Goal: Task Accomplishment & Management: Use online tool/utility

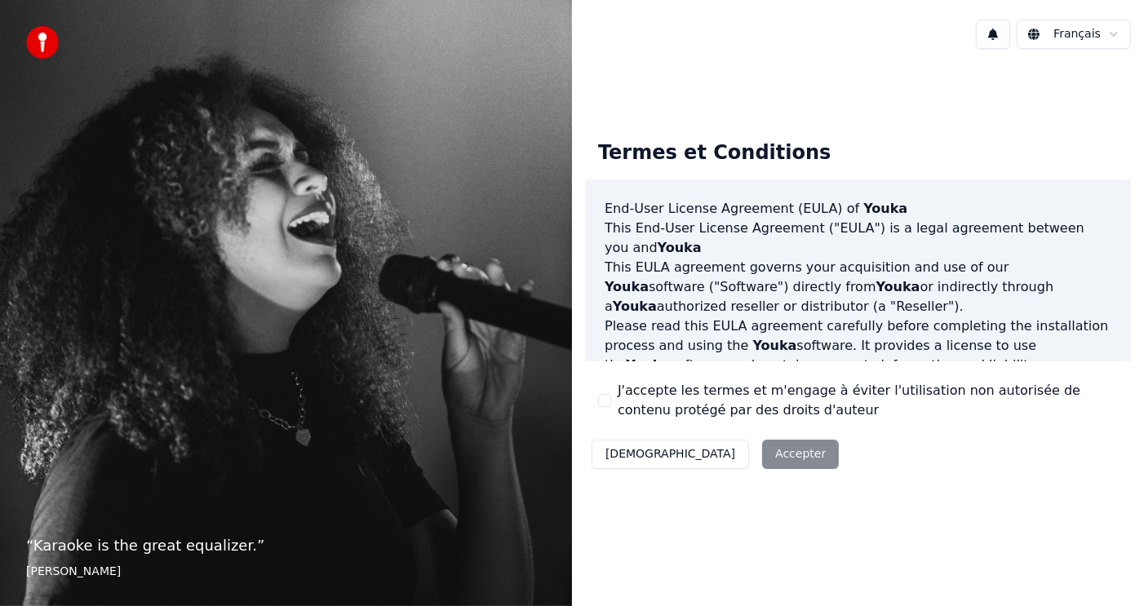
click at [604, 401] on button "J'accepte les termes et m'engage à éviter l'utilisation non autorisée de conten…" at bounding box center [604, 400] width 13 height 13
click at [762, 453] on button "Accepter" at bounding box center [800, 454] width 77 height 29
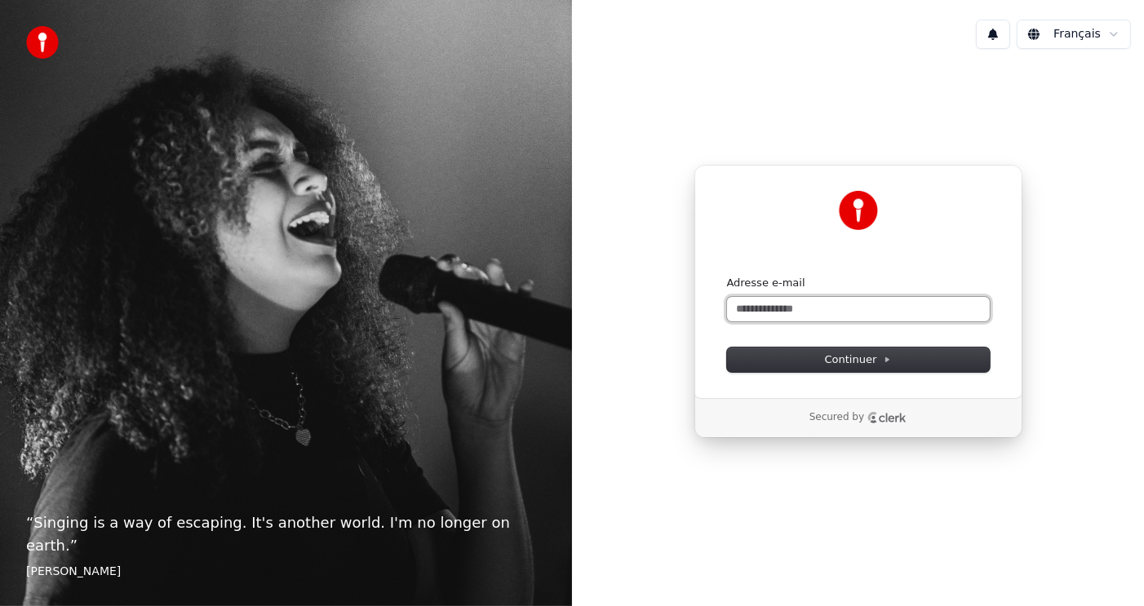
click at [924, 308] on input "Adresse e-mail" at bounding box center [858, 309] width 263 height 24
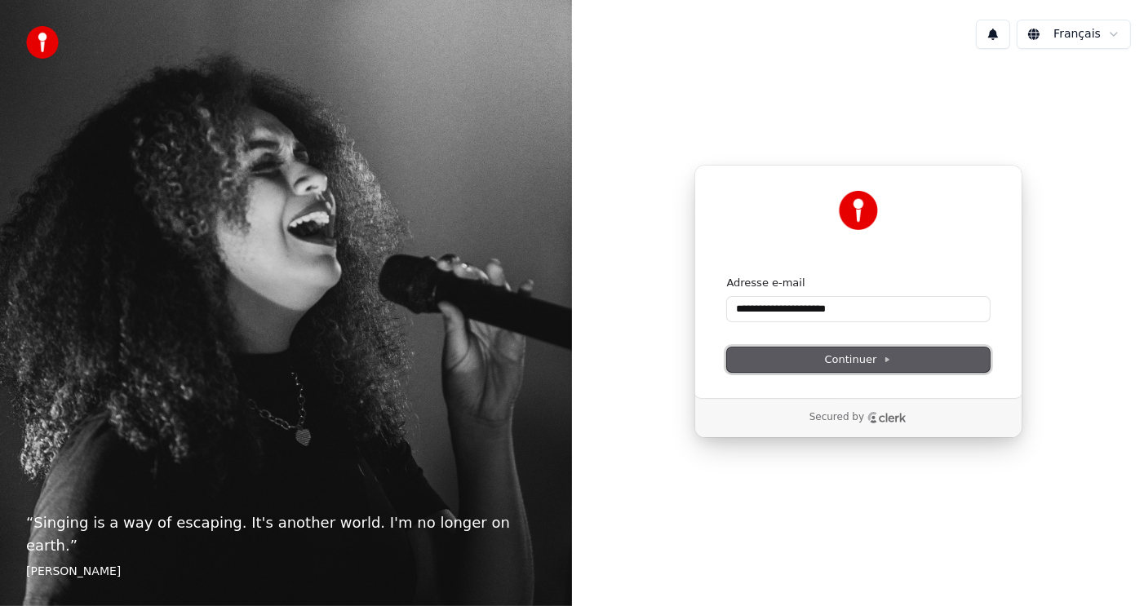
click at [851, 363] on span "Continuer" at bounding box center [858, 359] width 67 height 15
type input "**********"
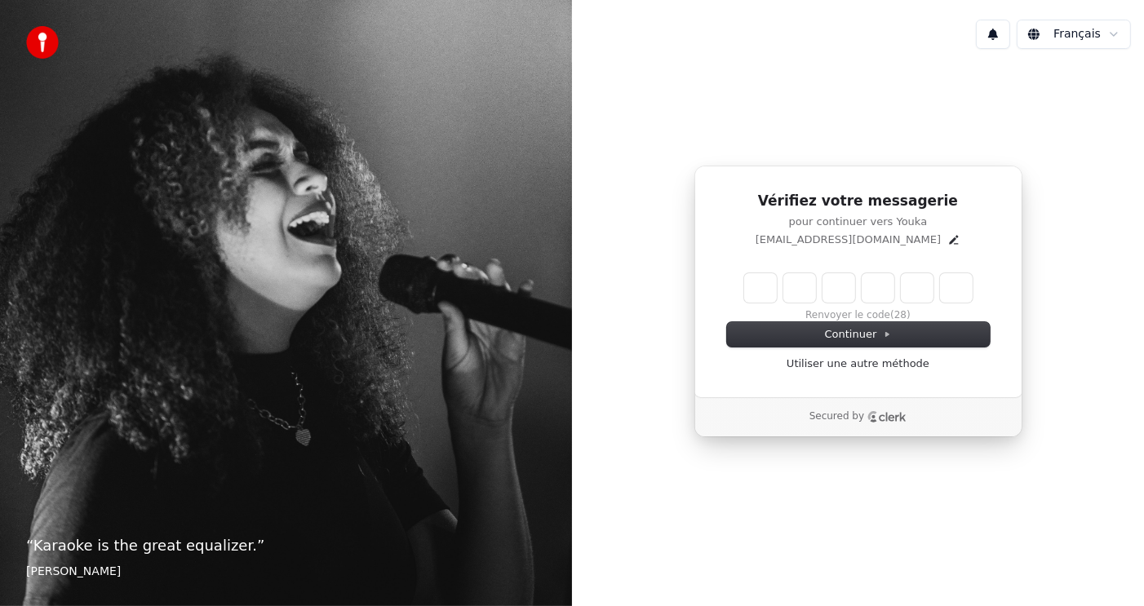
click at [752, 286] on input "Enter verification code" at bounding box center [858, 287] width 228 height 29
type input "******"
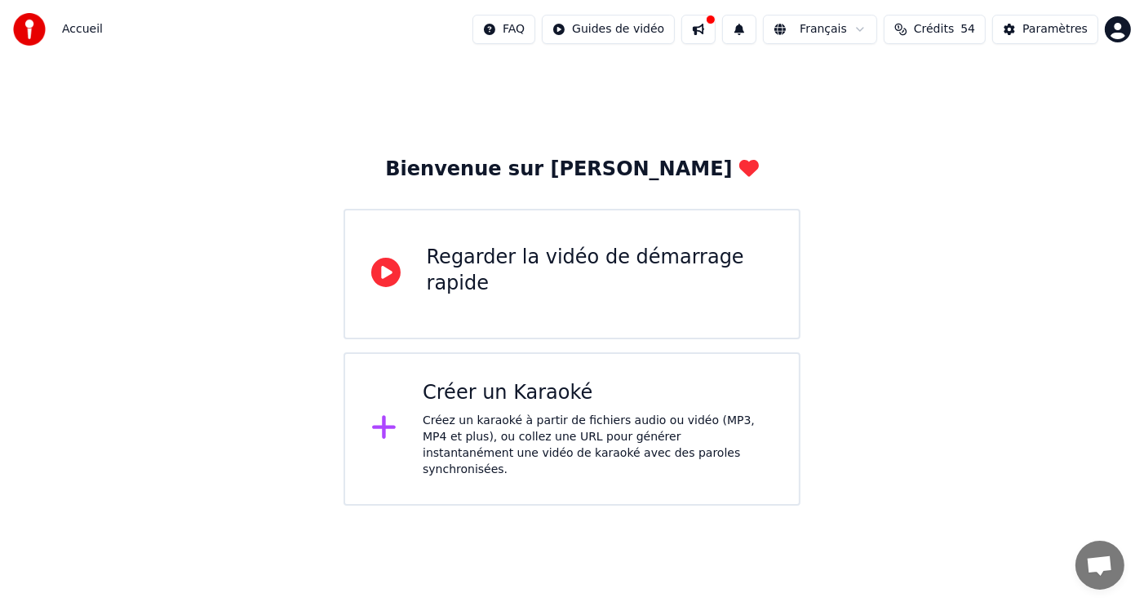
click at [531, 408] on div "Créer un Karaoké Créez un karaoké à partir de fichiers audio ou vidéo (MP3, MP4…" at bounding box center [598, 429] width 350 height 98
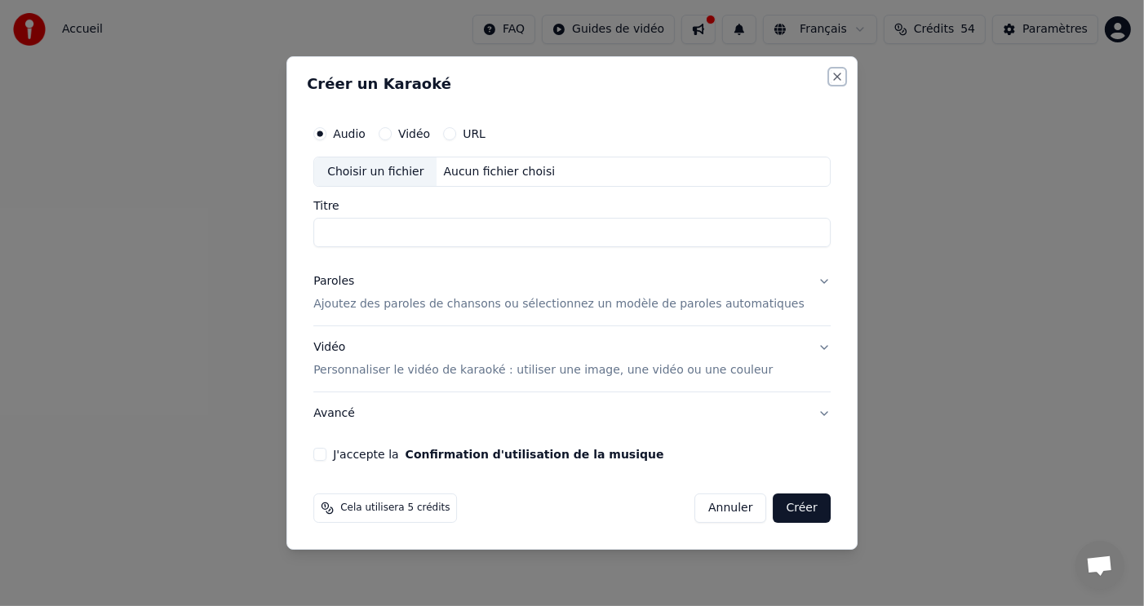
click at [831, 72] on button "Close" at bounding box center [837, 76] width 13 height 13
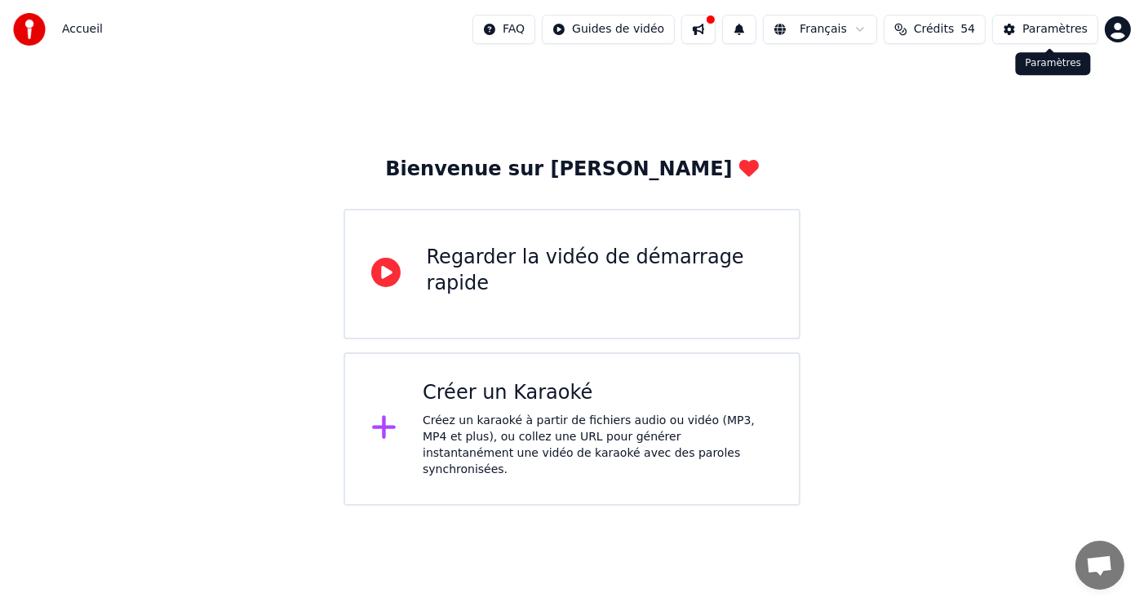
click at [1030, 25] on div "Paramètres" at bounding box center [1054, 29] width 65 height 16
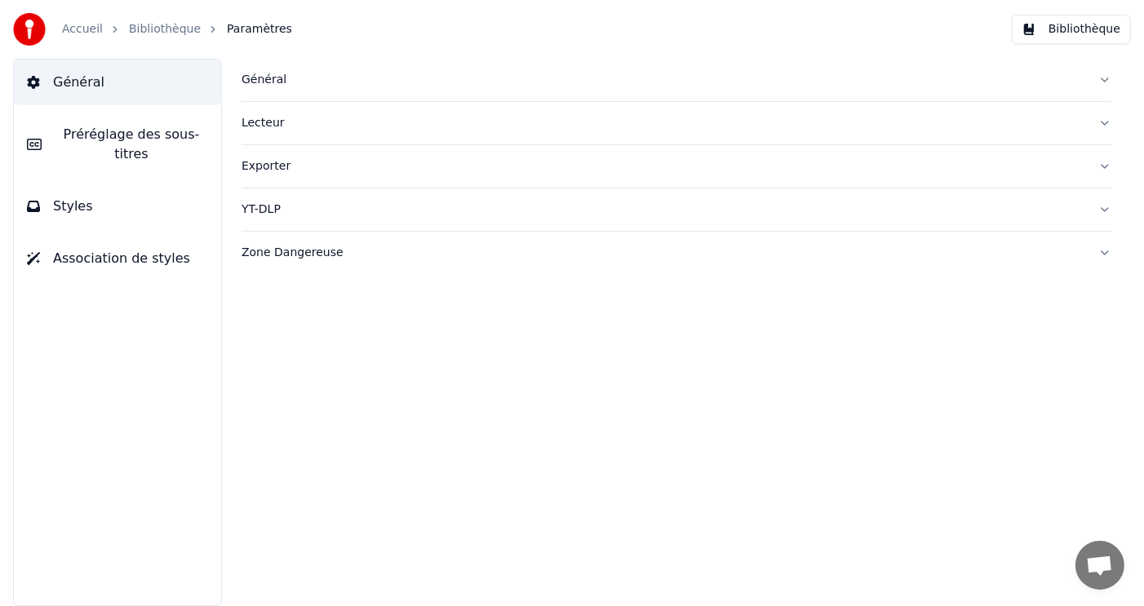
click at [154, 29] on link "Bibliothèque" at bounding box center [165, 29] width 72 height 16
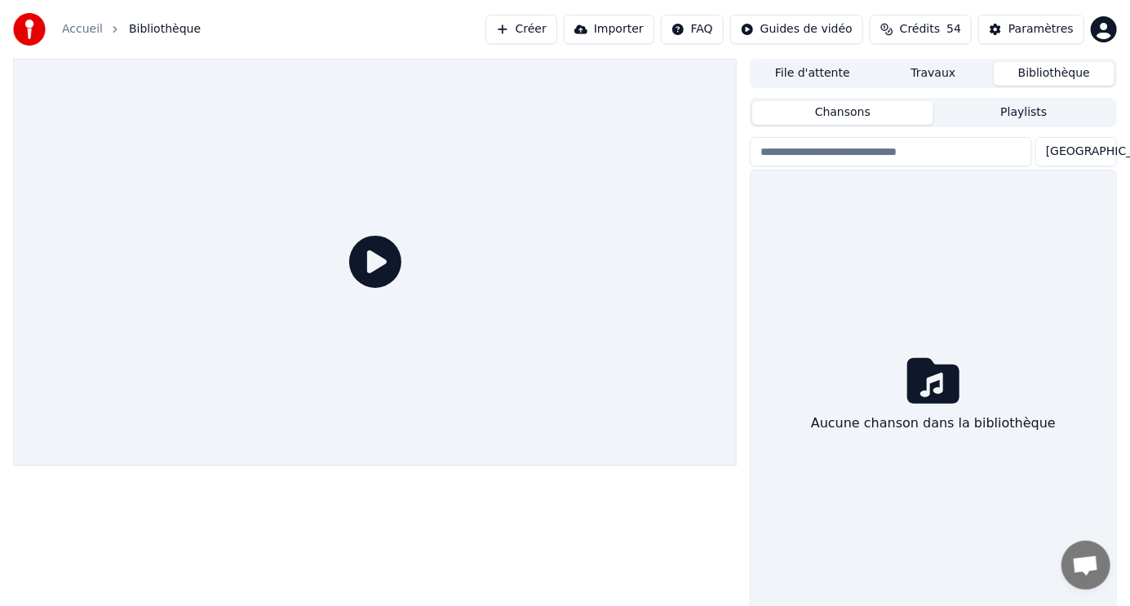
click at [835, 78] on button "File d'attente" at bounding box center [812, 74] width 121 height 24
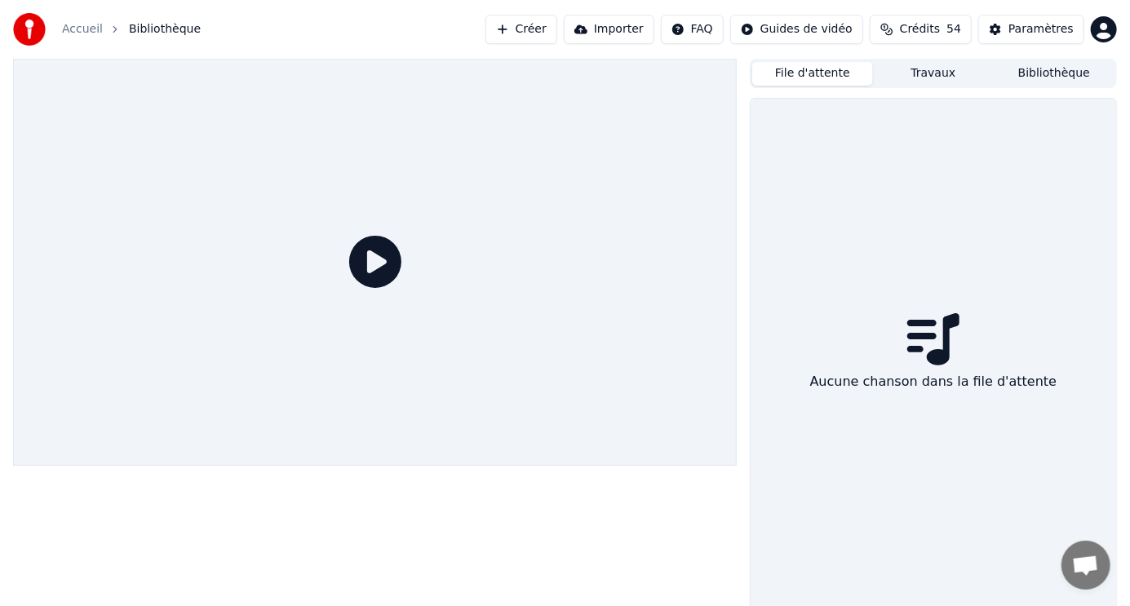
click at [547, 27] on button "Créer" at bounding box center [521, 29] width 72 height 29
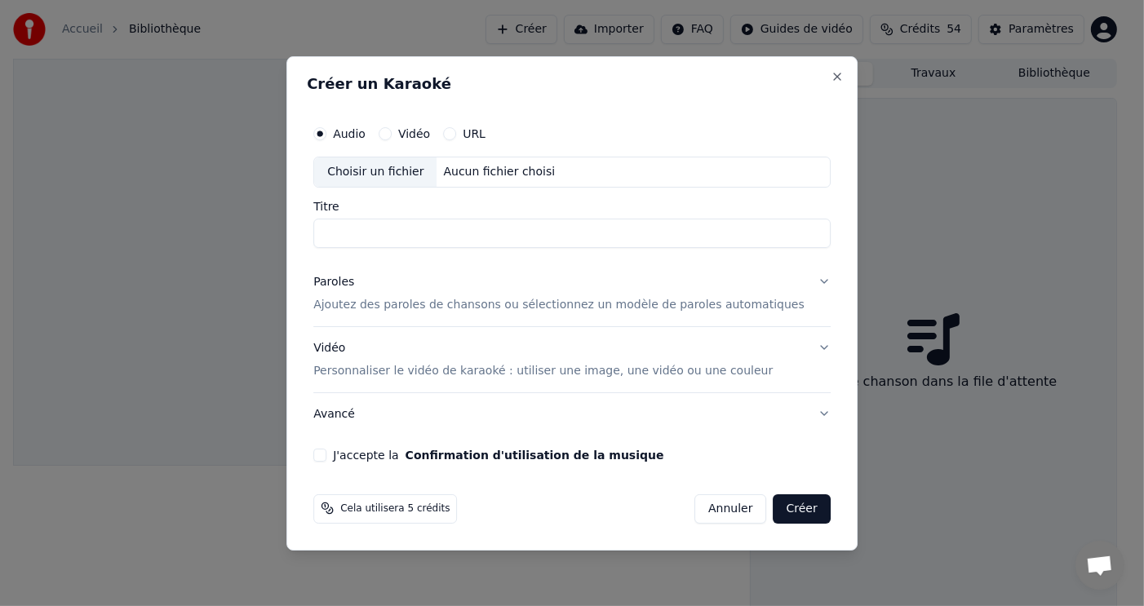
click at [441, 225] on input "Titre" at bounding box center [571, 233] width 517 height 29
click at [415, 233] on input "**********" at bounding box center [571, 233] width 517 height 29
type input "**********"
click at [436, 167] on div "Choisir un fichier" at bounding box center [375, 171] width 122 height 29
click at [418, 174] on div "Choisir un fichier" at bounding box center [375, 171] width 122 height 29
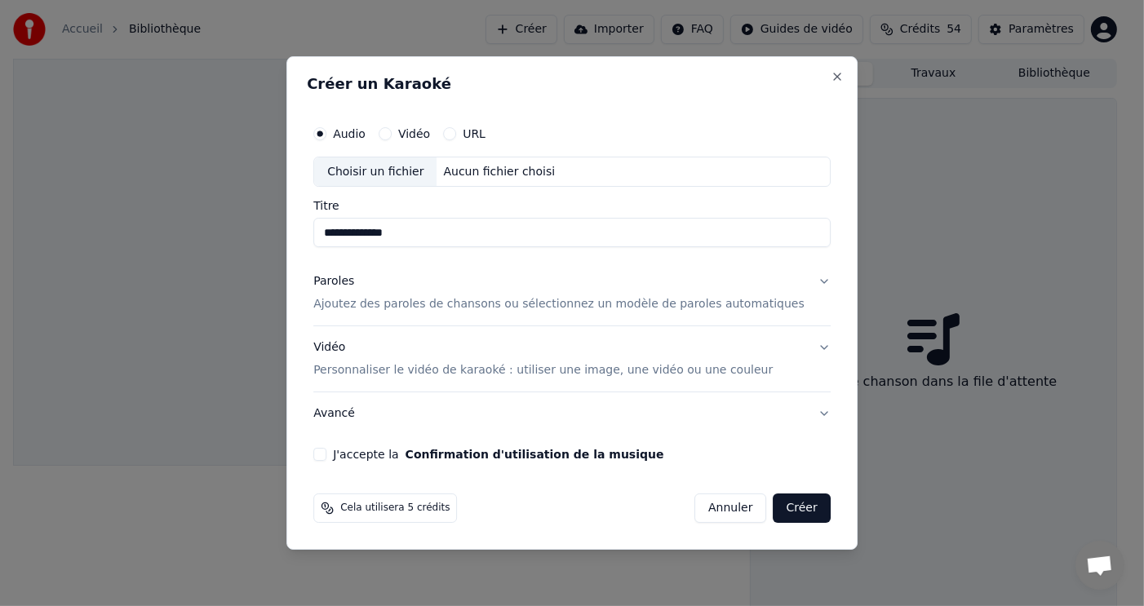
click at [392, 131] on button "Vidéo" at bounding box center [385, 133] width 13 height 13
click at [398, 170] on div "Choisir un fichier" at bounding box center [375, 171] width 122 height 29
type input "**********"
click at [528, 298] on p "Ajoutez des paroles de chansons ou sélectionnez un modèle de paroles automatiqu…" at bounding box center [558, 305] width 491 height 16
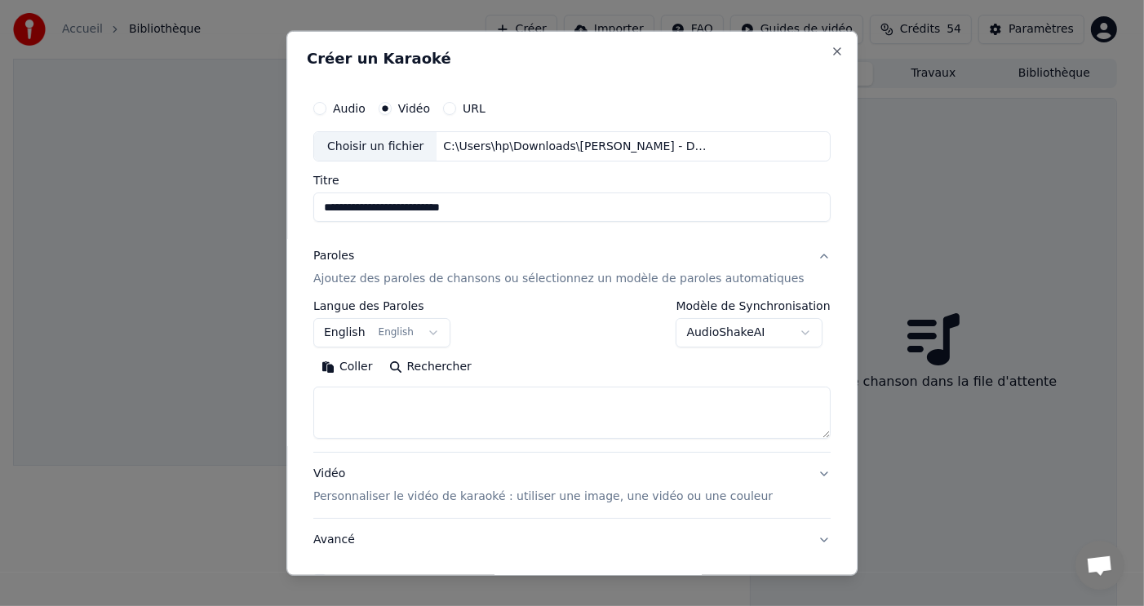
click at [438, 330] on button "English English" at bounding box center [381, 332] width 137 height 29
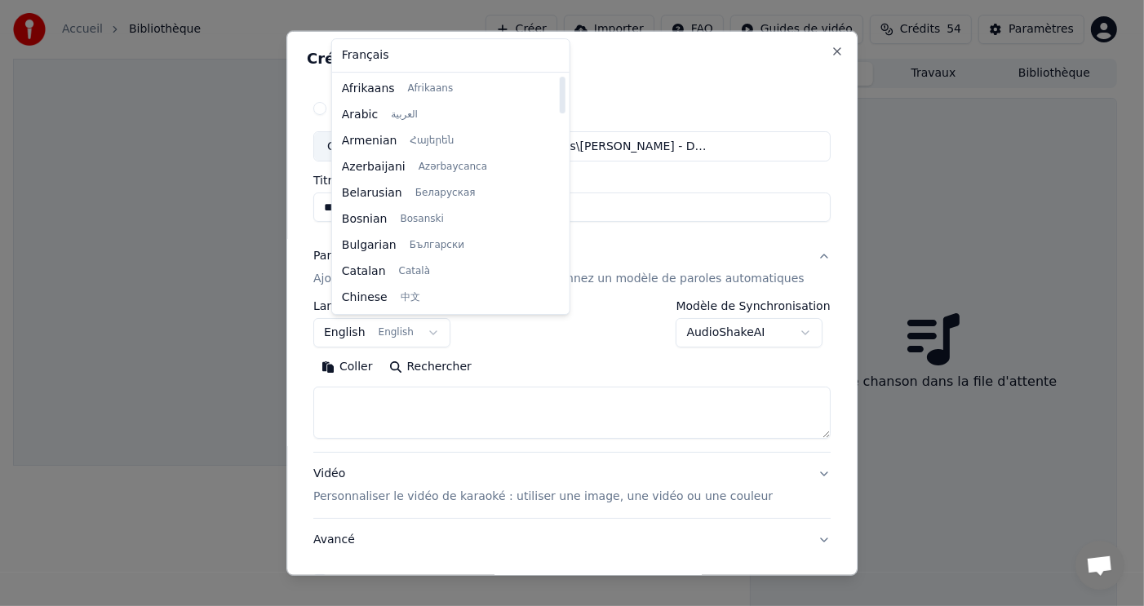
drag, startPoint x: 513, startPoint y: 108, endPoint x: 560, endPoint y: -11, distance: 127.9
click at [560, 77] on div at bounding box center [563, 95] width 6 height 37
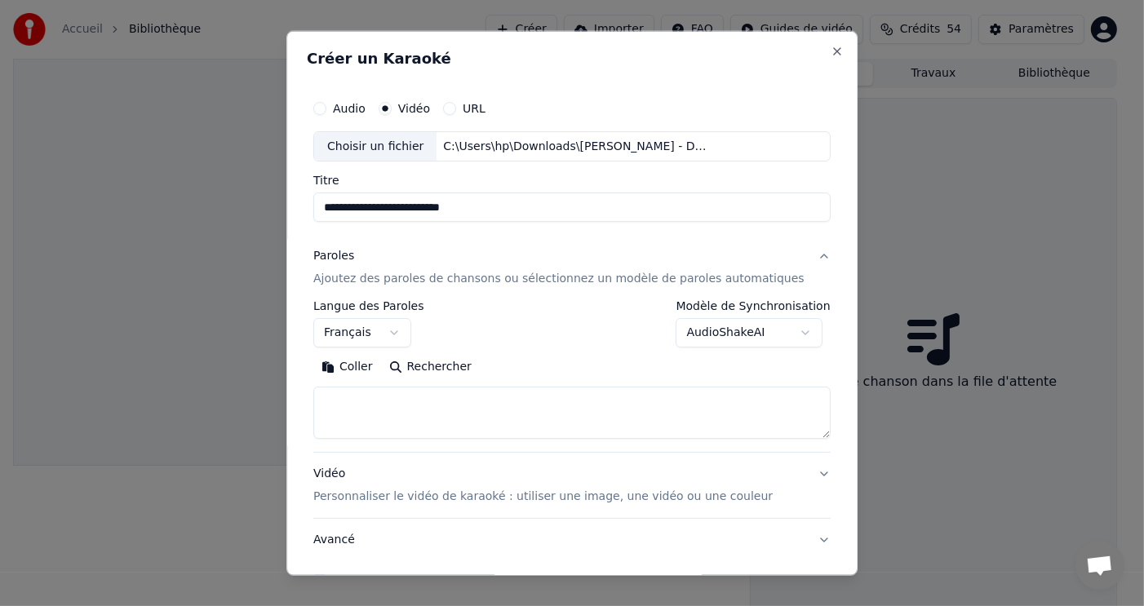
click at [348, 361] on button "Coller" at bounding box center [347, 367] width 68 height 26
select select "**"
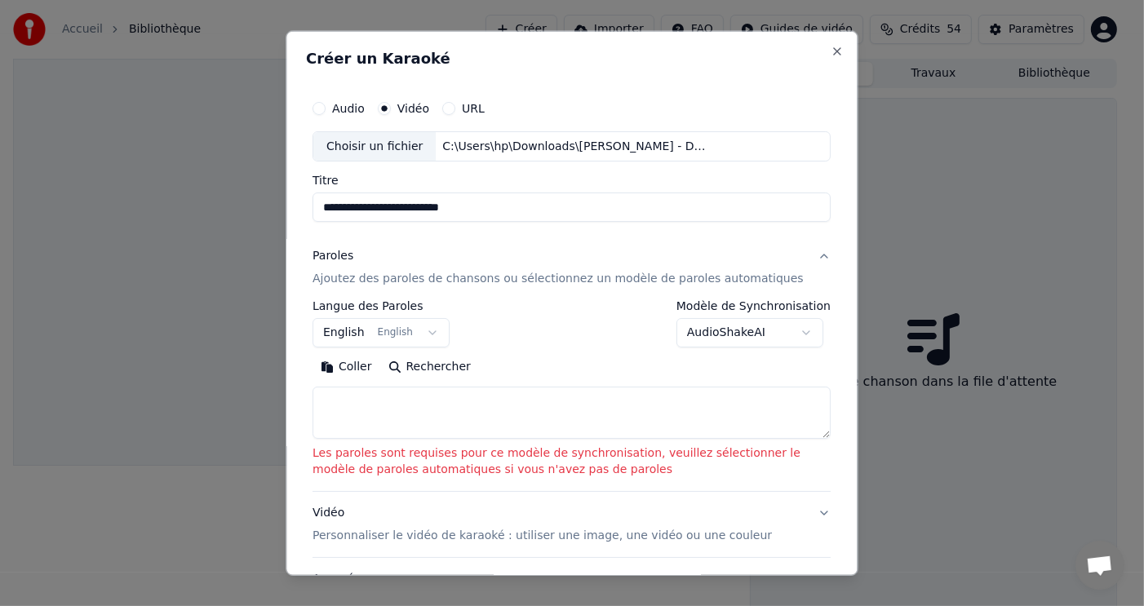
click at [352, 368] on button "Coller" at bounding box center [347, 367] width 68 height 26
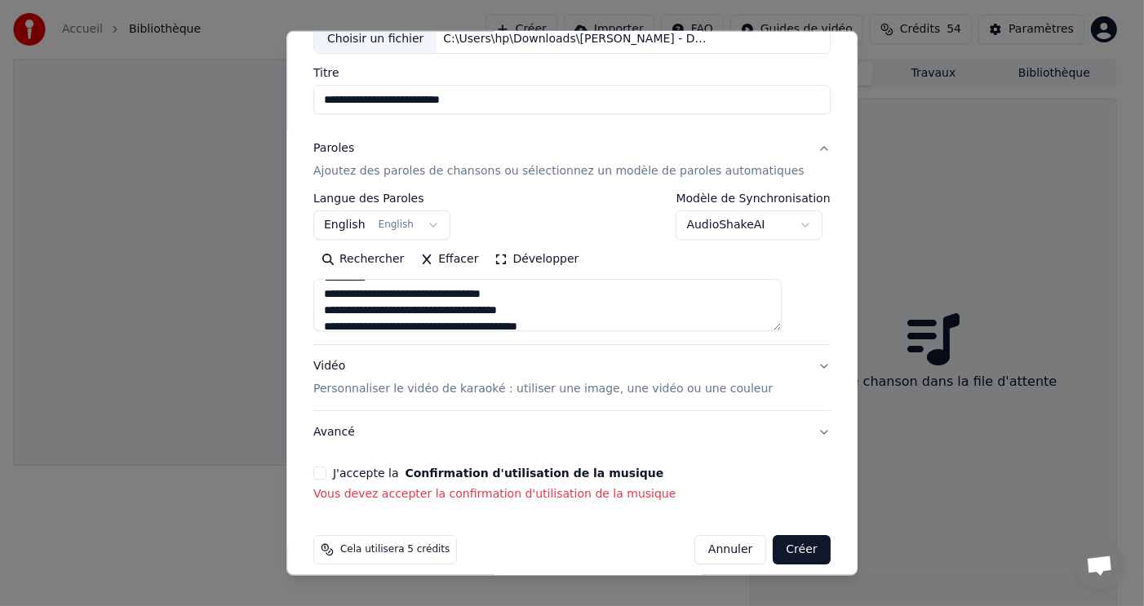
scroll to position [122, 0]
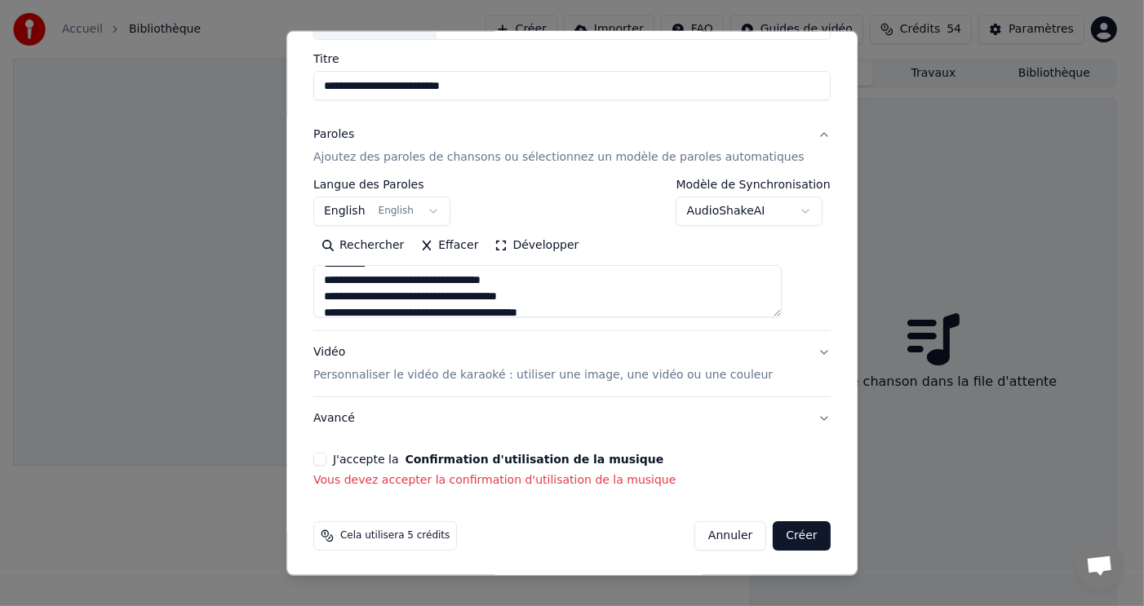
click at [326, 462] on button "J'accepte la Confirmation d'utilisation de la musique" at bounding box center [319, 459] width 13 height 13
type textarea "**********"
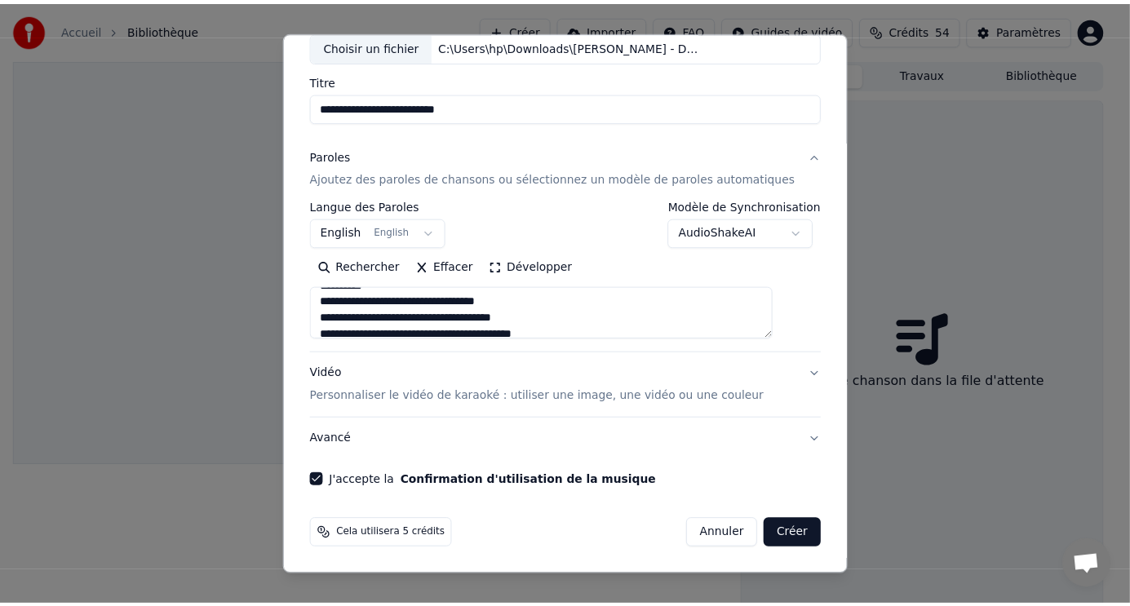
scroll to position [99, 0]
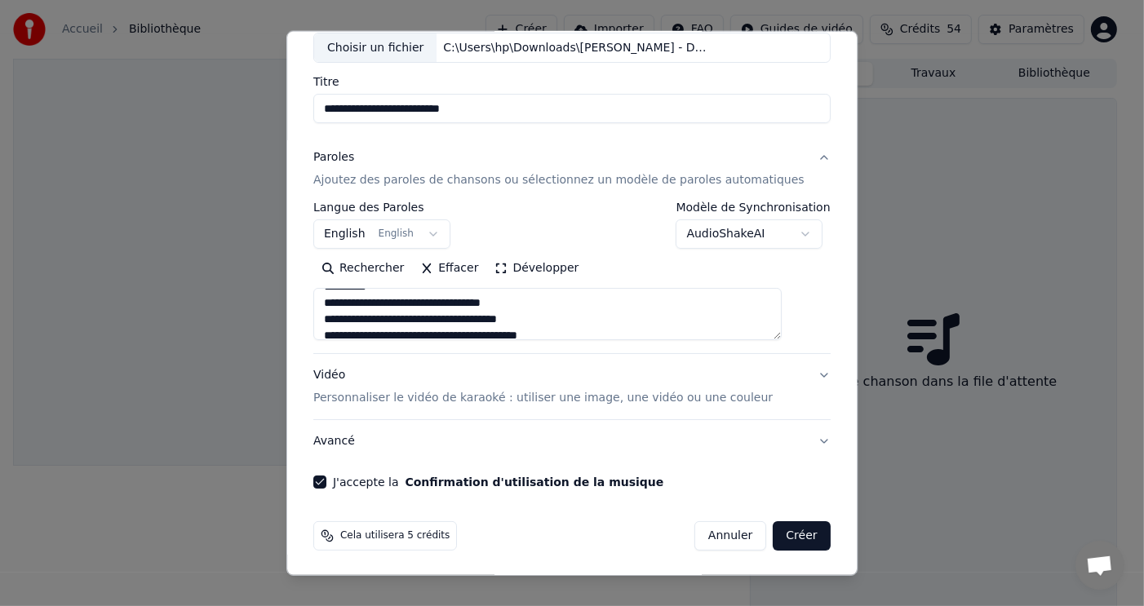
click at [773, 535] on button "Créer" at bounding box center [801, 535] width 57 height 29
select select "**"
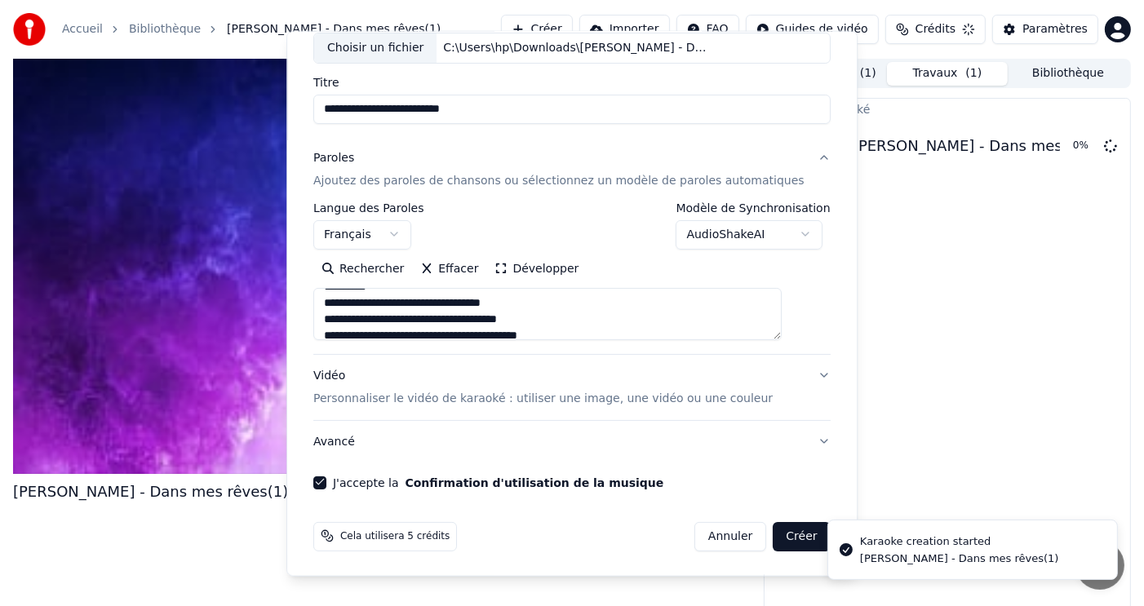
type textarea "**********"
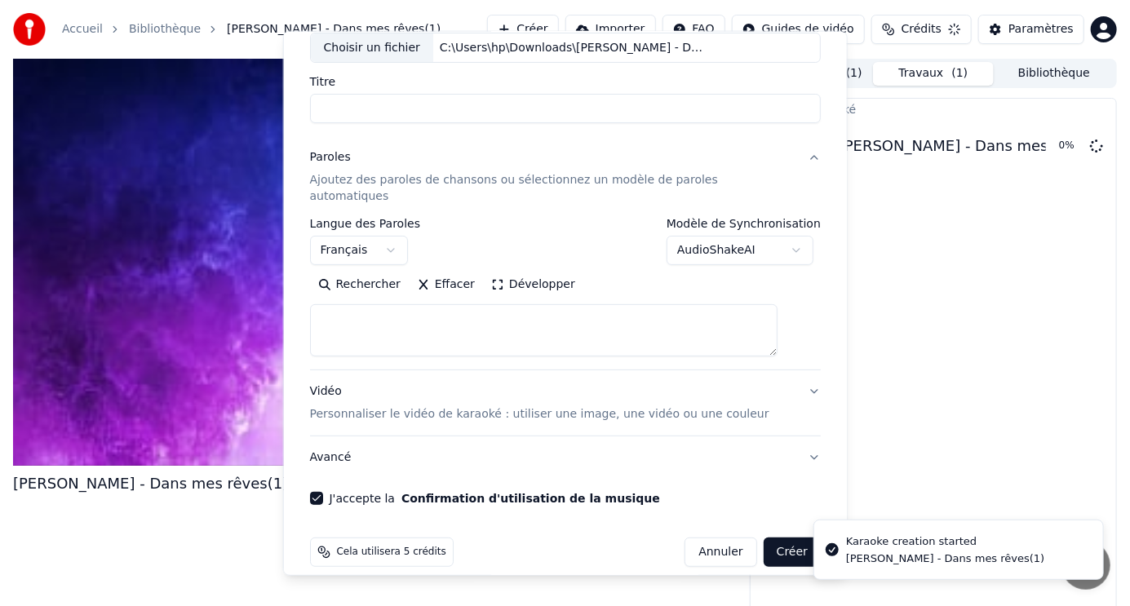
select select
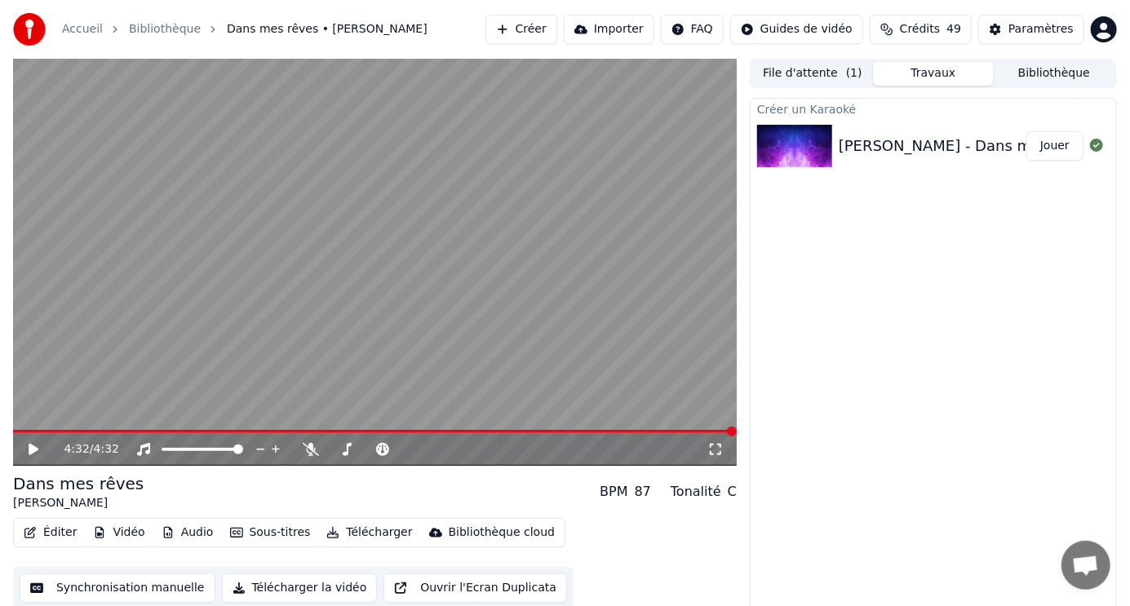
click at [29, 448] on icon at bounding box center [34, 449] width 10 height 11
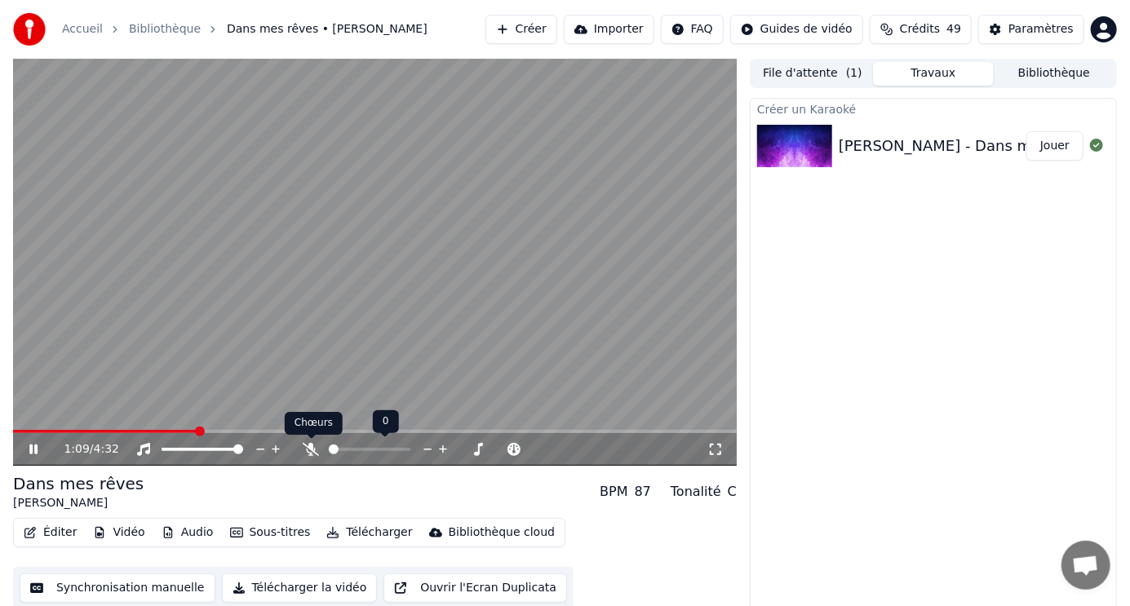
click at [306, 446] on icon at bounding box center [311, 449] width 16 height 13
click at [59, 531] on button "Éditer" at bounding box center [50, 532] width 66 height 23
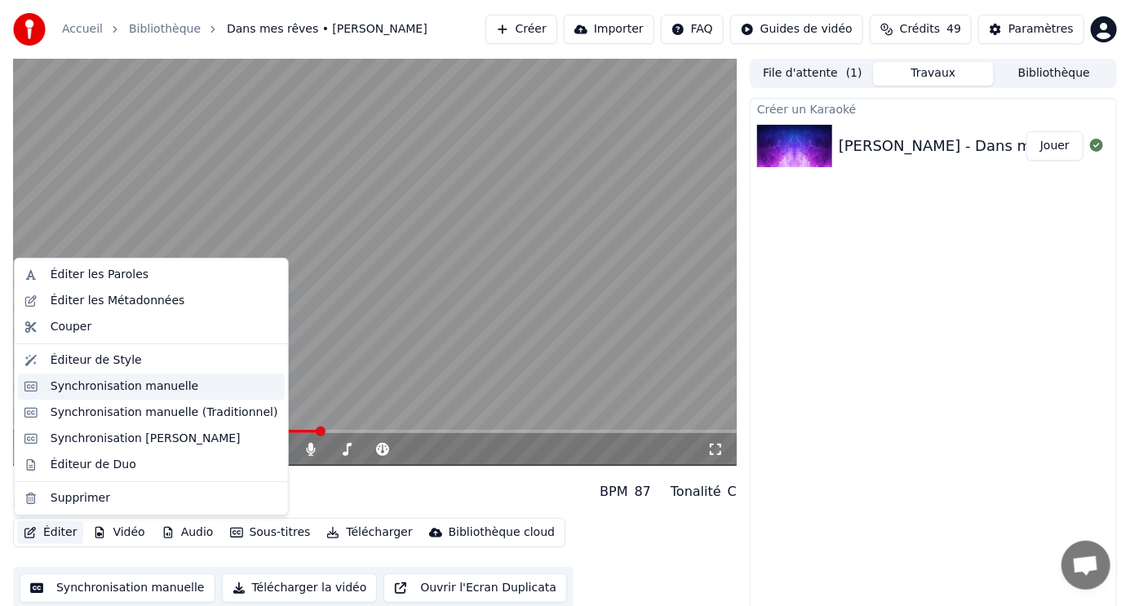
click at [123, 384] on div "Synchronisation manuelle" at bounding box center [125, 387] width 148 height 16
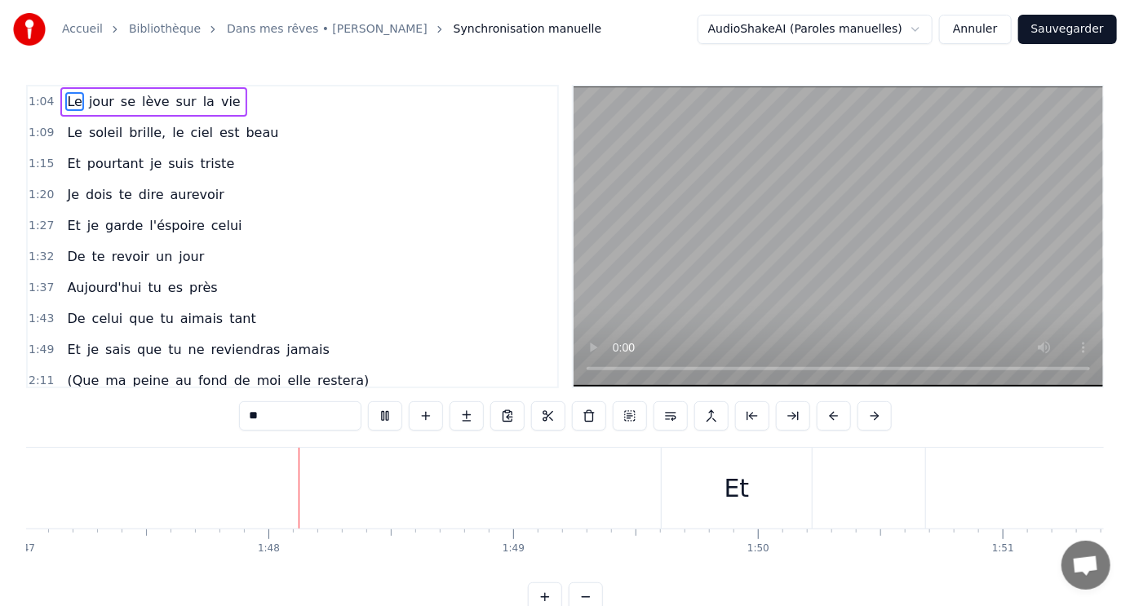
scroll to position [0, 26198]
click at [228, 318] on div "De celui que tu aimais tant" at bounding box center [161, 318] width 202 height 29
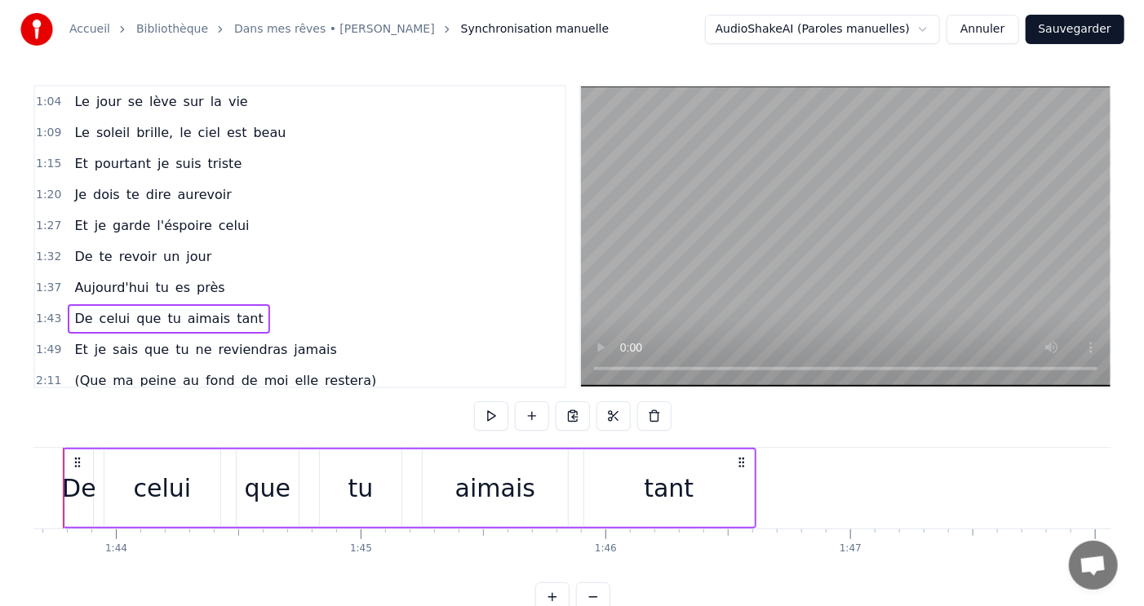
scroll to position [0, 25319]
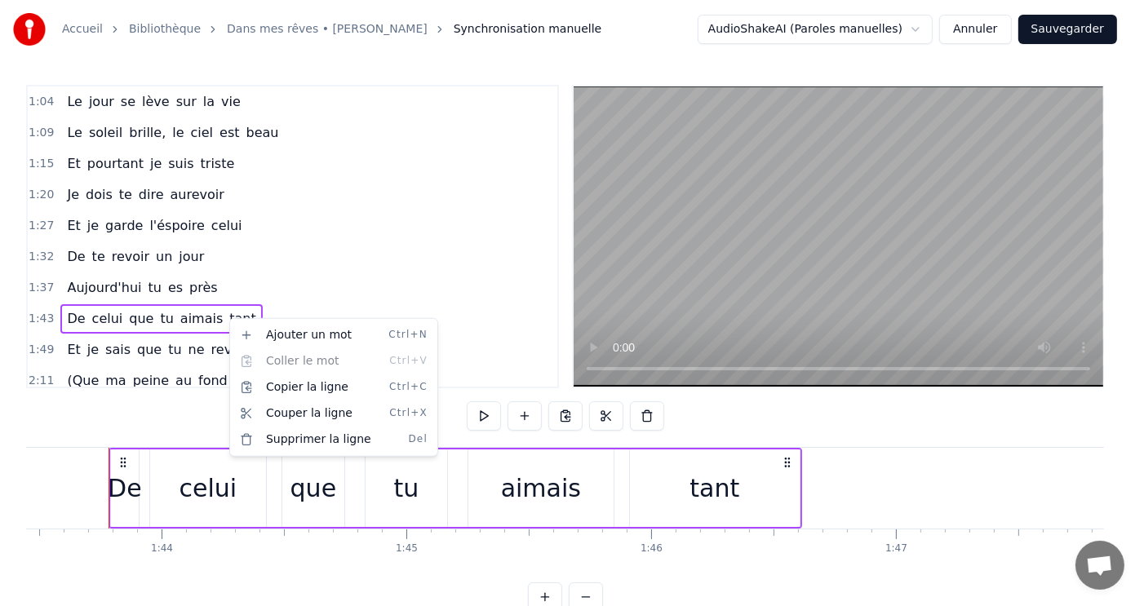
click at [237, 312] on html "Accueil Bibliothèque Dans mes rêves • Jim Rama Synchronisation manuelle AudioSh…" at bounding box center [572, 319] width 1144 height 638
click at [495, 227] on div "1:27 Et je garde l'éspoire celui" at bounding box center [292, 225] width 529 height 31
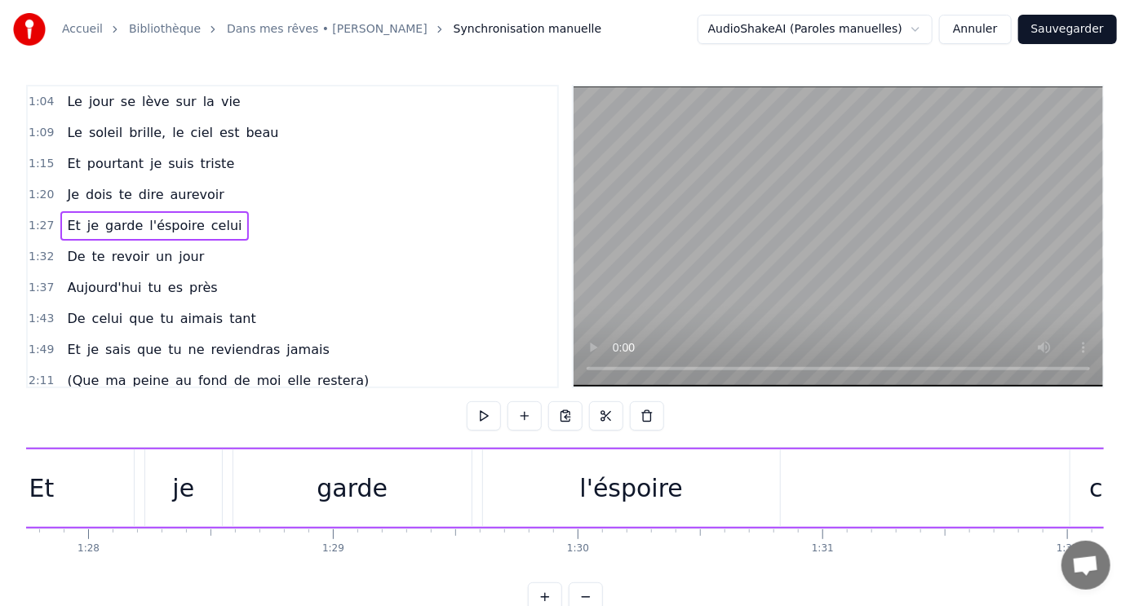
scroll to position [0, 21315]
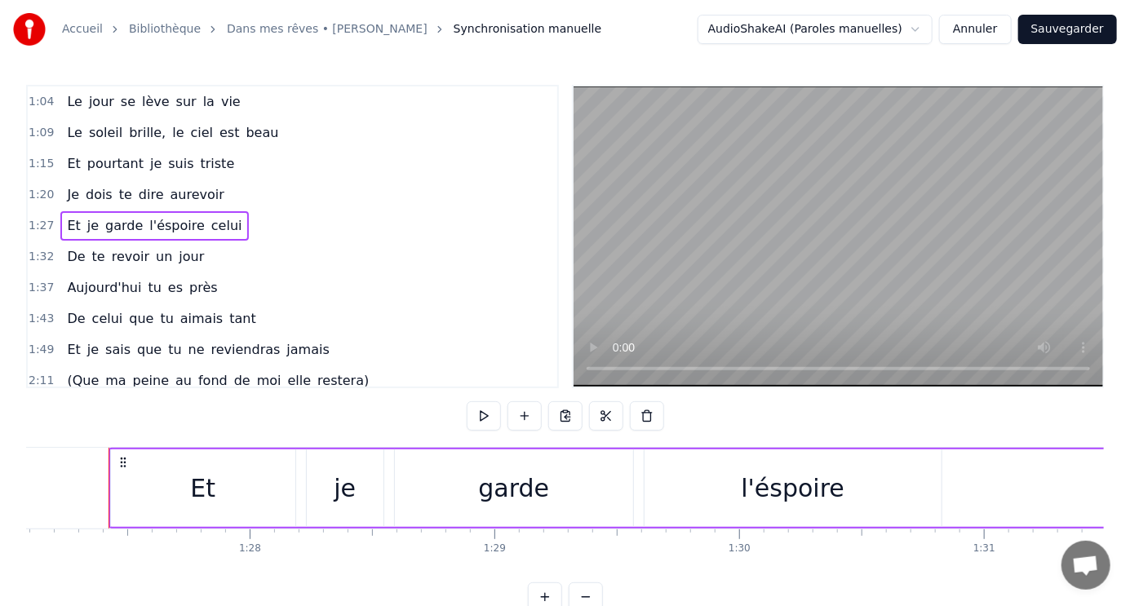
click at [228, 309] on span "tant" at bounding box center [243, 318] width 30 height 19
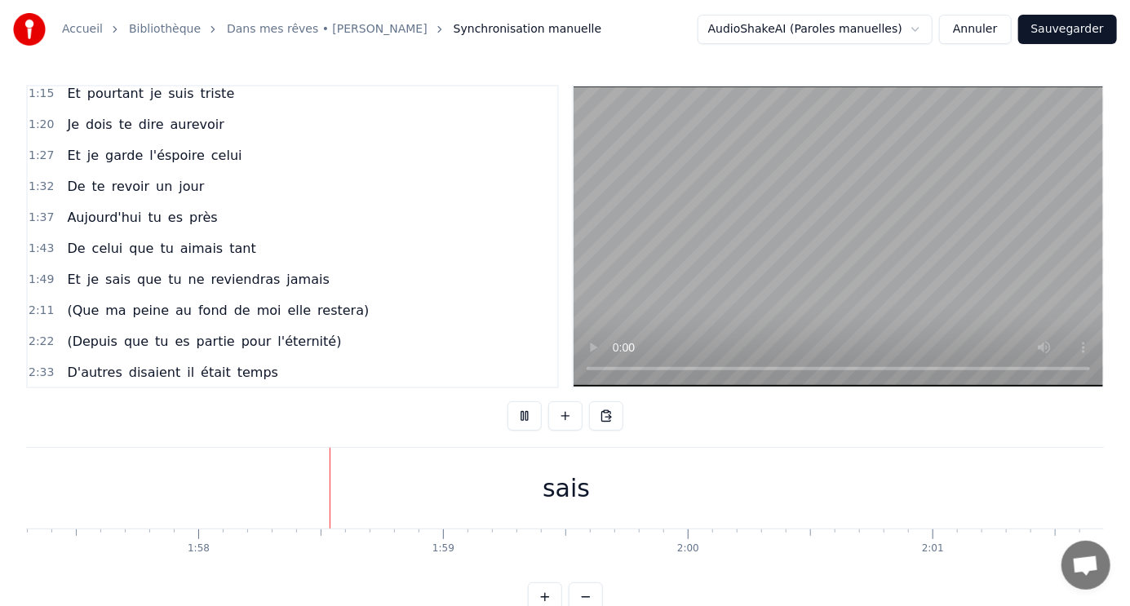
scroll to position [0, 28760]
click at [516, 484] on div "sais" at bounding box center [514, 488] width 47 height 37
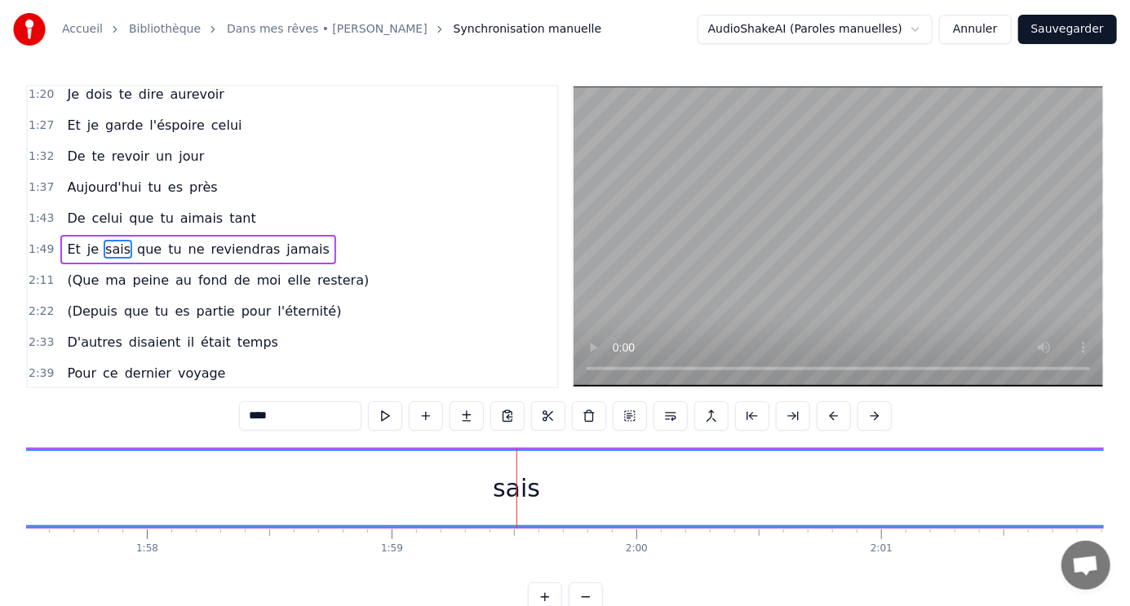
scroll to position [101, 0]
click at [520, 491] on div "sais" at bounding box center [516, 488] width 47 height 37
click at [498, 494] on div "sais" at bounding box center [516, 488] width 47 height 37
drag, startPoint x: 517, startPoint y: 490, endPoint x: 617, endPoint y: 488, distance: 99.6
click at [617, 488] on div "sais" at bounding box center [517, 488] width 2190 height 74
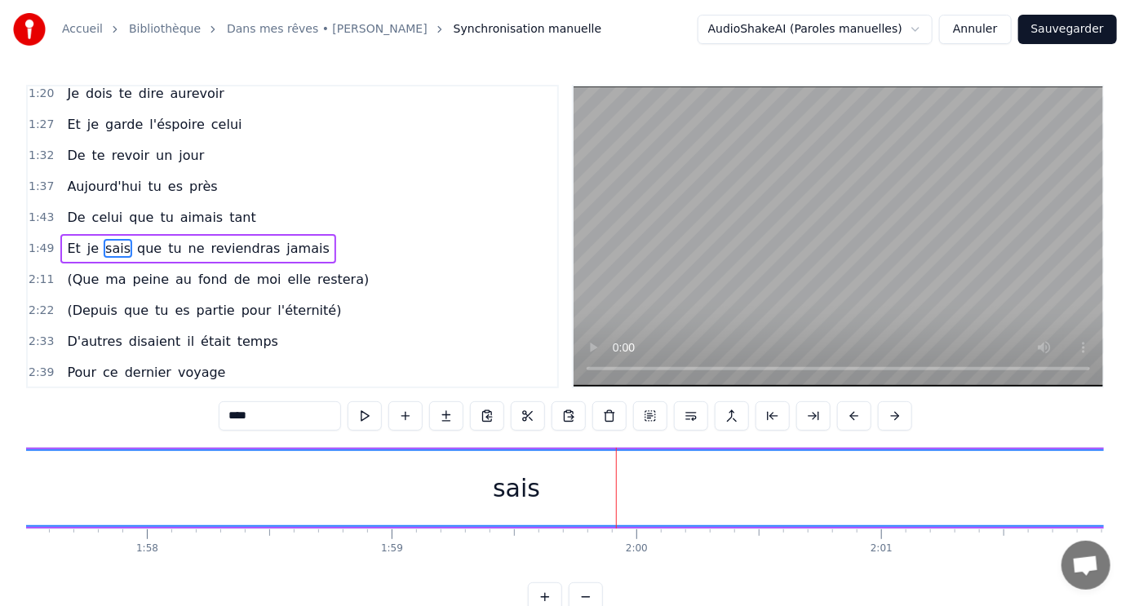
click at [365, 242] on div "1:49 Et je sais que tu ne reviendras jamais" at bounding box center [292, 248] width 529 height 31
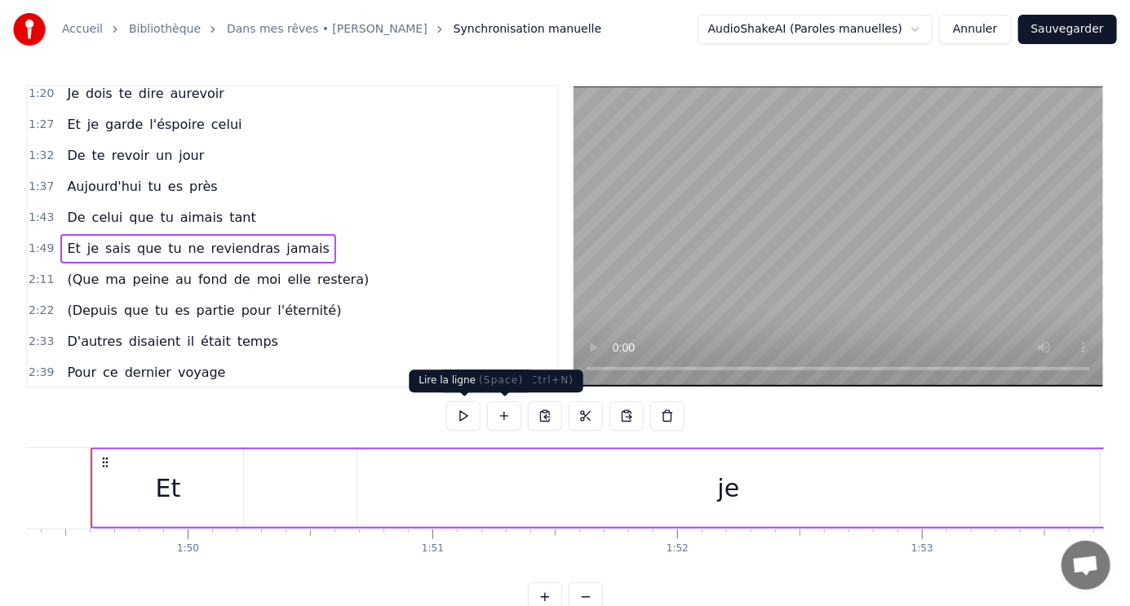
scroll to position [0, 26743]
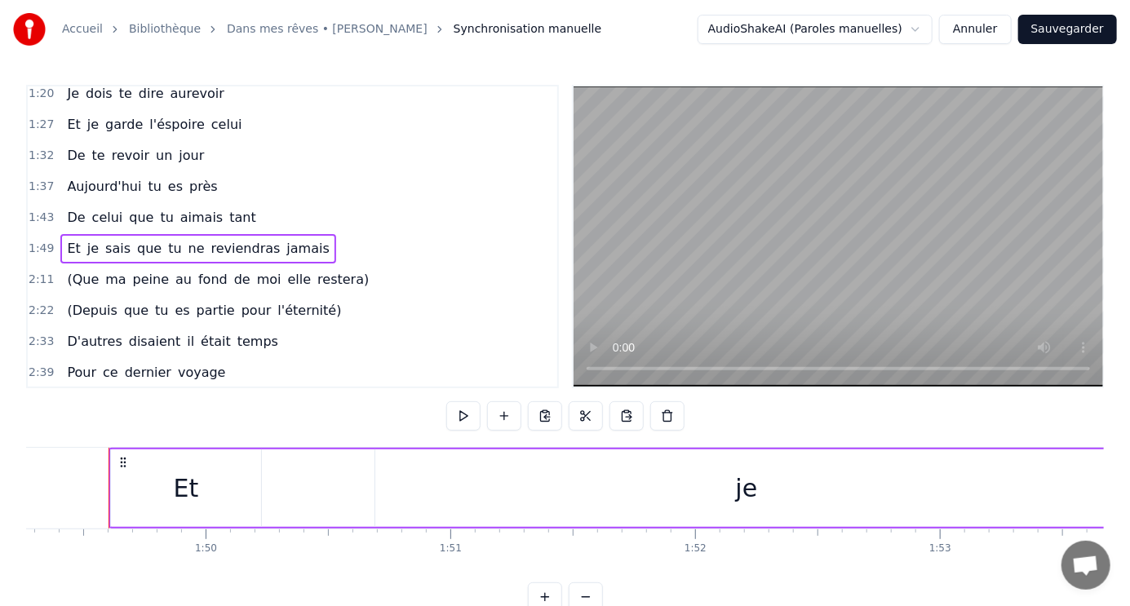
click at [723, 503] on div "je" at bounding box center [746, 489] width 742 height 78
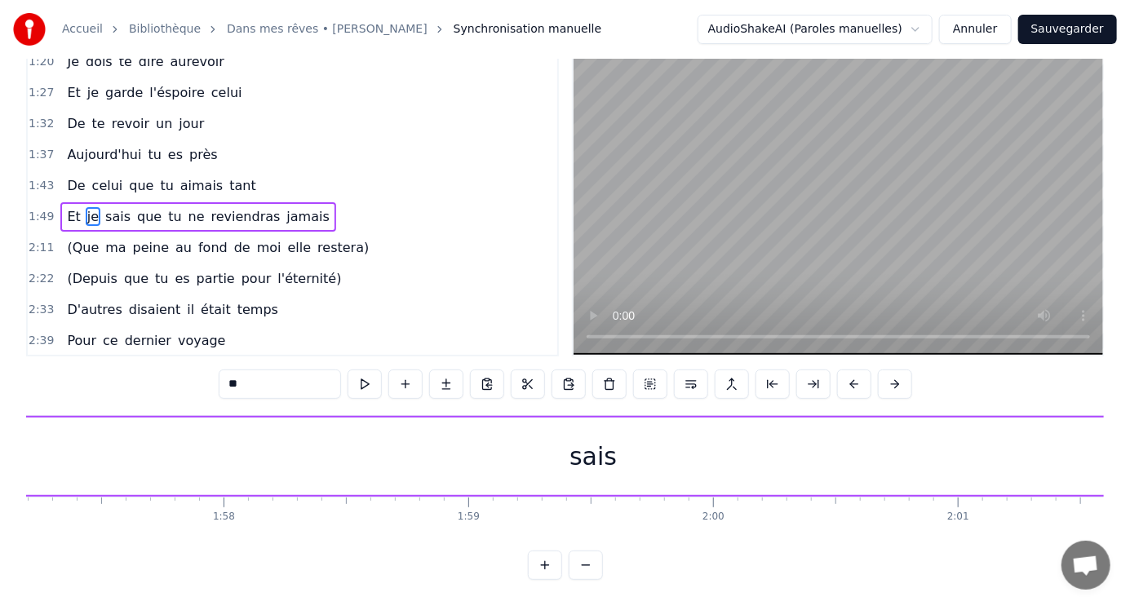
scroll to position [45, 0]
drag, startPoint x: 390, startPoint y: 460, endPoint x: 369, endPoint y: 442, distance: 27.8
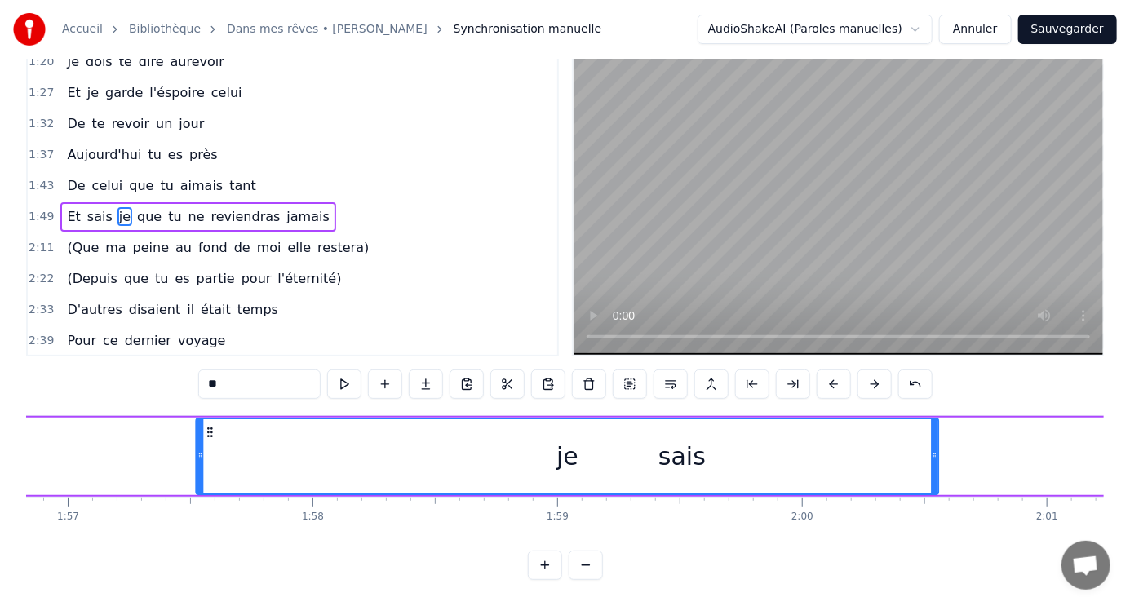
drag, startPoint x: 542, startPoint y: 413, endPoint x: 173, endPoint y: 388, distance: 369.6
click at [173, 388] on div "1:04 Le jour se lève sur la vie 1:09 Le soleil brille, le ciel est beau 1:15 Et…" at bounding box center [565, 316] width 1078 height 527
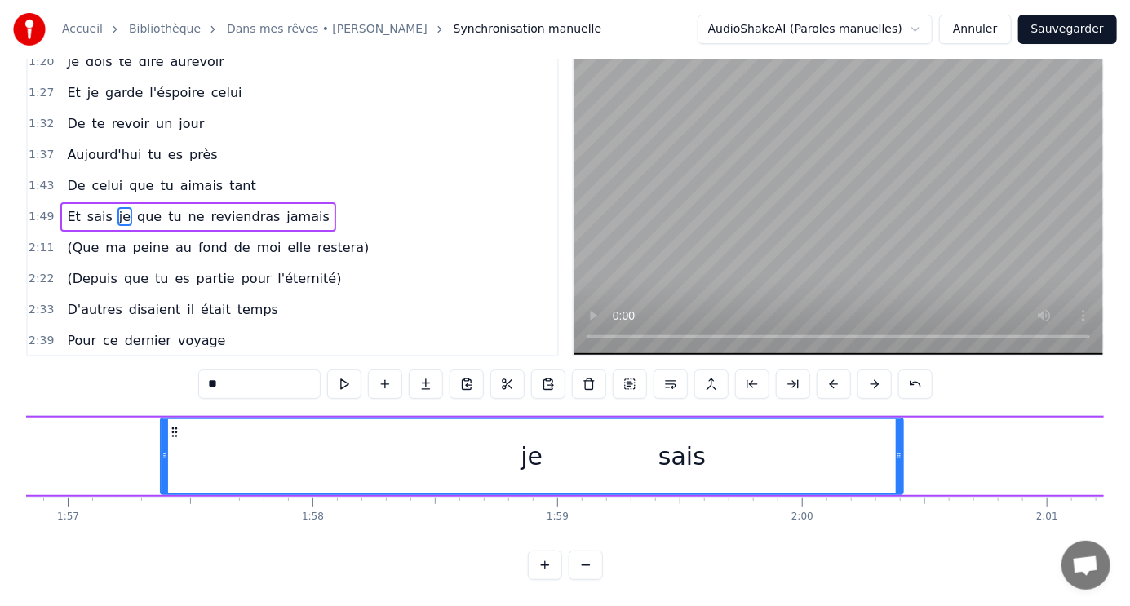
scroll to position [0, 28591]
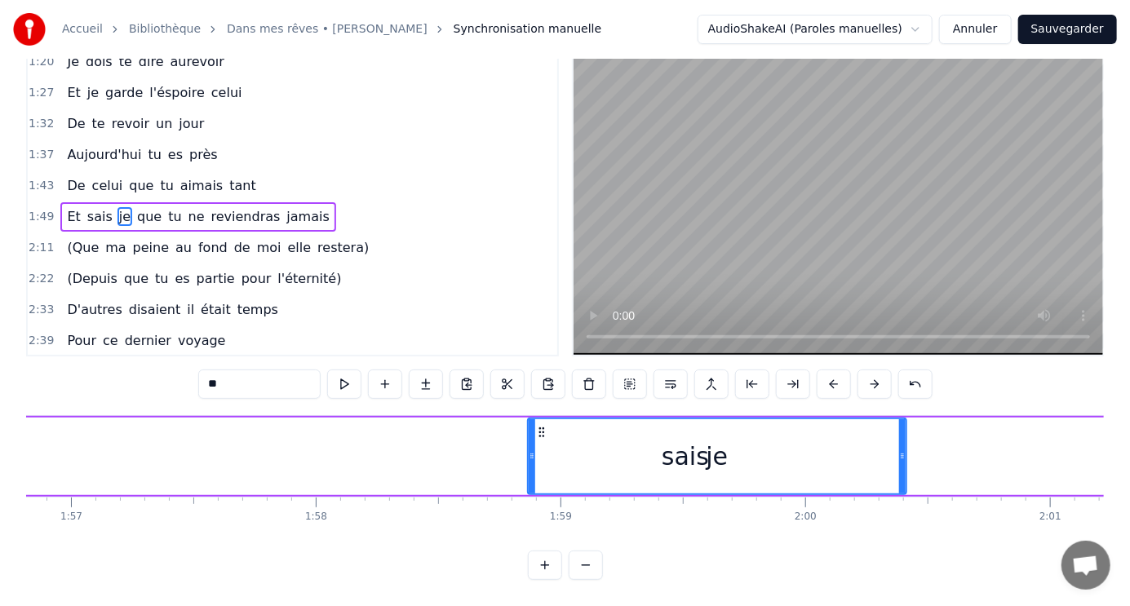
drag, startPoint x: 166, startPoint y: 421, endPoint x: 529, endPoint y: 447, distance: 364.8
click at [529, 447] on div at bounding box center [532, 456] width 7 height 74
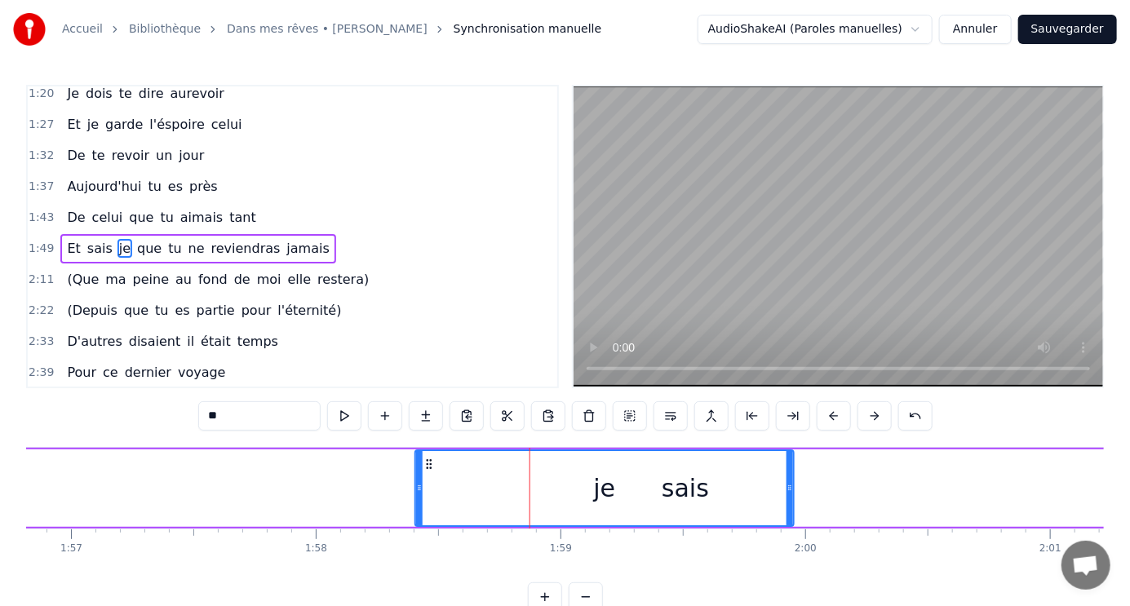
drag, startPoint x: 538, startPoint y: 461, endPoint x: 426, endPoint y: 452, distance: 112.9
click at [426, 452] on div "je" at bounding box center [604, 488] width 377 height 74
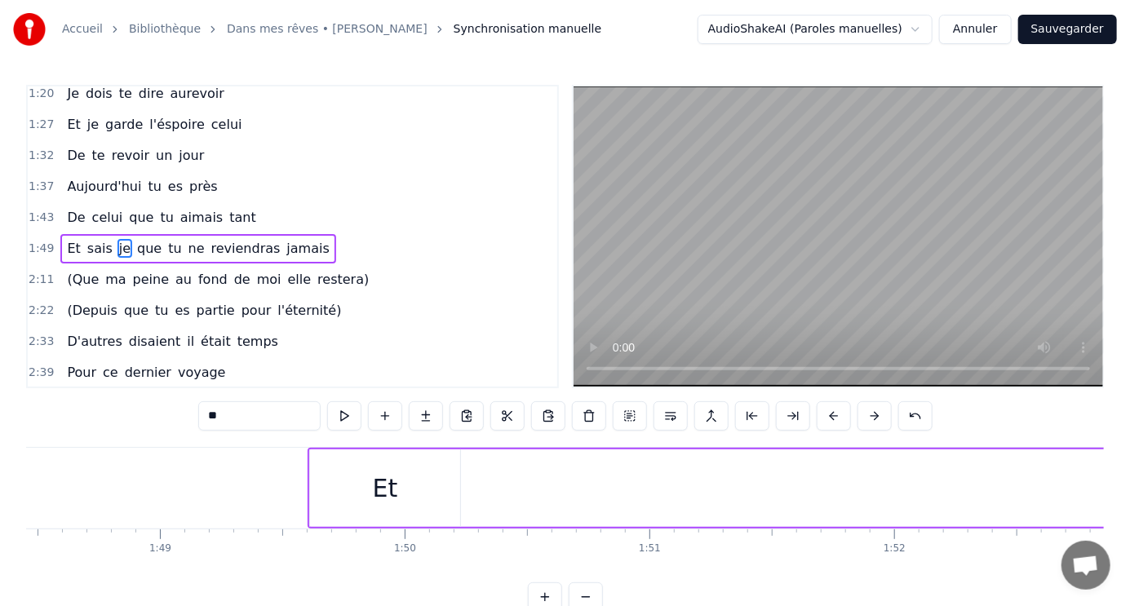
scroll to position [0, 26393]
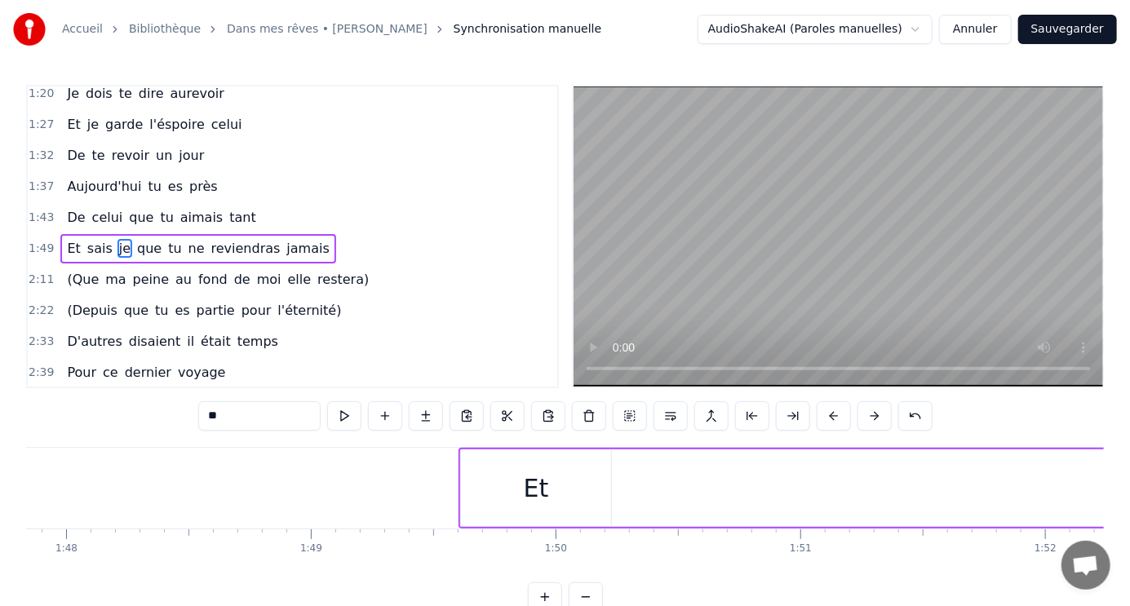
click at [533, 491] on div "Et" at bounding box center [536, 488] width 25 height 37
type input "**"
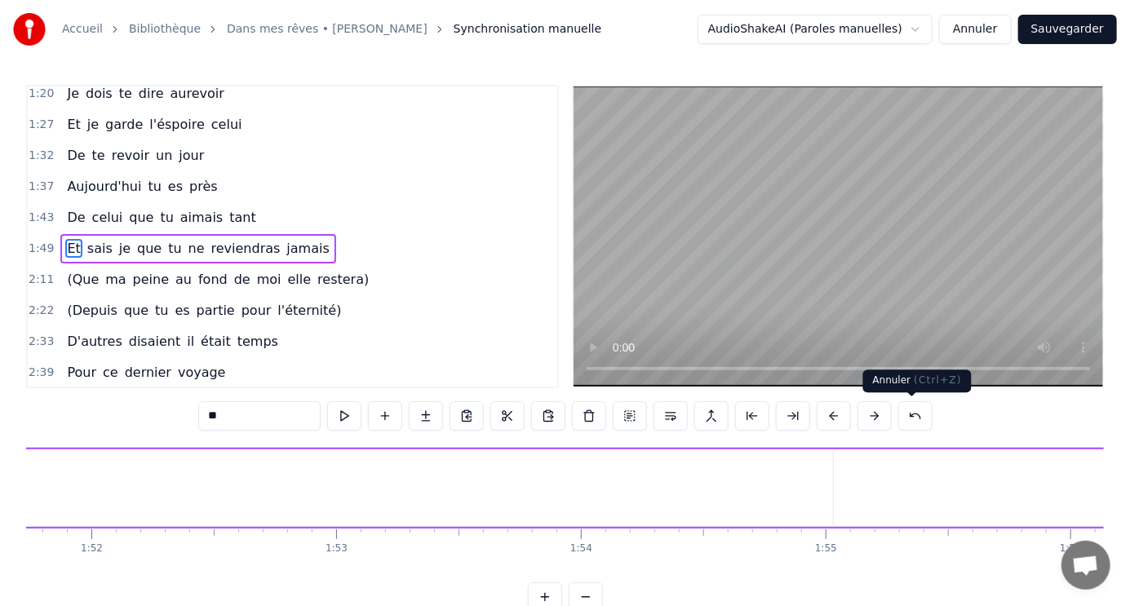
scroll to position [0, 27354]
drag, startPoint x: 475, startPoint y: 459, endPoint x: 805, endPoint y: 429, distance: 331.7
click at [805, 429] on div "1:04 Le jour se lève sur la vie 1:09 Le soleil brille, le ciel est beau 1:15 Et…" at bounding box center [565, 348] width 1078 height 527
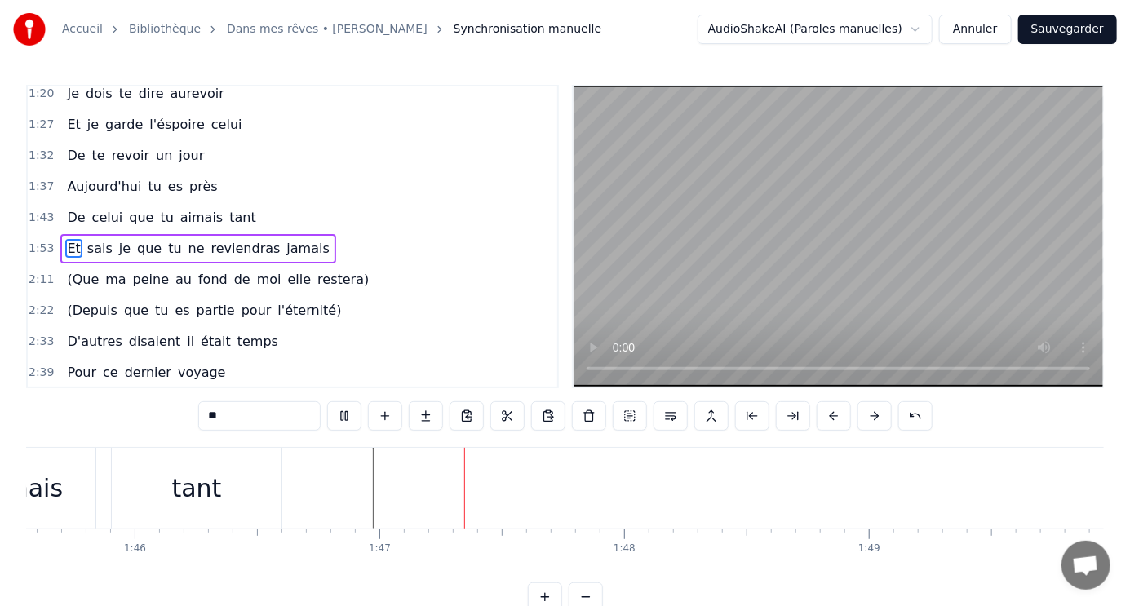
scroll to position [0, 26060]
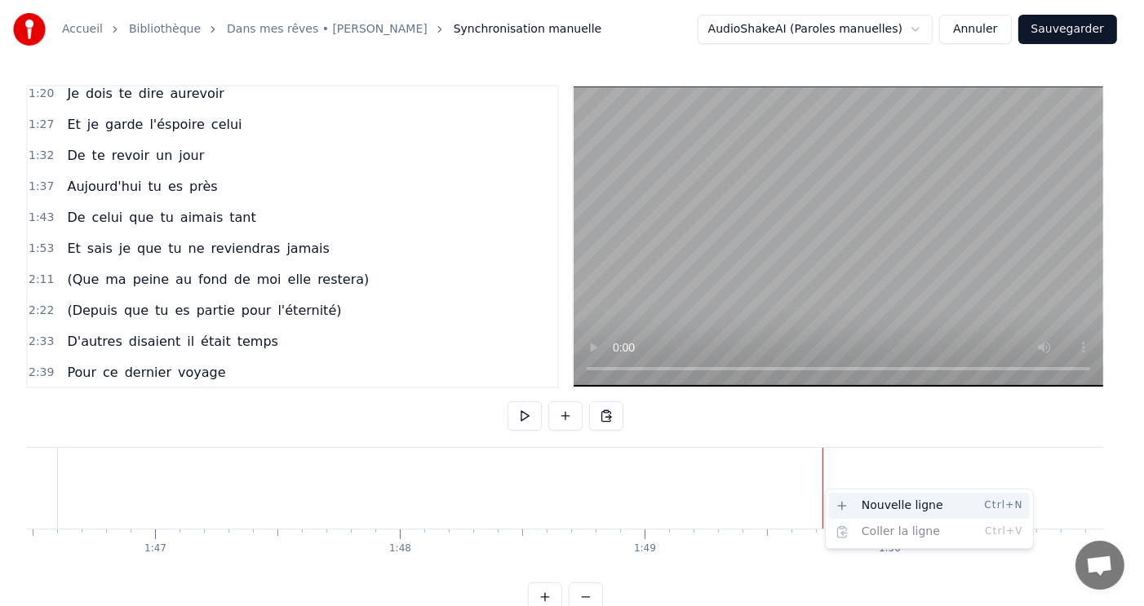
click at [867, 509] on div "Nouvelle ligne Ctrl+N" at bounding box center [929, 506] width 201 height 26
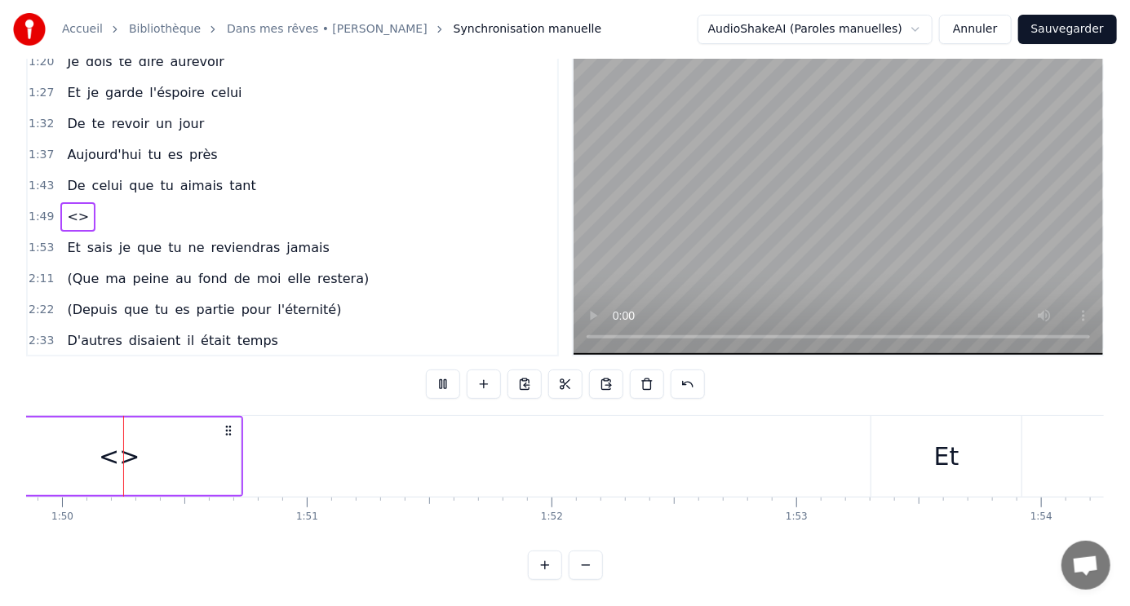
scroll to position [0, 26834]
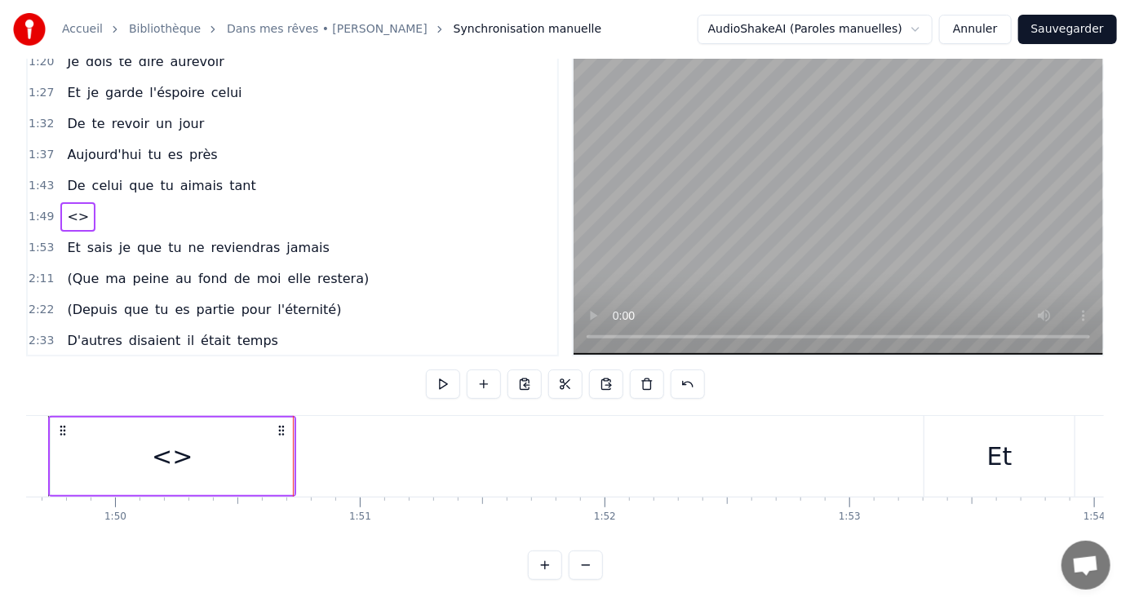
click at [180, 452] on div "<>" at bounding box center [172, 456] width 41 height 37
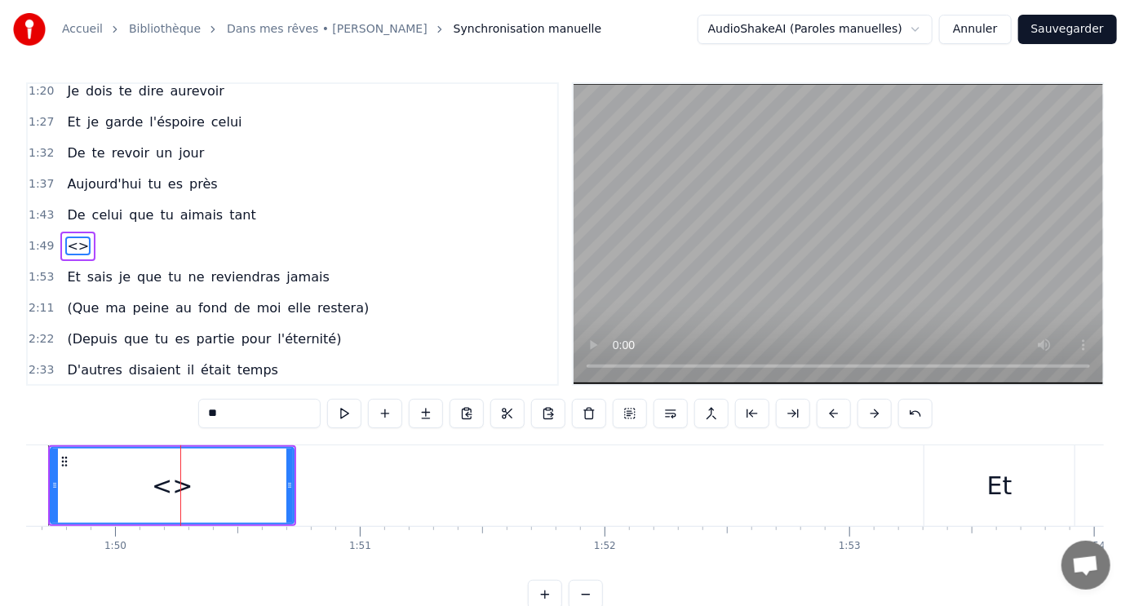
scroll to position [0, 0]
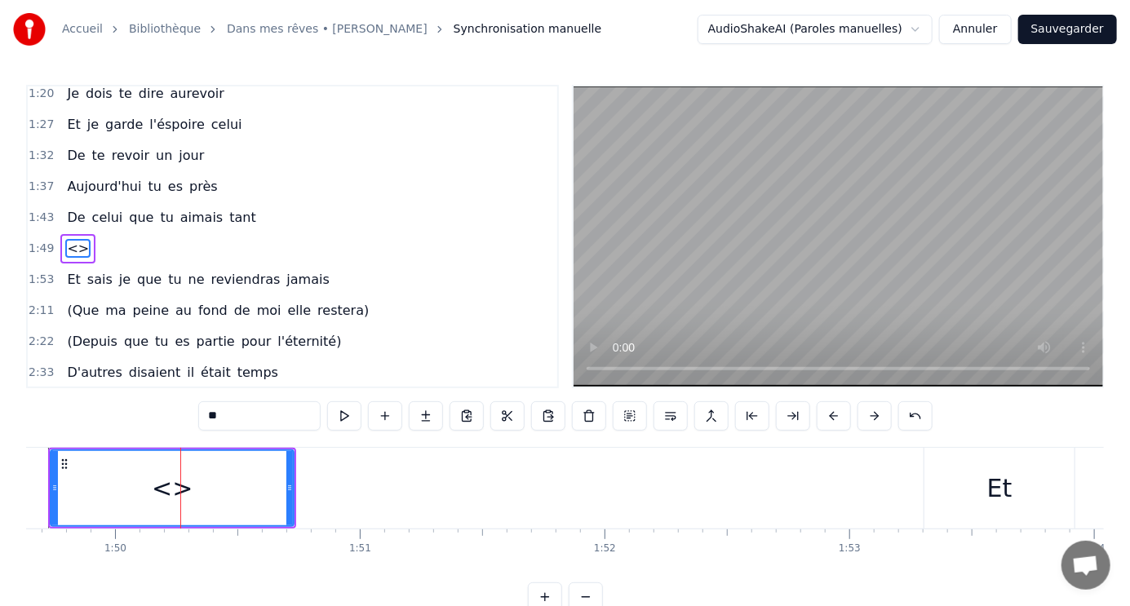
click at [183, 476] on div "<>" at bounding box center [172, 488] width 41 height 37
click at [77, 239] on span "<>" at bounding box center [77, 248] width 25 height 19
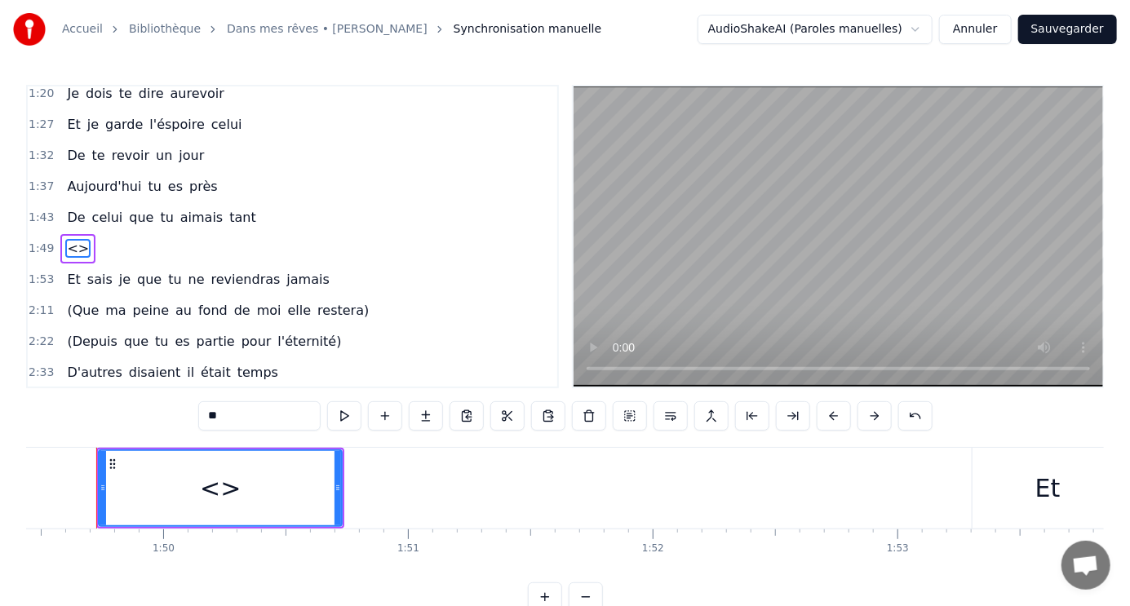
scroll to position [0, 26774]
click at [69, 239] on span "<>" at bounding box center [77, 248] width 25 height 19
click at [73, 239] on span "<>" at bounding box center [77, 248] width 25 height 19
click at [74, 239] on span "<>" at bounding box center [77, 248] width 25 height 19
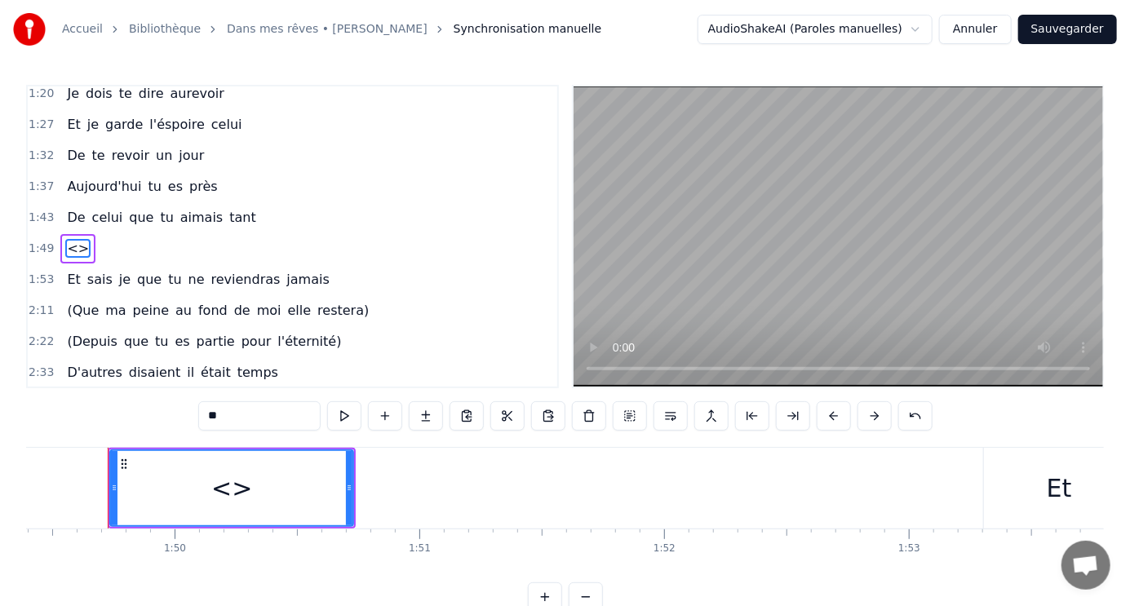
click at [92, 234] on div "1:49 <>" at bounding box center [292, 248] width 529 height 31
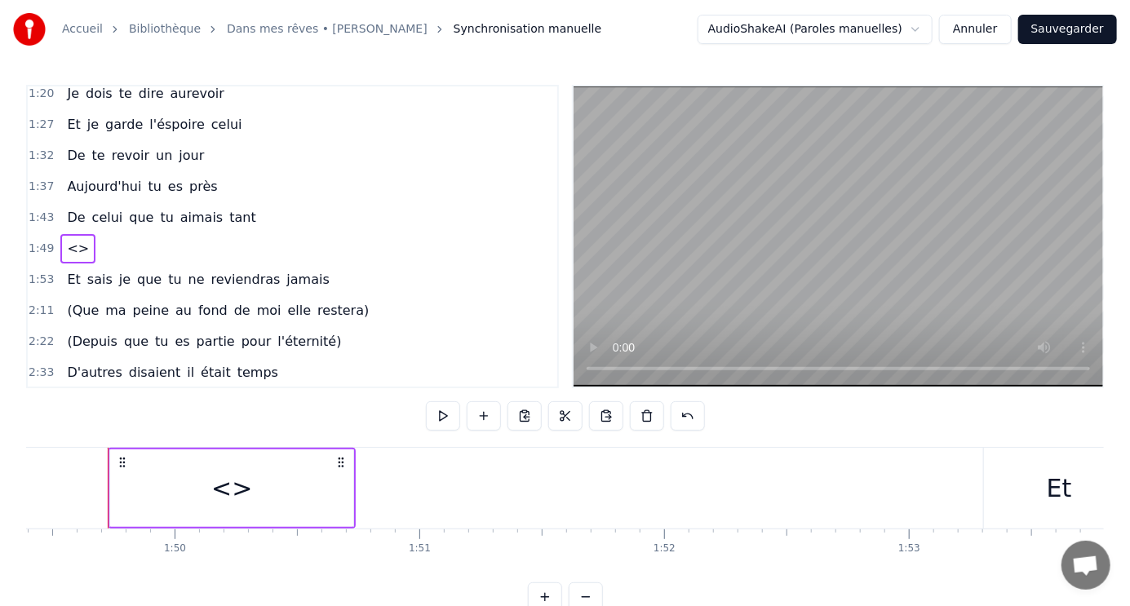
click at [92, 234] on div "1:49 <>" at bounding box center [292, 248] width 529 height 31
click at [65, 239] on span "<>" at bounding box center [77, 248] width 25 height 19
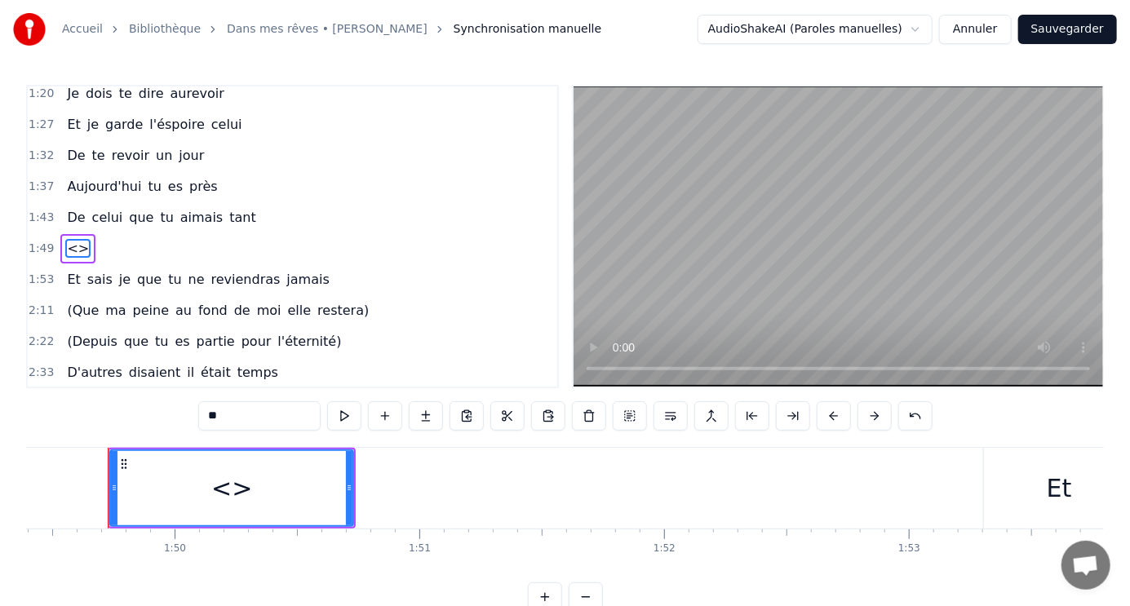
click at [68, 239] on span "<>" at bounding box center [77, 248] width 25 height 19
click at [80, 241] on div "<>" at bounding box center [77, 248] width 35 height 29
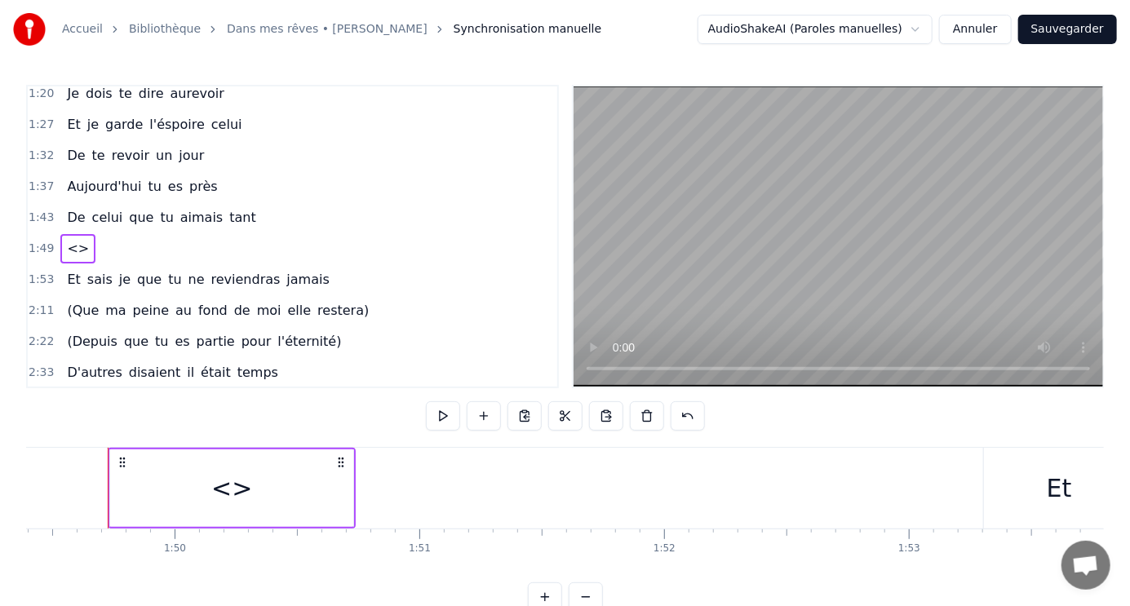
click at [233, 211] on div "1:43 De celui que tu aimais tant" at bounding box center [292, 217] width 529 height 31
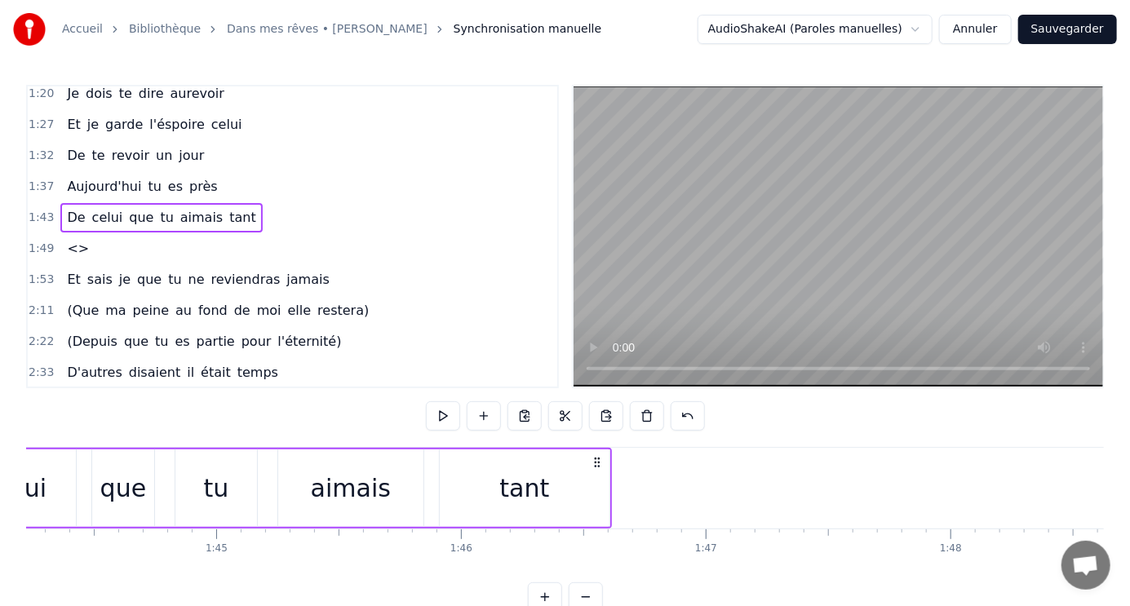
click at [126, 237] on div "1:49 <>" at bounding box center [292, 248] width 529 height 31
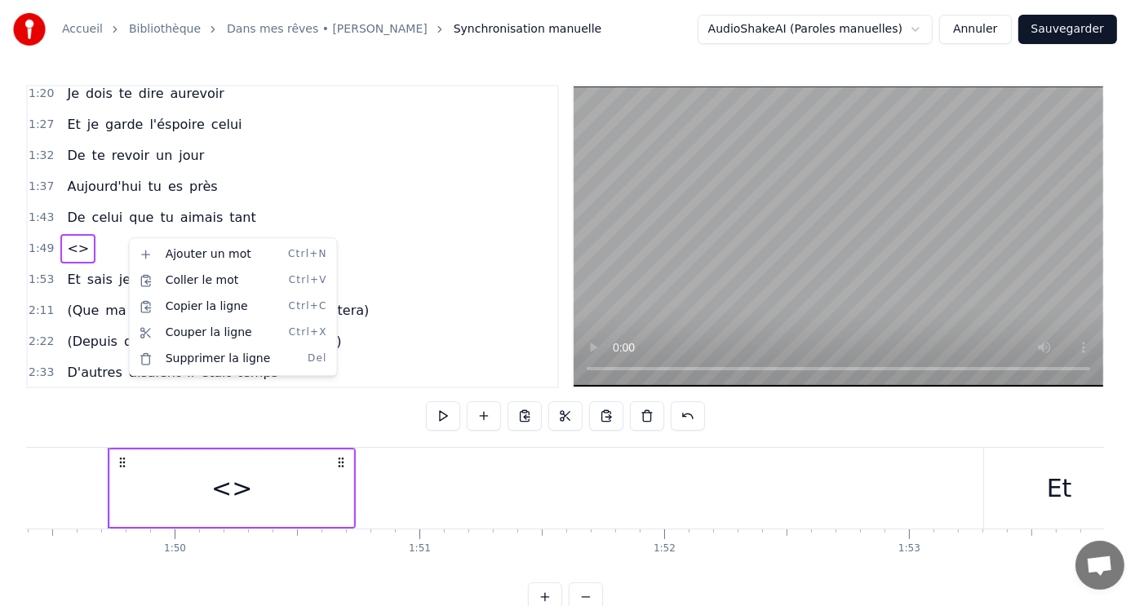
click at [77, 237] on html "Accueil Bibliothèque Dans mes rêves • Jim Rama Synchronisation manuelle AudioSh…" at bounding box center [572, 319] width 1144 height 638
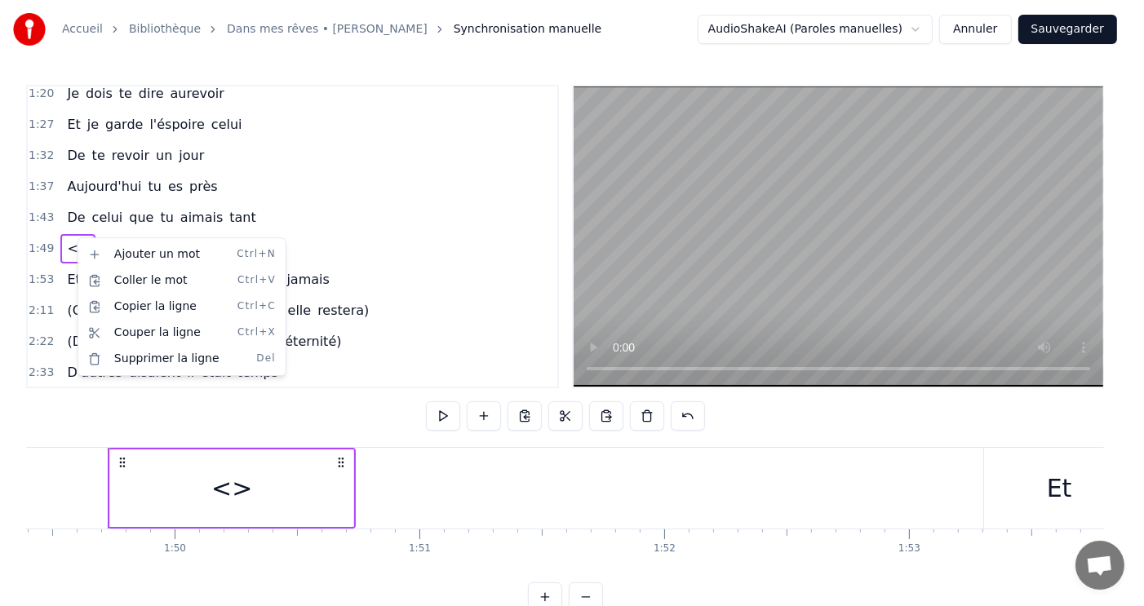
click at [239, 490] on html "Accueil Bibliothèque Dans mes rêves • Jim Rama Synchronisation manuelle AudioSh…" at bounding box center [572, 319] width 1144 height 638
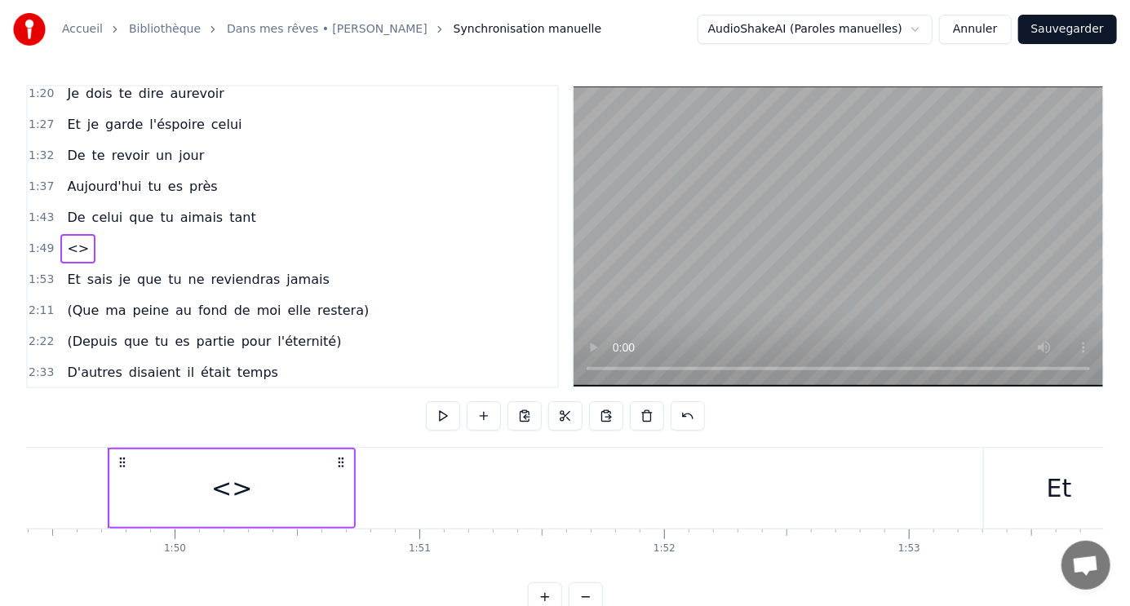
click at [239, 490] on div "<>" at bounding box center [231, 488] width 41 height 37
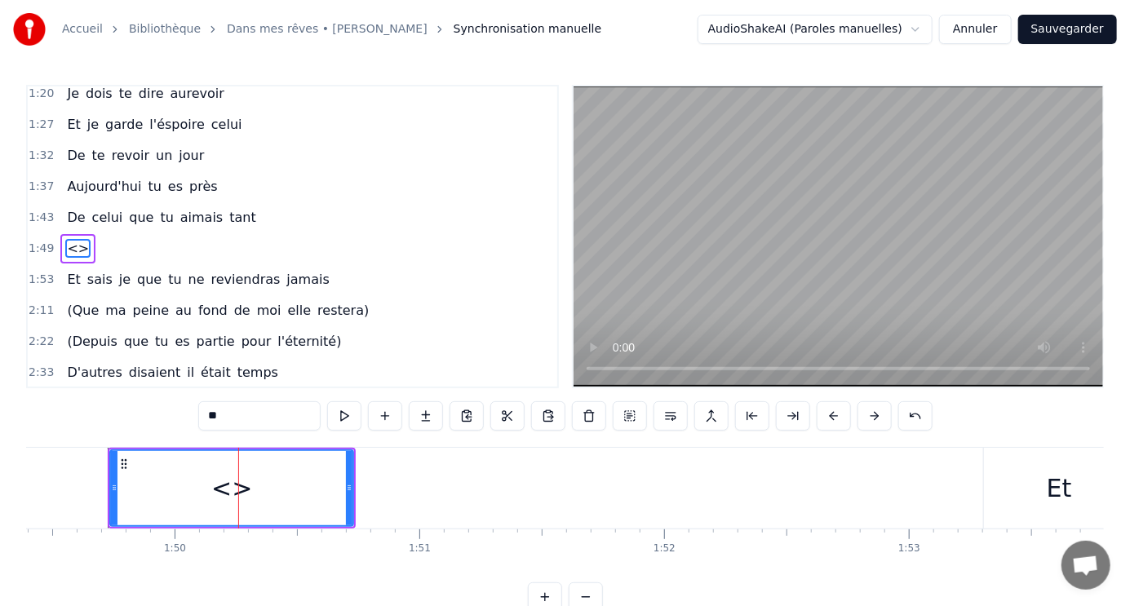
click at [233, 490] on div "<>" at bounding box center [231, 488] width 41 height 37
click at [230, 490] on div "<>" at bounding box center [231, 488] width 41 height 37
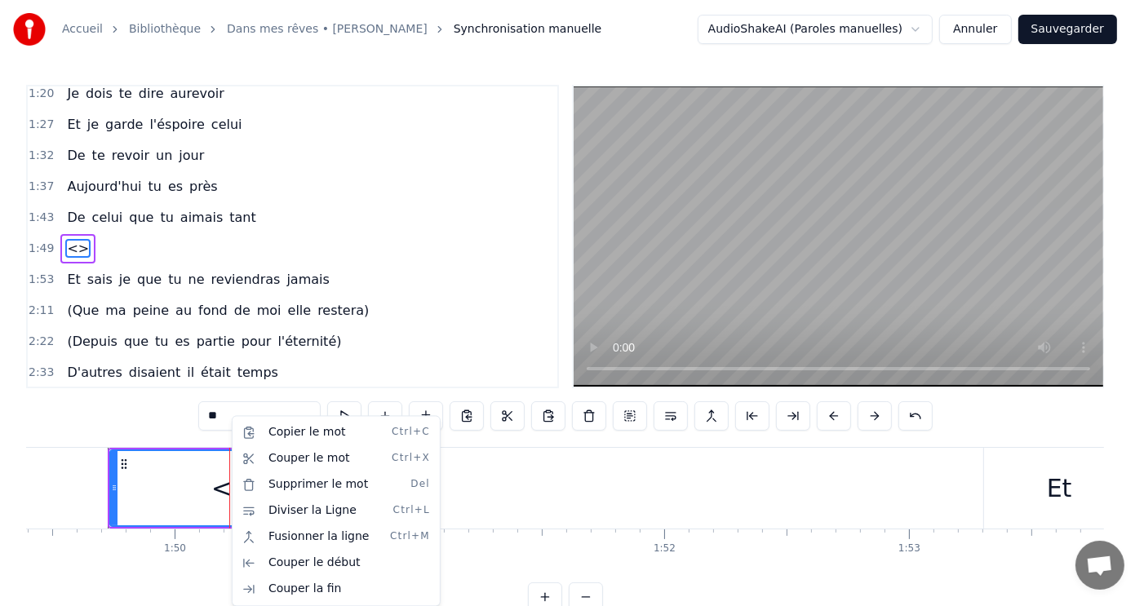
click at [144, 456] on html "Accueil Bibliothèque Dans mes rêves • Jim Rama Synchronisation manuelle AudioSh…" at bounding box center [572, 319] width 1144 height 638
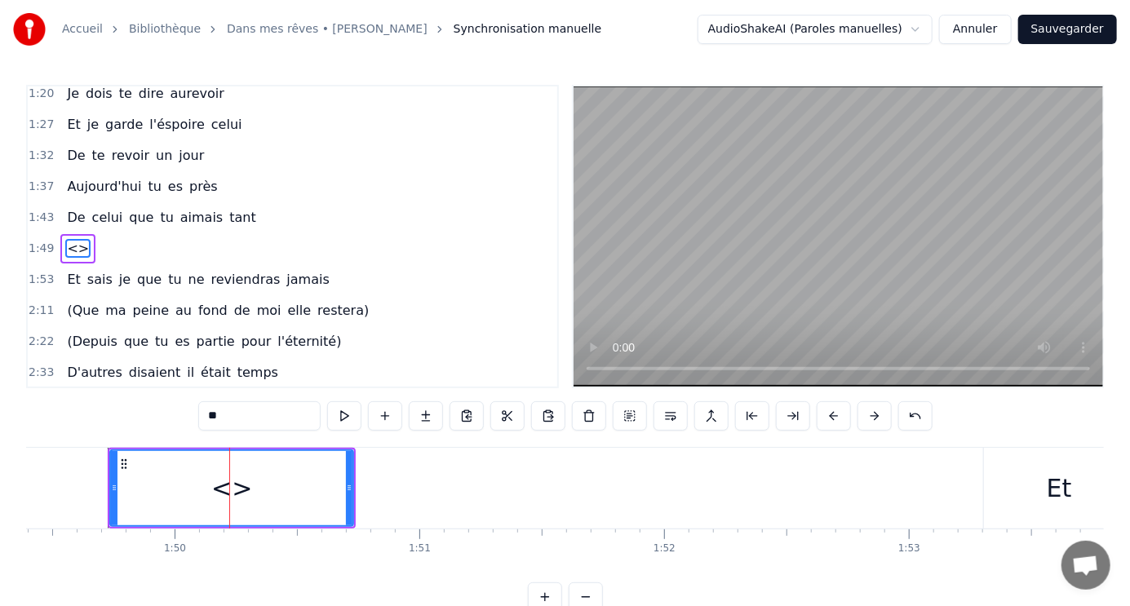
click at [143, 421] on div "1:04 Le jour se lève sur la vie 1:09 Le soleil brille, le ciel est beau 1:15 Et…" at bounding box center [565, 348] width 1078 height 527
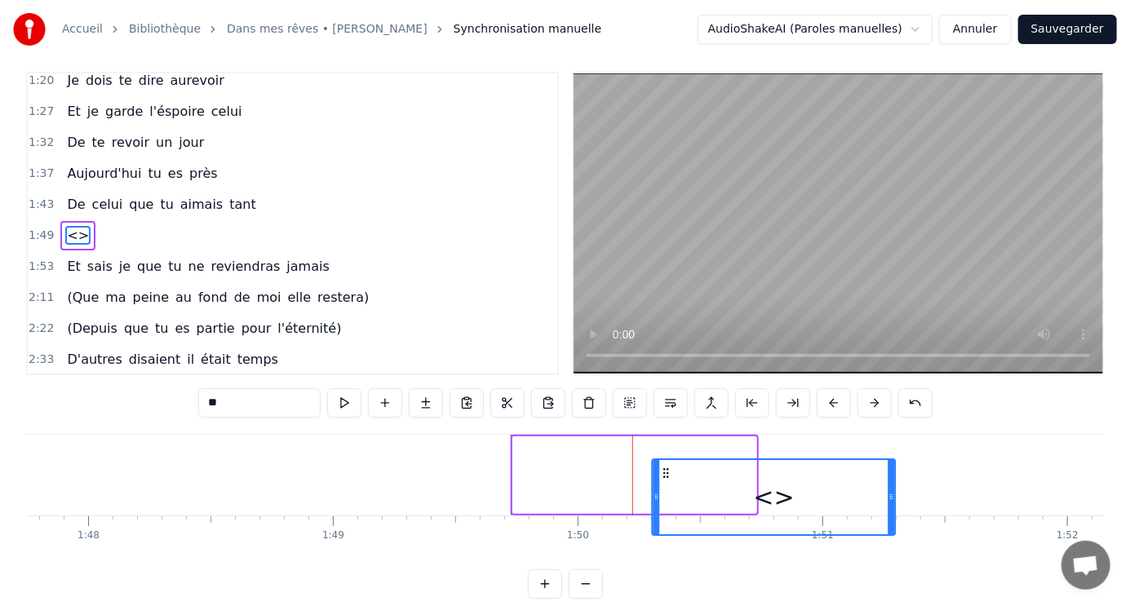
scroll to position [45, 0]
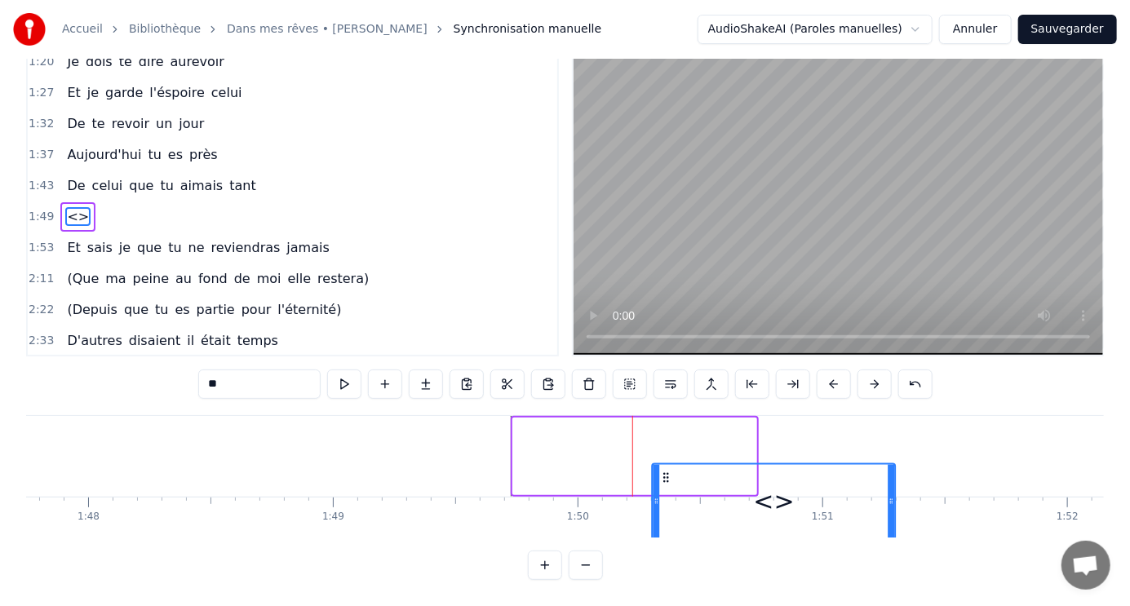
drag, startPoint x: 122, startPoint y: 461, endPoint x: 665, endPoint y: 509, distance: 544.7
click at [665, 509] on div "<>" at bounding box center [773, 501] width 241 height 74
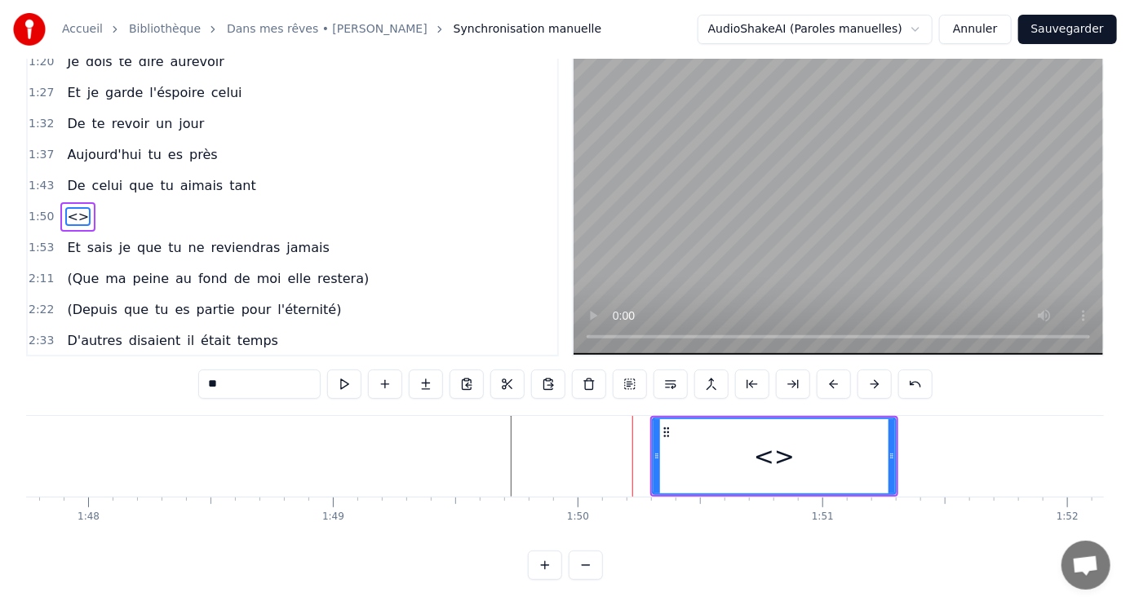
click at [740, 452] on div "<>" at bounding box center [773, 456] width 241 height 74
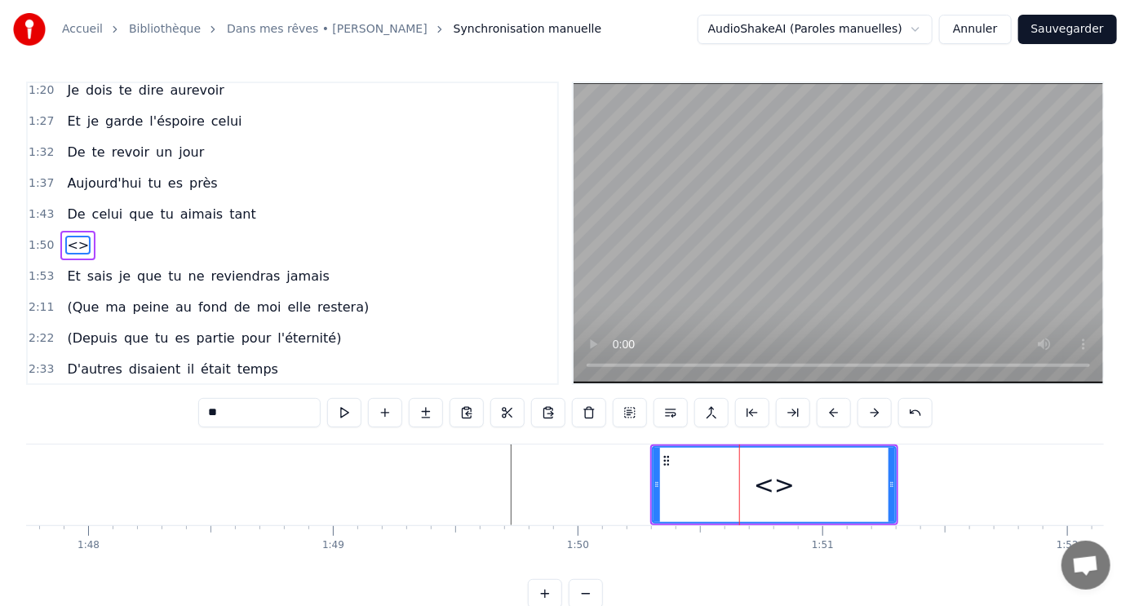
scroll to position [0, 0]
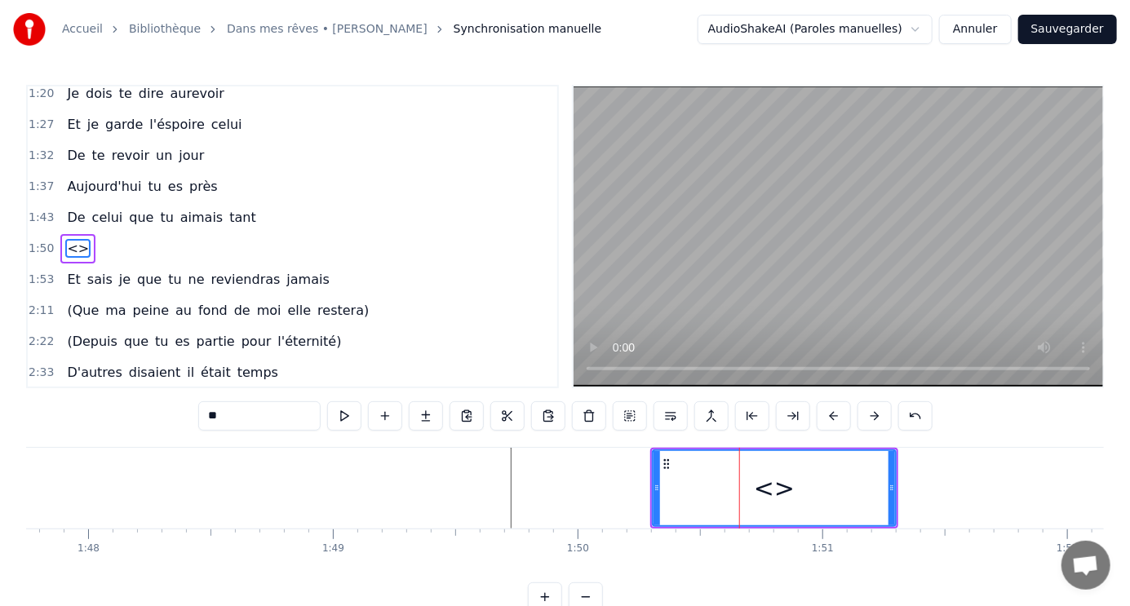
click at [740, 452] on div "<>" at bounding box center [773, 488] width 241 height 74
click at [747, 481] on div "<>" at bounding box center [773, 488] width 241 height 74
click at [750, 481] on div "<>" at bounding box center [773, 488] width 241 height 74
copy div "Draggable"
click at [117, 240] on div "1:50 <>" at bounding box center [292, 248] width 529 height 31
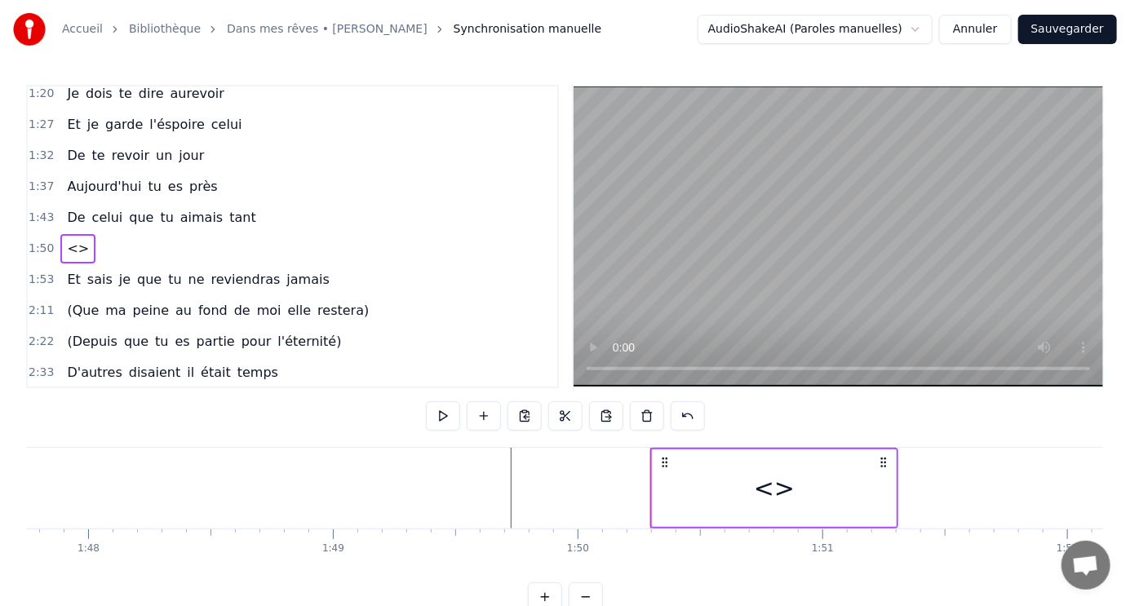
click at [117, 240] on div "1:50 <>" at bounding box center [292, 248] width 529 height 31
click at [193, 208] on span "aimais" at bounding box center [202, 217] width 46 height 19
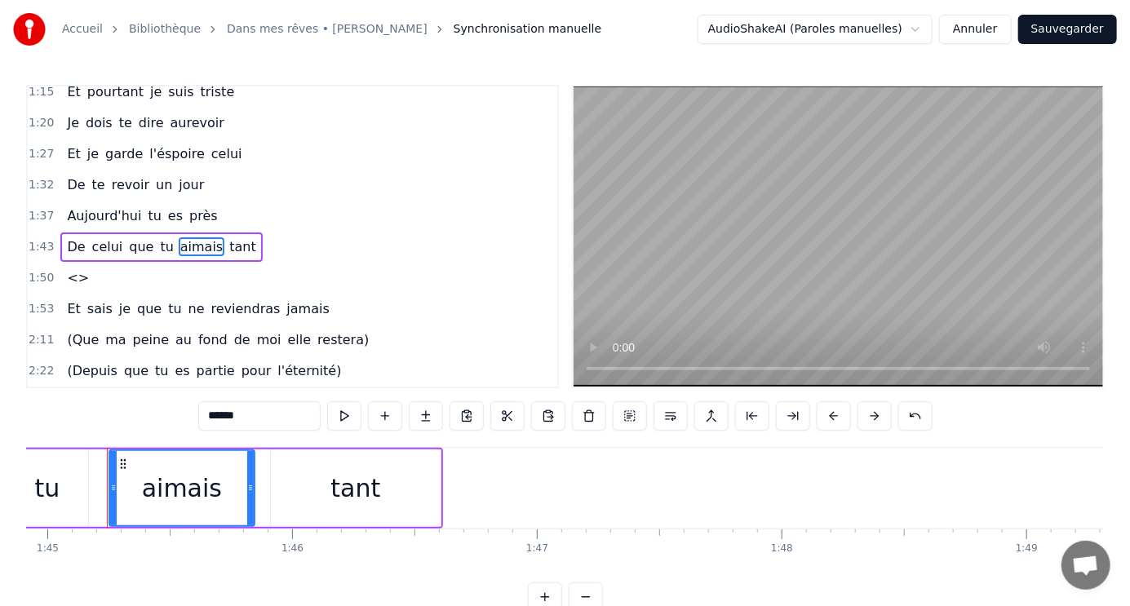
scroll to position [0, 25676]
click at [228, 237] on span "tant" at bounding box center [243, 246] width 30 height 19
type input "****"
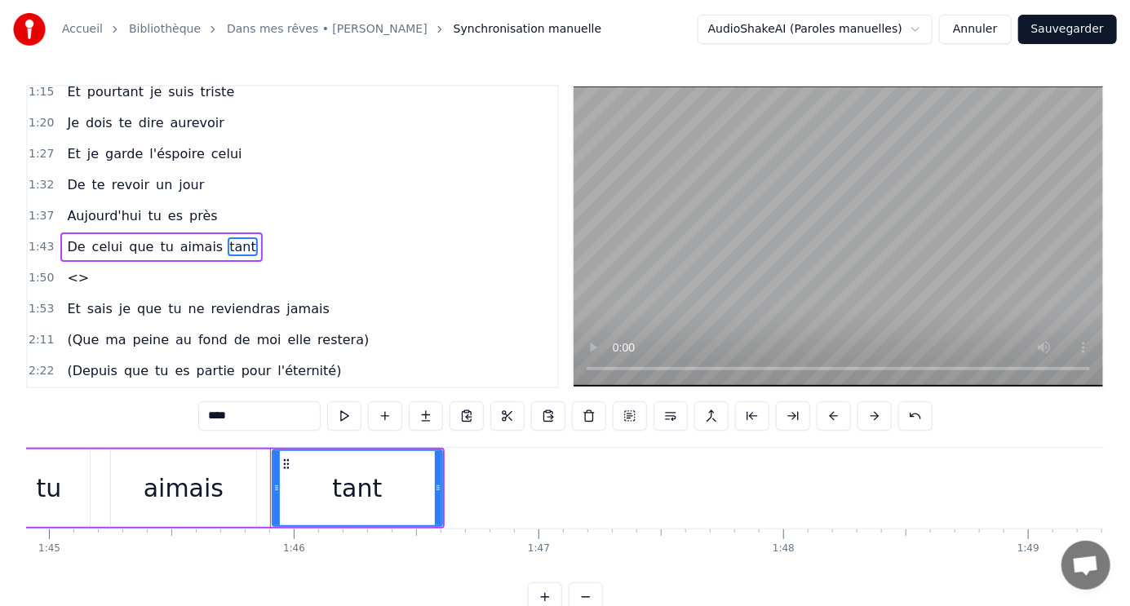
click at [95, 263] on div "1:50 <>" at bounding box center [292, 278] width 529 height 31
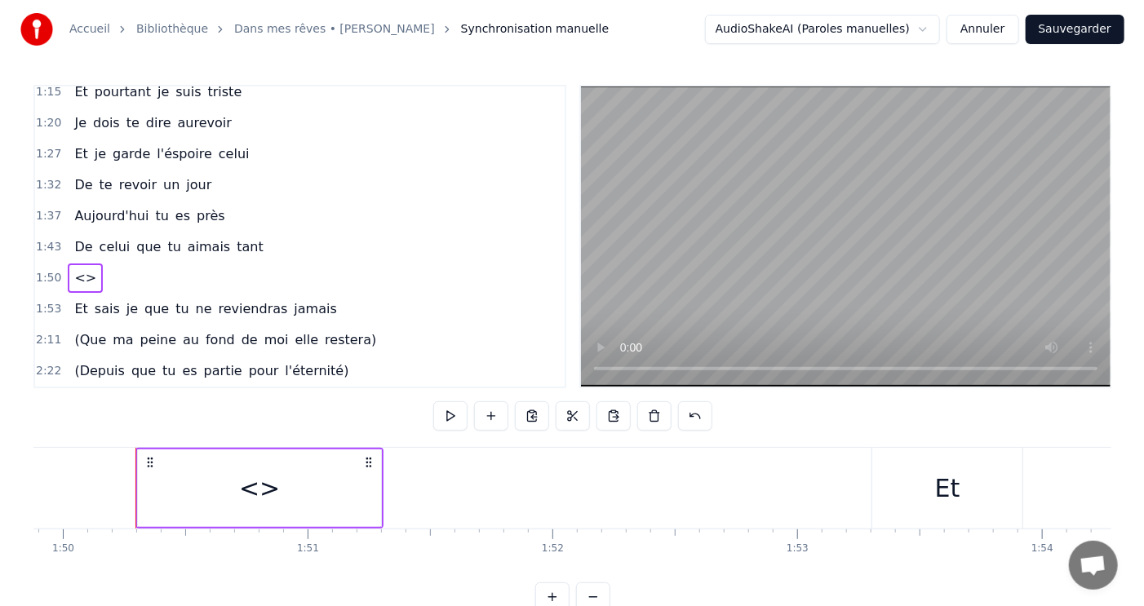
scroll to position [0, 26914]
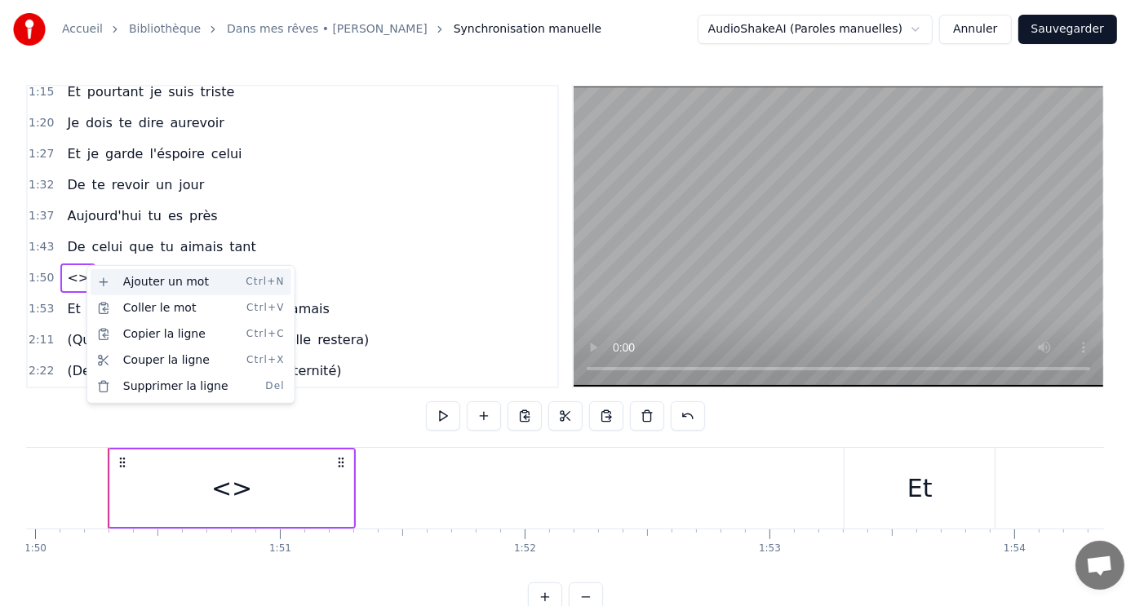
click at [131, 280] on div "Ajouter un mot Ctrl+N" at bounding box center [191, 282] width 201 height 26
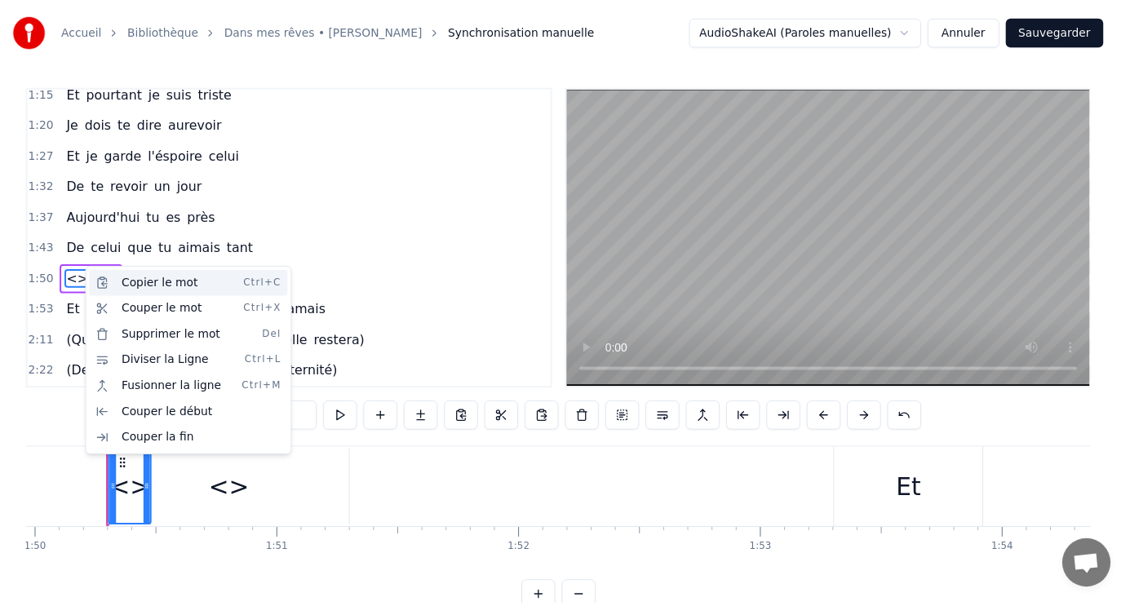
scroll to position [101, 0]
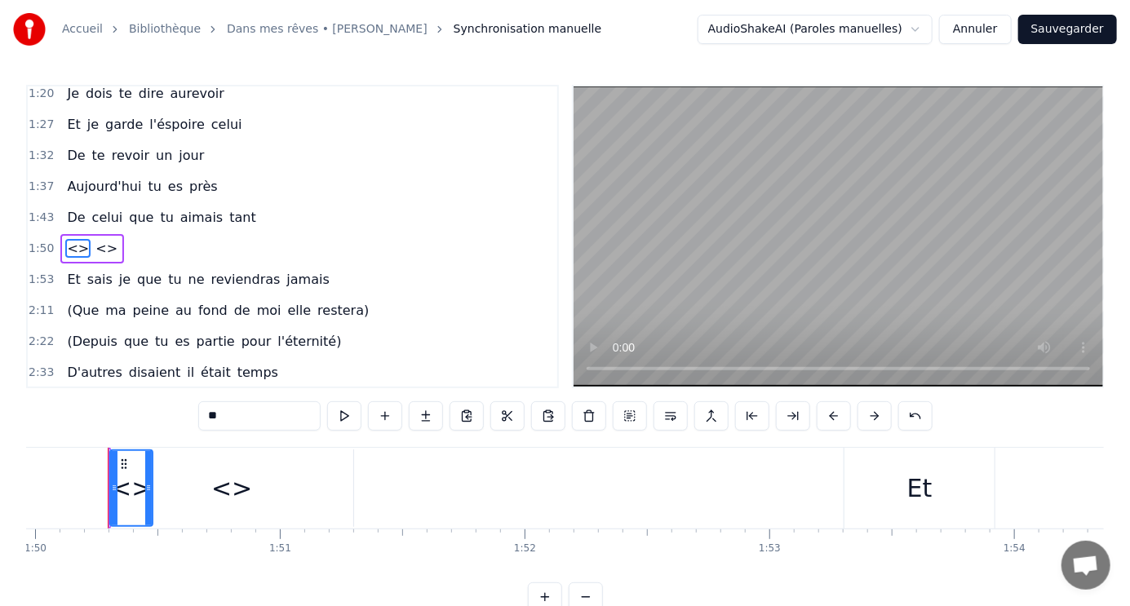
click at [95, 239] on span "<>" at bounding box center [106, 248] width 25 height 19
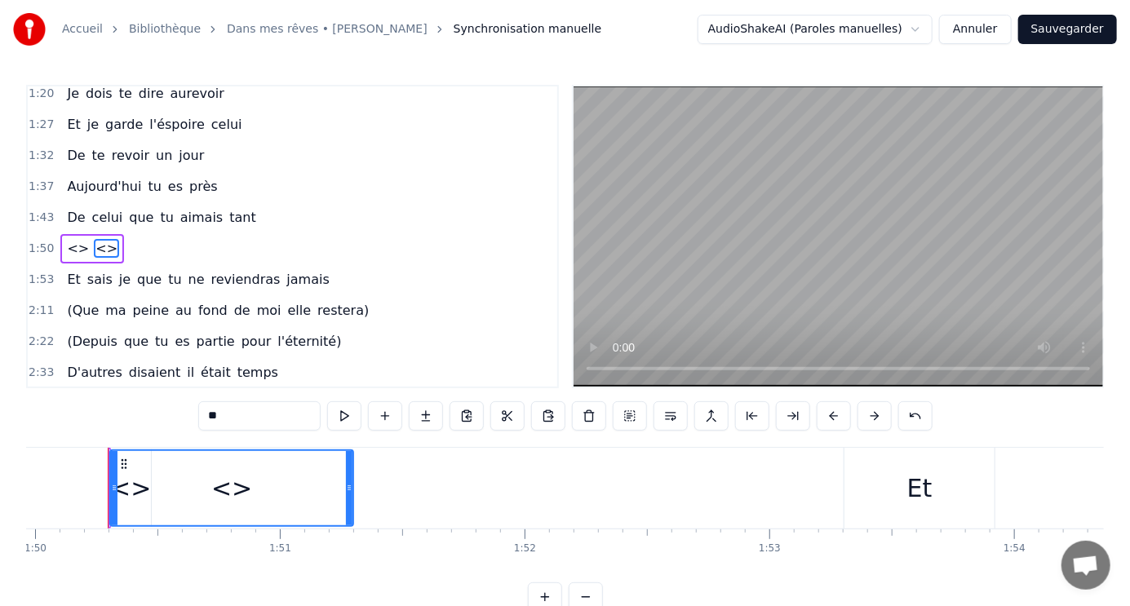
click at [95, 239] on span "<>" at bounding box center [106, 248] width 25 height 19
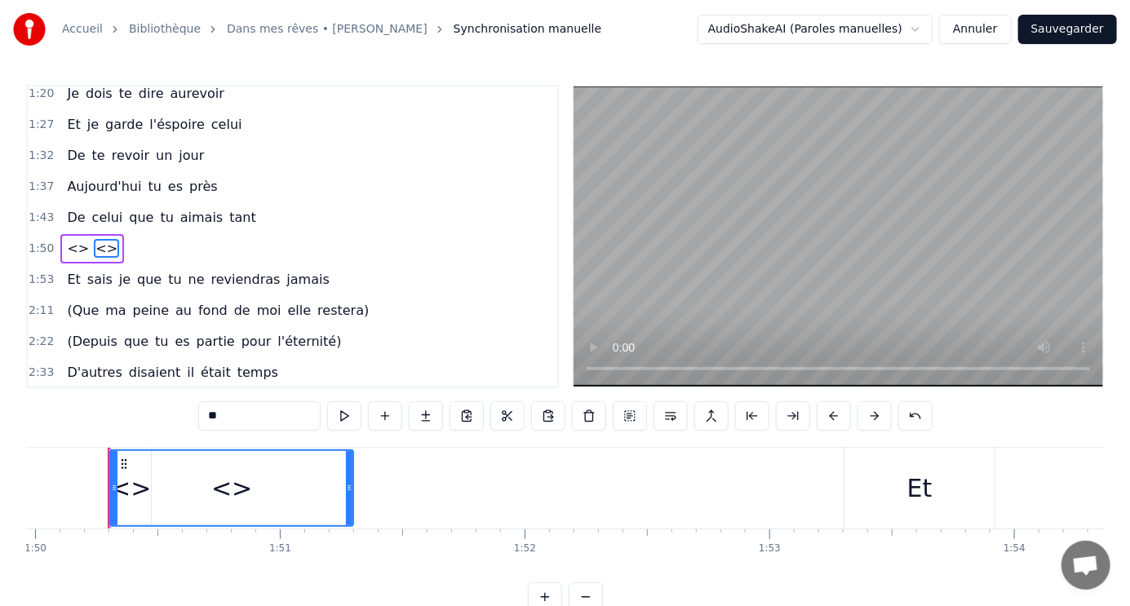
click at [95, 239] on span "<>" at bounding box center [106, 248] width 25 height 19
copy div "Draggable"
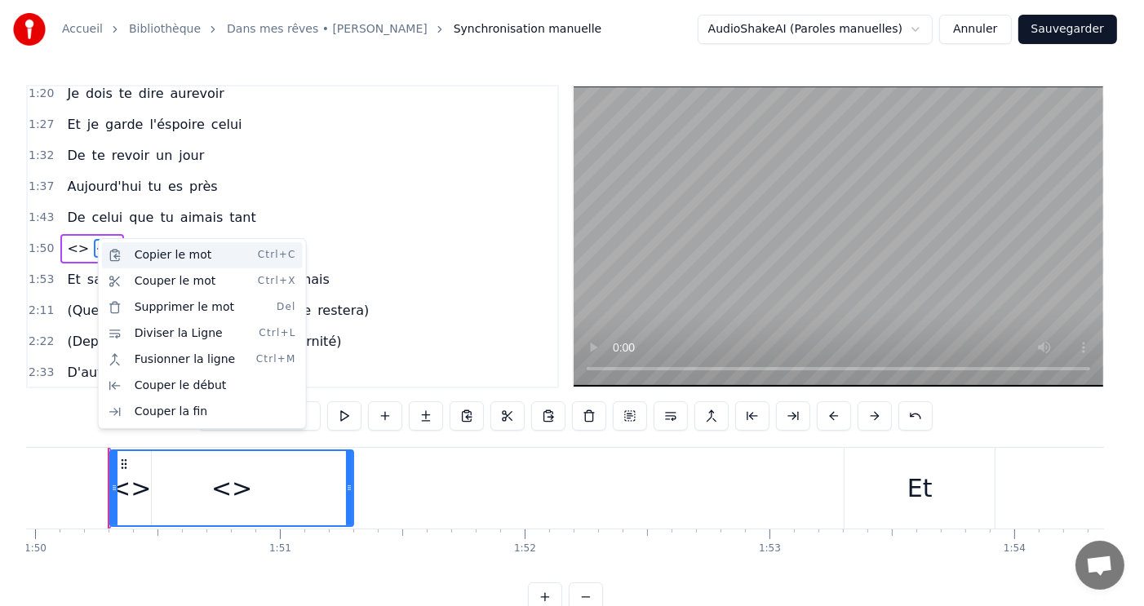
click at [193, 258] on div "Copier le mot Ctrl+C" at bounding box center [202, 255] width 201 height 26
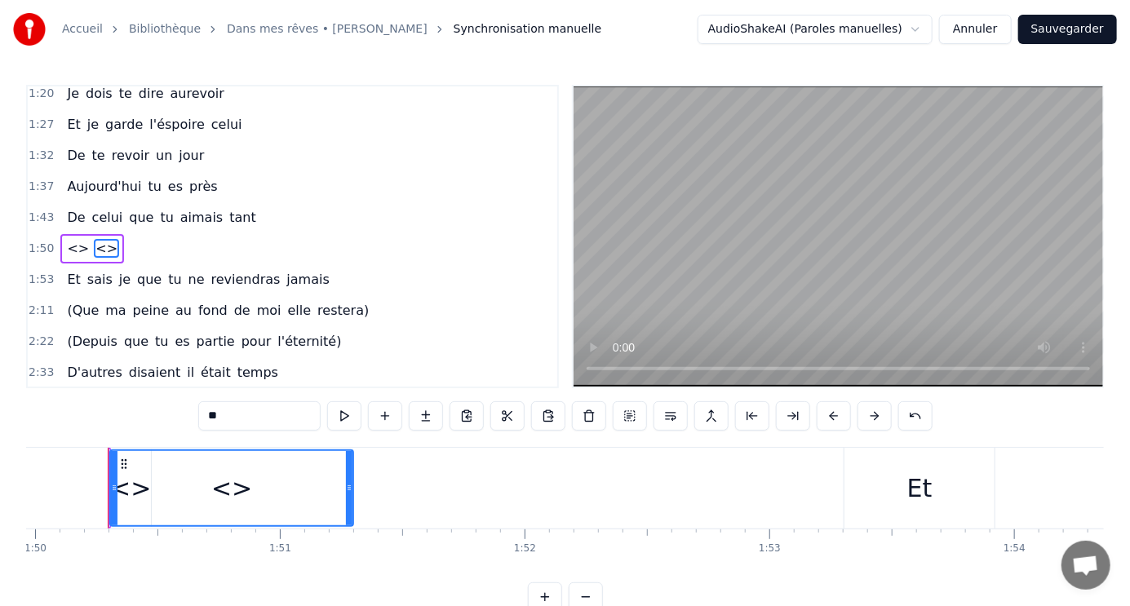
click at [94, 239] on span "<>" at bounding box center [106, 248] width 25 height 19
click at [67, 239] on span "<>" at bounding box center [77, 248] width 25 height 19
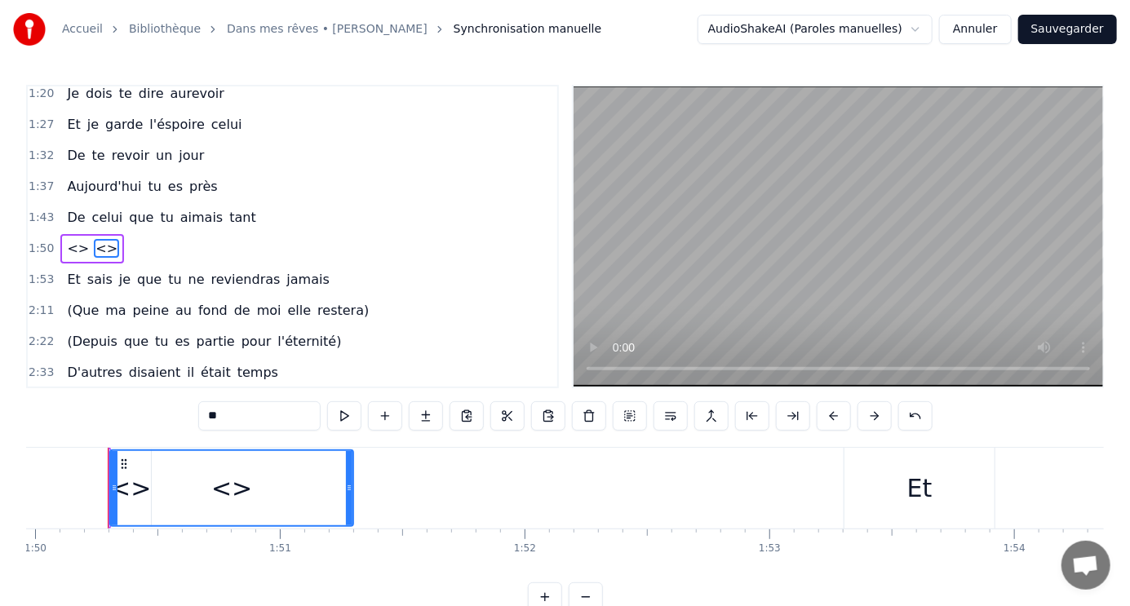
copy div "Draggable"
click at [67, 239] on span "<>" at bounding box center [77, 248] width 25 height 19
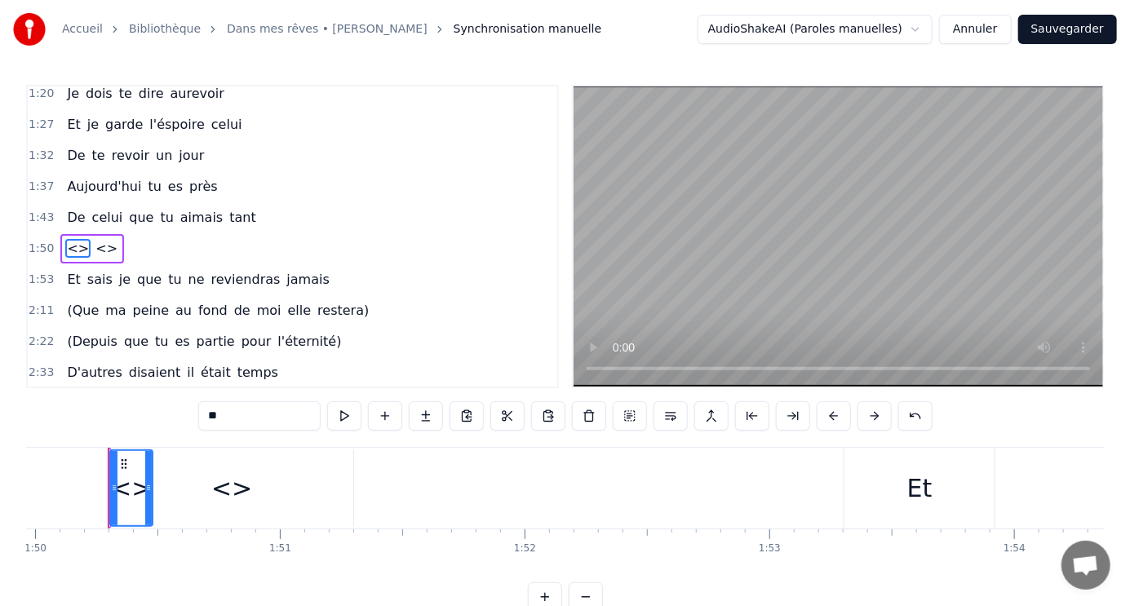
click at [67, 239] on span "<>" at bounding box center [77, 248] width 25 height 19
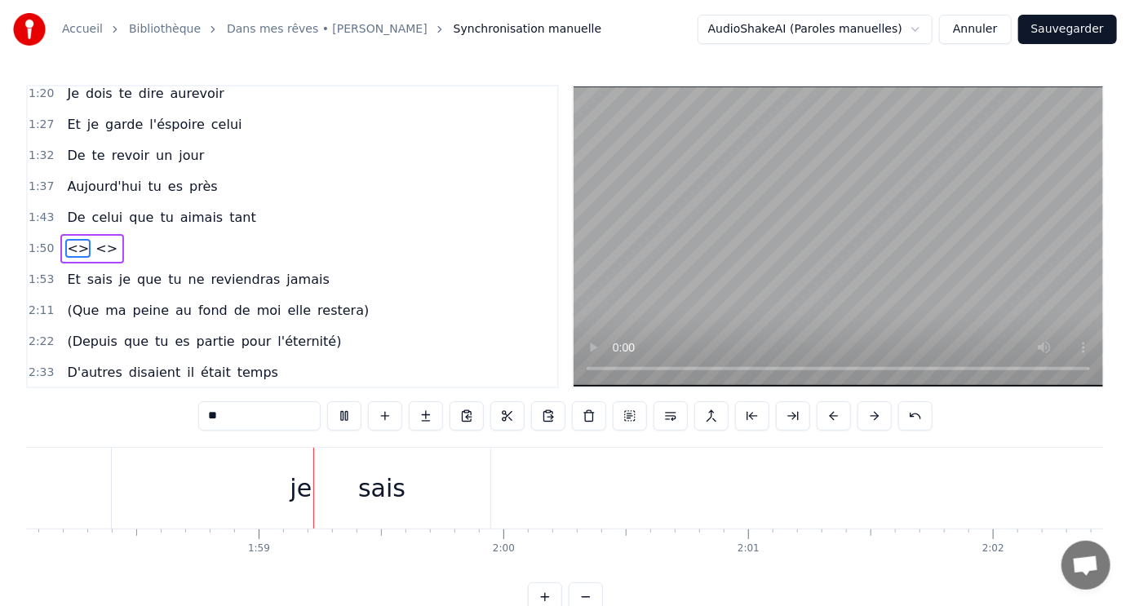
scroll to position [0, 28929]
copy div "Draggable"
click at [329, 489] on div "je" at bounding box center [265, 488] width 379 height 81
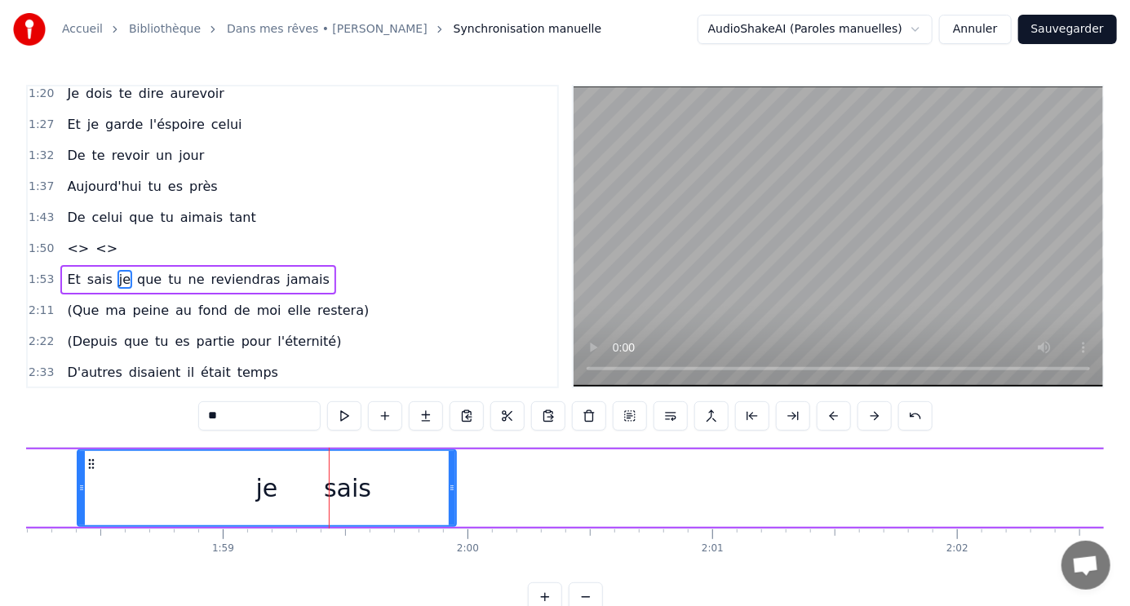
scroll to position [131, 0]
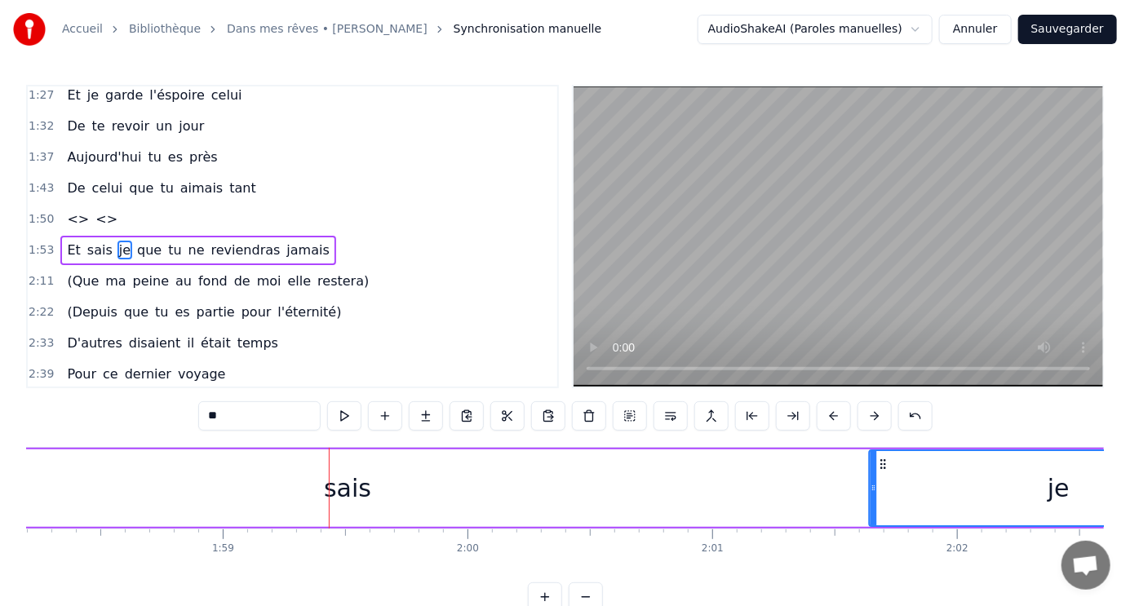
drag, startPoint x: 86, startPoint y: 459, endPoint x: 879, endPoint y: 474, distance: 792.3
click at [879, 474] on div "je" at bounding box center [1059, 488] width 377 height 74
click at [342, 490] on div "sais" at bounding box center [347, 488] width 47 height 37
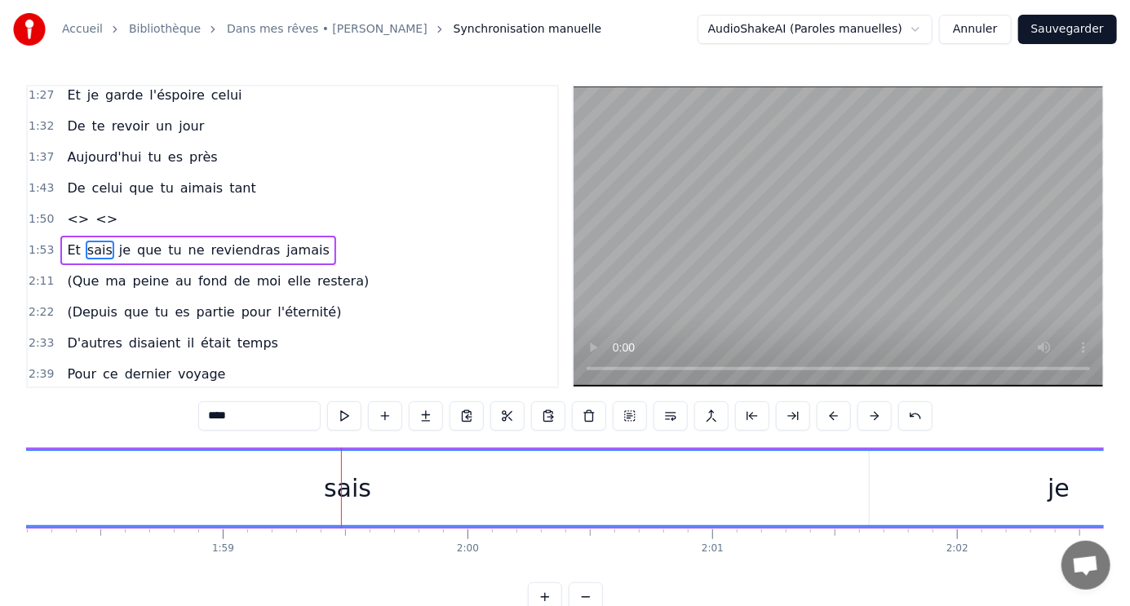
click at [361, 490] on div "sais" at bounding box center [347, 488] width 47 height 37
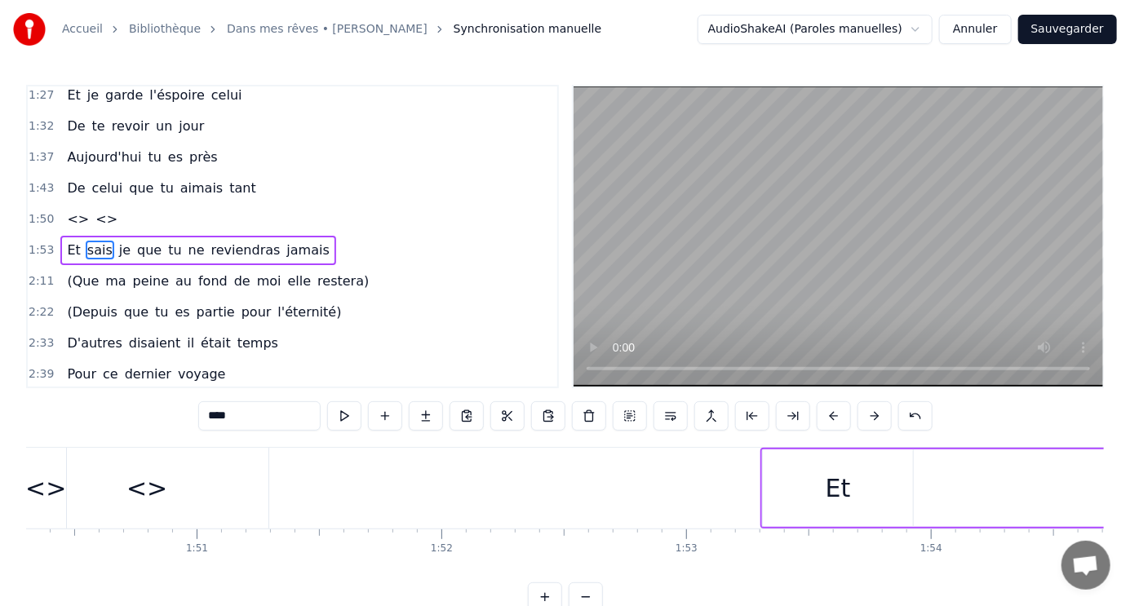
scroll to position [0, 27224]
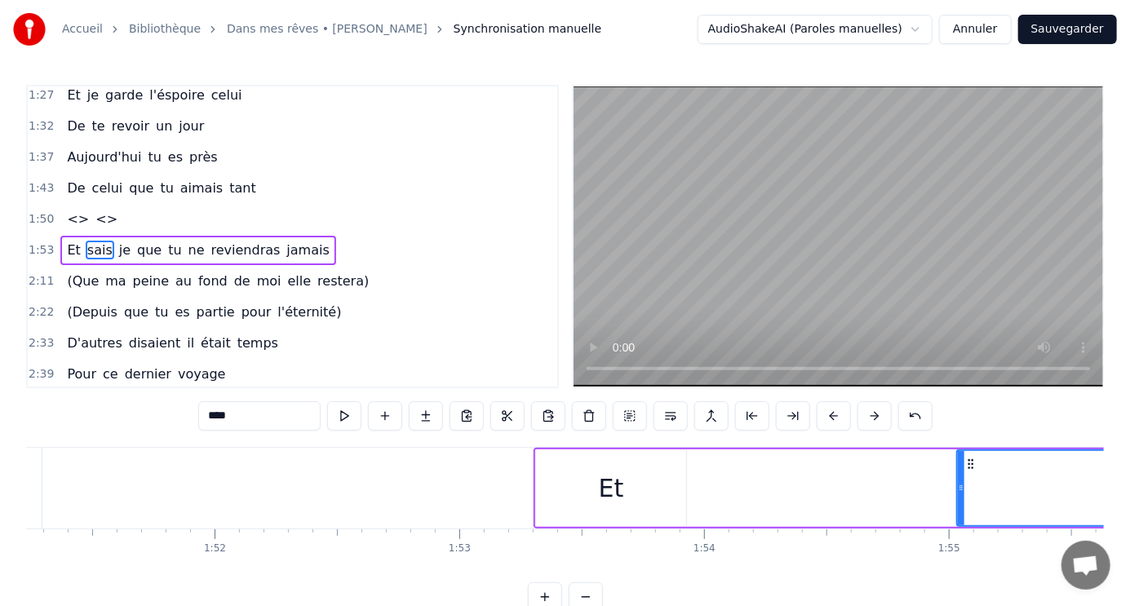
click at [563, 472] on div "Et" at bounding box center [611, 489] width 150 height 78
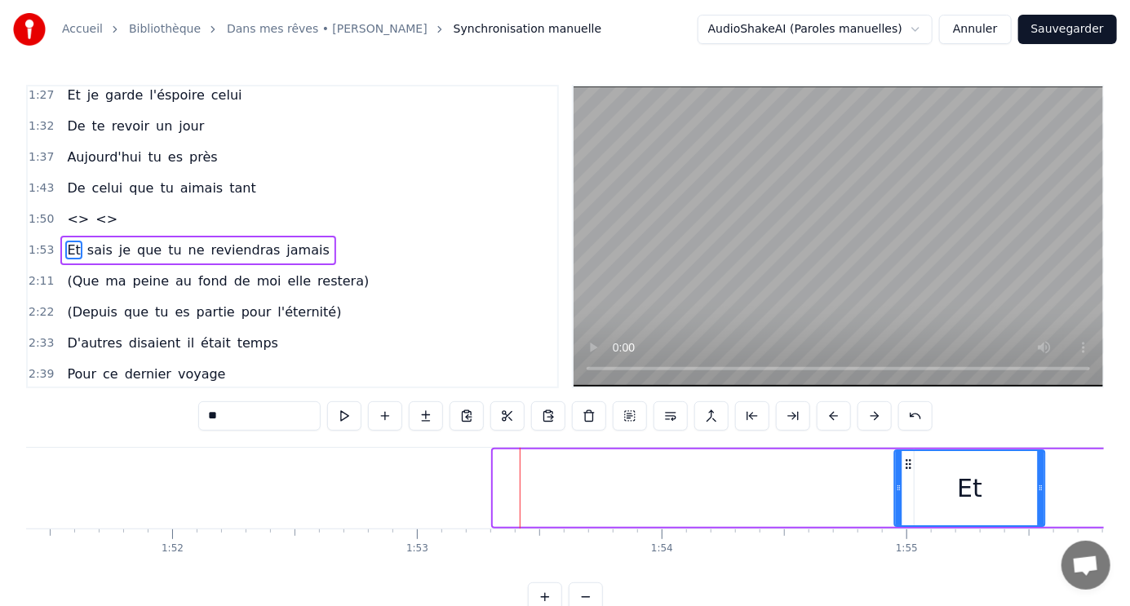
scroll to position [0, 27282]
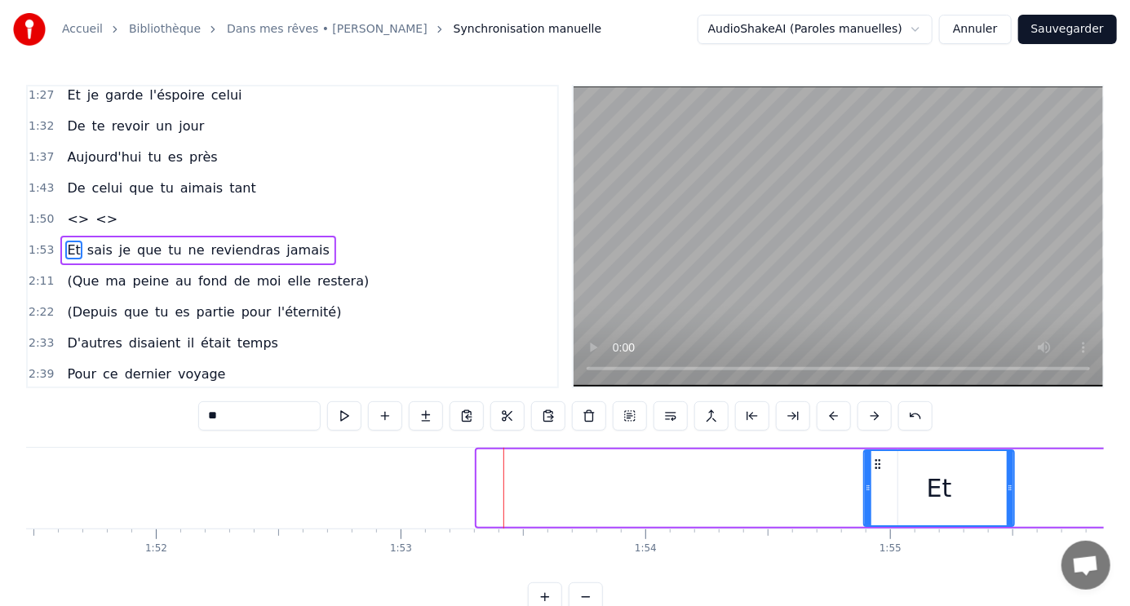
drag, startPoint x: 549, startPoint y: 463, endPoint x: 877, endPoint y: 472, distance: 328.1
click at [877, 472] on div "Et" at bounding box center [939, 488] width 148 height 74
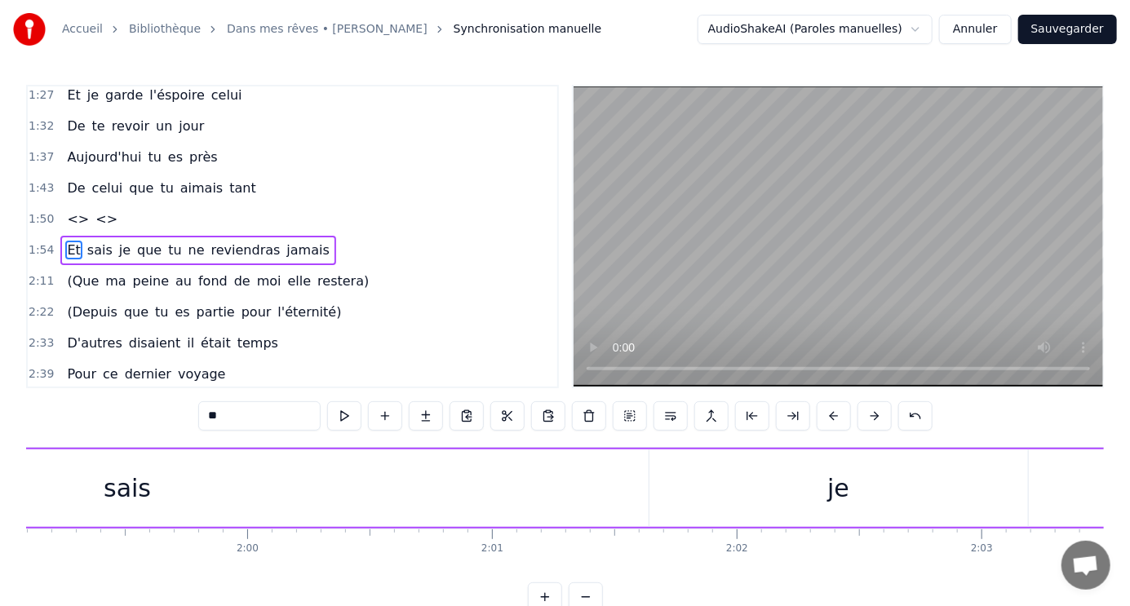
scroll to position [0, 29187]
click at [80, 486] on div "sais" at bounding box center [89, 488] width 47 height 37
type input "****"
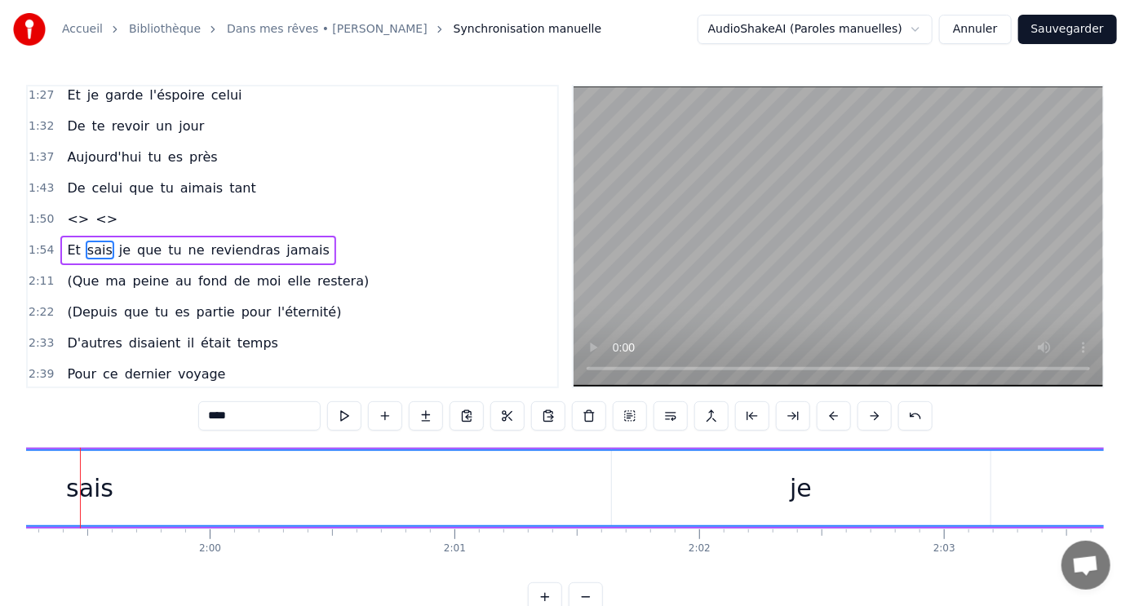
scroll to position [0, 29158]
click at [391, 297] on div "2:22 (Depuis que tu es partie pour l'éternité)" at bounding box center [292, 312] width 529 height 31
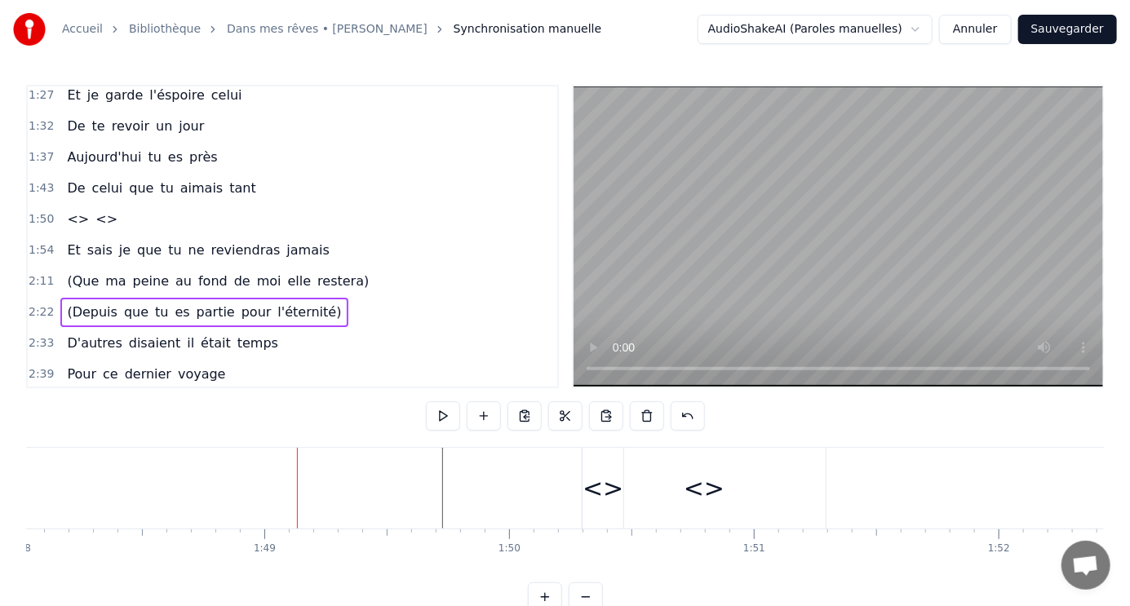
scroll to position [0, 26628]
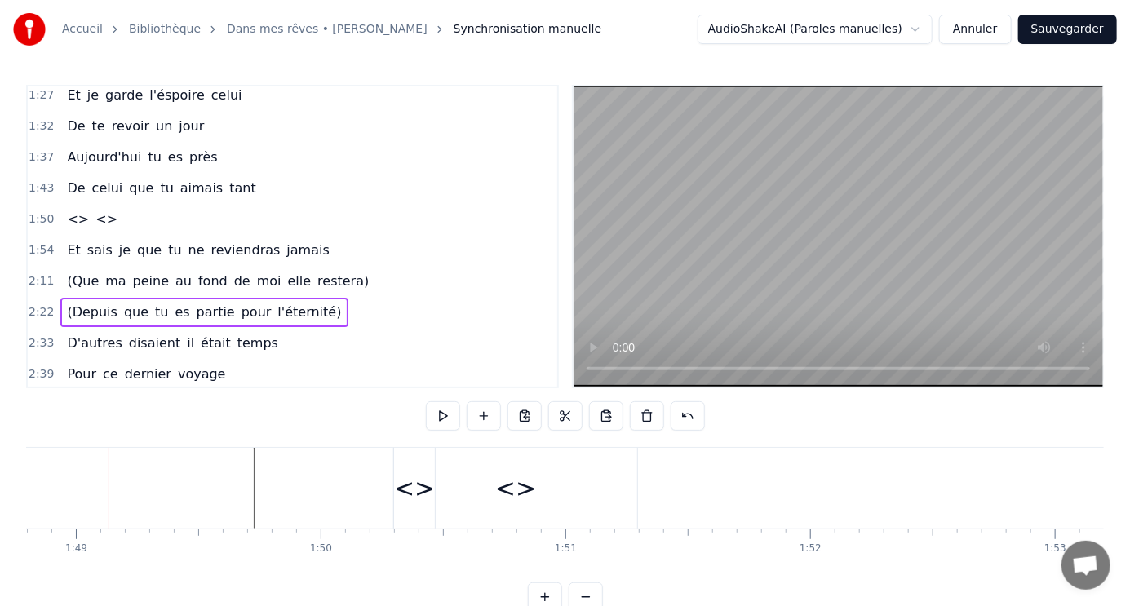
click at [230, 179] on div "1:43 De celui que tu aimais tant" at bounding box center [292, 188] width 529 height 31
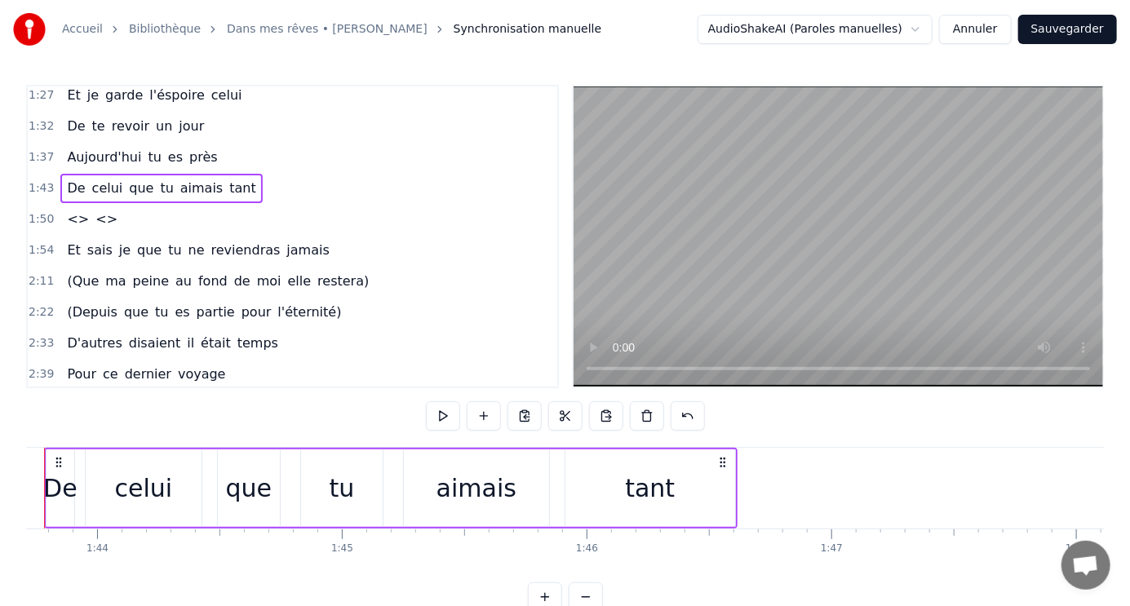
scroll to position [0, 25319]
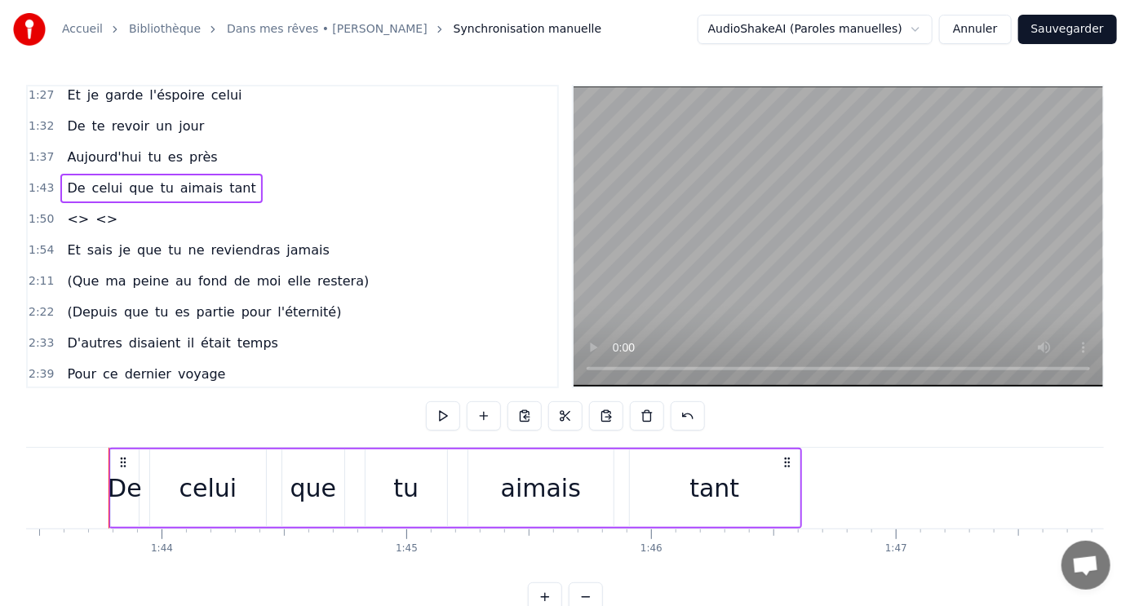
click at [212, 209] on div "1:50 <> <>" at bounding box center [292, 219] width 529 height 31
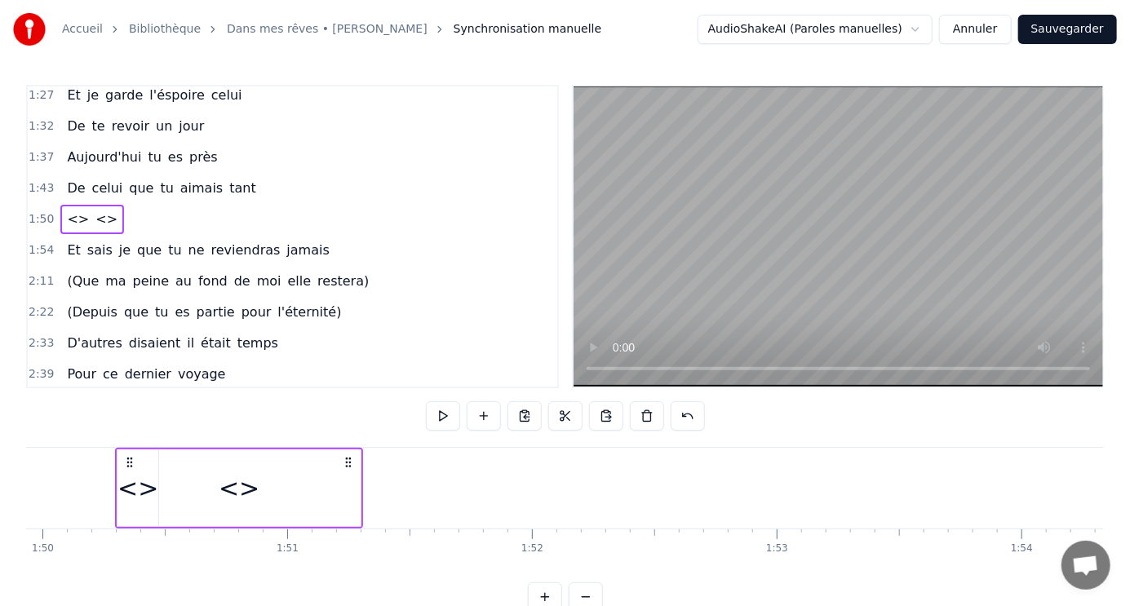
scroll to position [0, 26914]
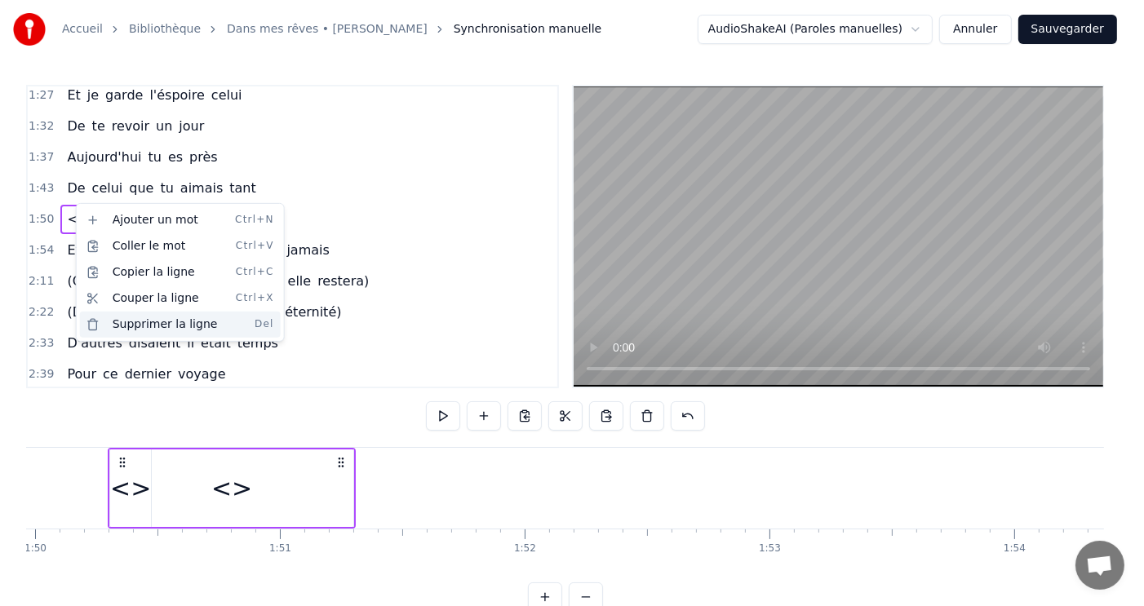
click at [180, 325] on div "Supprimer la ligne Del" at bounding box center [180, 325] width 201 height 26
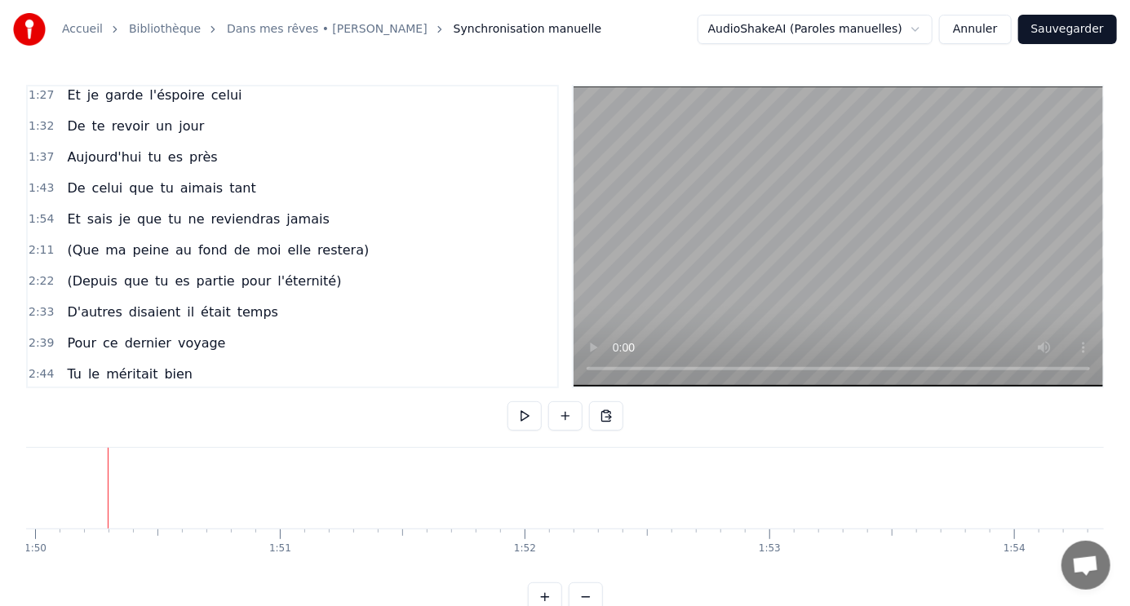
click at [253, 181] on div "1:43 De celui que tu aimais tant" at bounding box center [292, 188] width 529 height 31
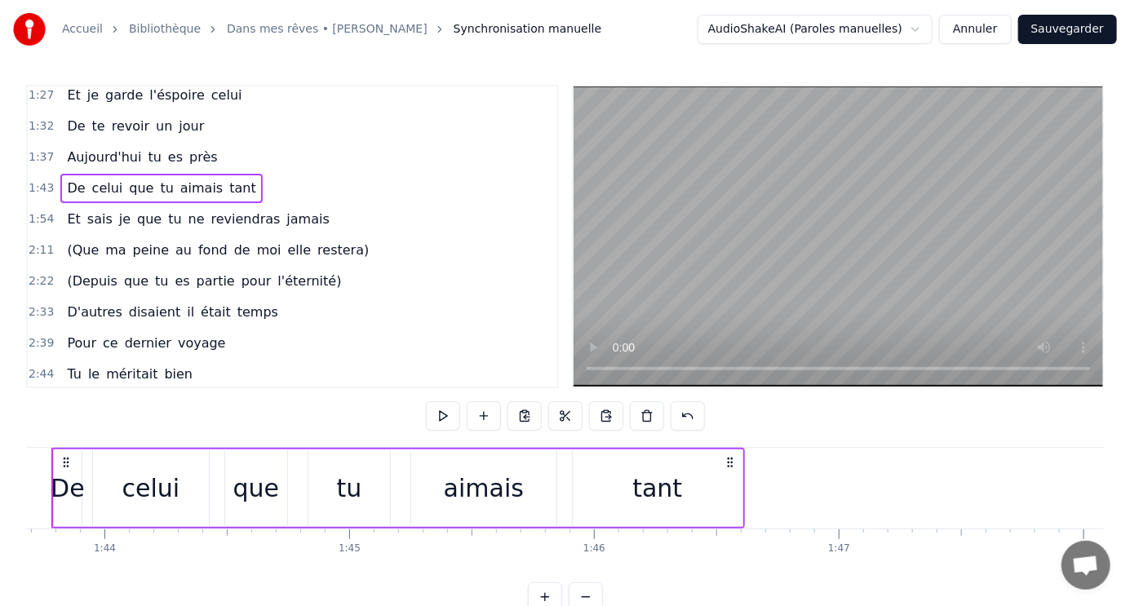
scroll to position [0, 25319]
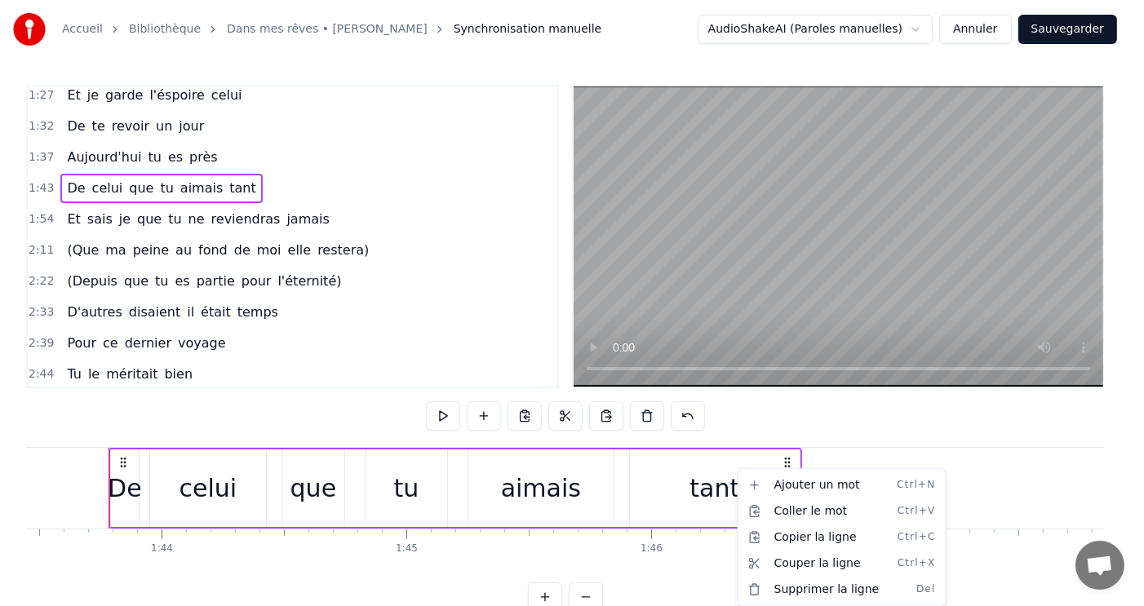
click at [824, 459] on html "Accueil Bibliothèque Dans mes rêves • Jim Rama Synchronisation manuelle AudioSh…" at bounding box center [572, 319] width 1144 height 638
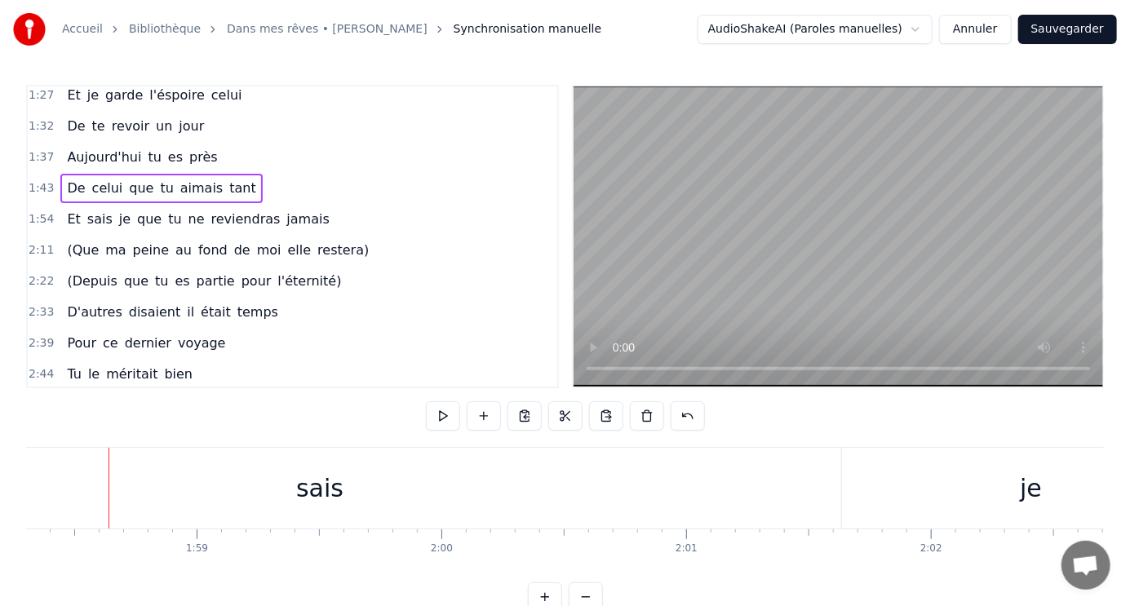
scroll to position [0, 28955]
click at [329, 498] on div "sais" at bounding box center [319, 488] width 47 height 37
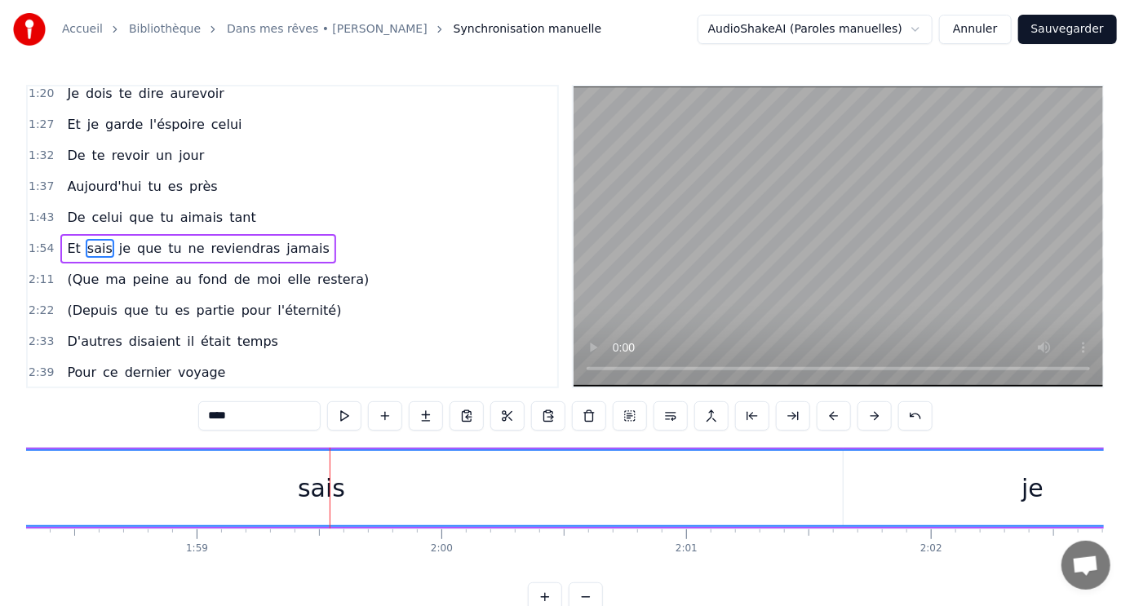
click at [323, 495] on div "sais" at bounding box center [321, 488] width 47 height 37
click at [387, 326] on div "2:33 D'autres disaient il était temps" at bounding box center [292, 341] width 529 height 31
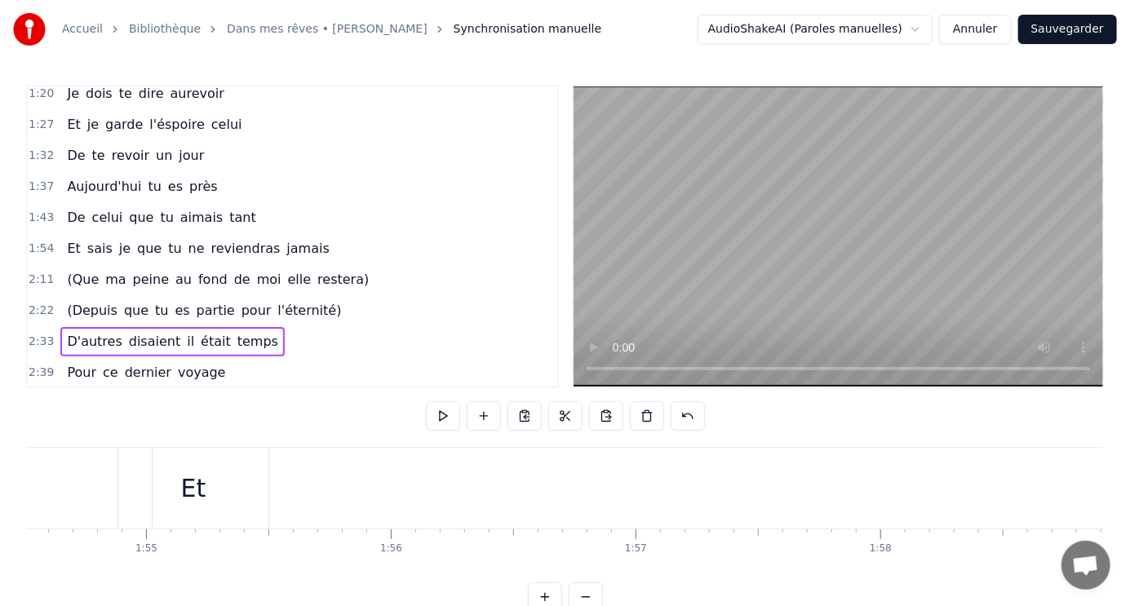
scroll to position [0, 27832]
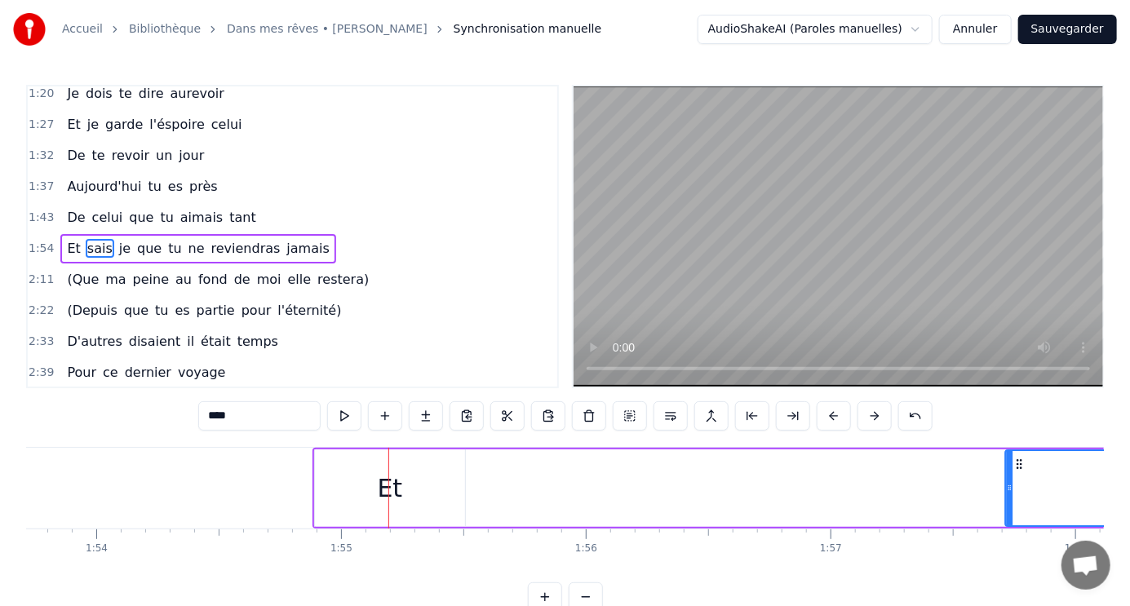
drag, startPoint x: 361, startPoint y: 463, endPoint x: 1017, endPoint y: 486, distance: 656.3
click at [388, 490] on div "Et" at bounding box center [390, 488] width 25 height 37
type input "**"
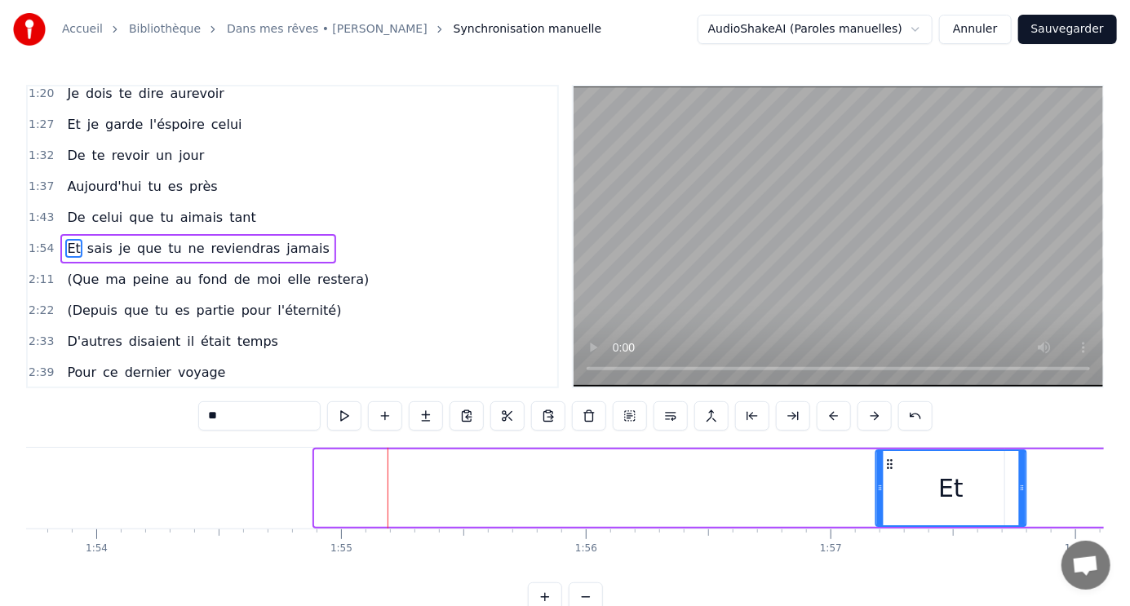
drag, startPoint x: 326, startPoint y: 460, endPoint x: 886, endPoint y: 478, distance: 560.8
click at [886, 478] on div "Et" at bounding box center [950, 488] width 148 height 74
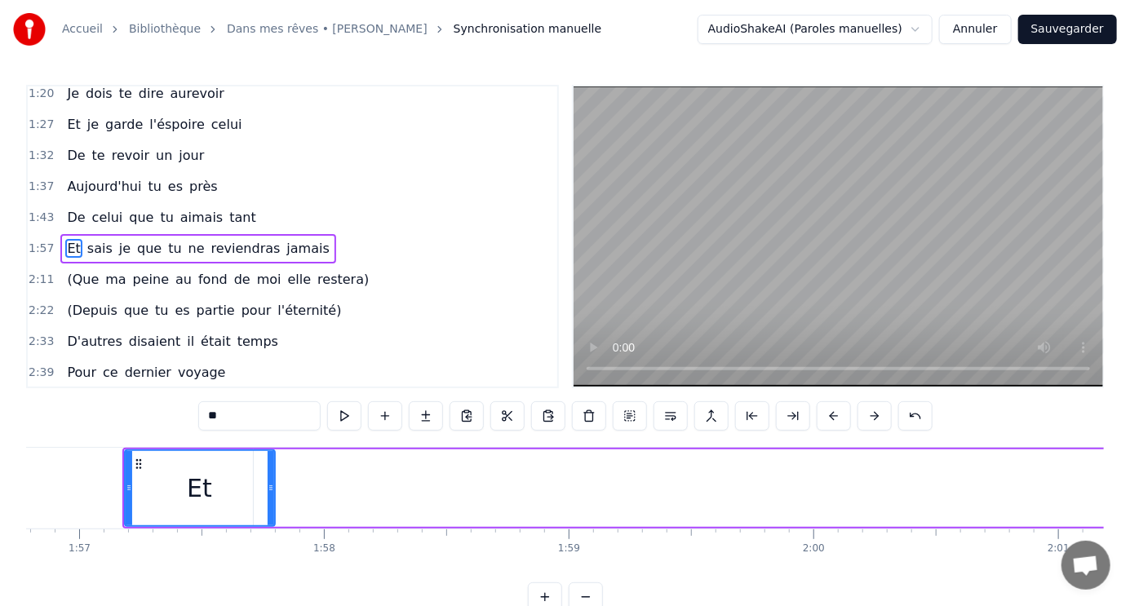
scroll to position [0, 28696]
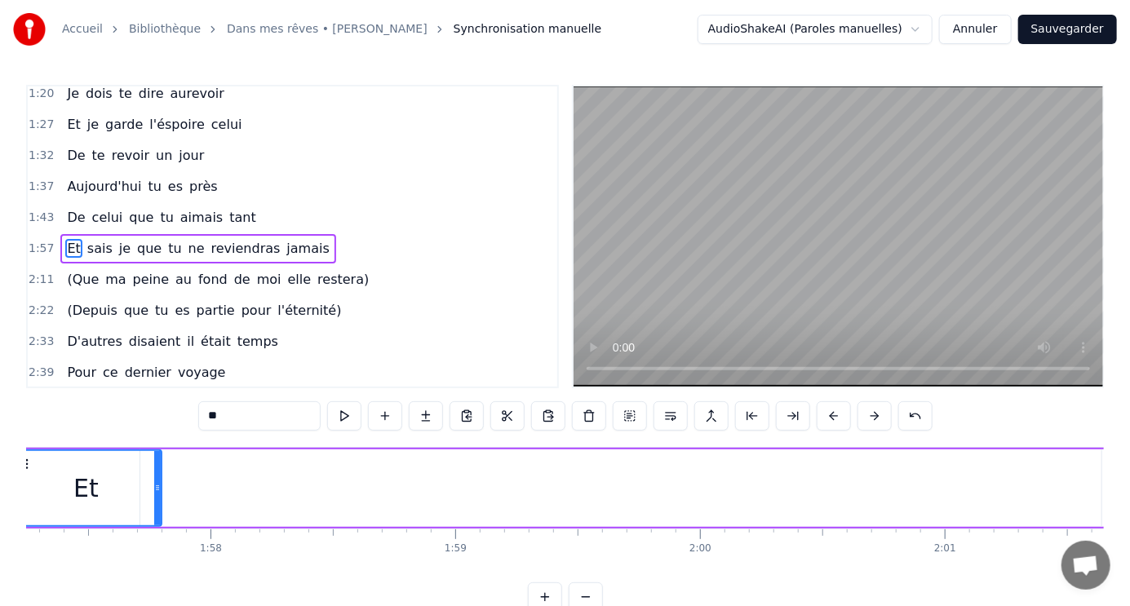
click at [121, 478] on div "Et" at bounding box center [86, 488] width 148 height 74
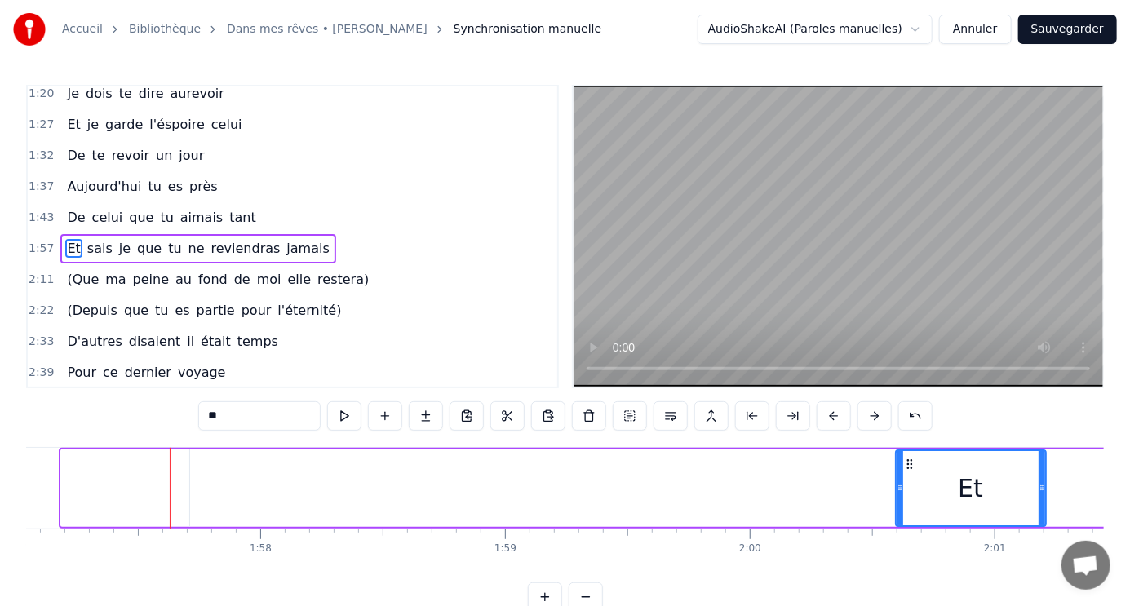
scroll to position [0, 28652]
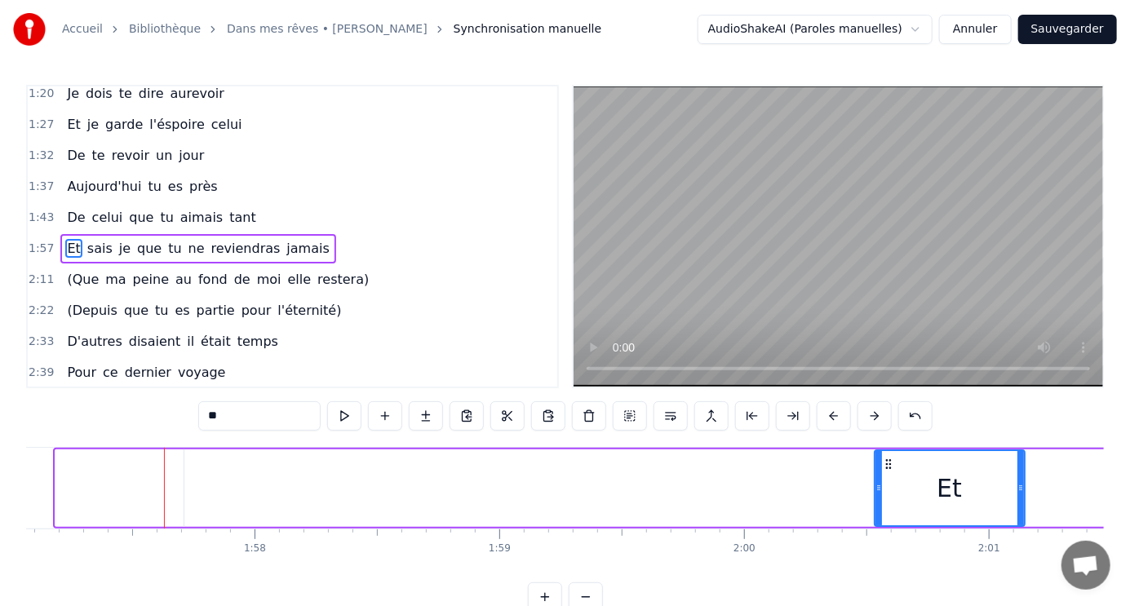
drag, startPoint x: 136, startPoint y: 460, endPoint x: 886, endPoint y: 485, distance: 750.2
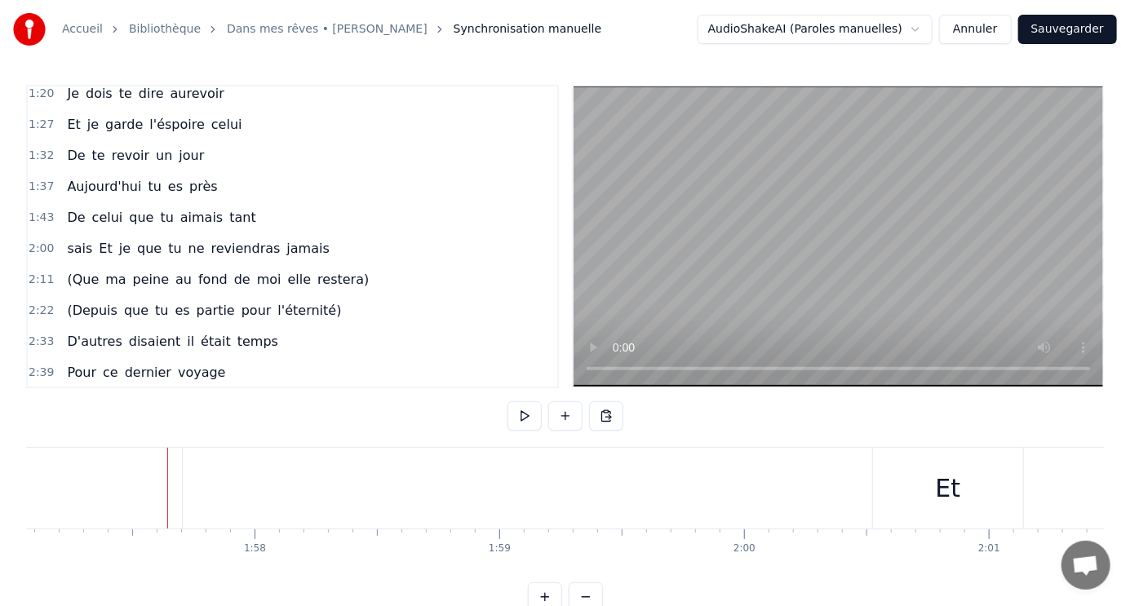
click at [167, 485] on div at bounding box center [167, 488] width 1 height 81
click at [912, 489] on div "je" at bounding box center [912, 488] width 22 height 37
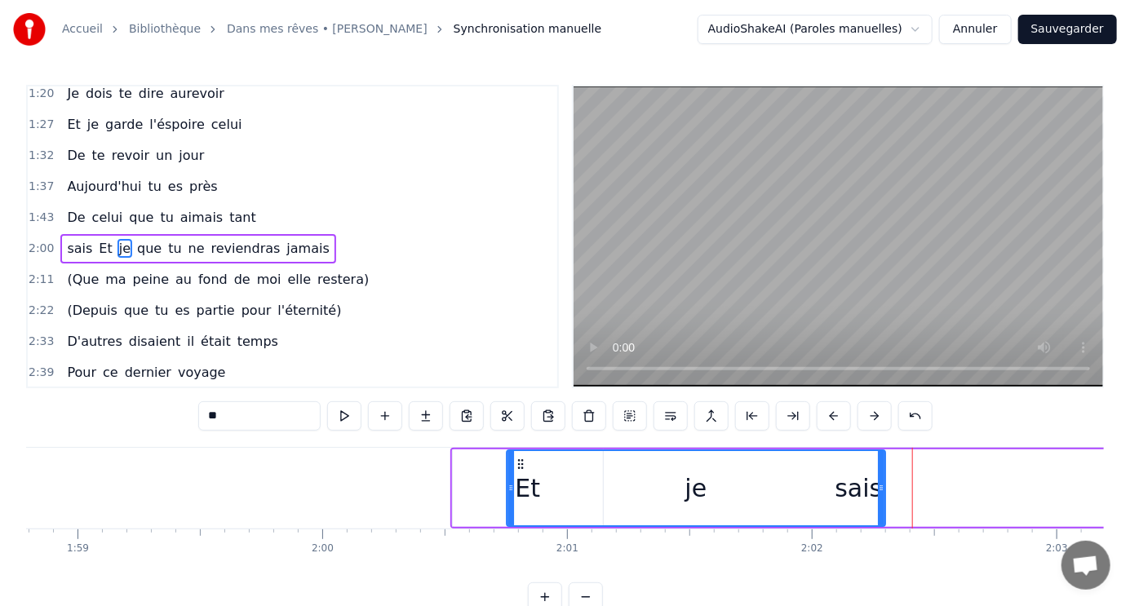
drag, startPoint x: 738, startPoint y: 460, endPoint x: 520, endPoint y: 440, distance: 218.8
click at [520, 440] on div "1:04 Le jour se lève sur la vie 1:09 Le soleil brille, le ciel est beau 1:15 Et…" at bounding box center [565, 348] width 1078 height 527
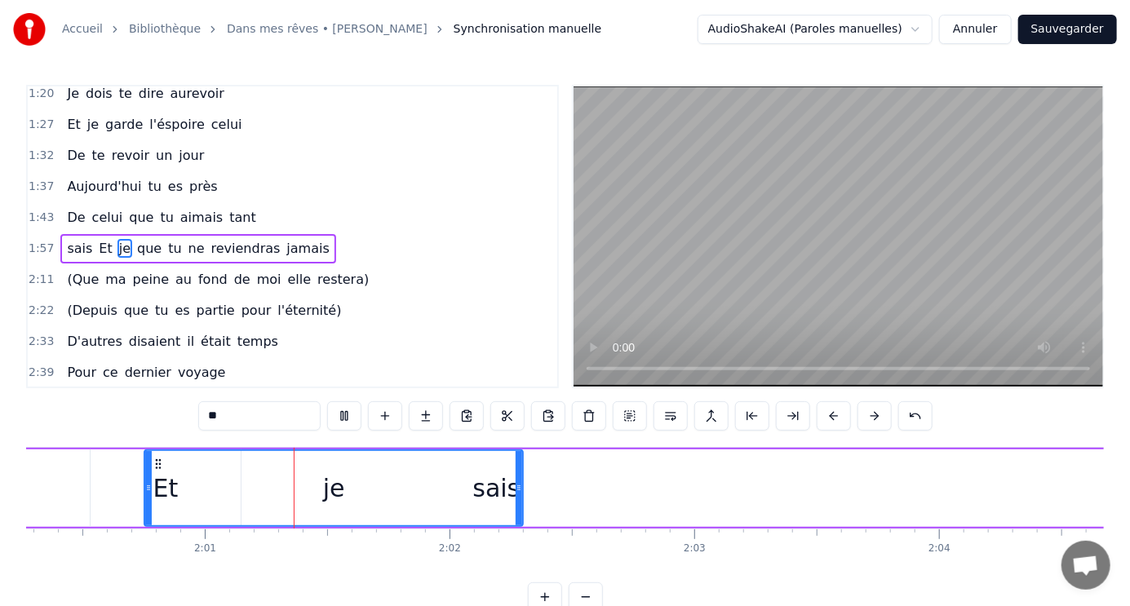
scroll to position [0, 29438]
click at [500, 493] on div "je" at bounding box center [332, 488] width 377 height 74
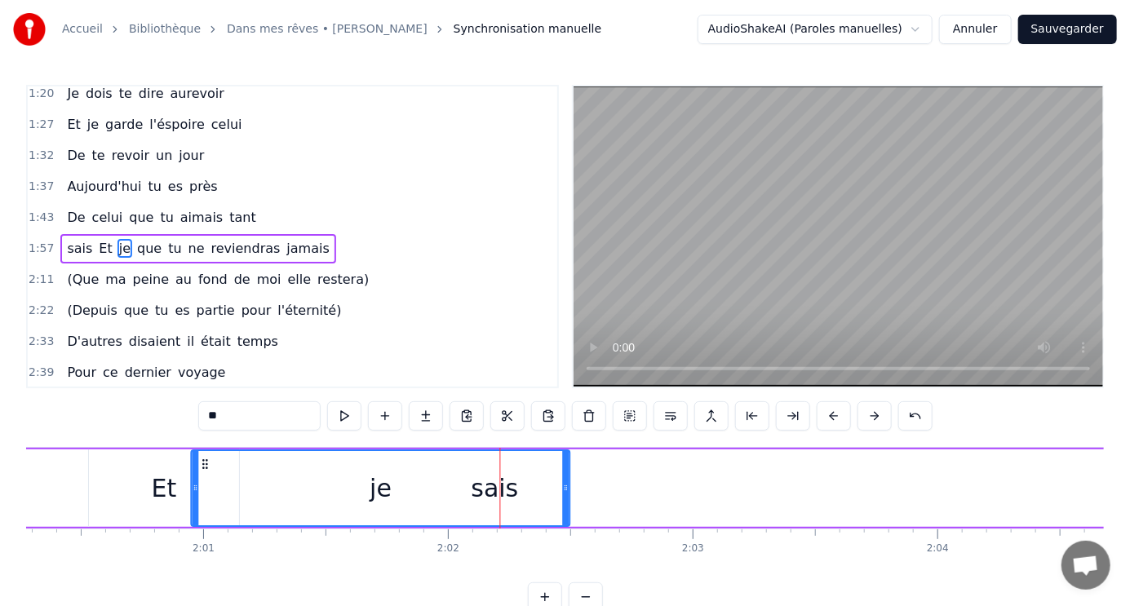
drag, startPoint x: 156, startPoint y: 460, endPoint x: 206, endPoint y: 455, distance: 50.0
click at [205, 455] on div "je" at bounding box center [381, 488] width 377 height 74
click at [490, 490] on div "je" at bounding box center [381, 488] width 377 height 74
click at [516, 487] on div "je" at bounding box center [381, 488] width 377 height 74
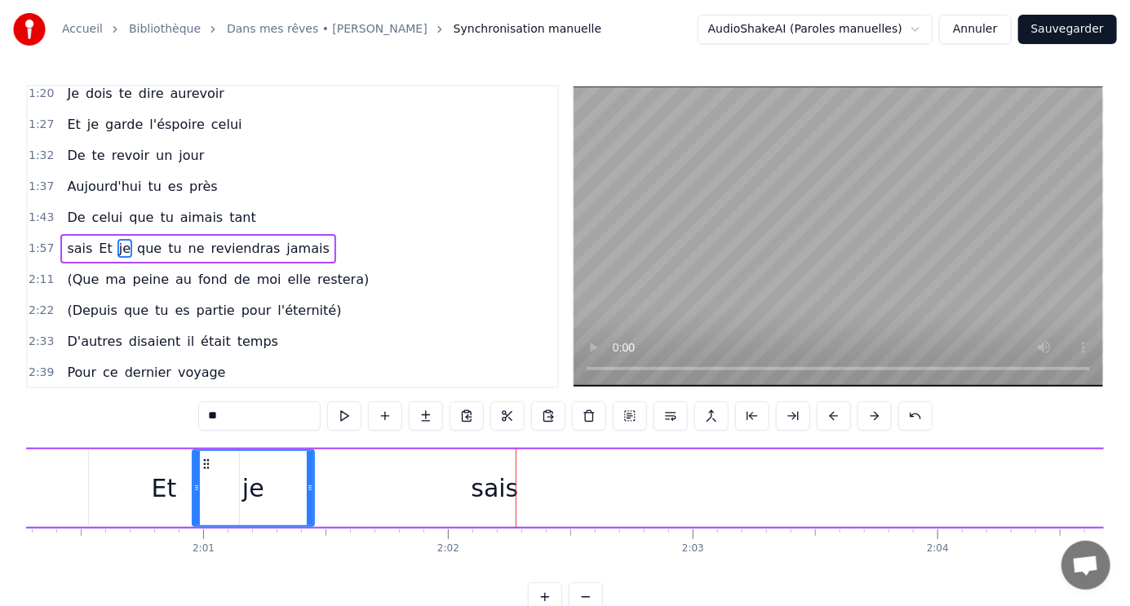
drag, startPoint x: 565, startPoint y: 485, endPoint x: 463, endPoint y: 491, distance: 102.2
click at [312, 472] on div at bounding box center [310, 488] width 7 height 74
click at [484, 491] on div "sais" at bounding box center [494, 488] width 47 height 37
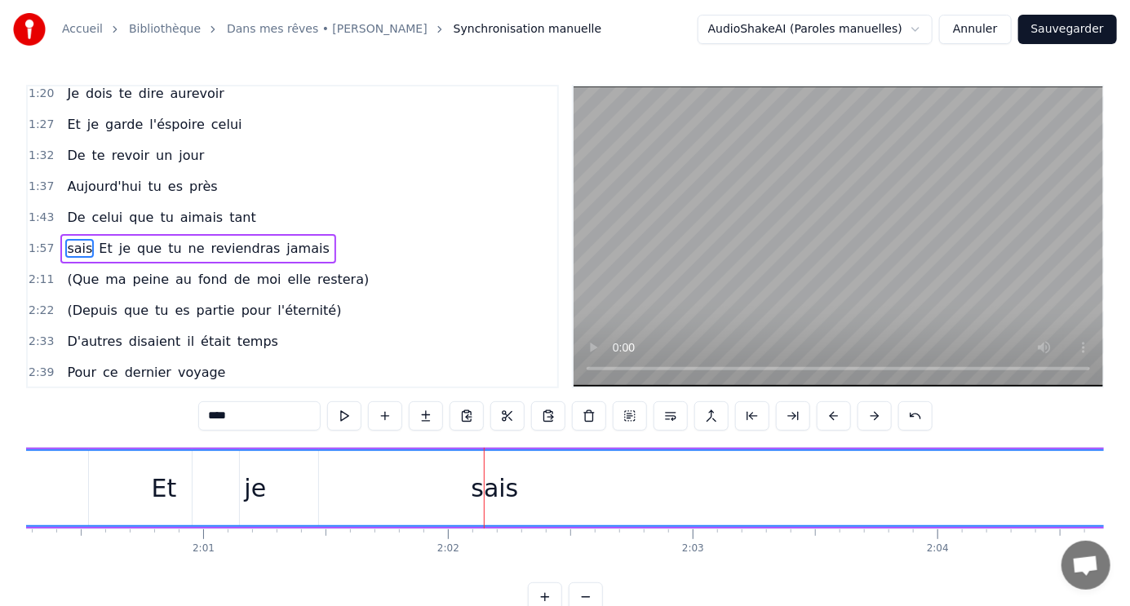
click at [263, 410] on input "****" at bounding box center [259, 415] width 122 height 29
click at [65, 239] on span "sais" at bounding box center [79, 248] width 29 height 19
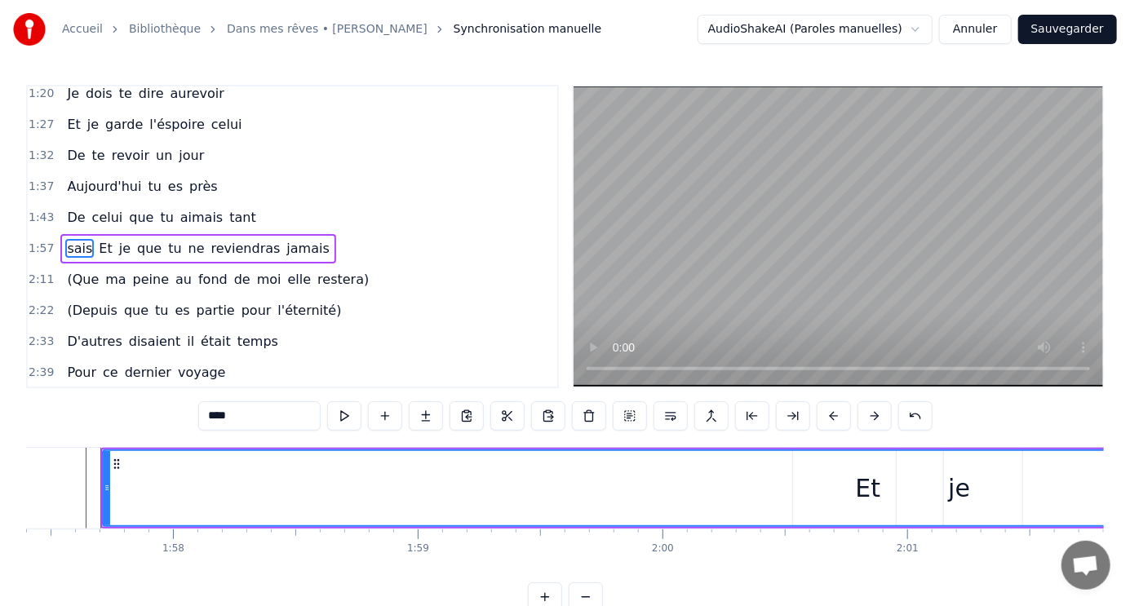
scroll to position [0, 28726]
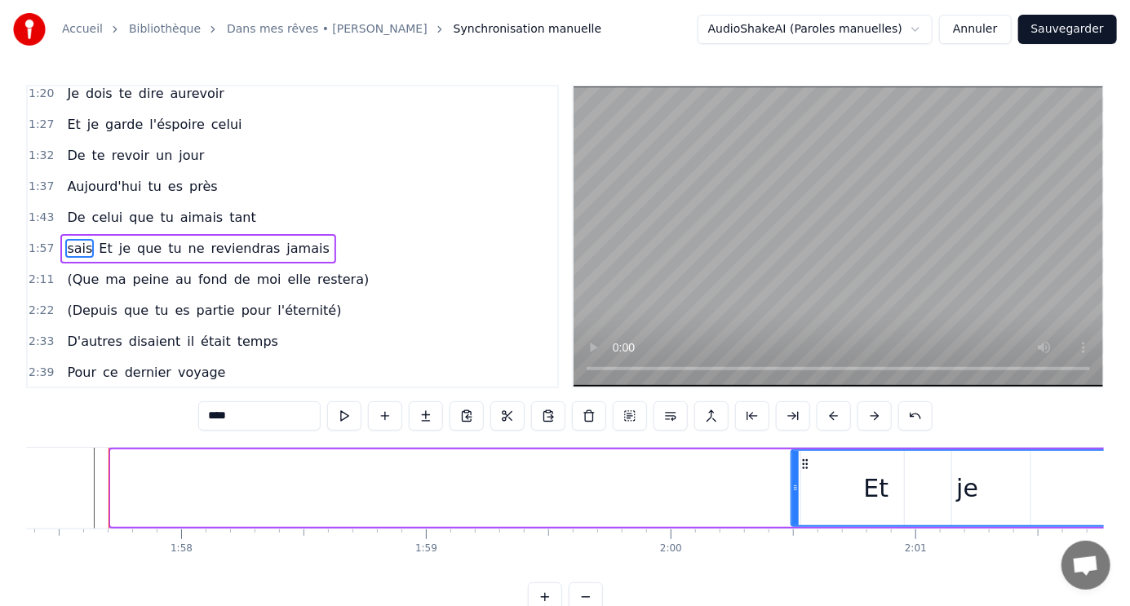
drag, startPoint x: 112, startPoint y: 481, endPoint x: 792, endPoint y: 477, distance: 680.4
click at [792, 477] on div at bounding box center [795, 488] width 7 height 74
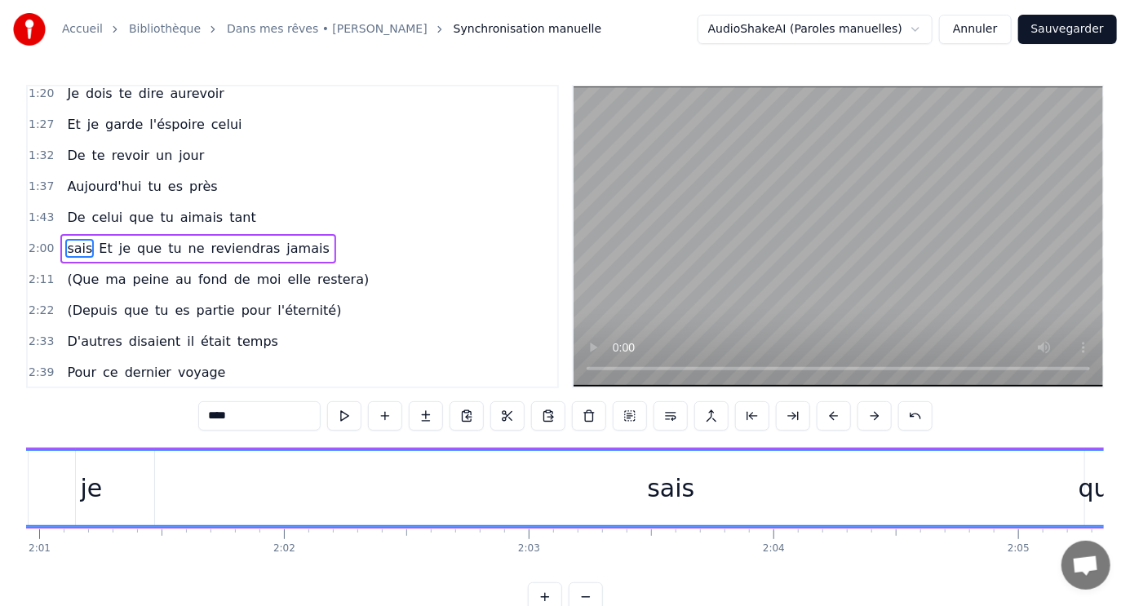
scroll to position [0, 29489]
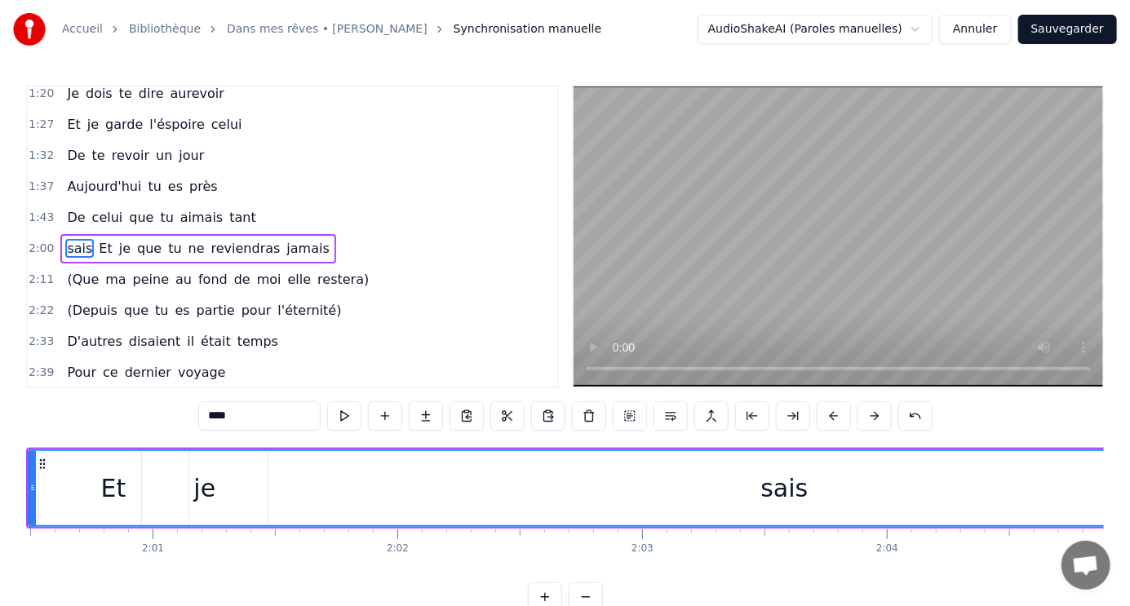
click at [787, 485] on div "sais" at bounding box center [783, 488] width 47 height 37
drag, startPoint x: 794, startPoint y: 485, endPoint x: 785, endPoint y: 481, distance: 9.9
click at [763, 485] on div "sais" at bounding box center [783, 488] width 1509 height 74
click at [785, 481] on div "sais" at bounding box center [783, 488] width 47 height 37
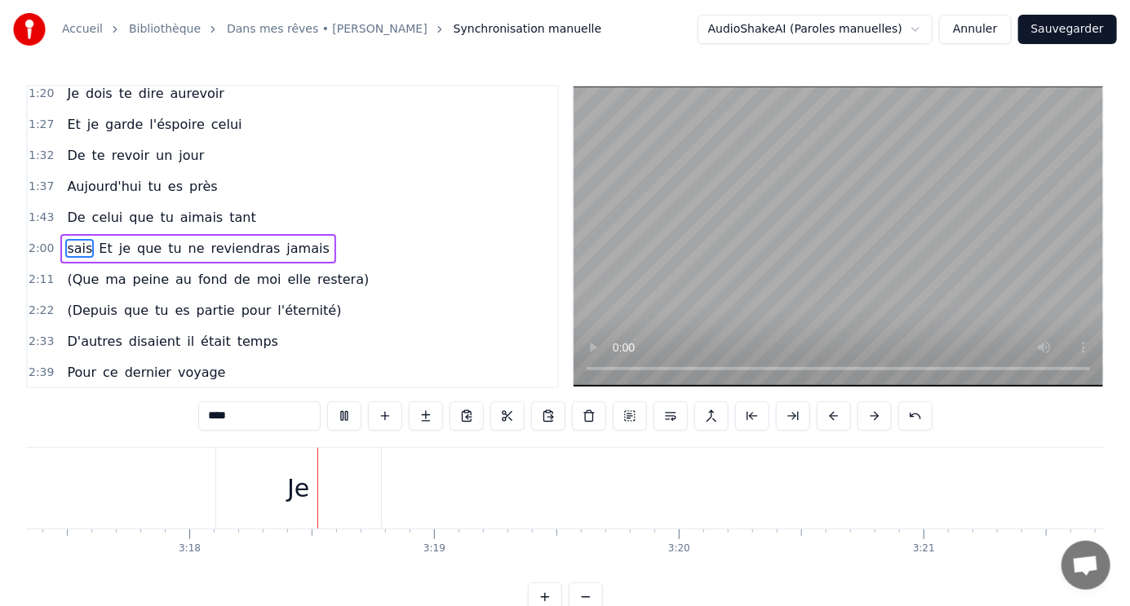
scroll to position [0, 48341]
click at [247, 488] on div "Je" at bounding box center [255, 488] width 22 height 37
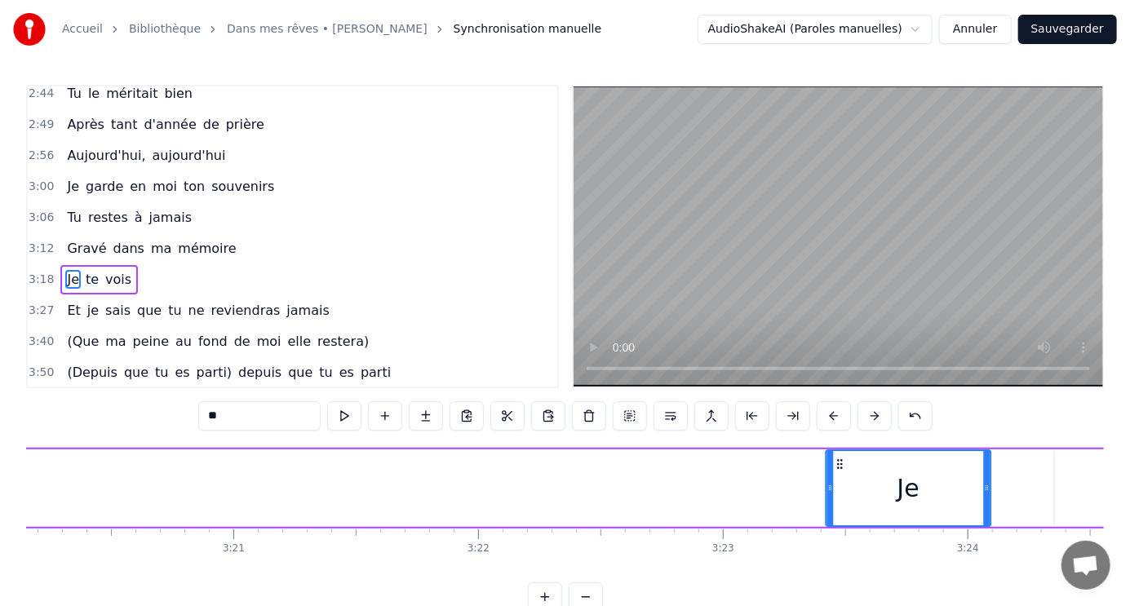
scroll to position [0, 48988]
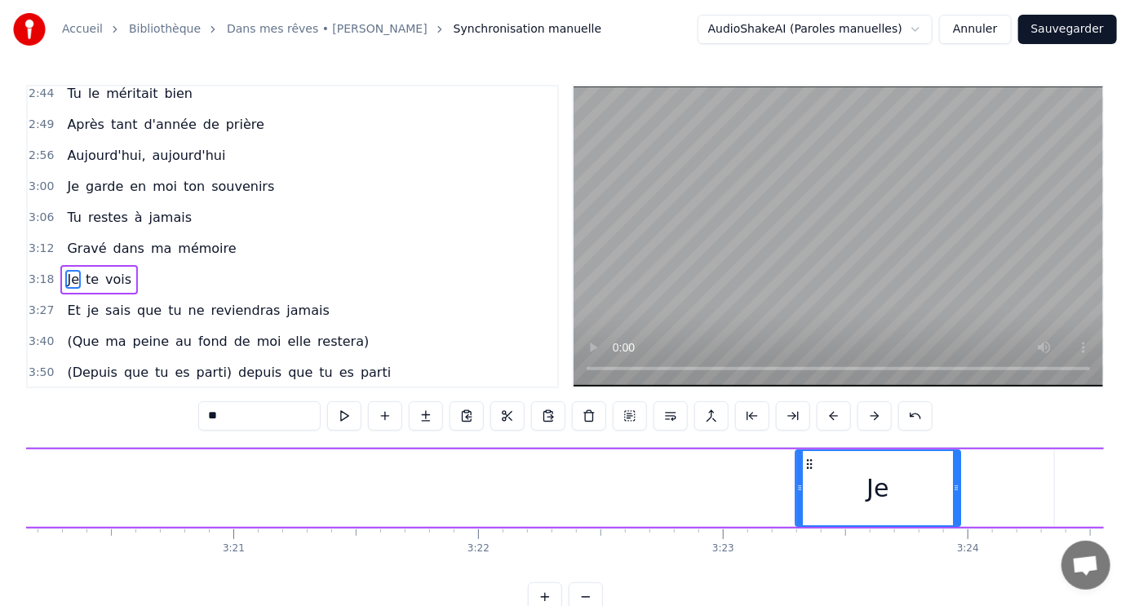
drag, startPoint x: 182, startPoint y: 460, endPoint x: 803, endPoint y: 471, distance: 620.9
click at [803, 471] on div "Je" at bounding box center [877, 488] width 163 height 74
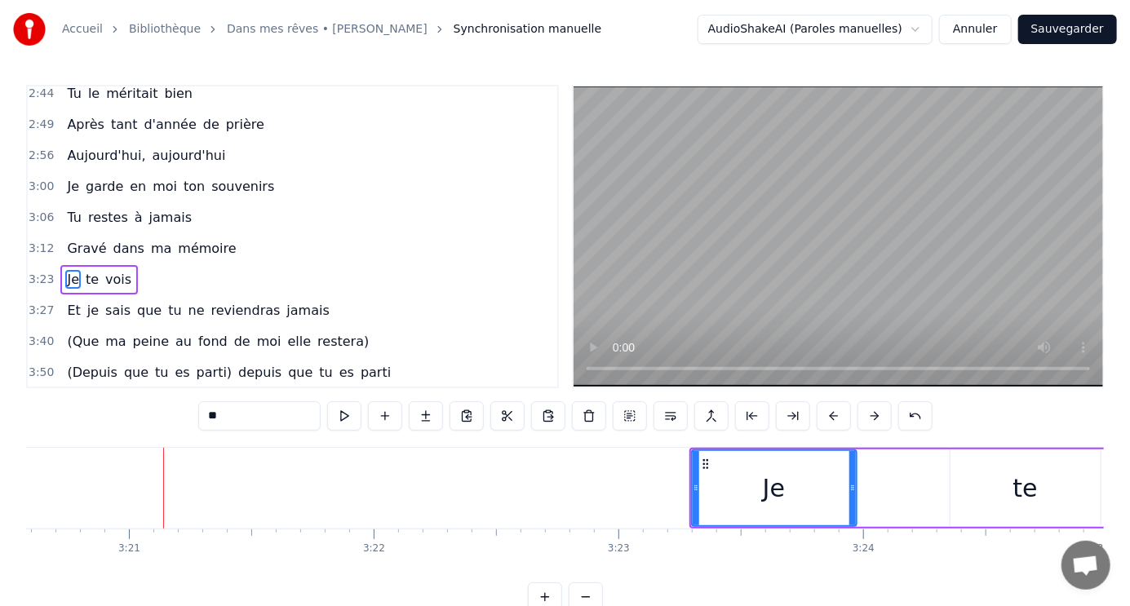
scroll to position [0, 49098]
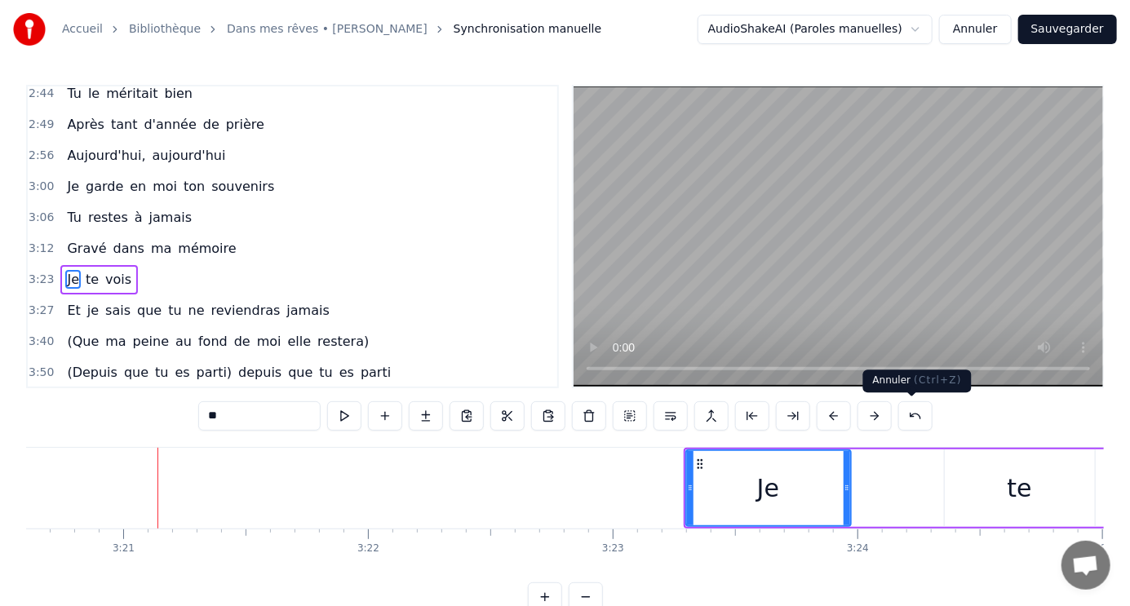
click at [938, 369] on body "Accueil Bibliothèque Dans mes rêves • Jim Rama Synchronisation manuelle AudioSh…" at bounding box center [565, 306] width 1130 height 612
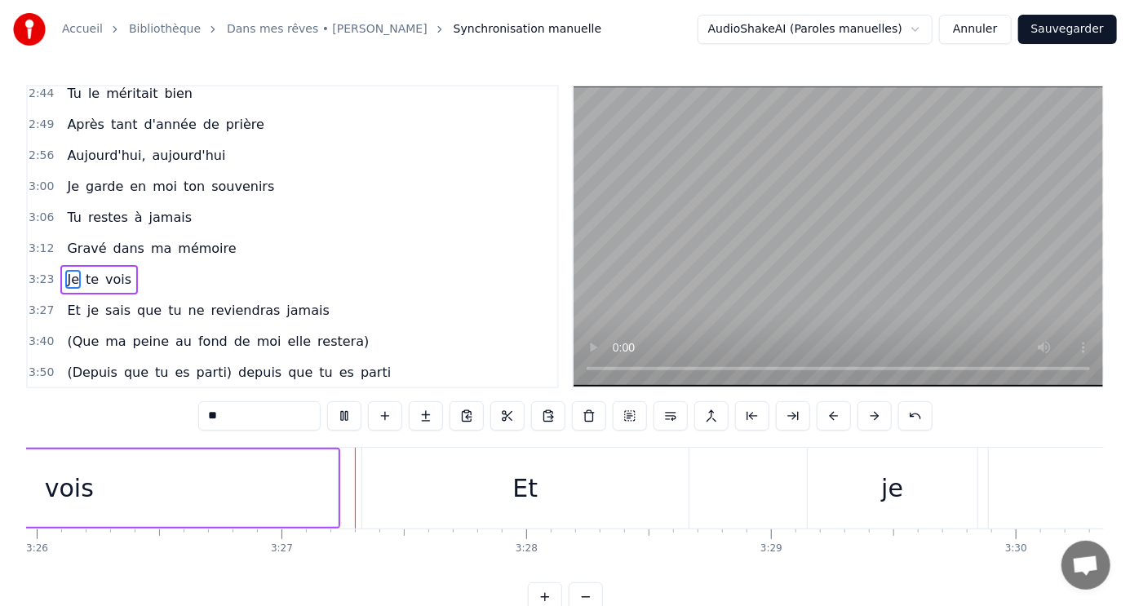
scroll to position [0, 50512]
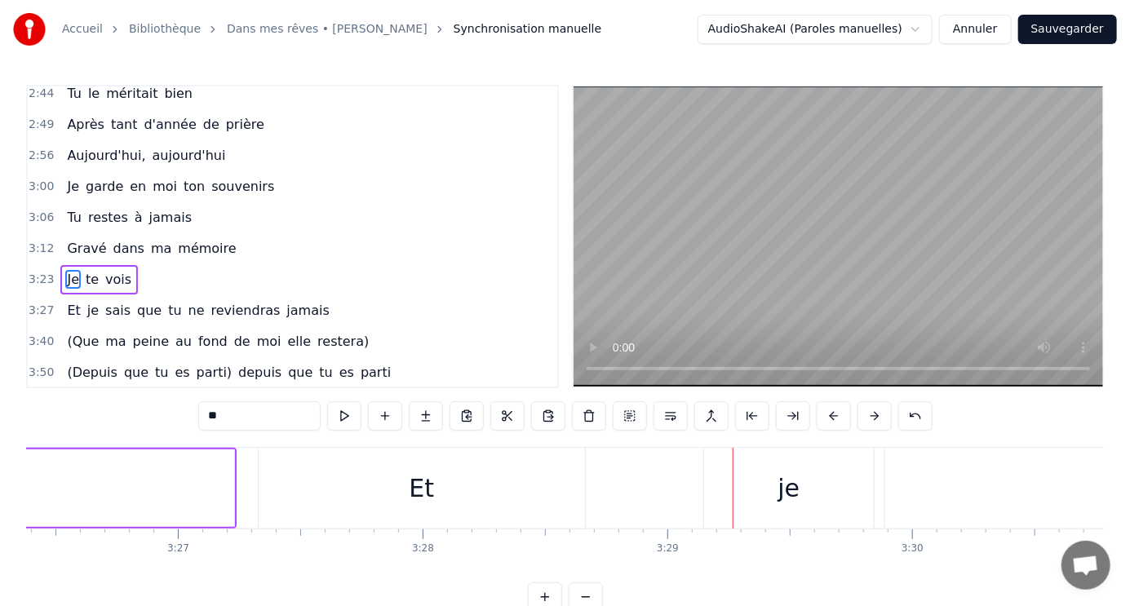
click at [427, 496] on div "Et" at bounding box center [421, 488] width 25 height 37
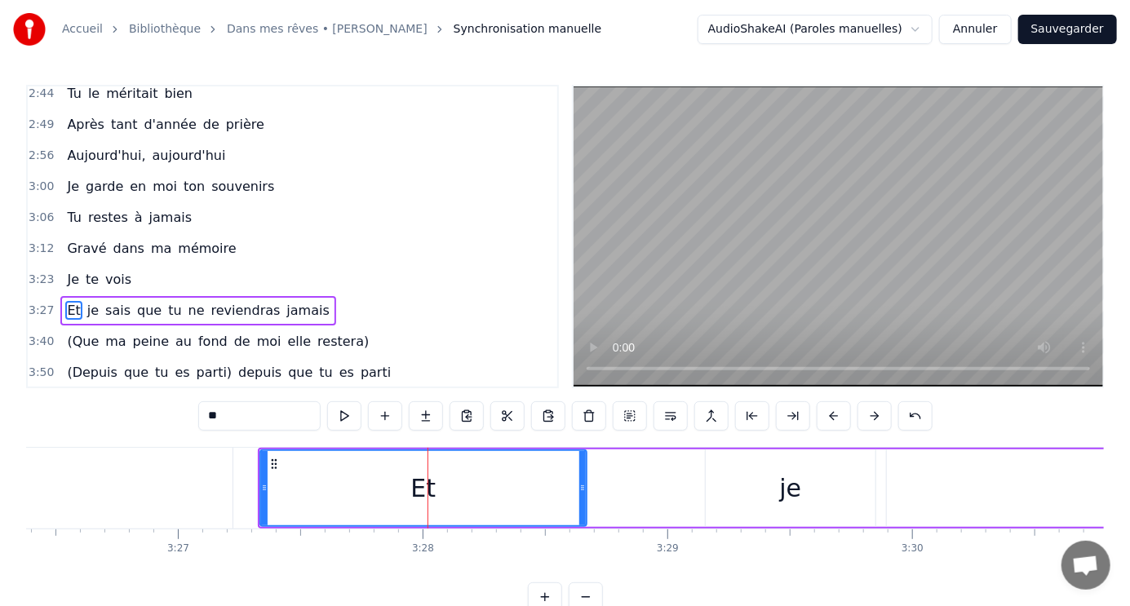
click at [770, 482] on div "je" at bounding box center [791, 489] width 170 height 78
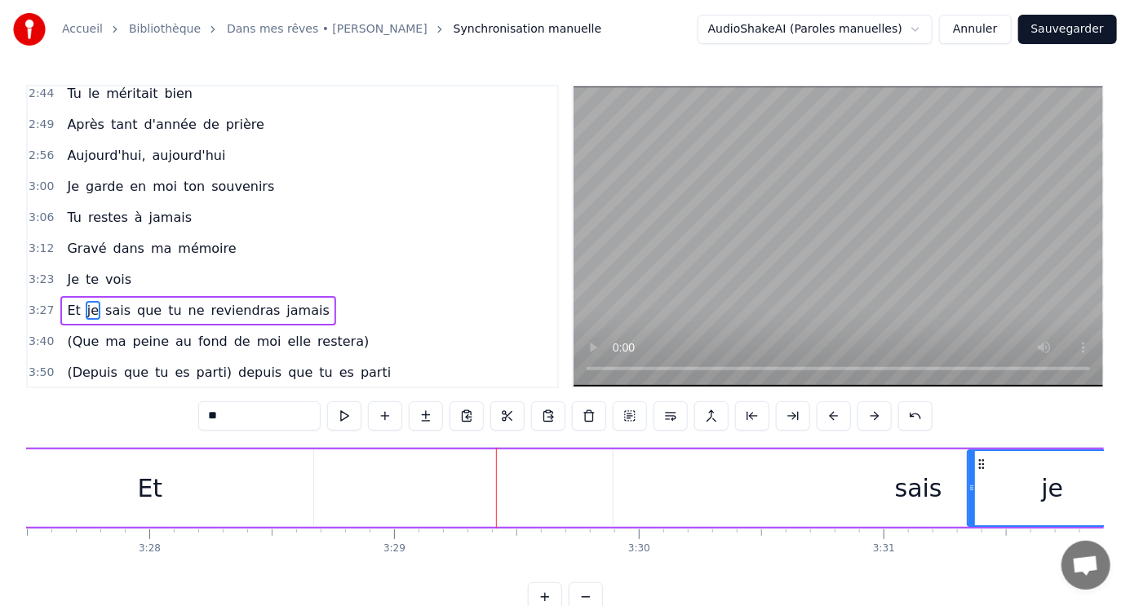
scroll to position [0, 50809]
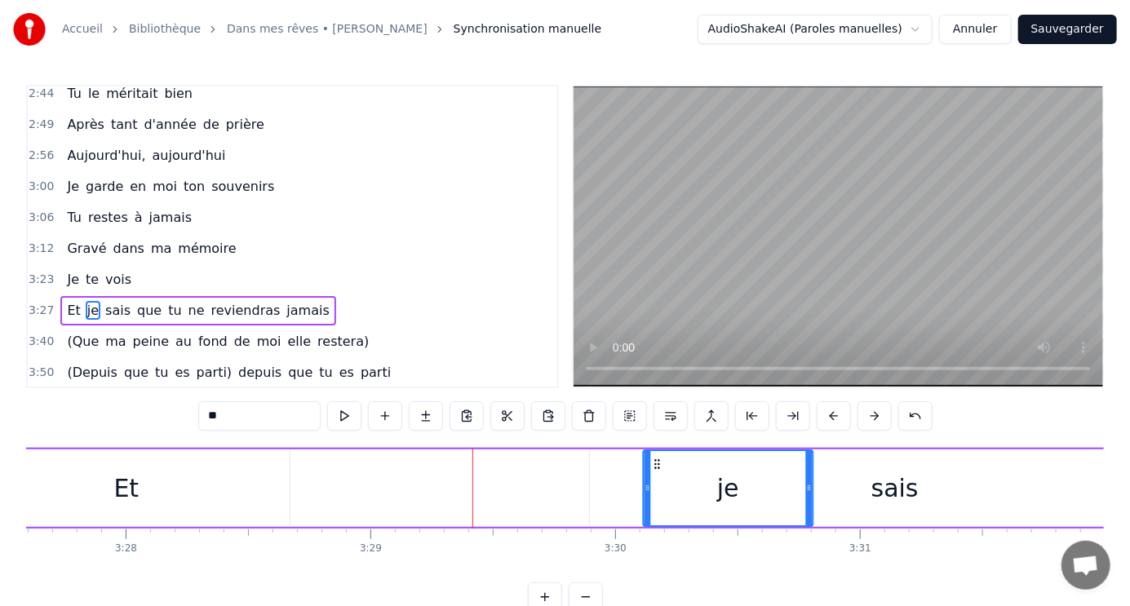
drag, startPoint x: 718, startPoint y: 460, endPoint x: 655, endPoint y: 452, distance: 63.3
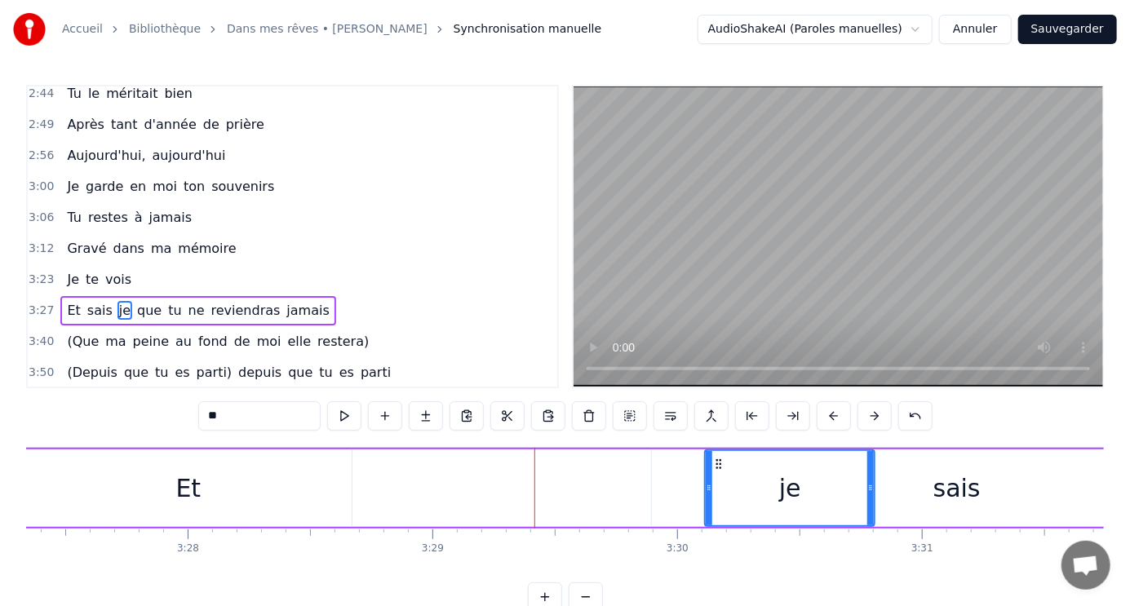
scroll to position [0, 50407]
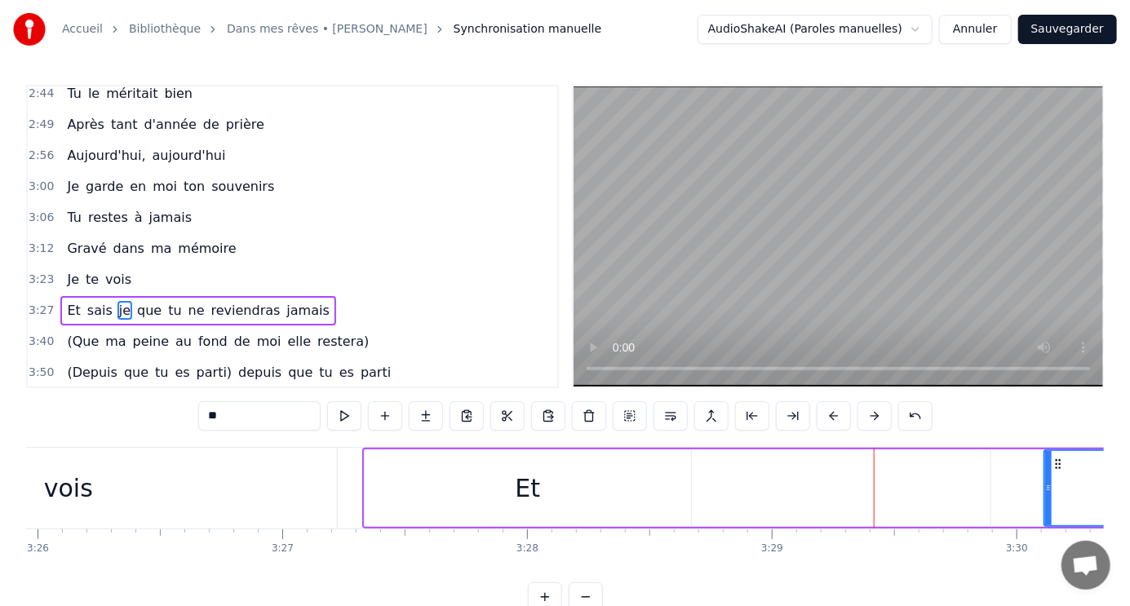
click at [431, 470] on div "Et" at bounding box center [528, 489] width 326 height 78
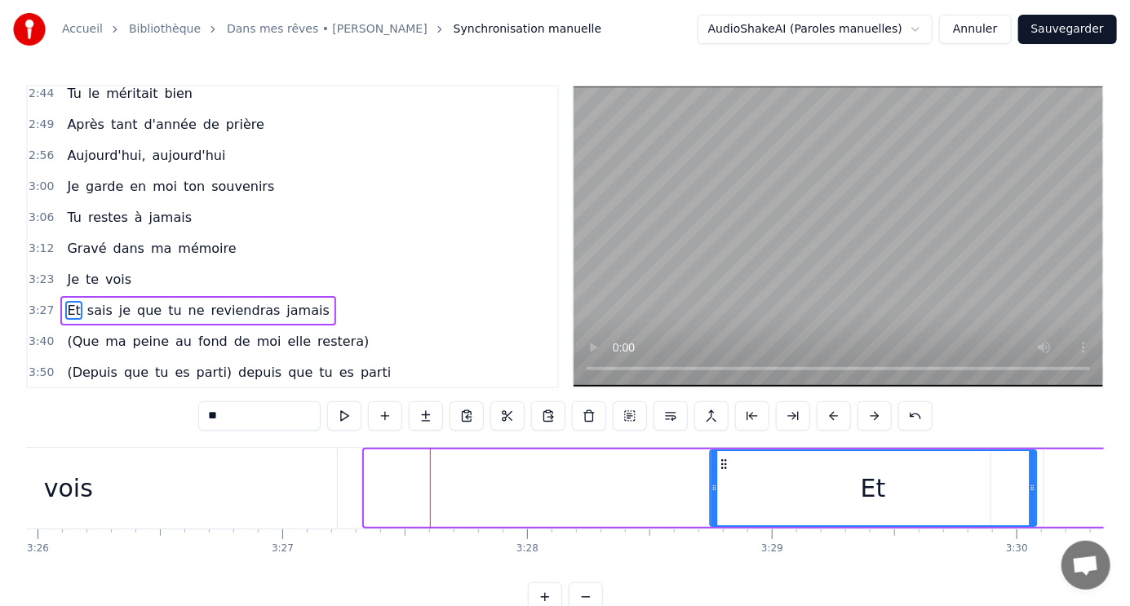
drag, startPoint x: 374, startPoint y: 460, endPoint x: 719, endPoint y: 487, distance: 346.1
click at [719, 487] on div "Et" at bounding box center [873, 488] width 325 height 74
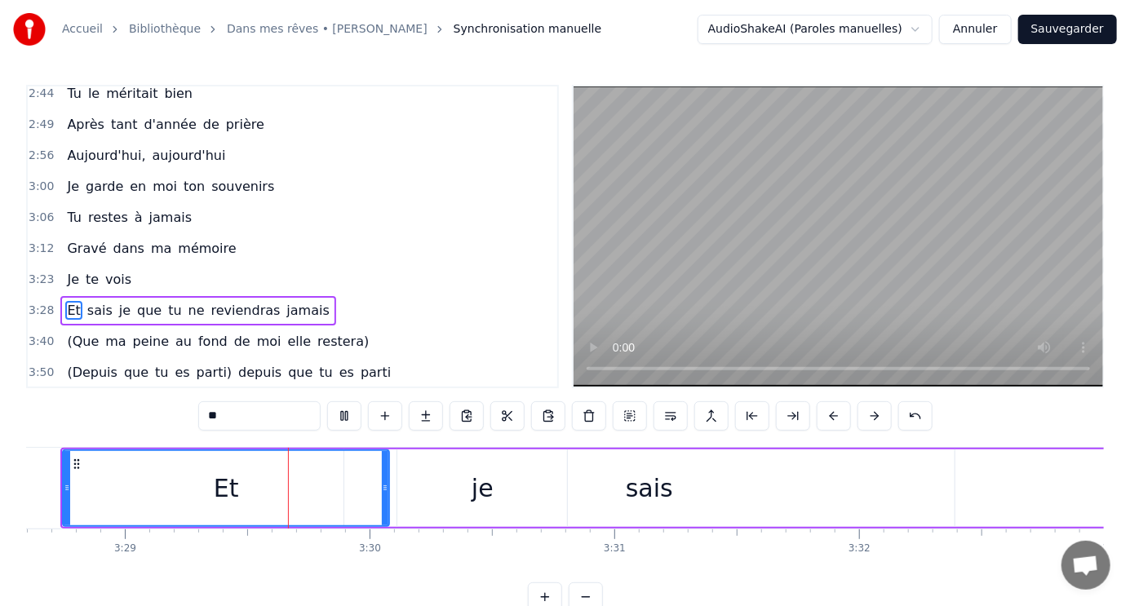
scroll to position [0, 51056]
click at [480, 487] on div "je" at bounding box center [481, 488] width 22 height 37
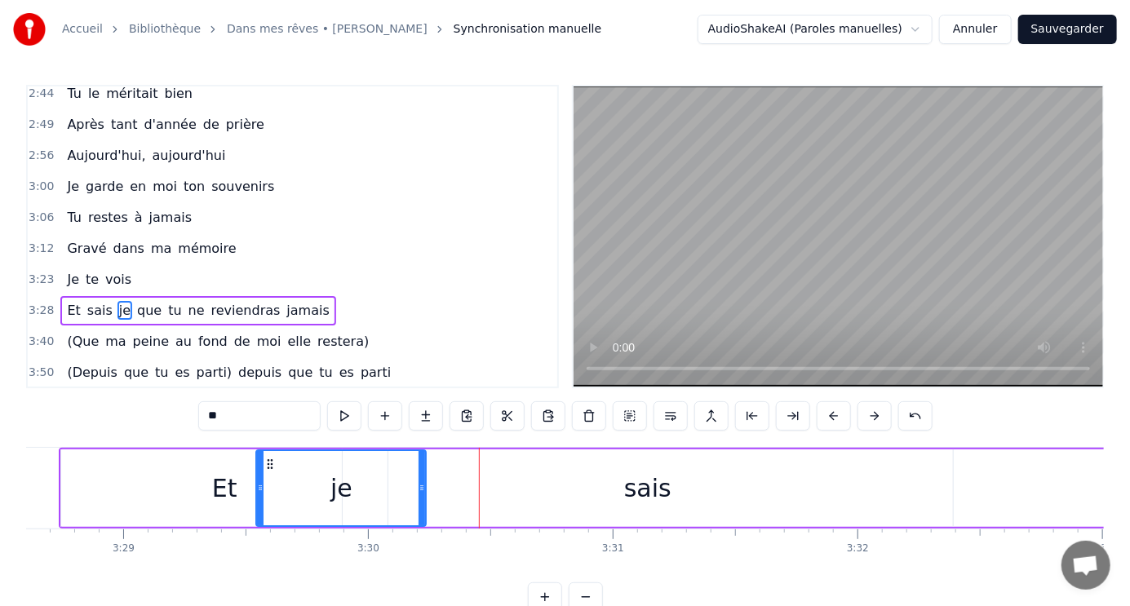
drag, startPoint x: 406, startPoint y: 459, endPoint x: 267, endPoint y: 453, distance: 139.7
click at [267, 453] on div "je" at bounding box center [342, 488] width 168 height 74
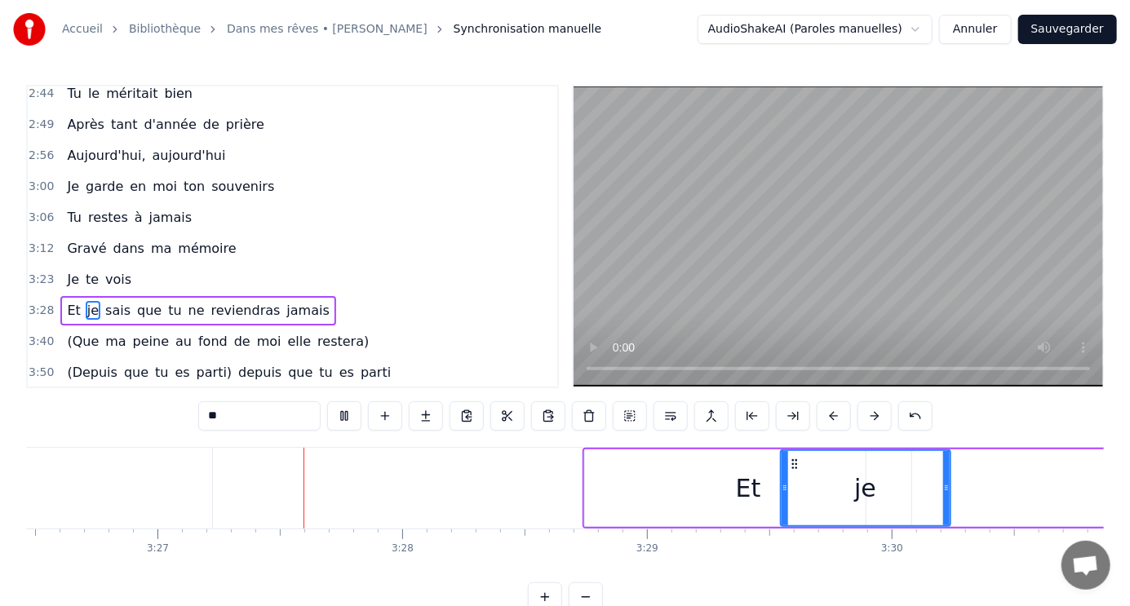
scroll to position [0, 50564]
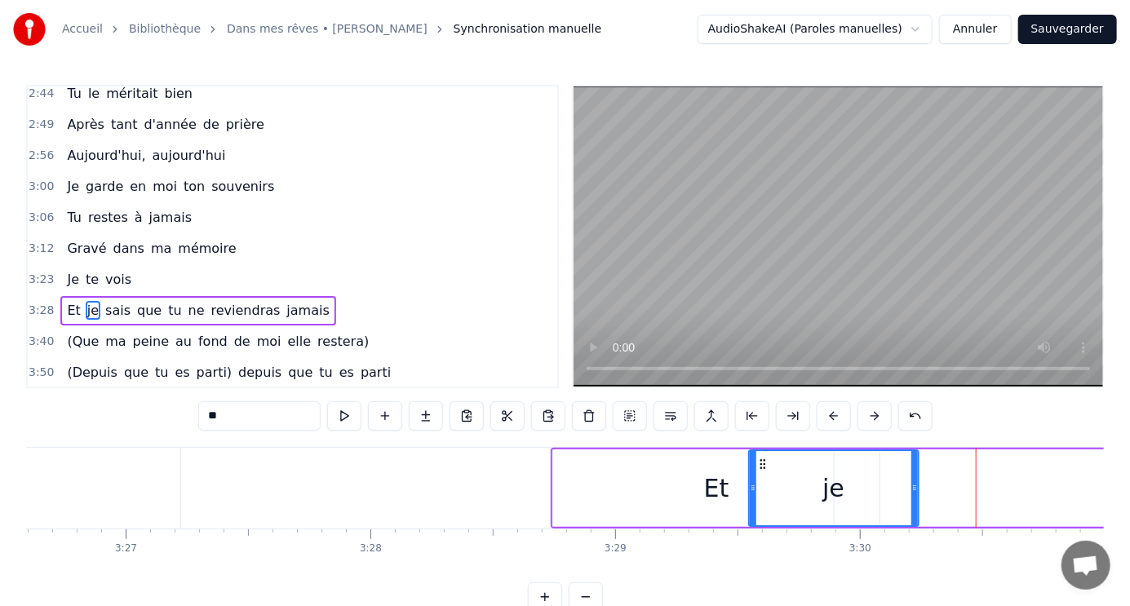
click at [760, 465] on icon at bounding box center [762, 464] width 13 height 13
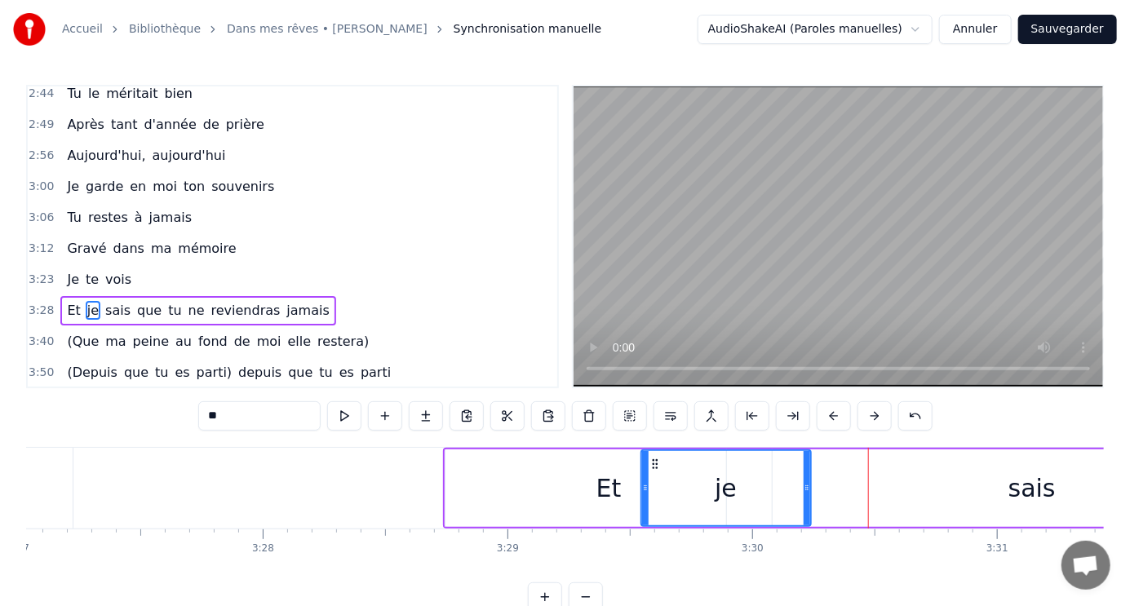
click at [1046, 493] on div "sais" at bounding box center [1031, 488] width 47 height 37
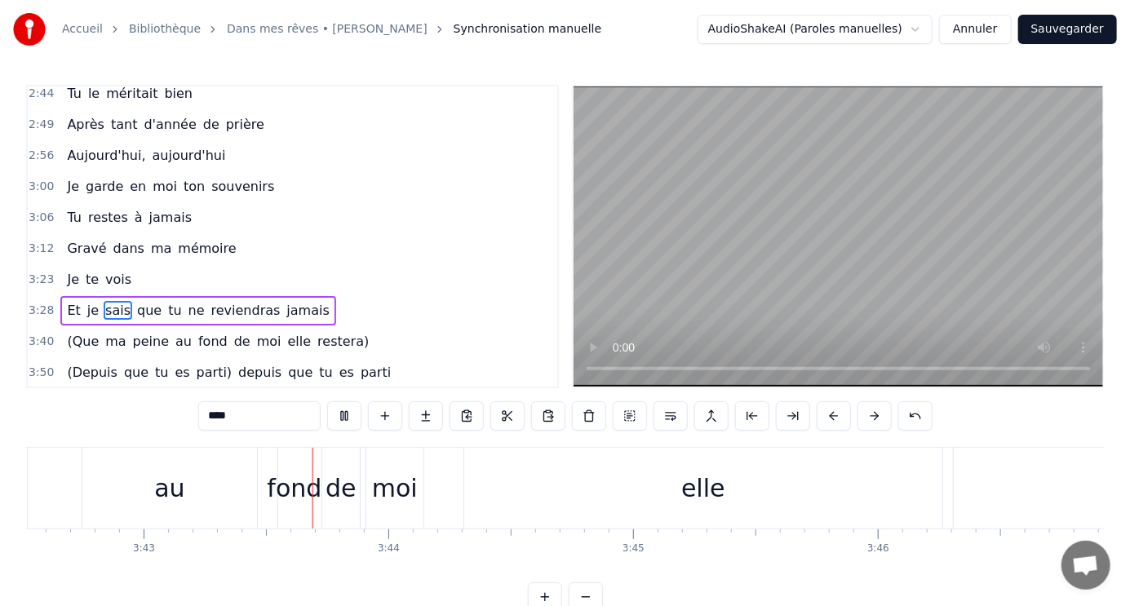
scroll to position [0, 54499]
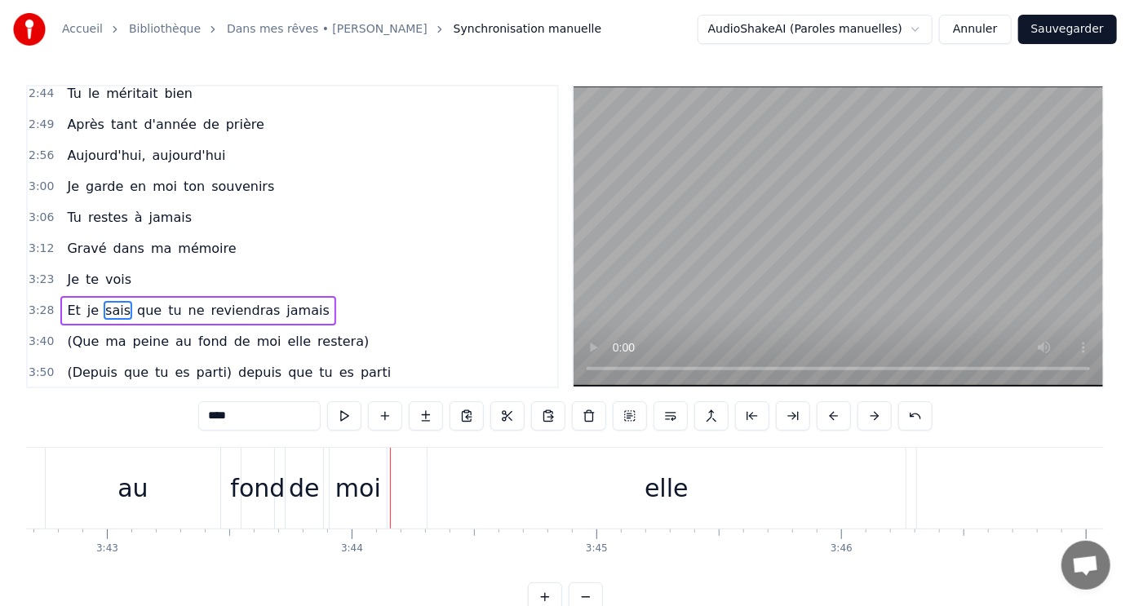
click at [661, 487] on div "elle" at bounding box center [667, 488] width 44 height 37
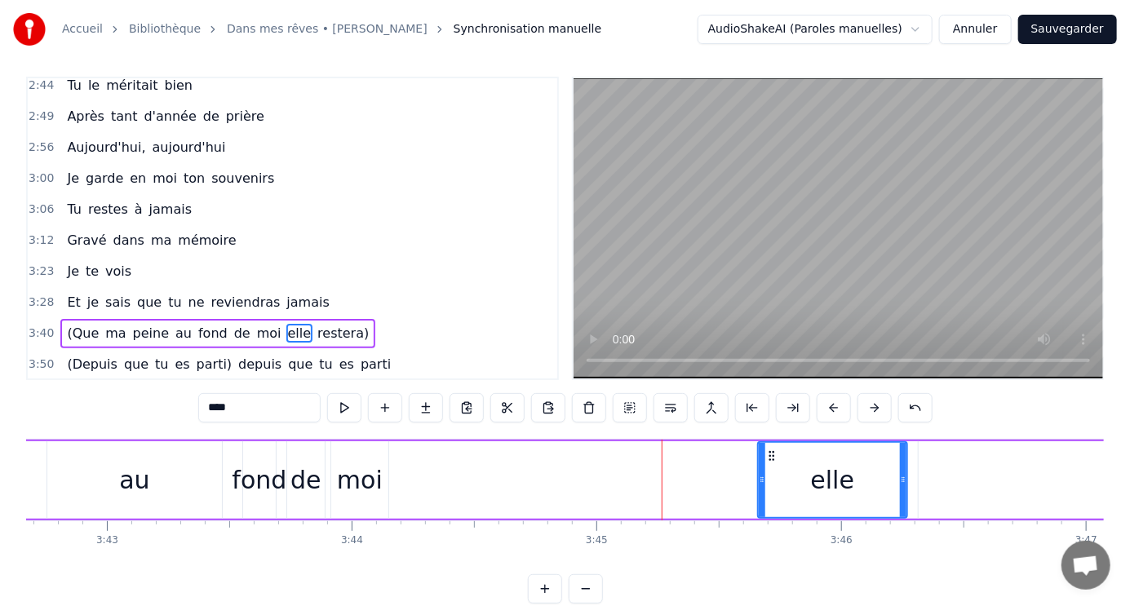
drag, startPoint x: 431, startPoint y: 482, endPoint x: 760, endPoint y: 515, distance: 330.4
click at [760, 515] on div at bounding box center [762, 480] width 7 height 74
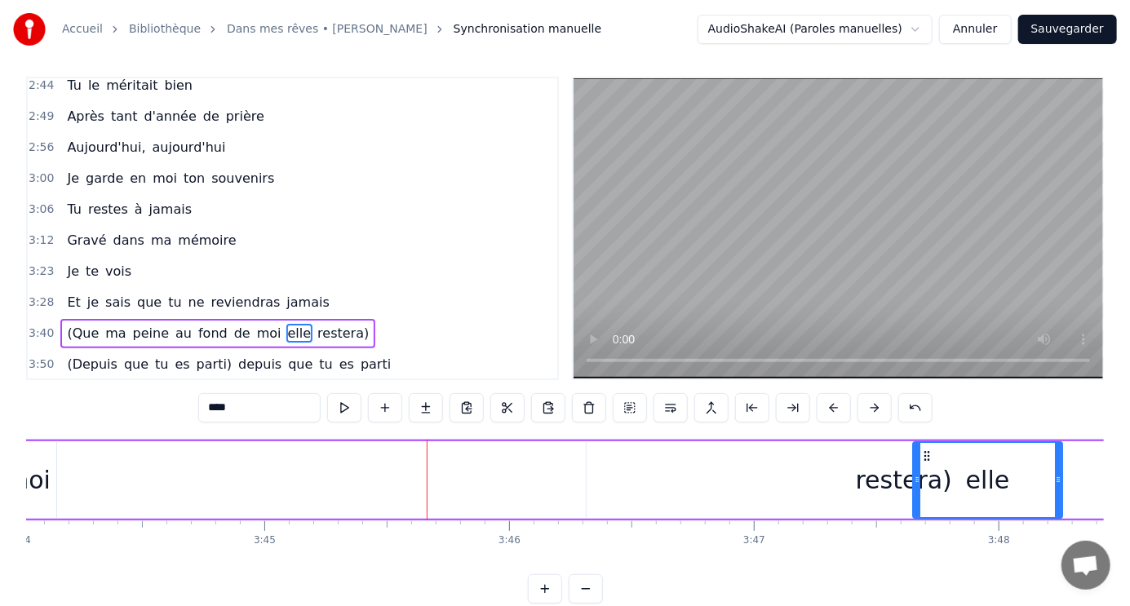
scroll to position [0, 54831]
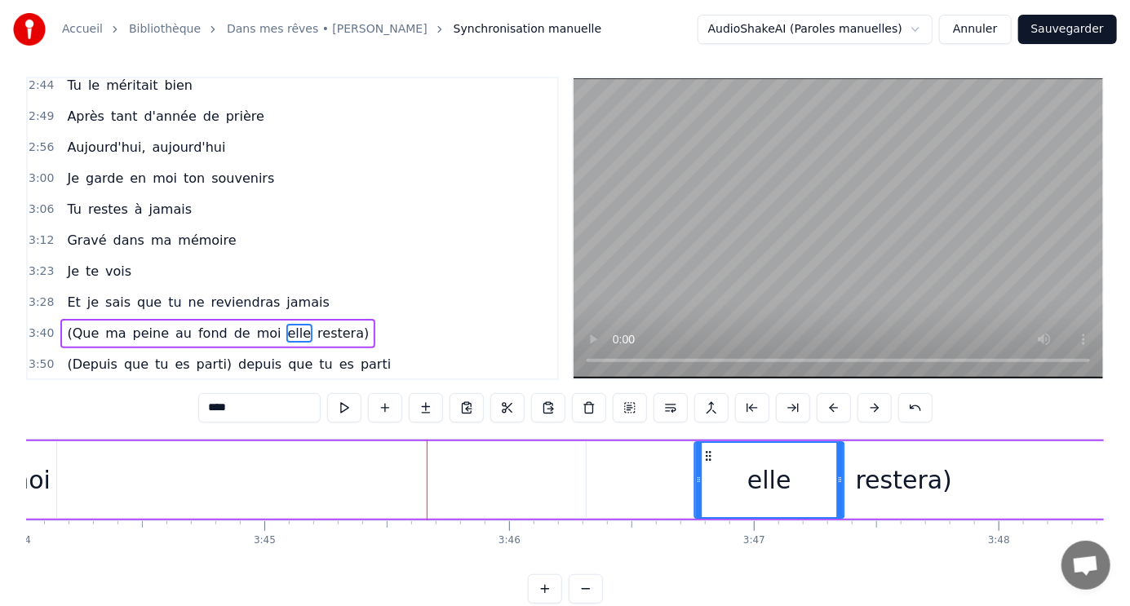
drag, startPoint x: 770, startPoint y: 456, endPoint x: 707, endPoint y: 441, distance: 64.7
click at [38, 476] on div "moi" at bounding box center [28, 480] width 46 height 37
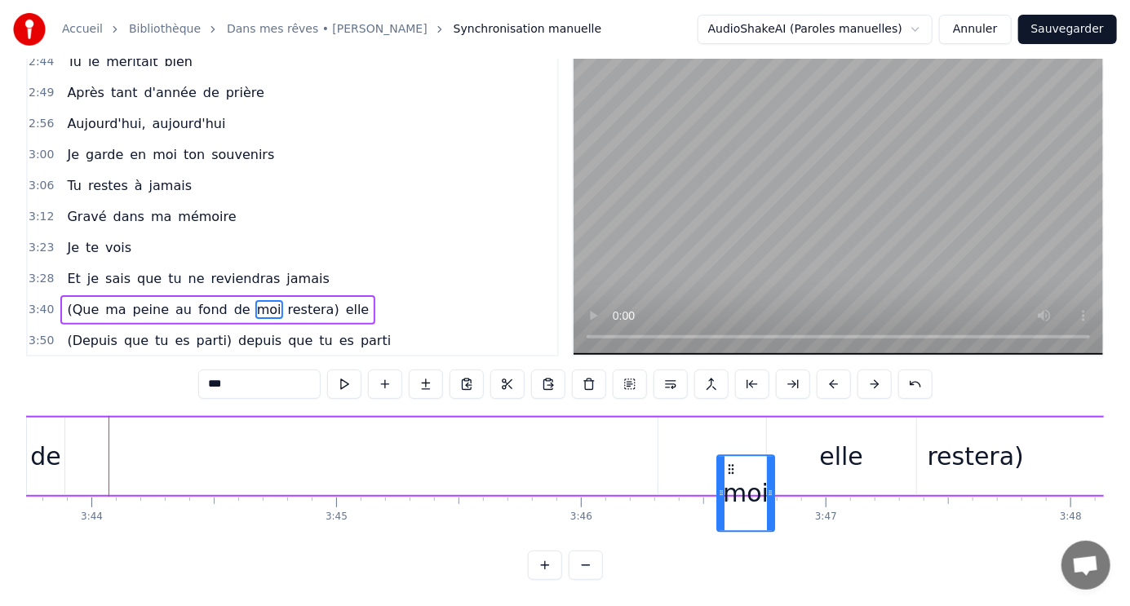
scroll to position [45, 0]
drag, startPoint x: 85, startPoint y: 456, endPoint x: 719, endPoint y: 430, distance: 634.4
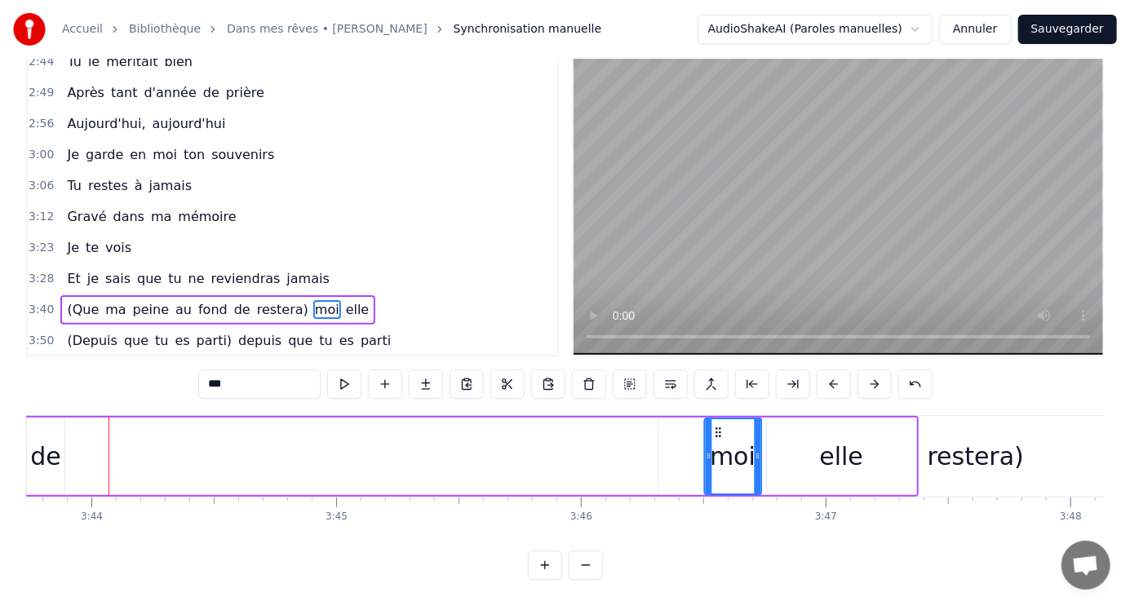
click at [720, 426] on icon at bounding box center [718, 432] width 13 height 13
click at [711, 426] on icon at bounding box center [710, 432] width 13 height 13
click at [55, 449] on div "de" at bounding box center [45, 456] width 31 height 37
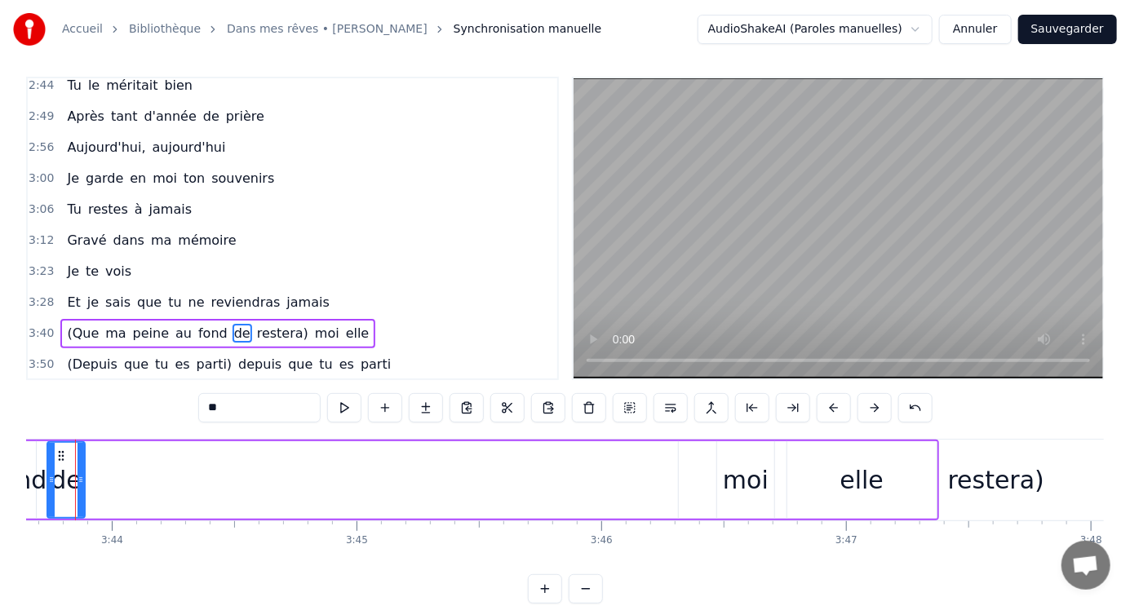
scroll to position [0, 54705]
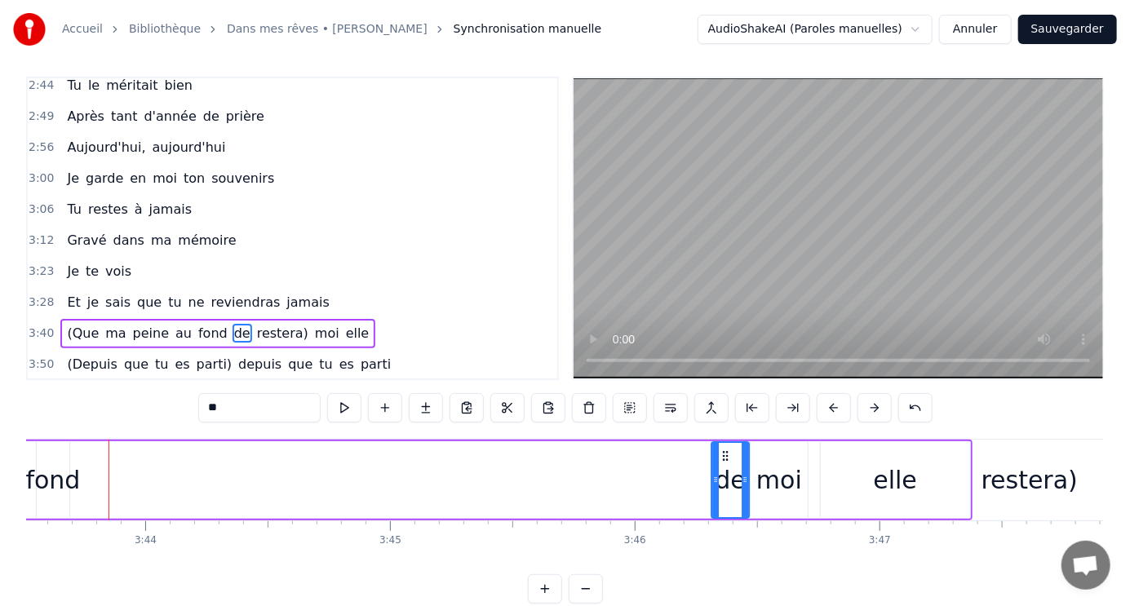
drag, startPoint x: 92, startPoint y: 456, endPoint x: 724, endPoint y: 461, distance: 631.5
click at [724, 461] on div "de" at bounding box center [731, 480] width 36 height 74
click at [59, 478] on div "fond" at bounding box center [52, 480] width 55 height 37
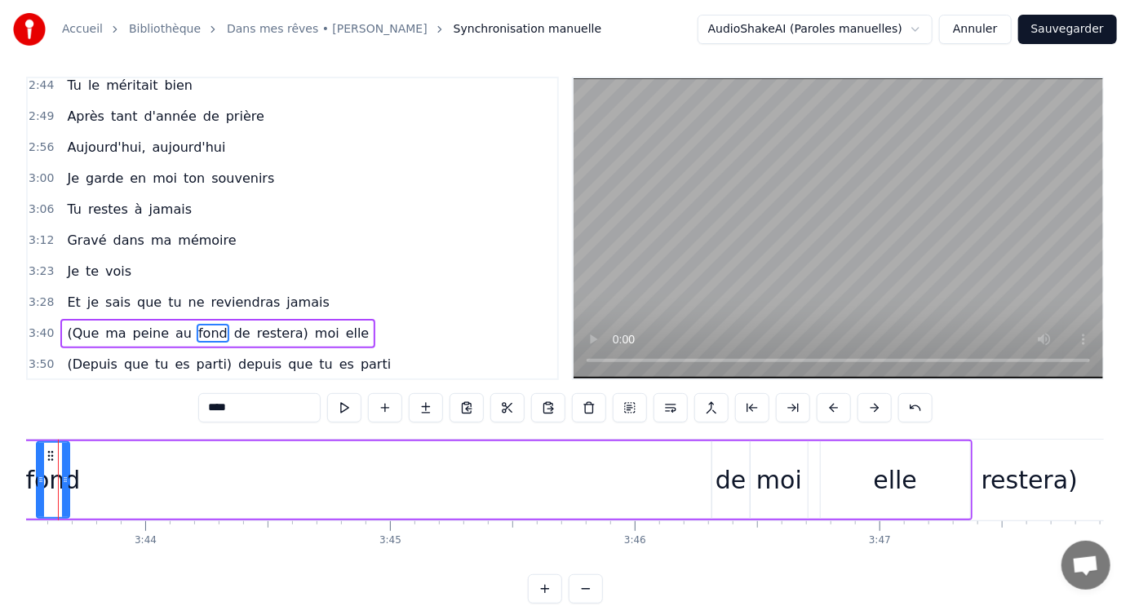
scroll to position [0, 54655]
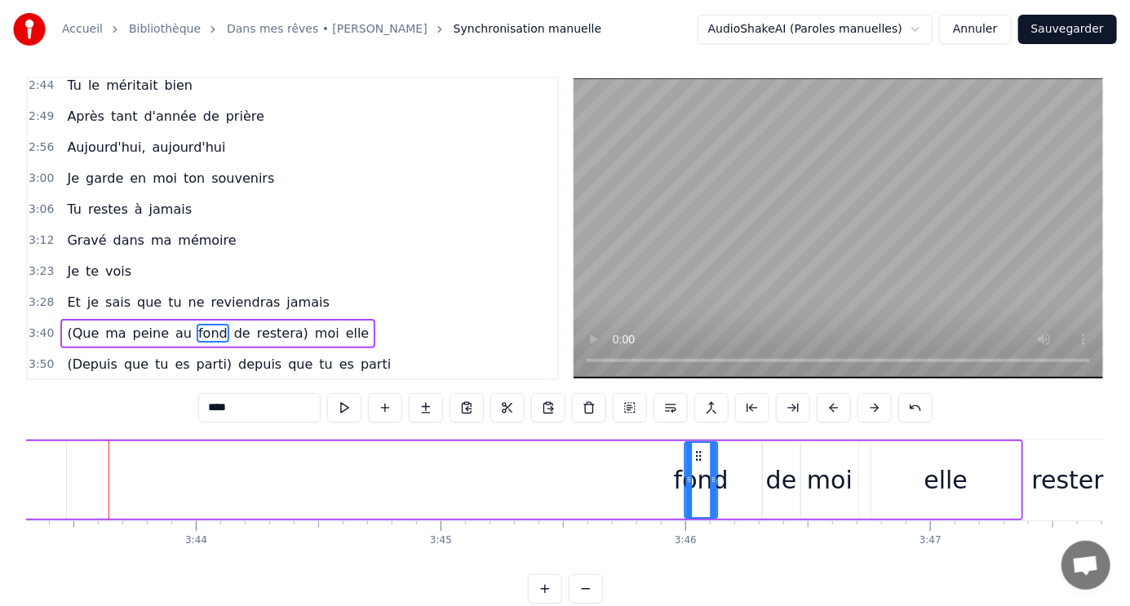
drag, startPoint x: 93, startPoint y: 450, endPoint x: 691, endPoint y: 462, distance: 598.1
click at [691, 462] on div "fond" at bounding box center [701, 480] width 31 height 74
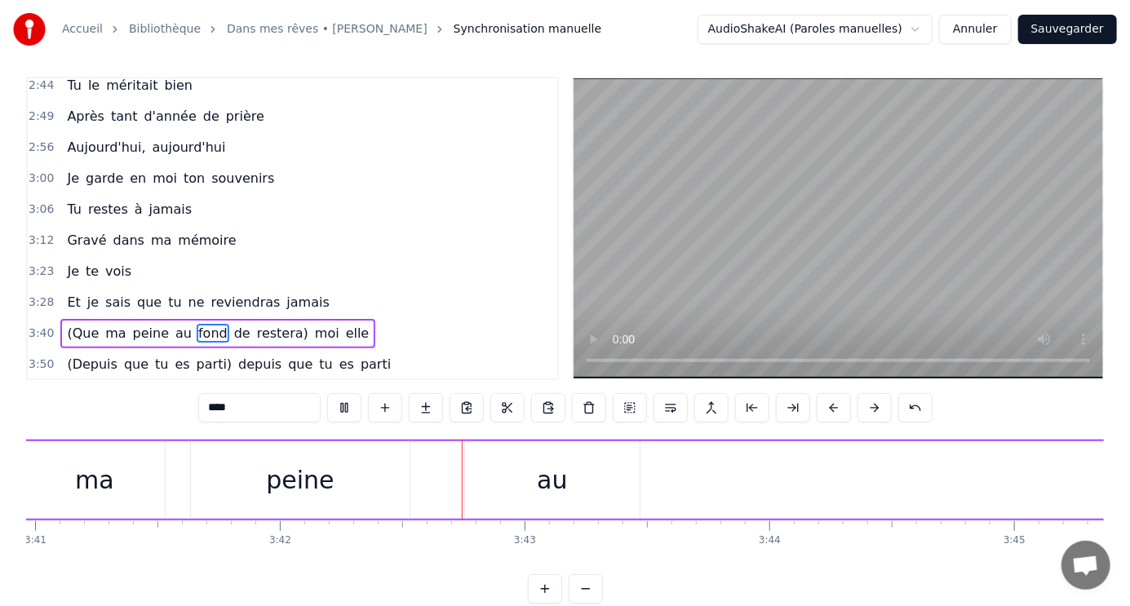
scroll to position [0, 54297]
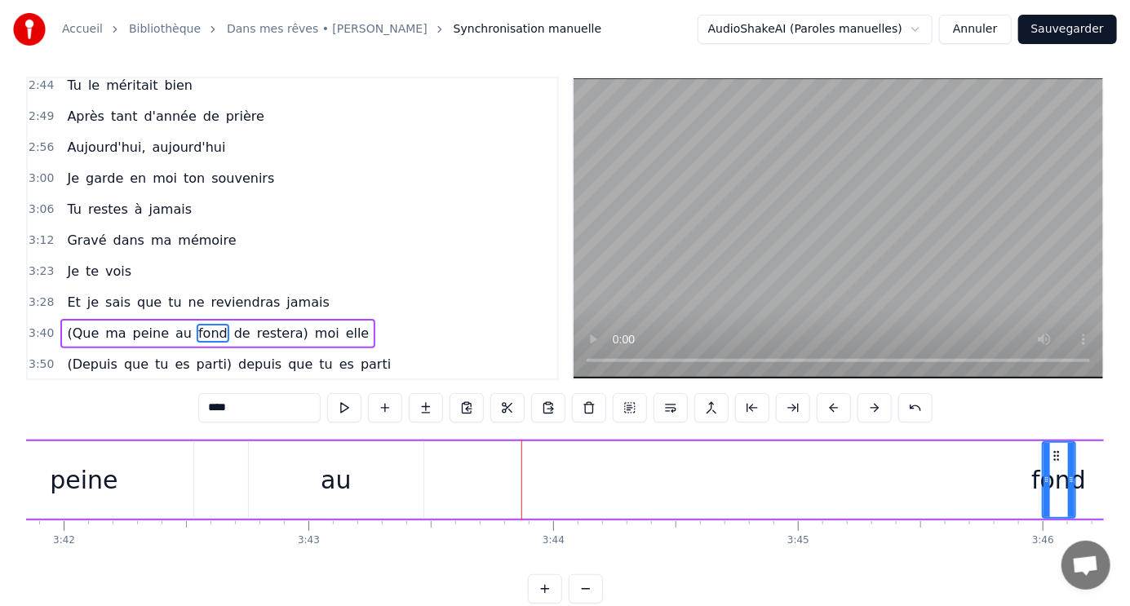
click at [321, 487] on div "au" at bounding box center [336, 480] width 30 height 37
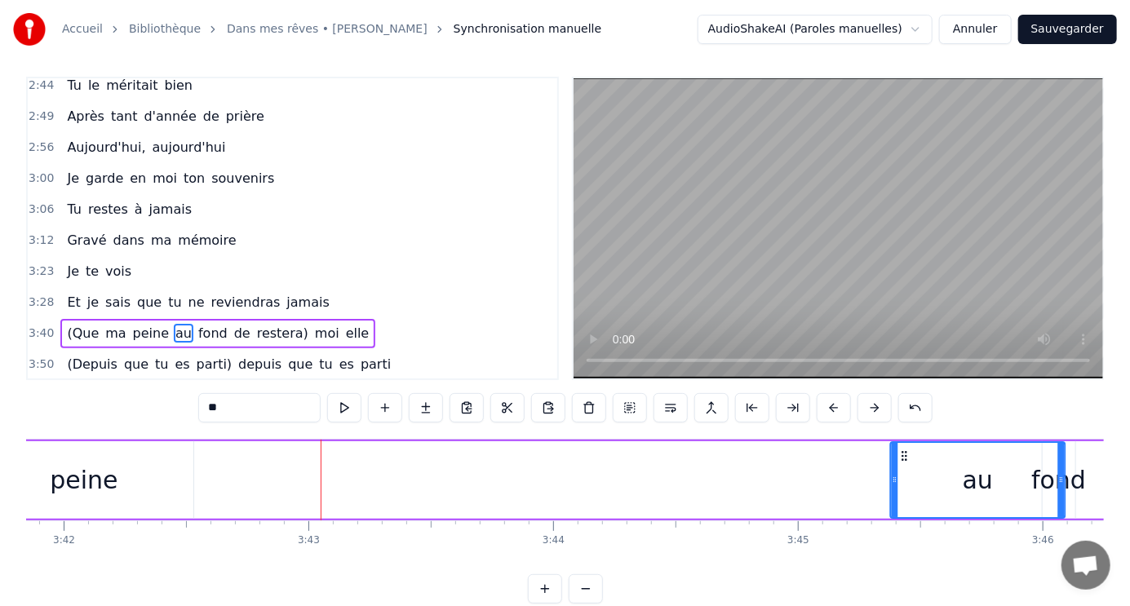
drag, startPoint x: 258, startPoint y: 450, endPoint x: 899, endPoint y: 450, distance: 641.2
click at [899, 450] on icon at bounding box center [904, 456] width 13 height 13
click at [158, 478] on div "peine" at bounding box center [84, 480] width 219 height 78
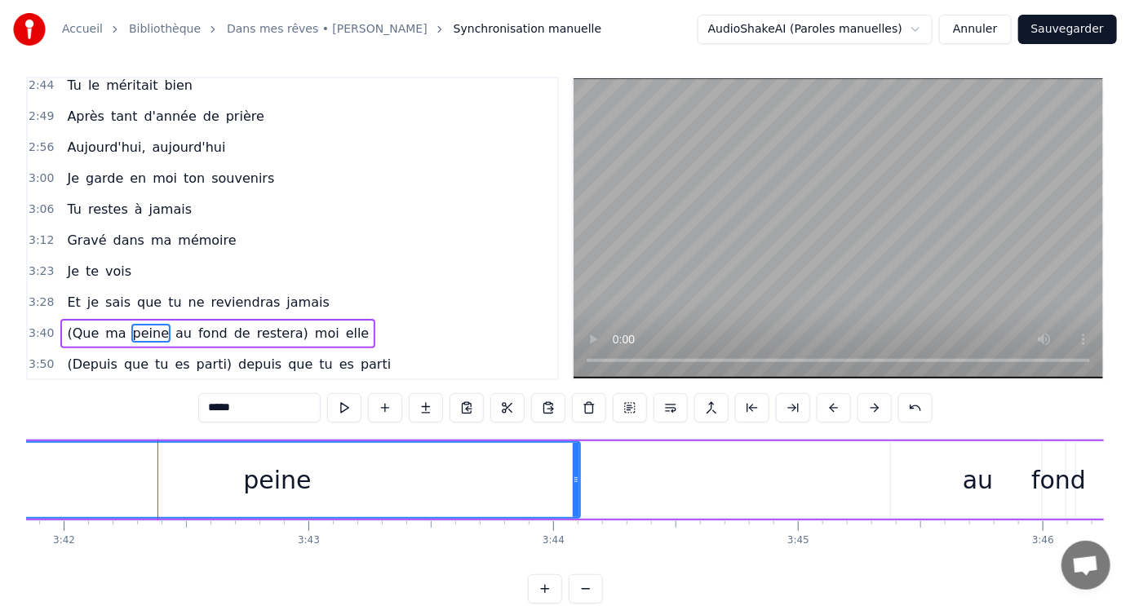
drag, startPoint x: 191, startPoint y: 473, endPoint x: 578, endPoint y: 469, distance: 386.7
click at [578, 469] on div at bounding box center [576, 480] width 7 height 74
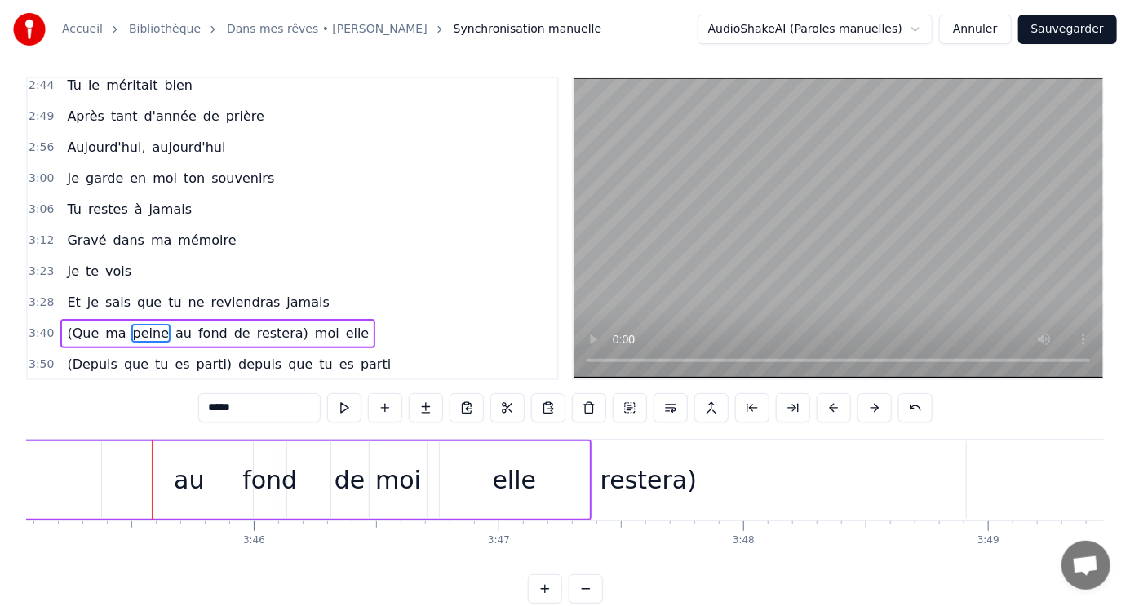
scroll to position [0, 55086]
click at [656, 492] on div "restera)" at bounding box center [648, 480] width 96 height 37
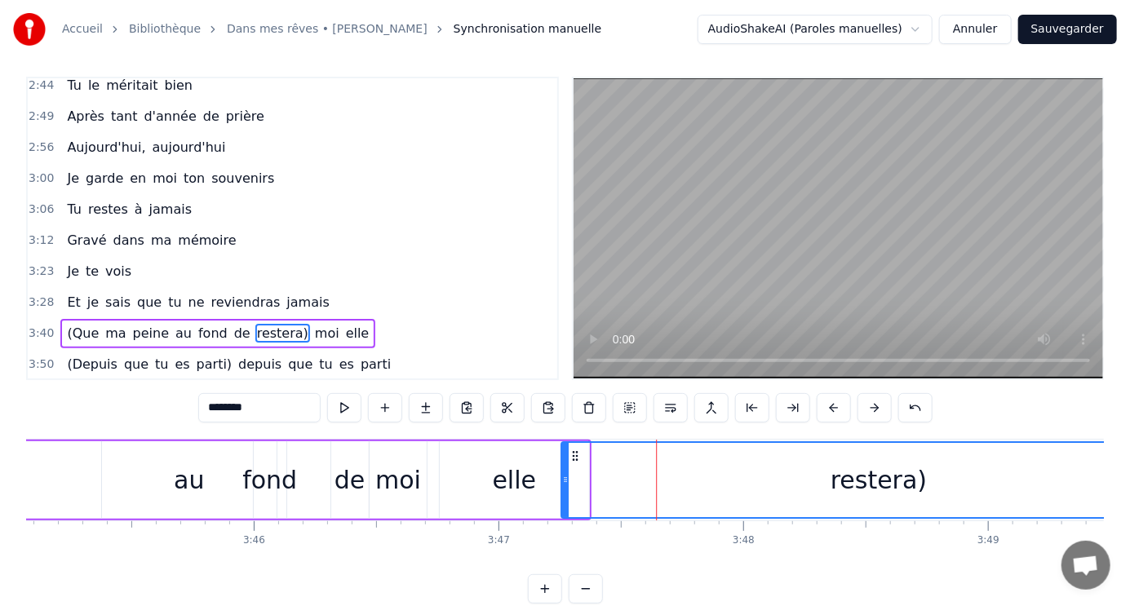
drag, startPoint x: 340, startPoint y: 454, endPoint x: 570, endPoint y: 432, distance: 231.2
click at [500, 472] on div "elle" at bounding box center [515, 480] width 44 height 37
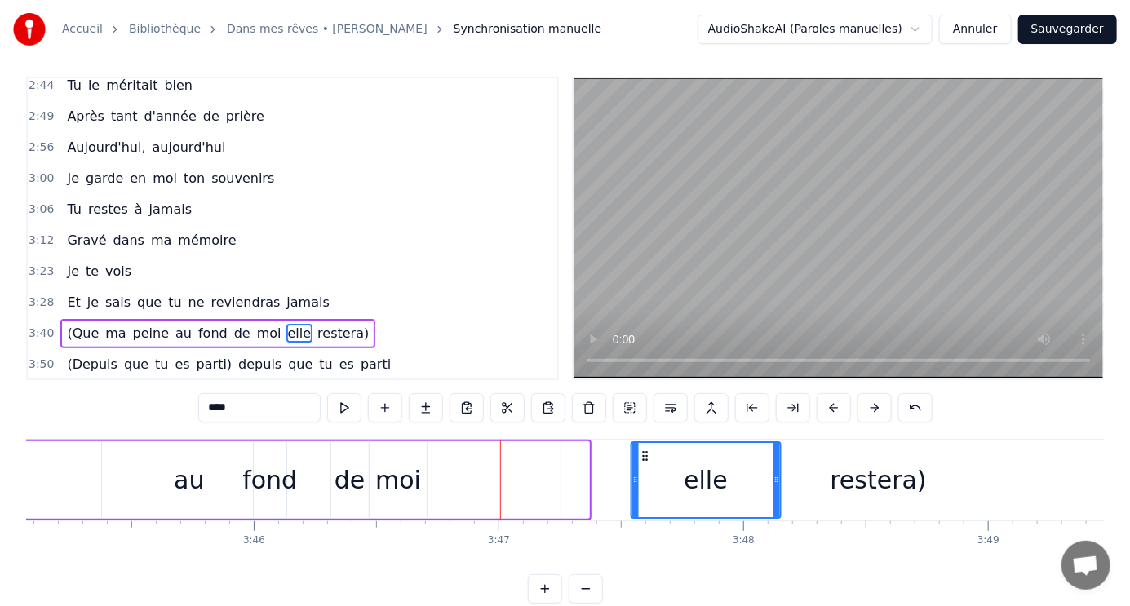
drag, startPoint x: 451, startPoint y: 450, endPoint x: 642, endPoint y: 430, distance: 192.0
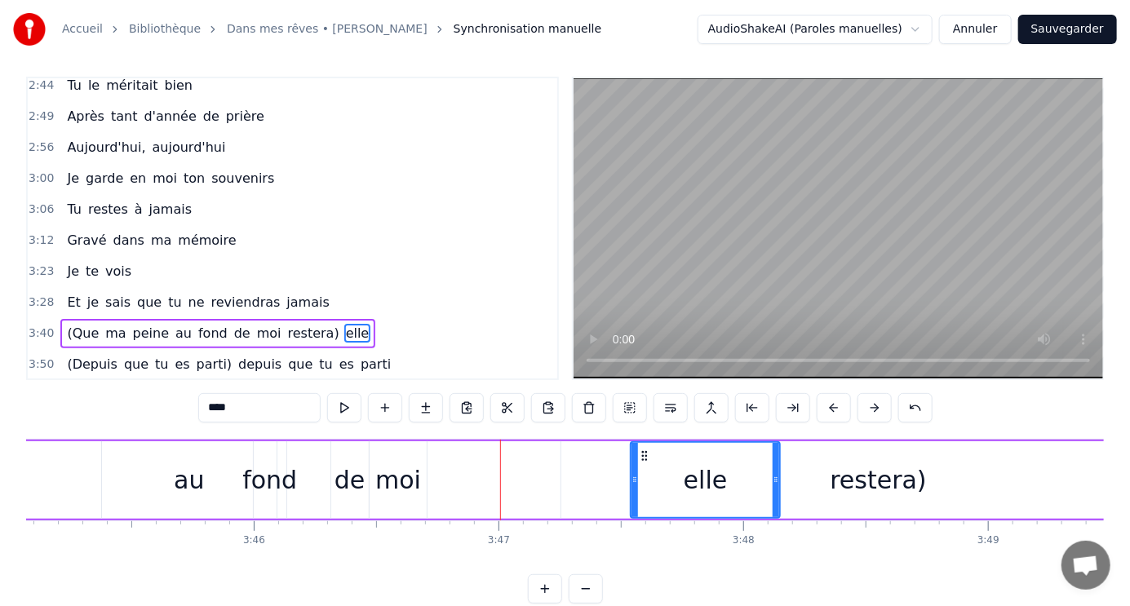
click at [383, 482] on div "moi" at bounding box center [398, 480] width 46 height 37
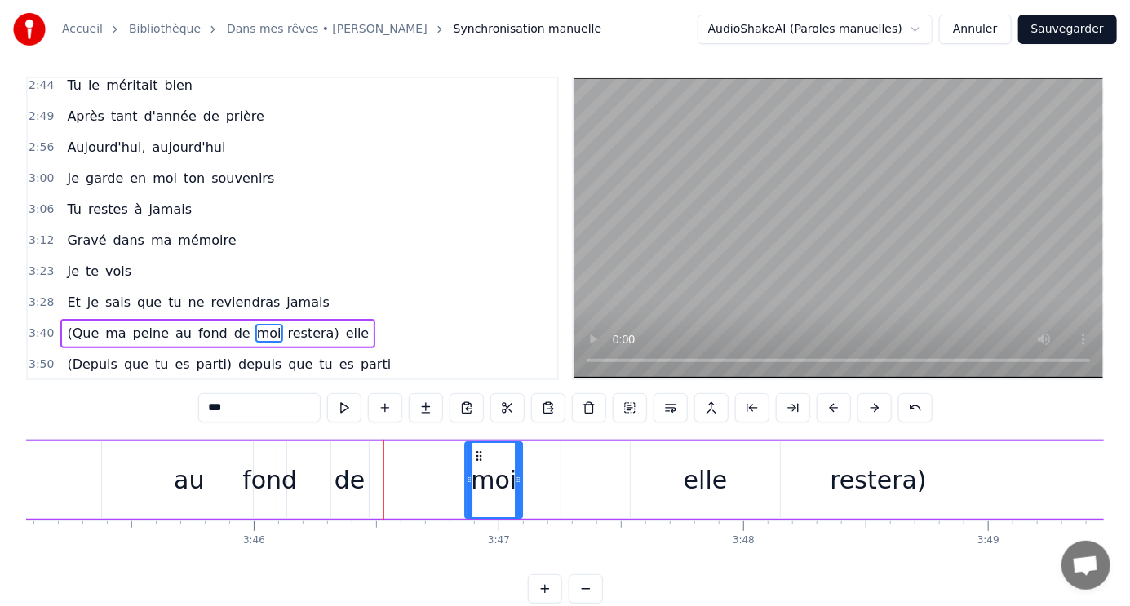
drag, startPoint x: 381, startPoint y: 454, endPoint x: 476, endPoint y: 452, distance: 94.7
click at [476, 452] on icon at bounding box center [478, 456] width 13 height 13
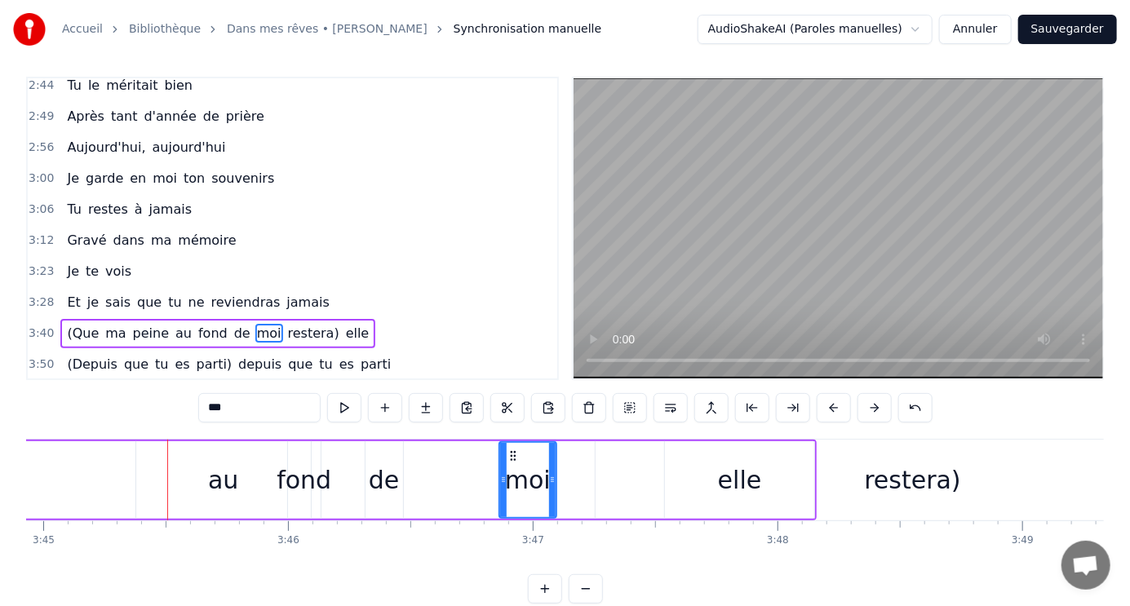
scroll to position [0, 55111]
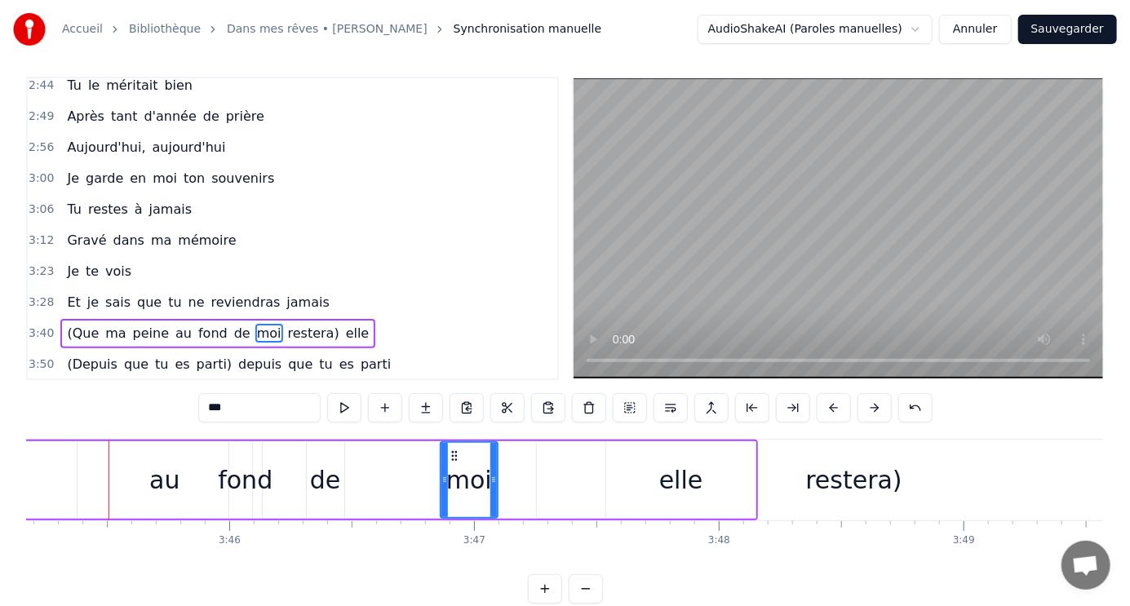
drag, startPoint x: 164, startPoint y: 482, endPoint x: 117, endPoint y: 478, distance: 47.5
click at [102, 481] on div "au" at bounding box center [165, 480] width 175 height 78
type input "**"
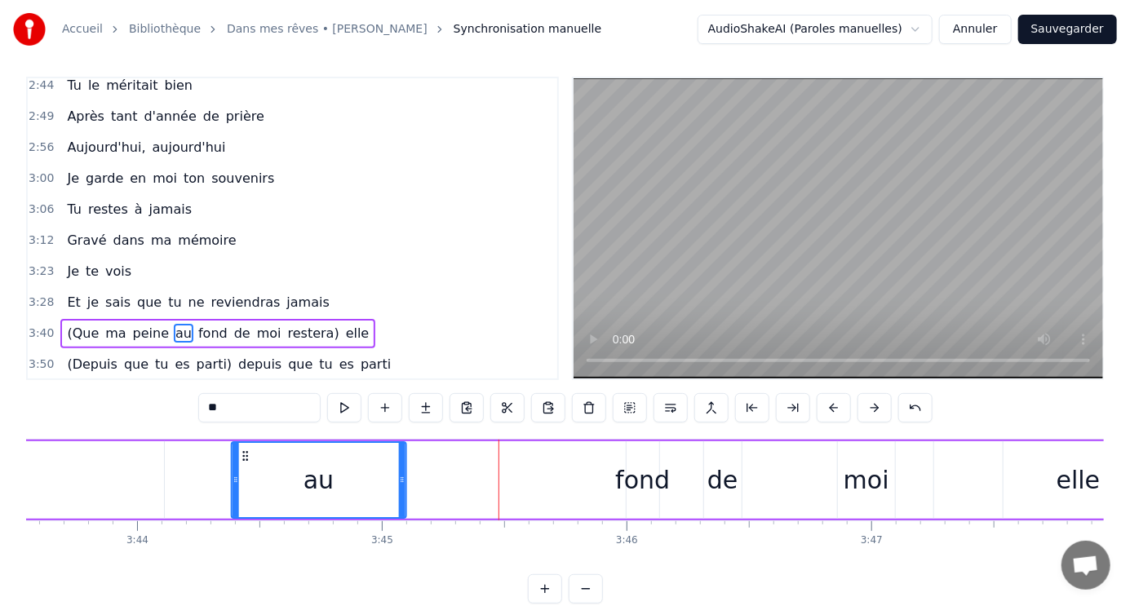
scroll to position [0, 54713]
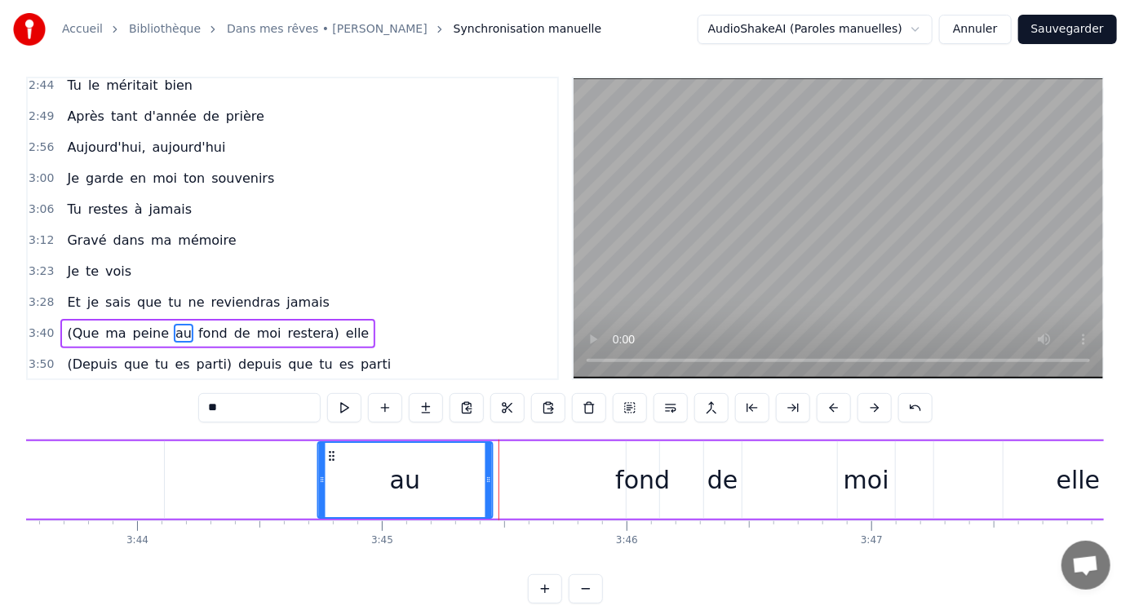
drag, startPoint x: 96, startPoint y: 450, endPoint x: 329, endPoint y: 459, distance: 232.7
click at [329, 459] on icon at bounding box center [332, 456] width 13 height 13
drag, startPoint x: 636, startPoint y: 481, endPoint x: 609, endPoint y: 481, distance: 26.9
click at [609, 481] on div "(Que ma peine au fond de moi restera) elle" at bounding box center [186, 480] width 1937 height 81
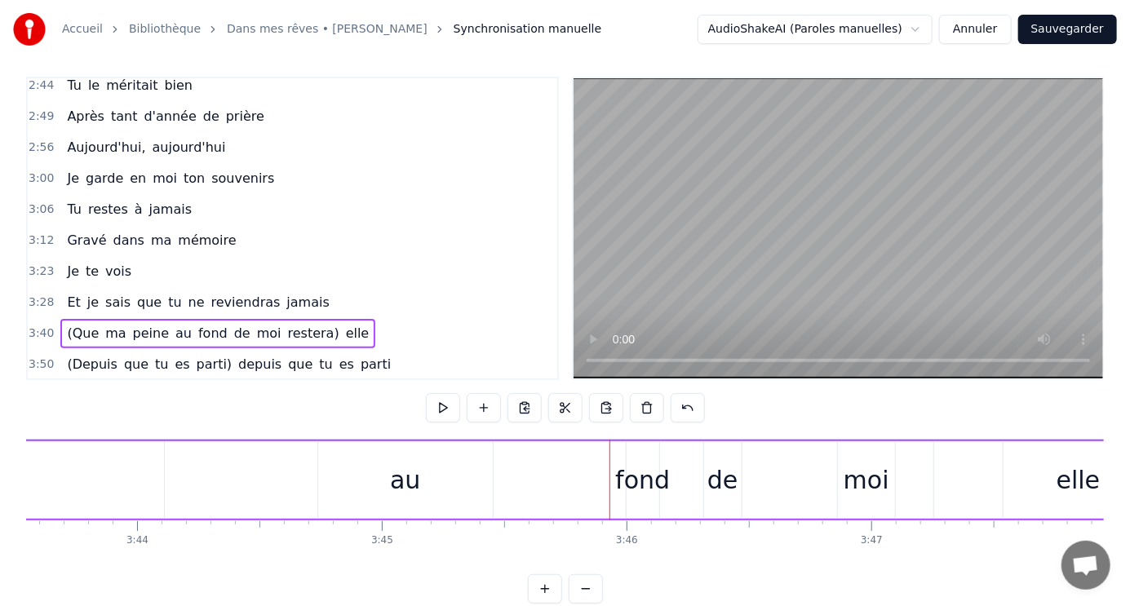
click at [622, 476] on div "fond" at bounding box center [642, 480] width 55 height 37
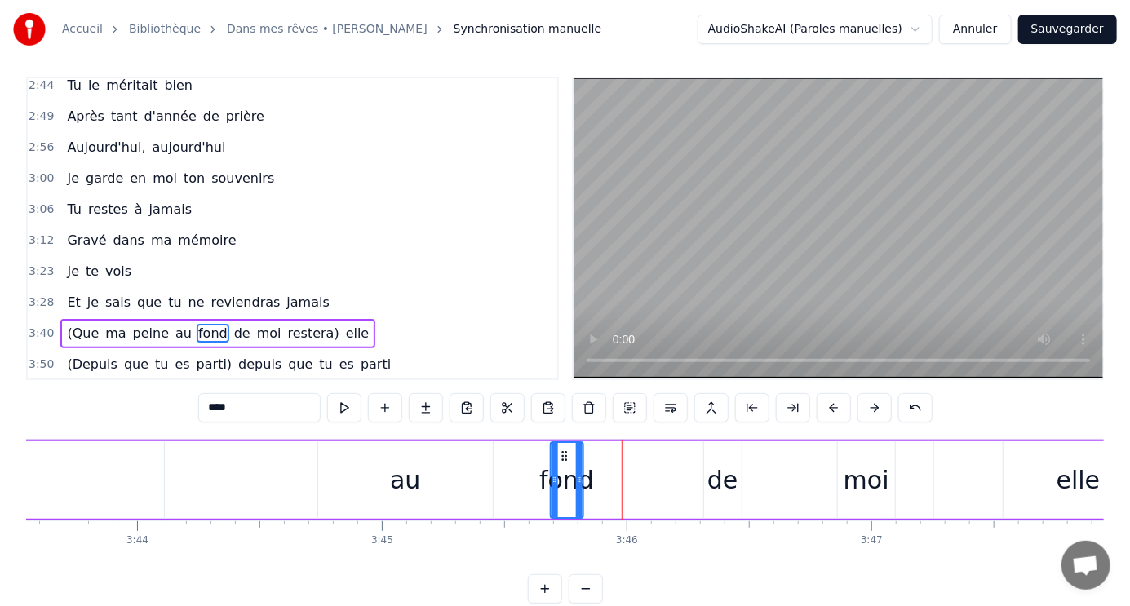
drag, startPoint x: 637, startPoint y: 450, endPoint x: 562, endPoint y: 450, distance: 75.1
click at [562, 450] on icon at bounding box center [564, 456] width 13 height 13
click at [864, 487] on div "moi" at bounding box center [867, 480] width 46 height 37
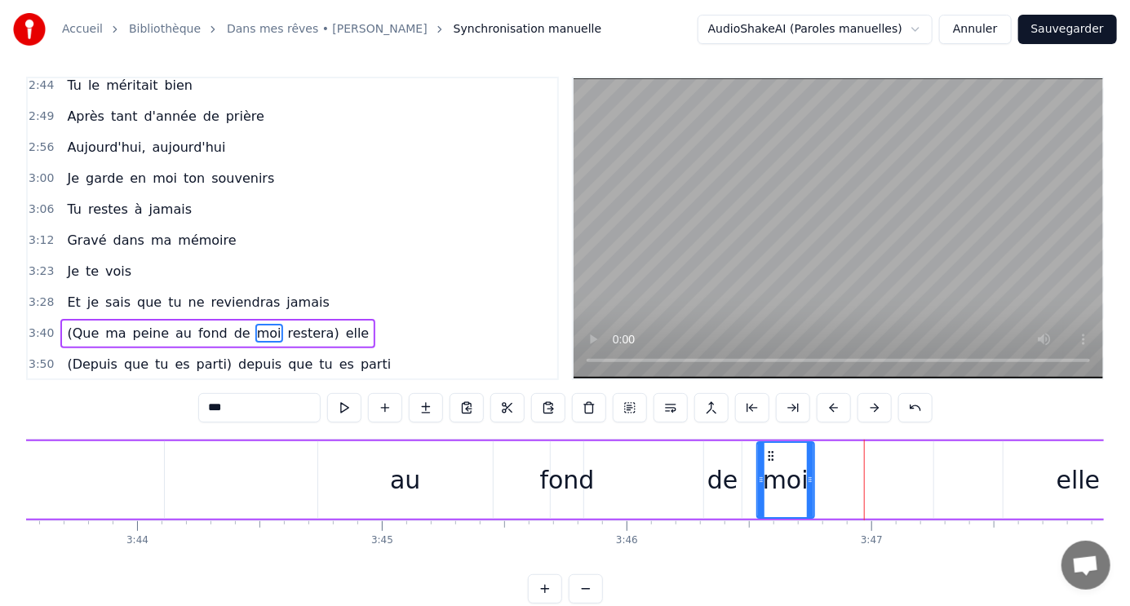
drag, startPoint x: 851, startPoint y: 452, endPoint x: 770, endPoint y: 454, distance: 80.8
click at [770, 454] on icon at bounding box center [770, 456] width 13 height 13
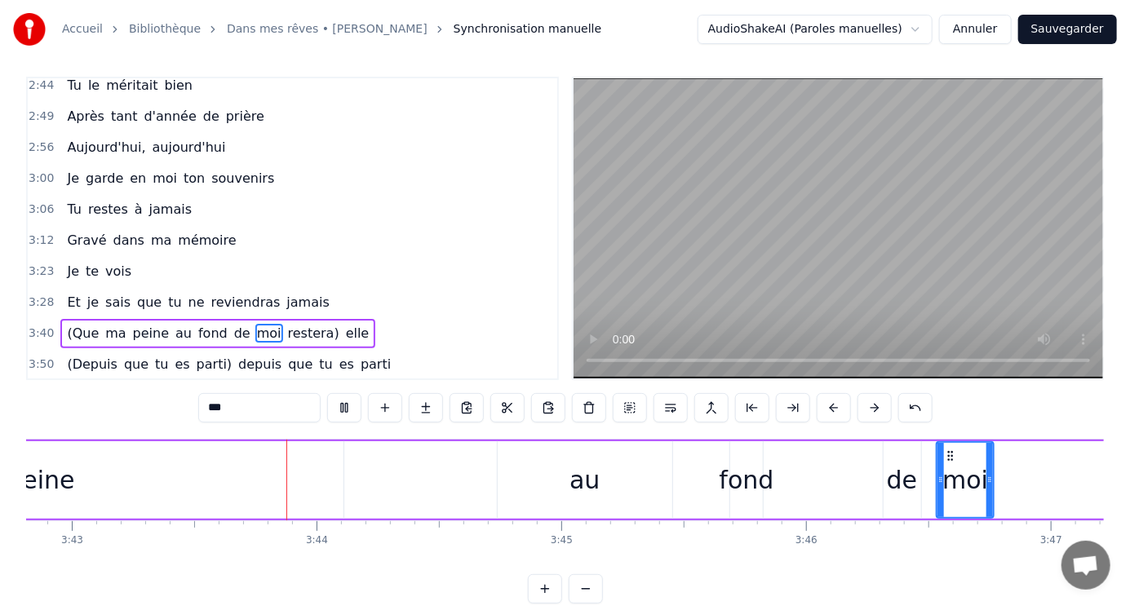
scroll to position [0, 54536]
click at [746, 490] on div "fond" at bounding box center [744, 480] width 55 height 37
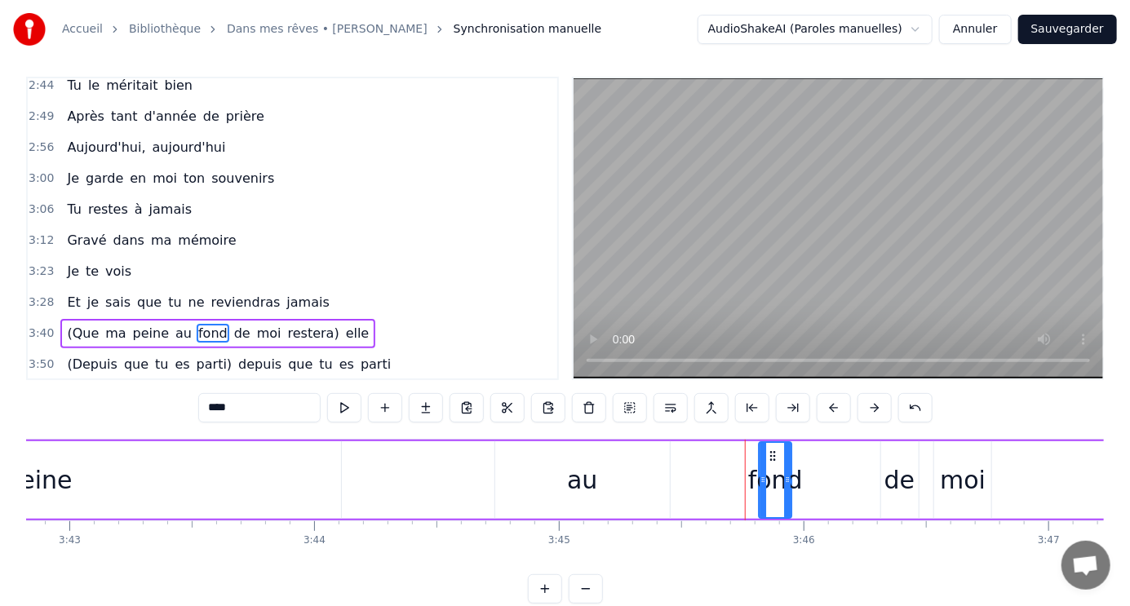
drag, startPoint x: 738, startPoint y: 452, endPoint x: 769, endPoint y: 469, distance: 35.4
click at [769, 469] on div "fond" at bounding box center [775, 480] width 31 height 74
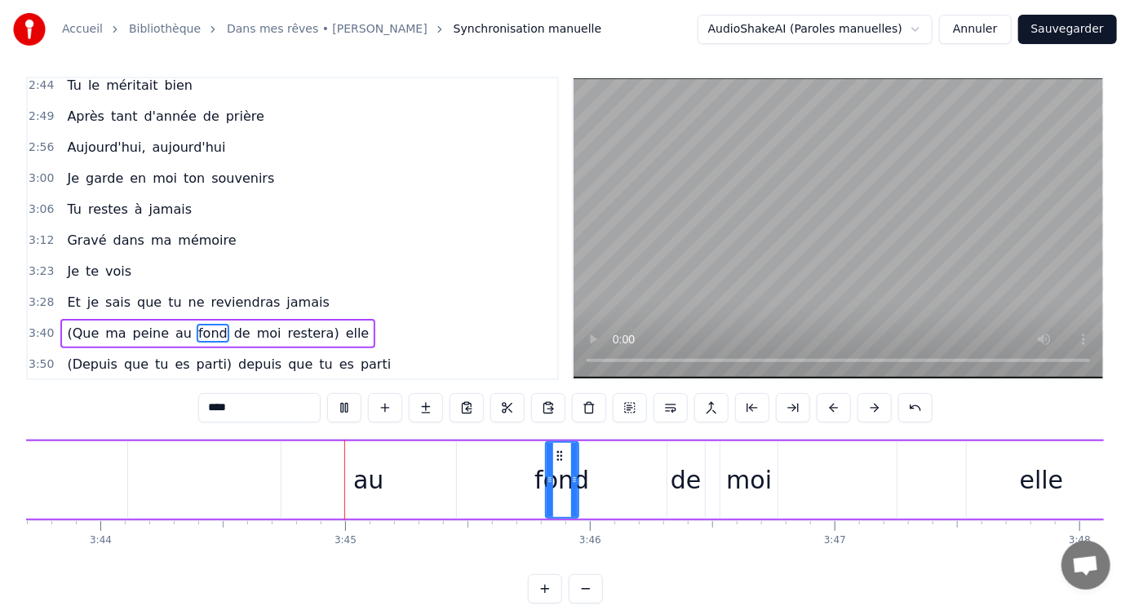
scroll to position [0, 54839]
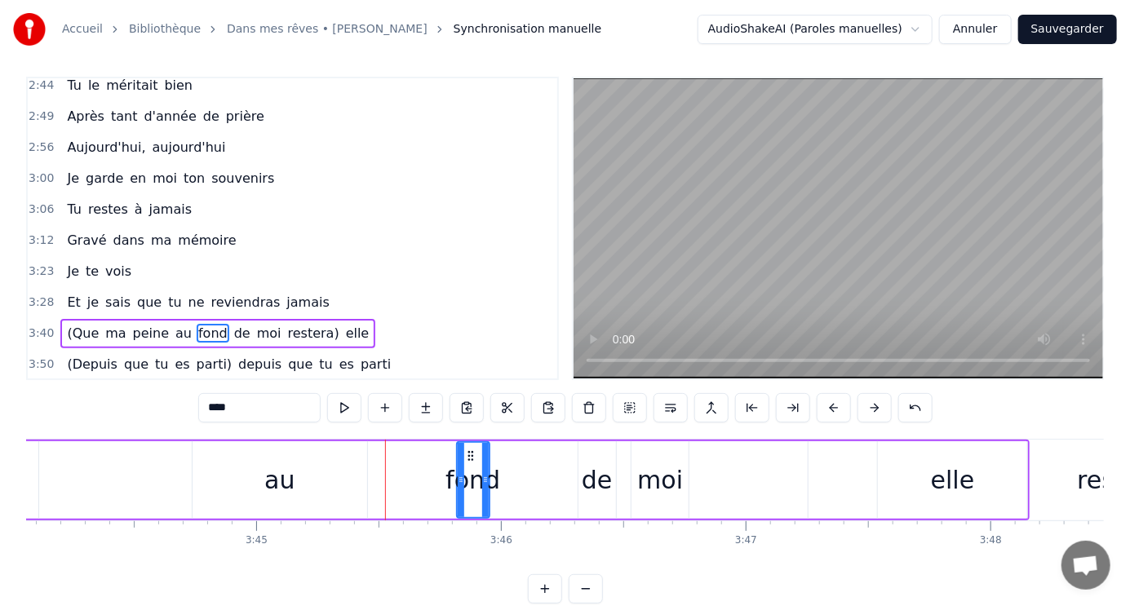
click at [277, 481] on div "au" at bounding box center [279, 480] width 30 height 37
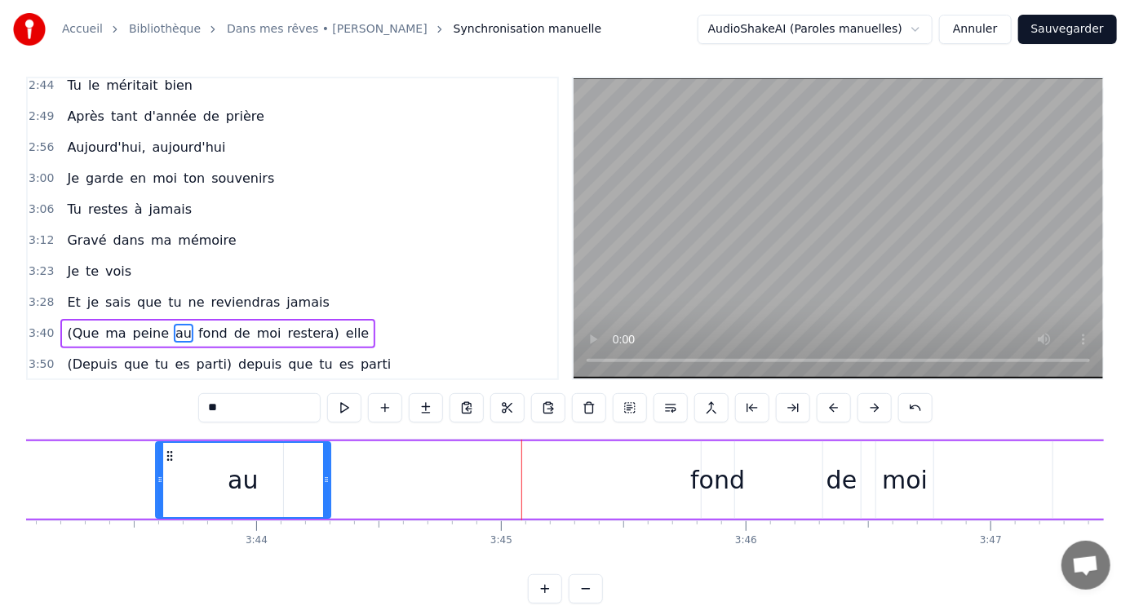
scroll to position [0, 54594]
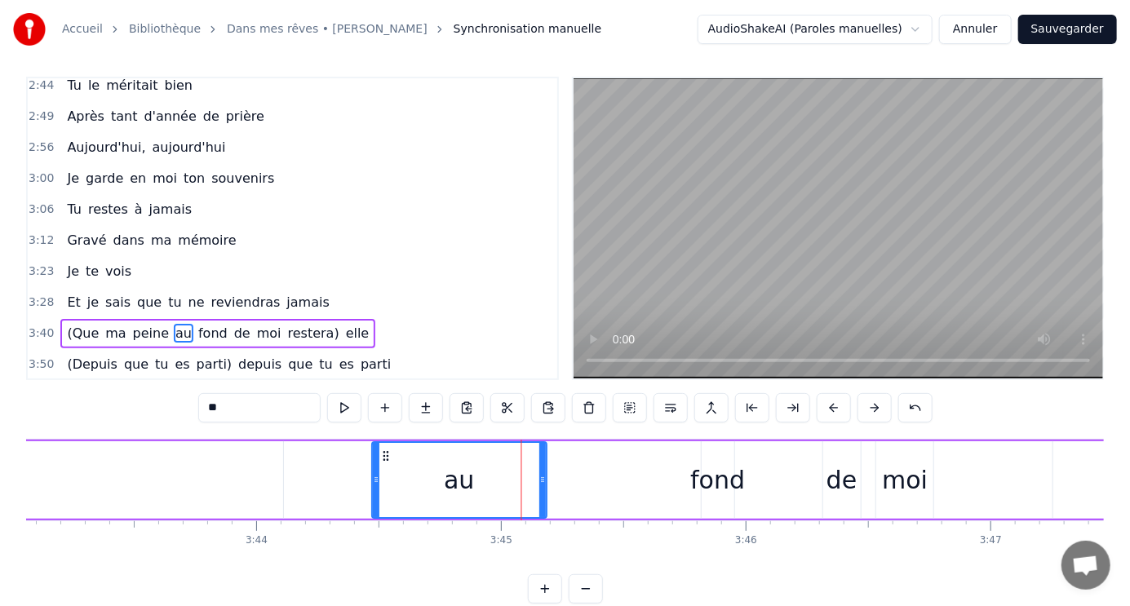
drag, startPoint x: 206, startPoint y: 452, endPoint x: 386, endPoint y: 452, distance: 180.3
click at [386, 452] on icon at bounding box center [385, 456] width 13 height 13
click at [725, 476] on div "fond" at bounding box center [717, 480] width 55 height 37
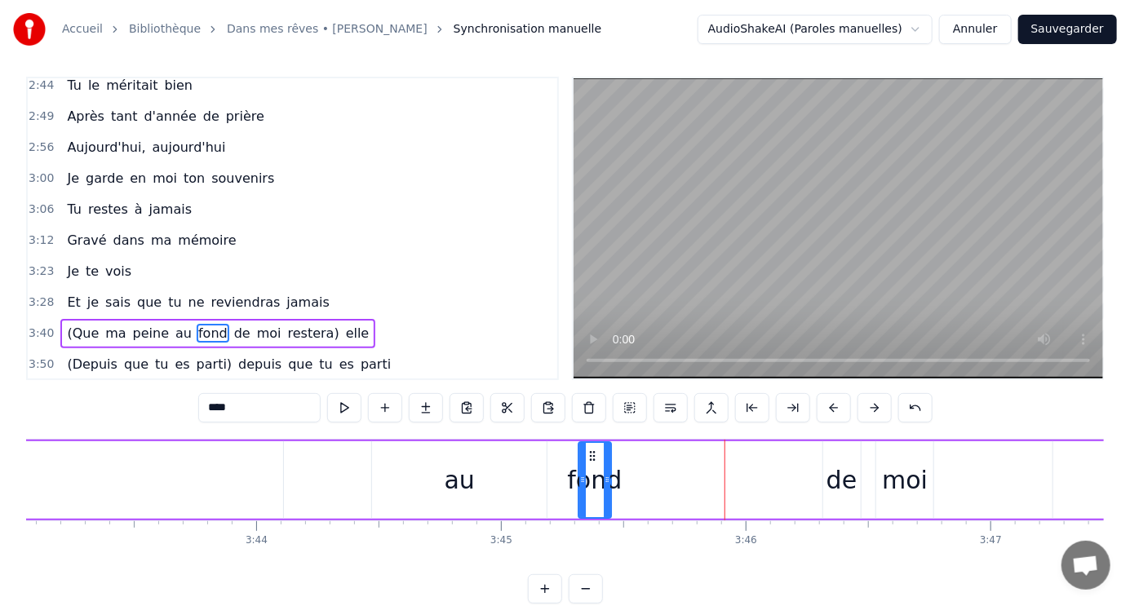
drag, startPoint x: 711, startPoint y: 452, endPoint x: 589, endPoint y: 447, distance: 122.5
click at [589, 447] on div "fond" at bounding box center [594, 480] width 31 height 74
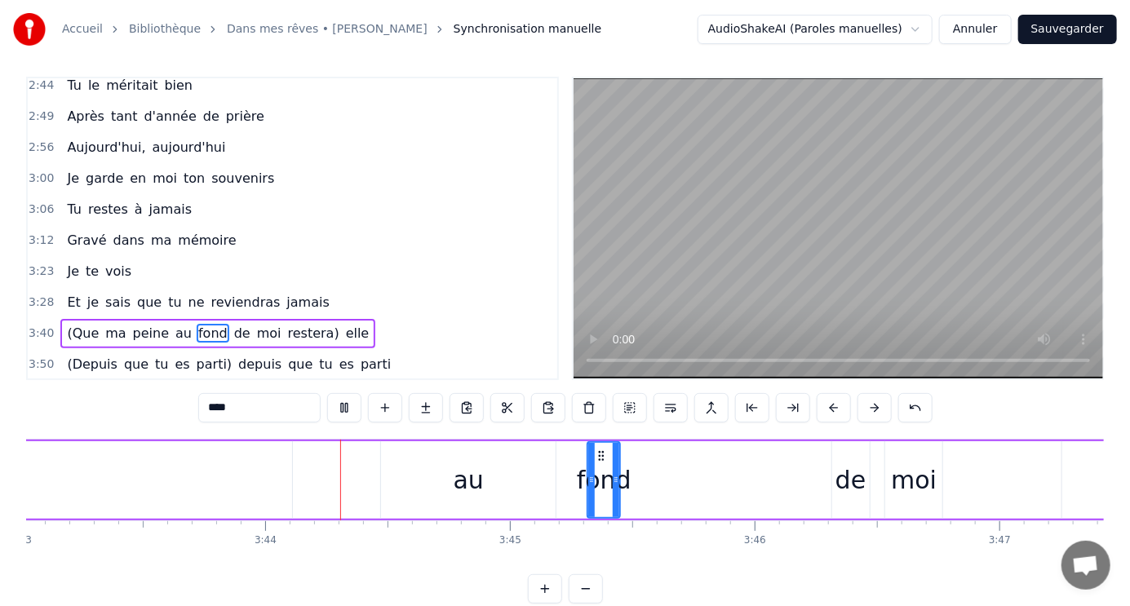
scroll to position [0, 54671]
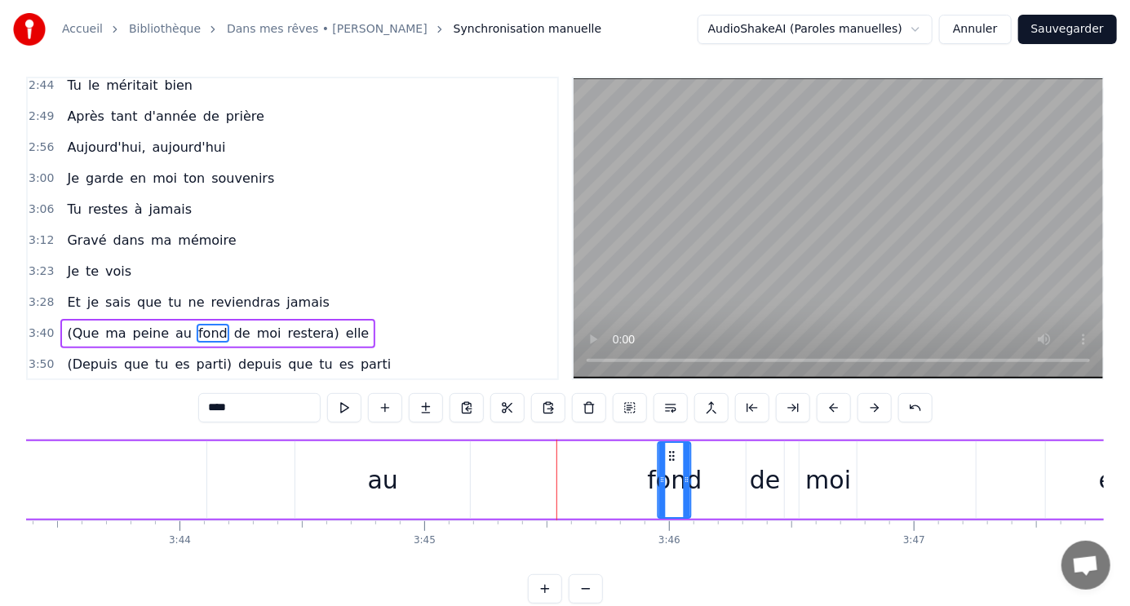
drag, startPoint x: 513, startPoint y: 454, endPoint x: 670, endPoint y: 459, distance: 156.7
click at [670, 459] on icon at bounding box center [672, 456] width 13 height 13
click at [379, 478] on div "au" at bounding box center [383, 480] width 30 height 37
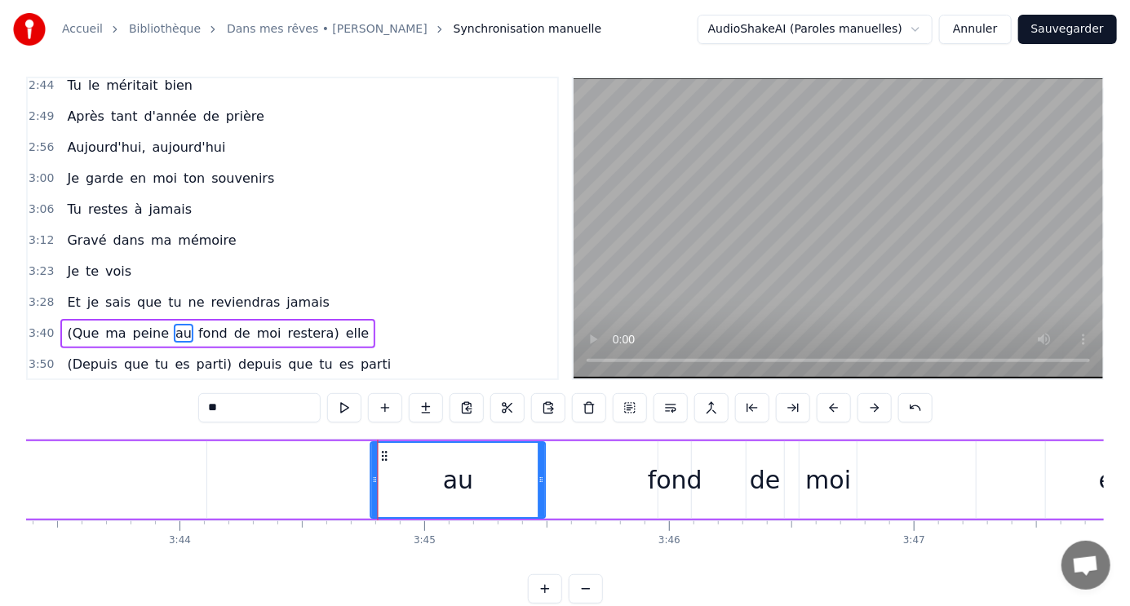
drag, startPoint x: 308, startPoint y: 451, endPoint x: 384, endPoint y: 445, distance: 76.1
click at [384, 445] on div "au" at bounding box center [458, 480] width 173 height 74
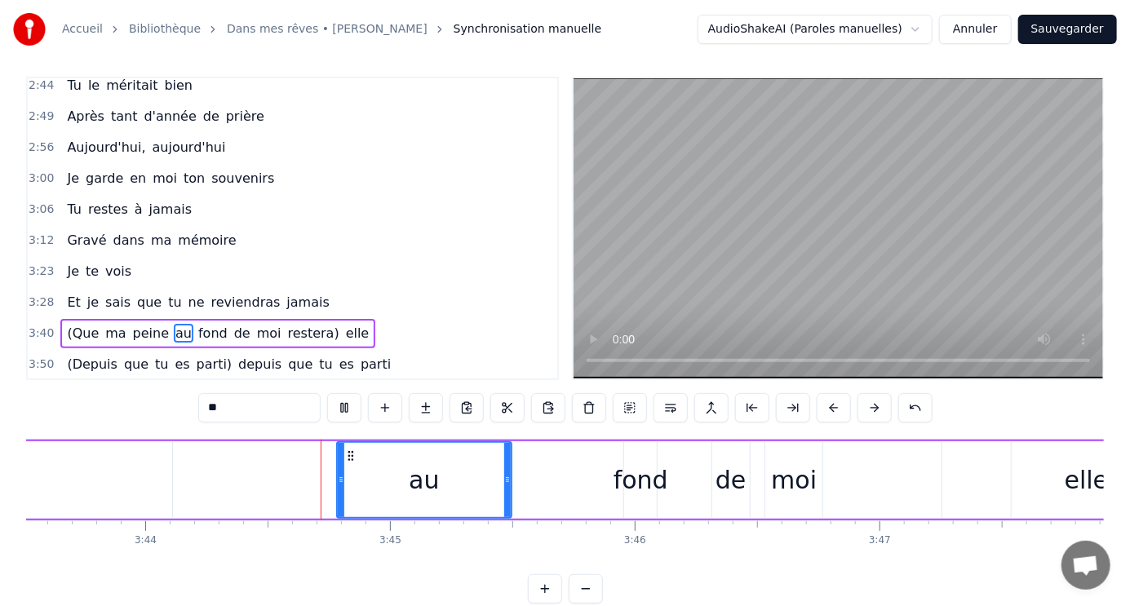
scroll to position [0, 54756]
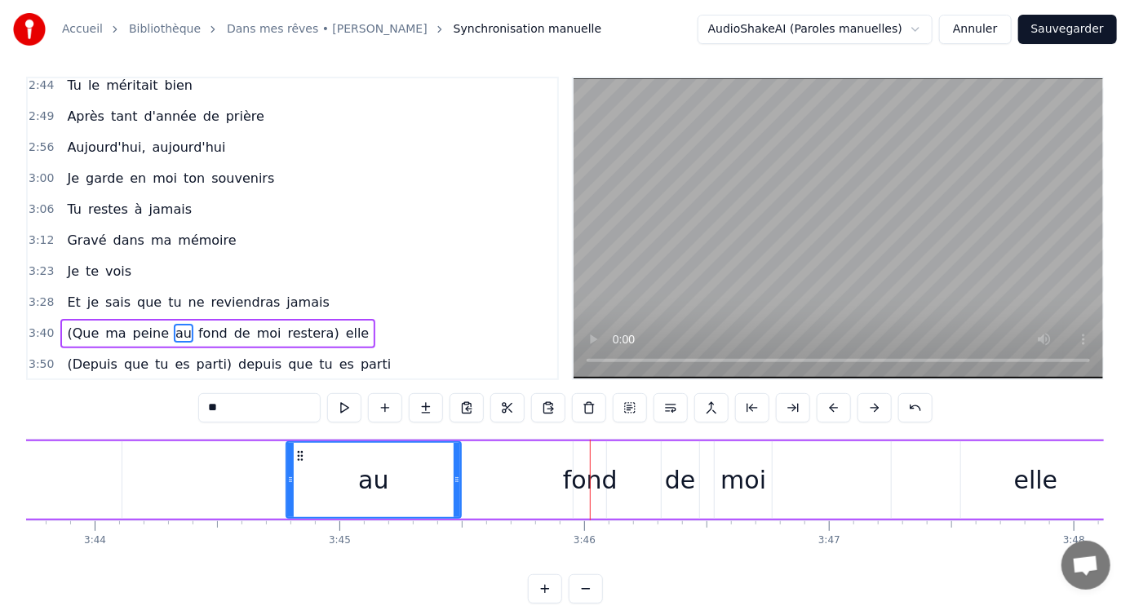
click at [591, 478] on div "fond" at bounding box center [590, 480] width 55 height 37
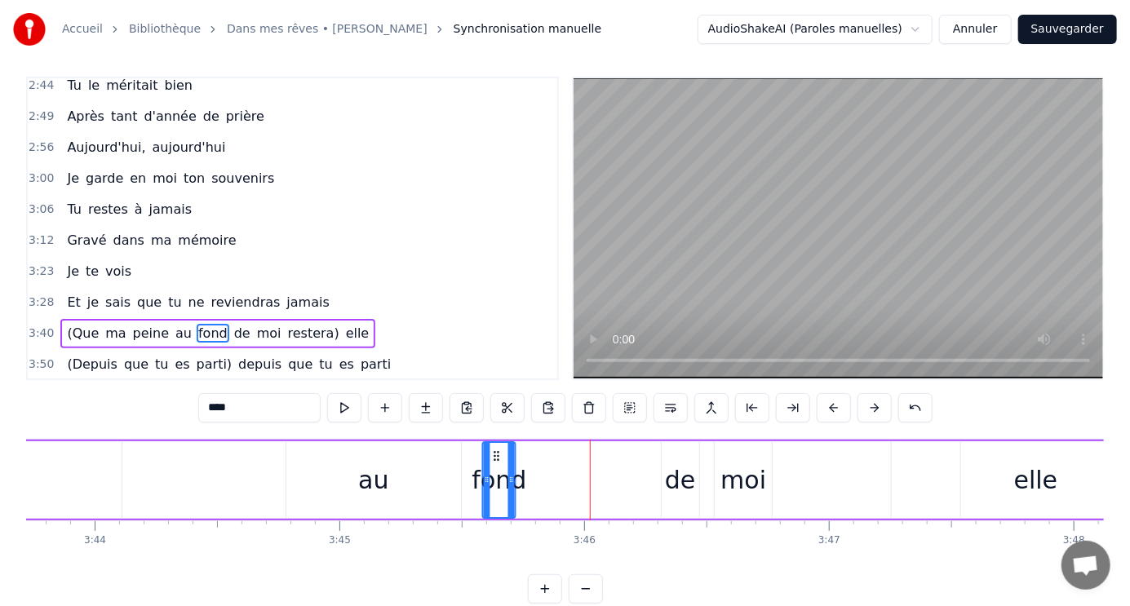
drag, startPoint x: 586, startPoint y: 455, endPoint x: 495, endPoint y: 450, distance: 90.7
click at [495, 450] on icon at bounding box center [496, 456] width 13 height 13
click at [683, 476] on div "de" at bounding box center [680, 480] width 31 height 37
type input "**"
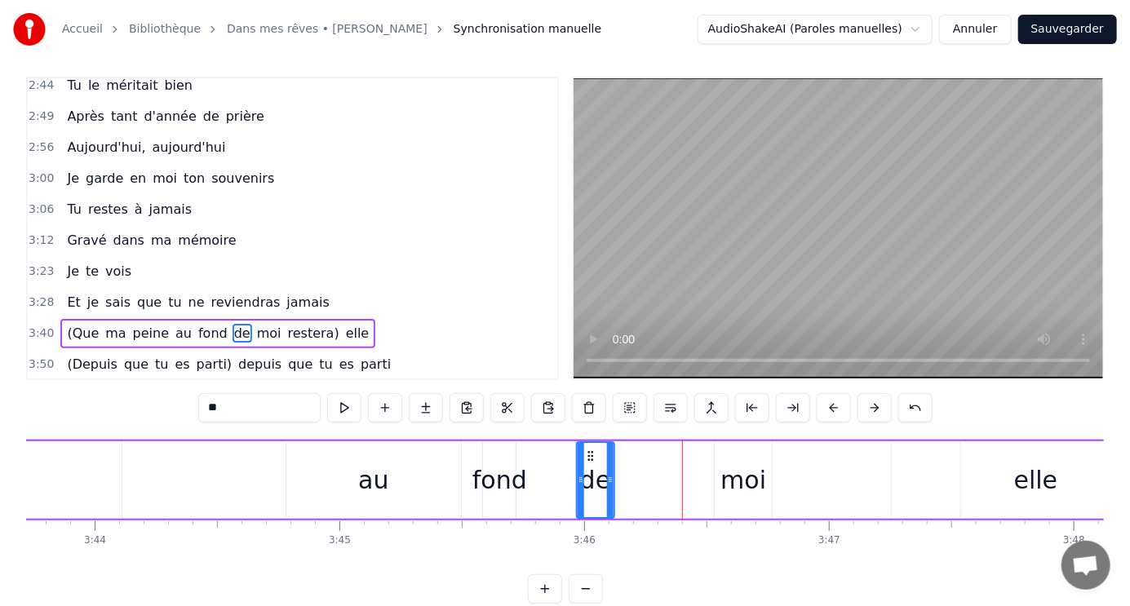
drag, startPoint x: 676, startPoint y: 449, endPoint x: 591, endPoint y: 441, distance: 85.2
click at [591, 443] on div "de" at bounding box center [596, 480] width 36 height 74
click at [649, 448] on div "(Que ma peine au fond de moi restera) elle" at bounding box center [144, 480] width 1937 height 81
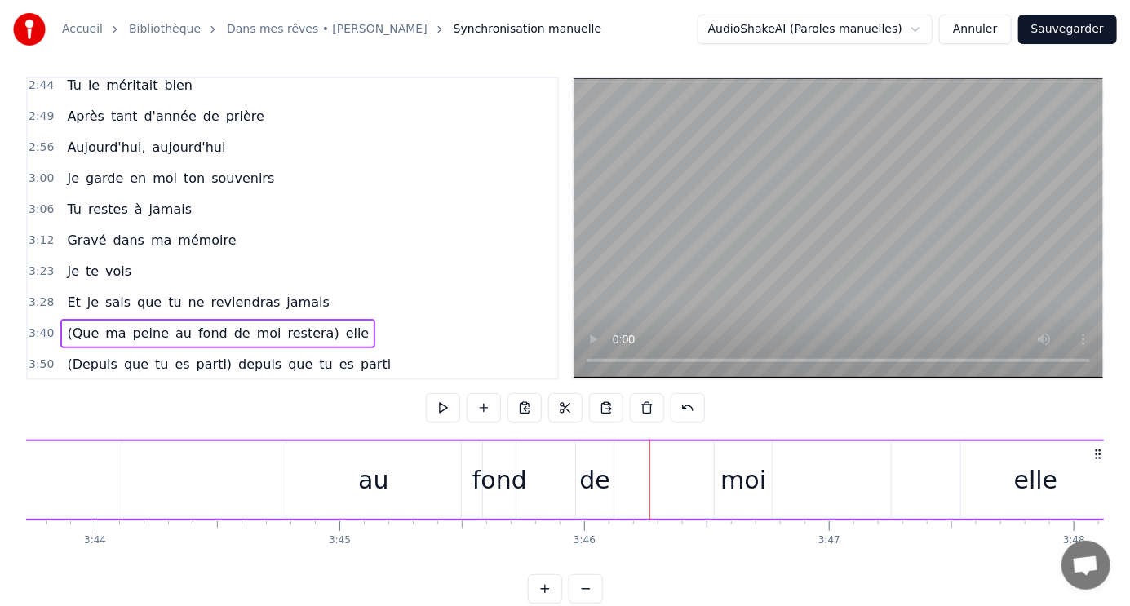
click at [370, 470] on div "au" at bounding box center [373, 480] width 30 height 37
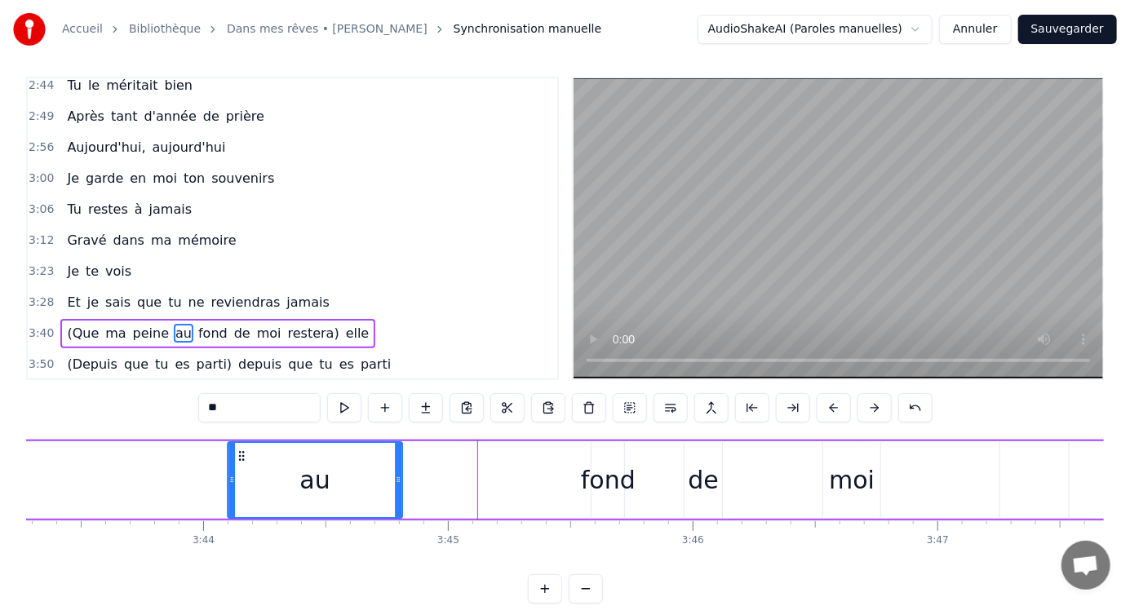
scroll to position [0, 54647]
drag, startPoint x: 301, startPoint y: 453, endPoint x: 242, endPoint y: 427, distance: 64.3
click at [242, 427] on div "1:04 Le jour se lève sur la vie 1:09 Le soleil brille, le ciel est beau 1:15 Et…" at bounding box center [565, 340] width 1078 height 527
click at [642, 469] on div "(Que ma peine au fond de moi restera) elle" at bounding box center [253, 480] width 1937 height 81
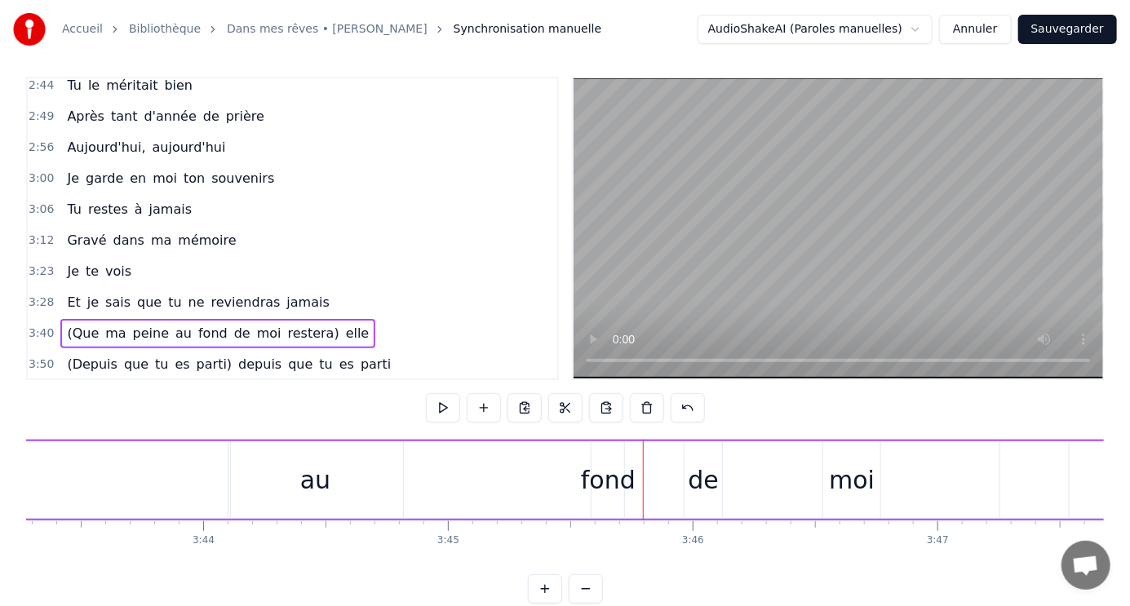
click at [600, 450] on div "fond" at bounding box center [607, 480] width 33 height 78
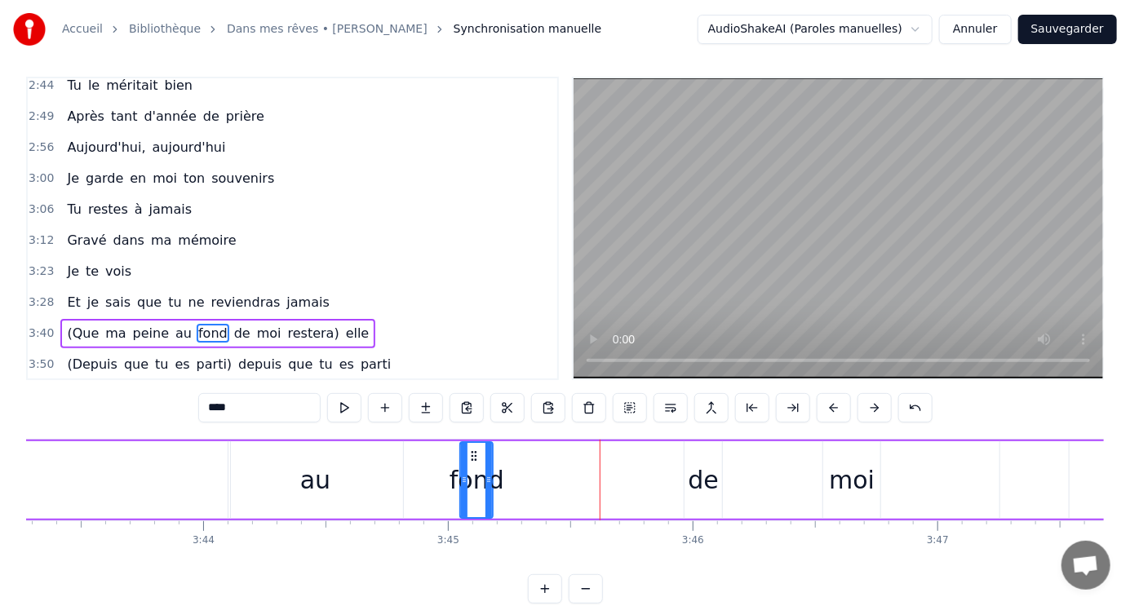
drag, startPoint x: 605, startPoint y: 454, endPoint x: 474, endPoint y: 436, distance: 131.7
click at [474, 436] on div "1:04 Le jour se lève sur la vie 1:09 Le soleil brille, le ciel est beau 1:15 Et…" at bounding box center [565, 340] width 1078 height 527
click at [773, 477] on div "(Que ma peine au fond de moi restera) elle" at bounding box center [253, 480] width 1937 height 81
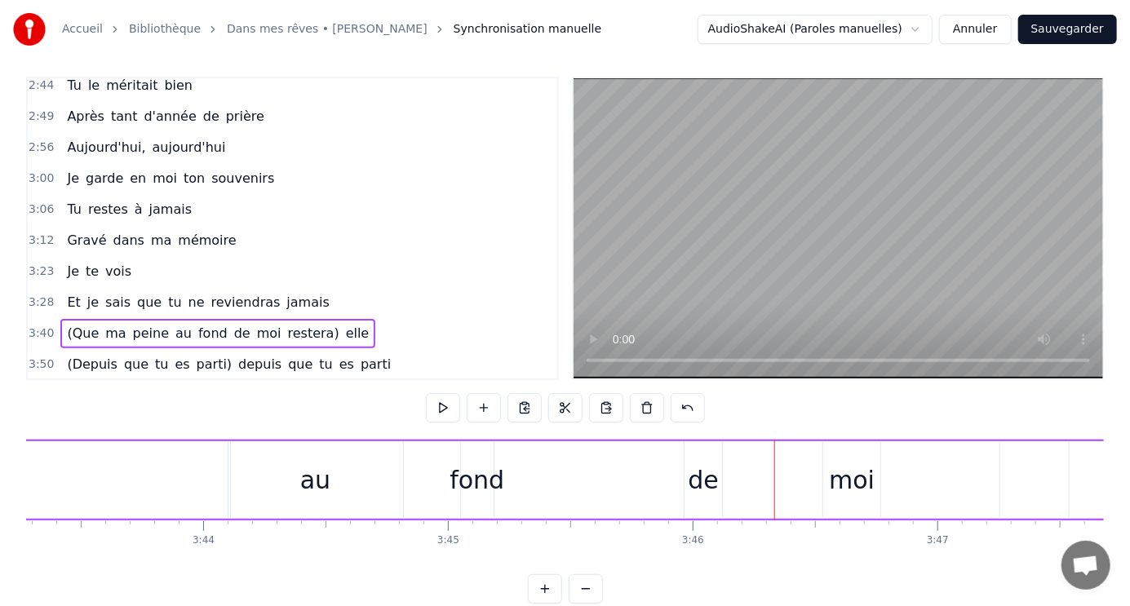
click at [838, 472] on div "moi" at bounding box center [852, 480] width 46 height 37
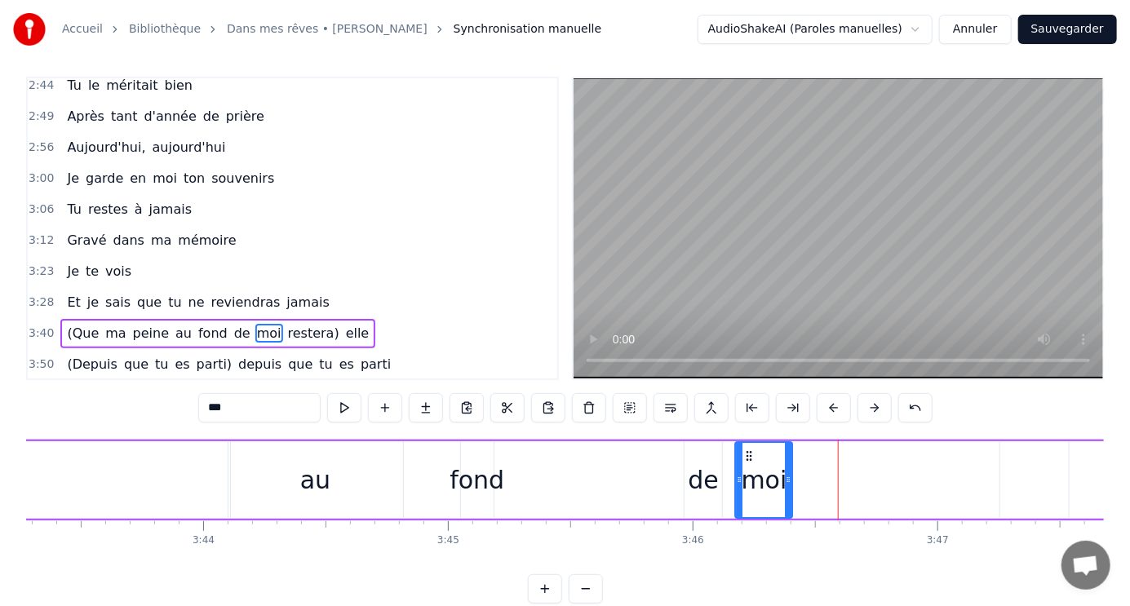
drag, startPoint x: 835, startPoint y: 454, endPoint x: 747, endPoint y: 450, distance: 88.2
click at [747, 450] on icon at bounding box center [749, 456] width 13 height 13
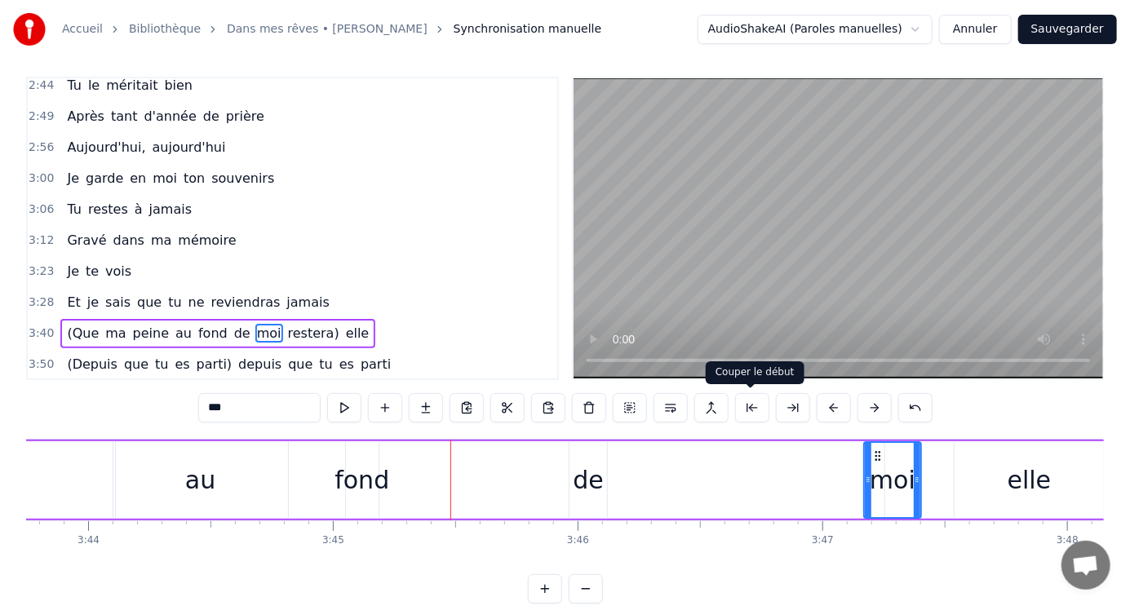
scroll to position [0, 54771]
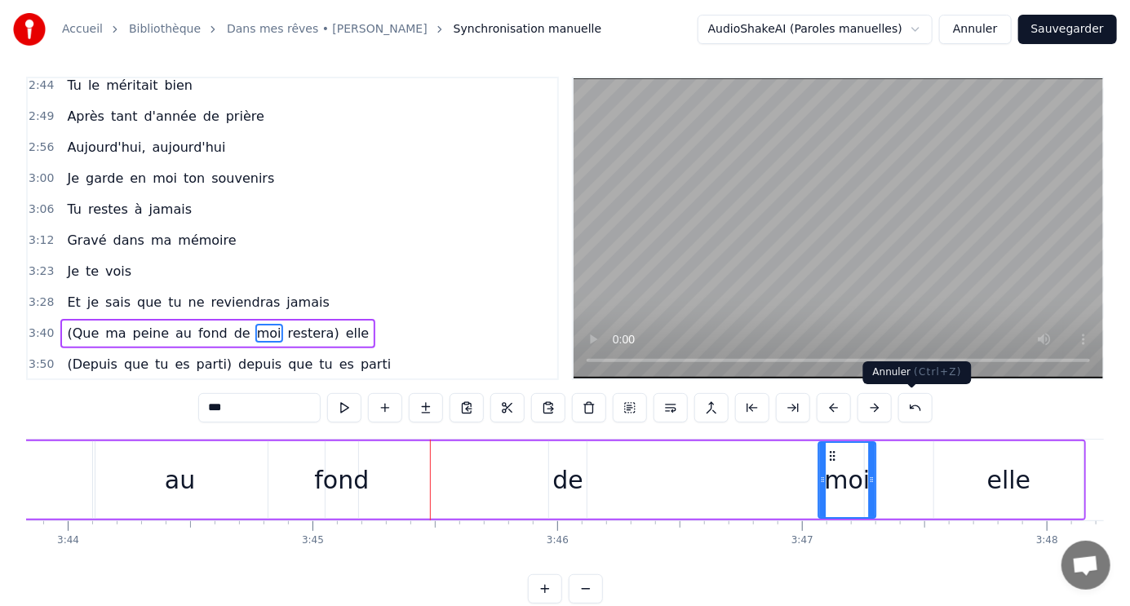
drag, startPoint x: 868, startPoint y: 456, endPoint x: 917, endPoint y: 408, distance: 68.7
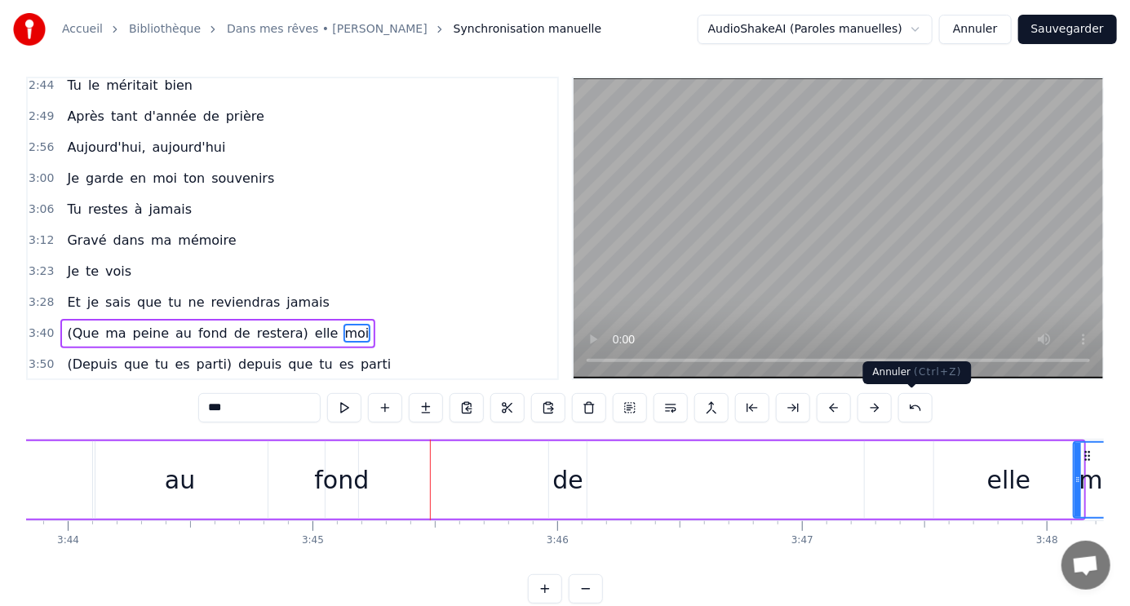
scroll to position [0, 54784]
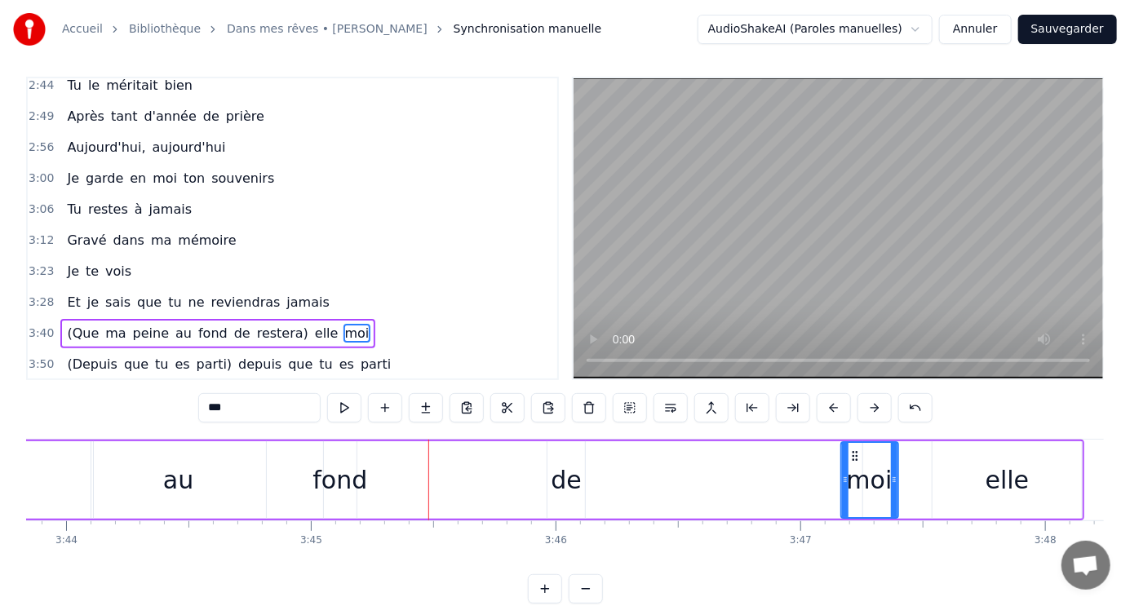
drag, startPoint x: 1084, startPoint y: 455, endPoint x: 853, endPoint y: 428, distance: 232.4
click at [853, 428] on div "1:04 Le jour se lève sur la vie 1:09 Le soleil brille, le ciel est beau 1:15 Et…" at bounding box center [565, 340] width 1078 height 527
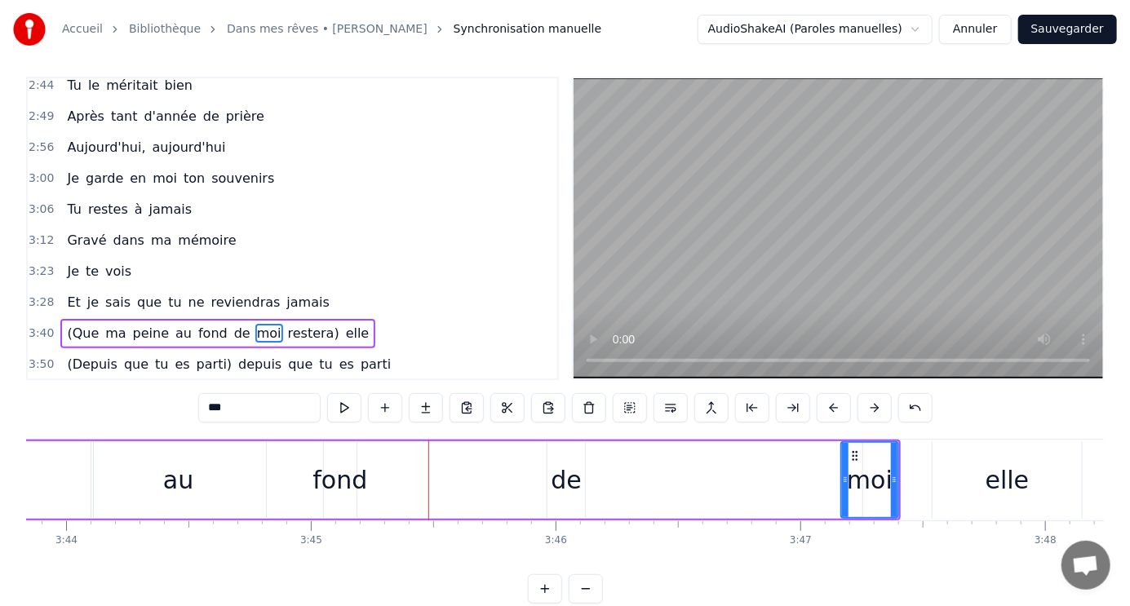
click at [571, 478] on div "de" at bounding box center [567, 480] width 31 height 37
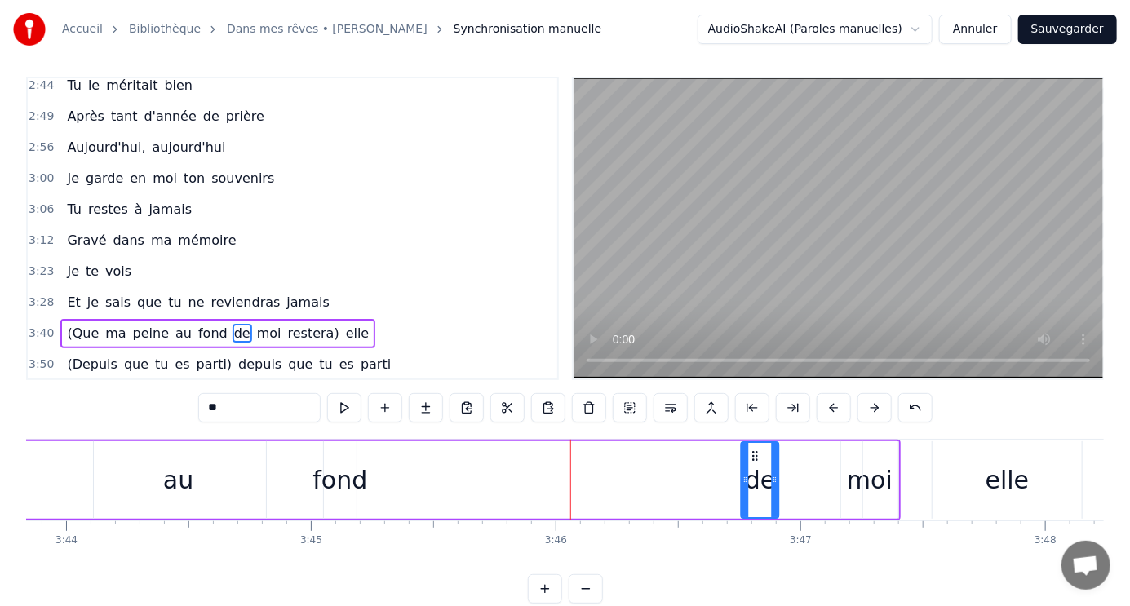
drag, startPoint x: 557, startPoint y: 452, endPoint x: 751, endPoint y: 449, distance: 193.4
click at [751, 450] on icon at bounding box center [755, 456] width 13 height 13
click at [348, 479] on div "fond" at bounding box center [339, 480] width 55 height 37
type input "****"
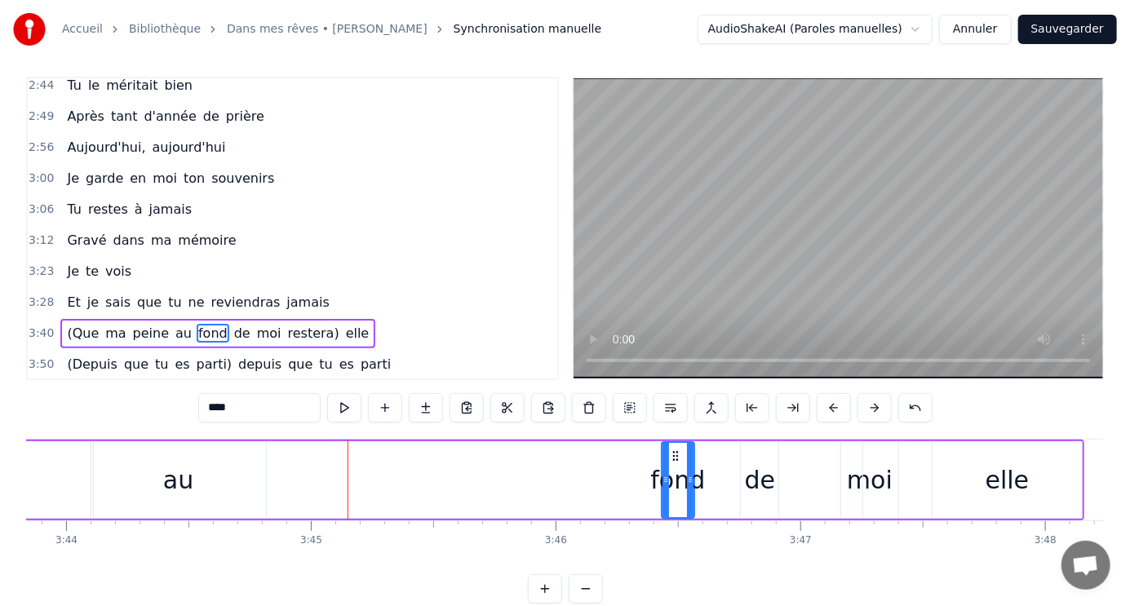
drag, startPoint x: 334, startPoint y: 454, endPoint x: 673, endPoint y: 459, distance: 338.6
click at [673, 459] on icon at bounding box center [675, 456] width 13 height 13
drag, startPoint x: 670, startPoint y: 450, endPoint x: 478, endPoint y: 447, distance: 191.7
click at [478, 450] on icon at bounding box center [483, 456] width 13 height 13
click at [615, 456] on div "(Que ma peine au fond de moi restera) elle" at bounding box center [115, 480] width 1937 height 81
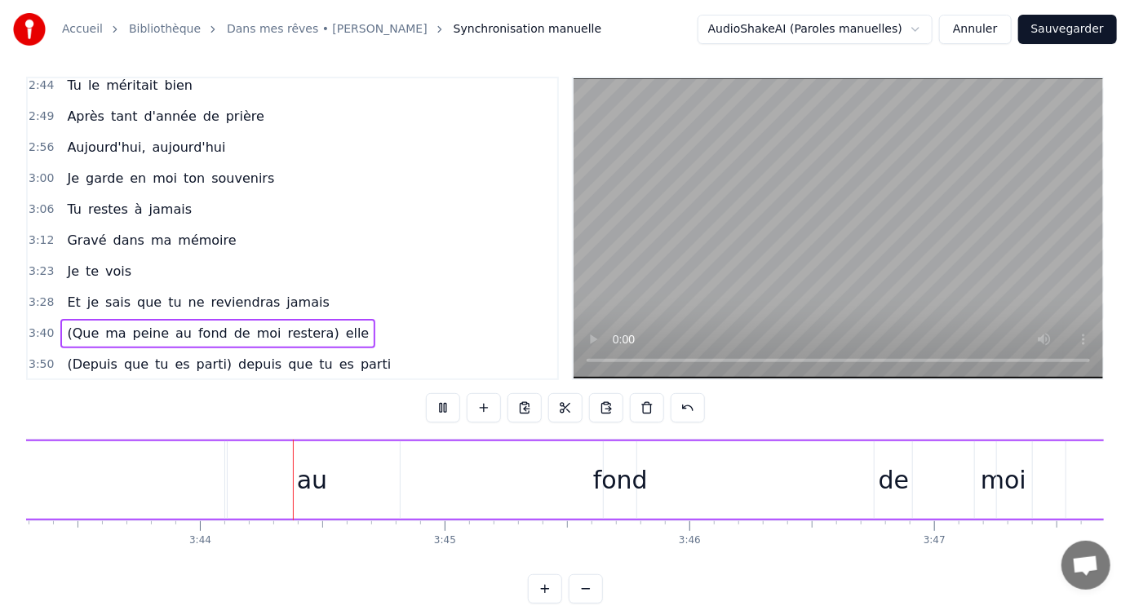
scroll to position [0, 54663]
click at [329, 482] on div "au" at bounding box center [300, 480] width 175 height 78
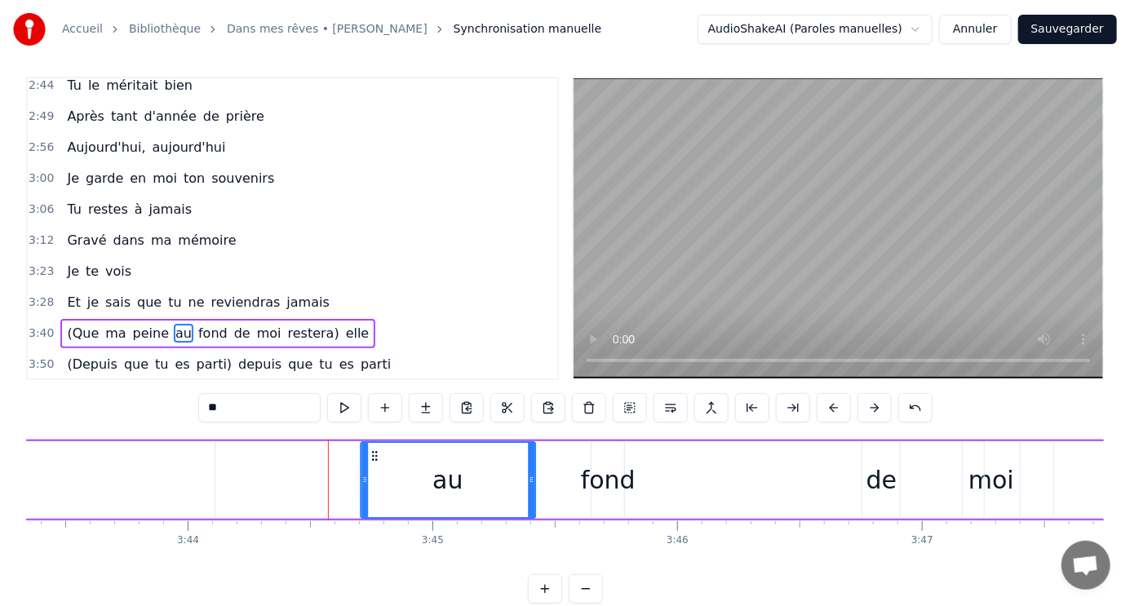
drag, startPoint x: 222, startPoint y: 456, endPoint x: 370, endPoint y: 454, distance: 148.5
click at [370, 454] on icon at bounding box center [374, 456] width 13 height 13
click at [610, 488] on div "fond" at bounding box center [608, 480] width 55 height 37
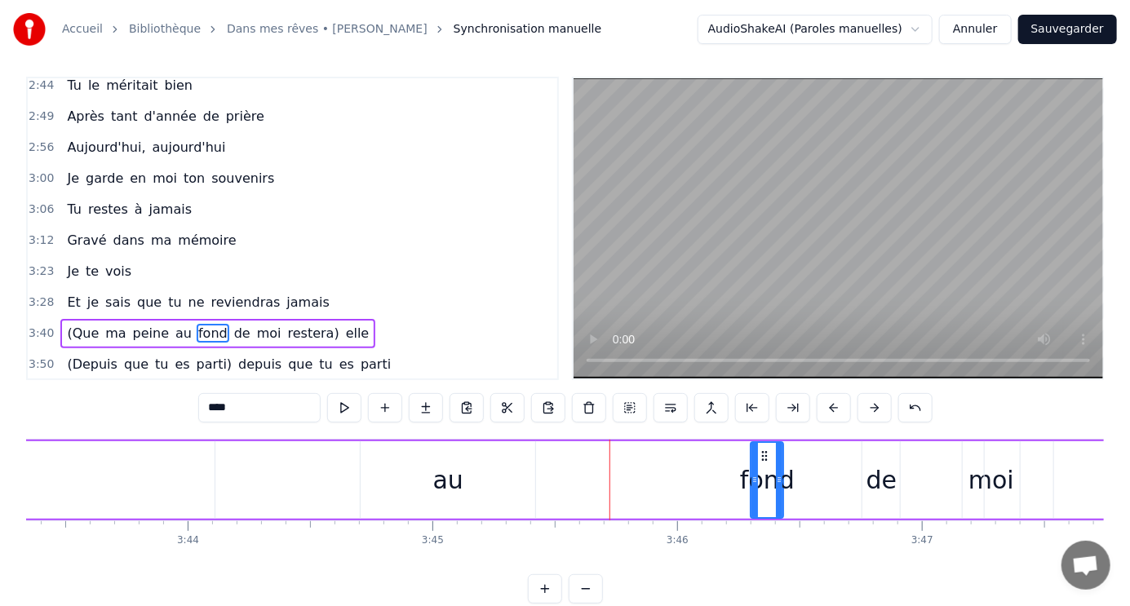
drag, startPoint x: 606, startPoint y: 454, endPoint x: 766, endPoint y: 452, distance: 159.9
click at [766, 452] on icon at bounding box center [765, 456] width 13 height 13
click at [453, 481] on div "au" at bounding box center [448, 480] width 30 height 37
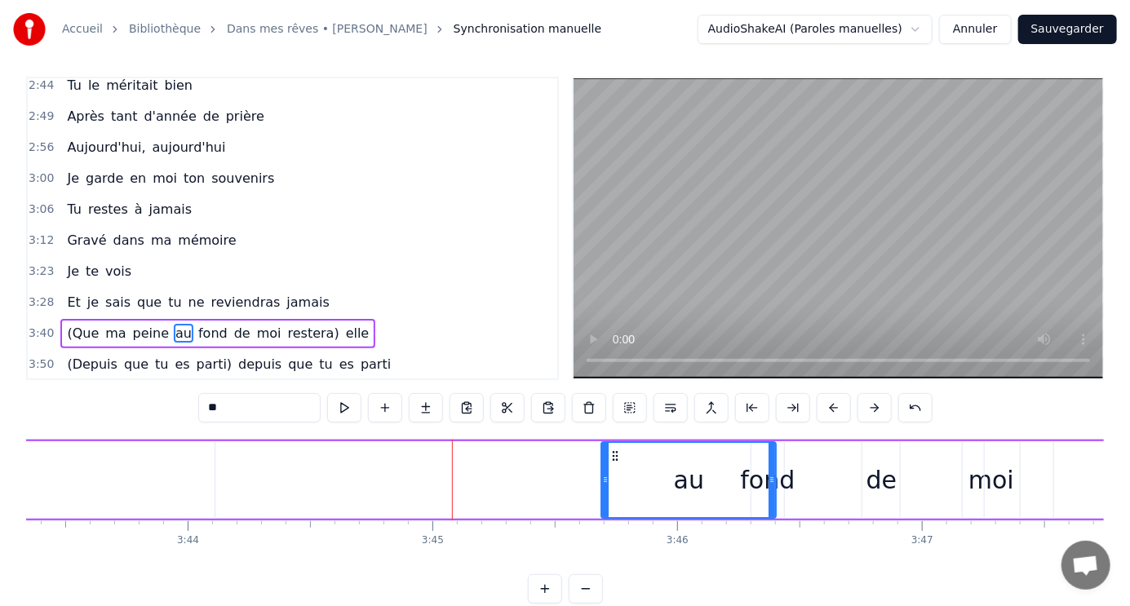
drag, startPoint x: 371, startPoint y: 454, endPoint x: 613, endPoint y: 445, distance: 241.7
click at [613, 445] on div "au" at bounding box center [689, 480] width 173 height 74
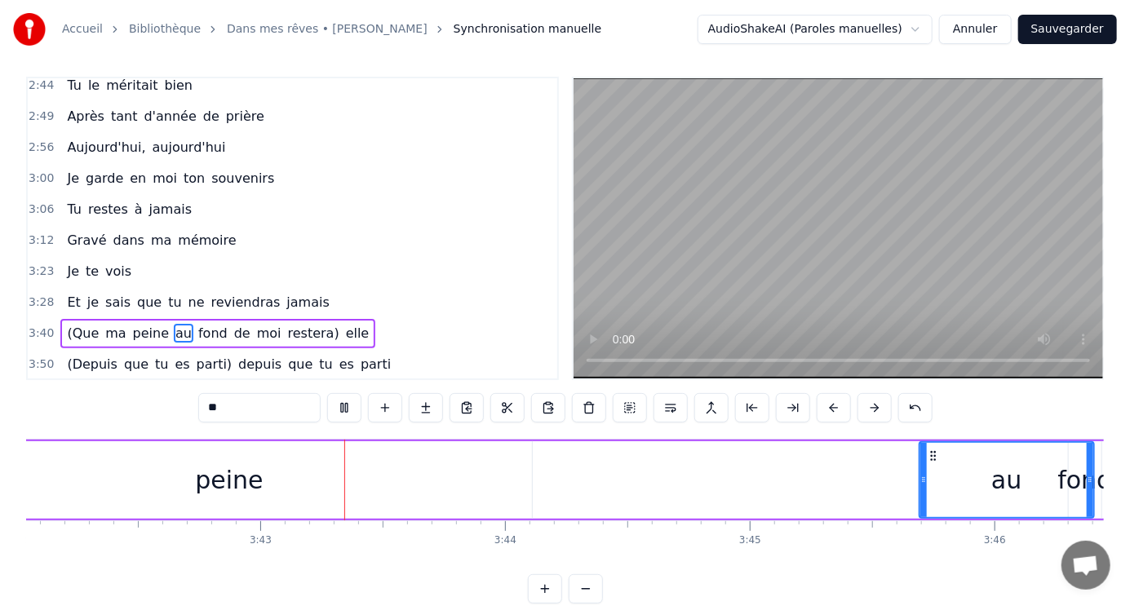
scroll to position [0, 54433]
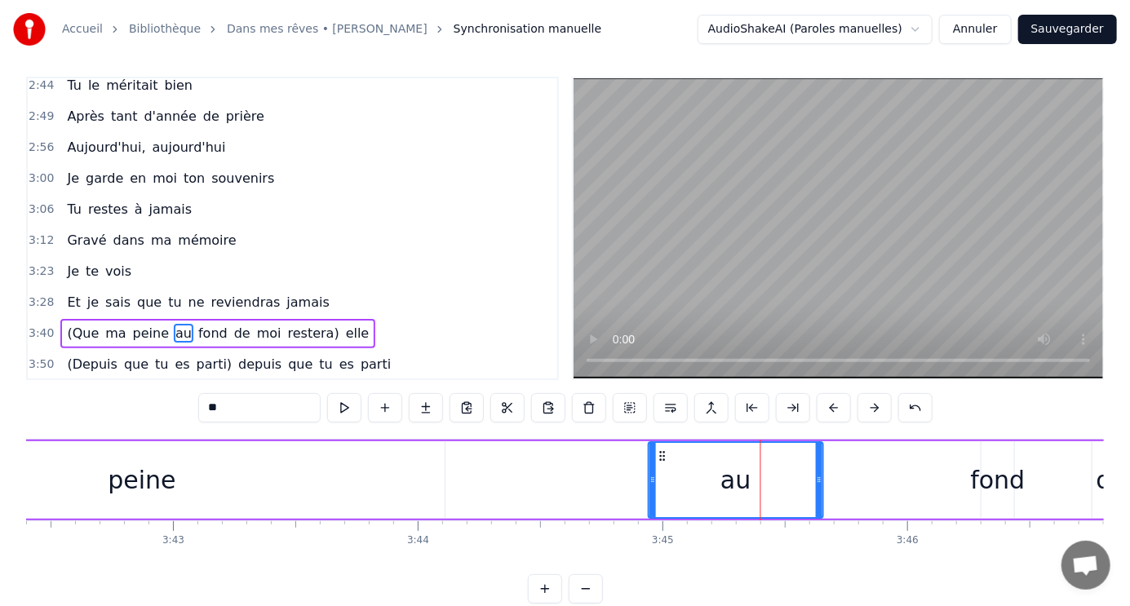
drag, startPoint x: 844, startPoint y: 456, endPoint x: 661, endPoint y: 457, distance: 183.6
click at [661, 457] on icon at bounding box center [662, 456] width 13 height 13
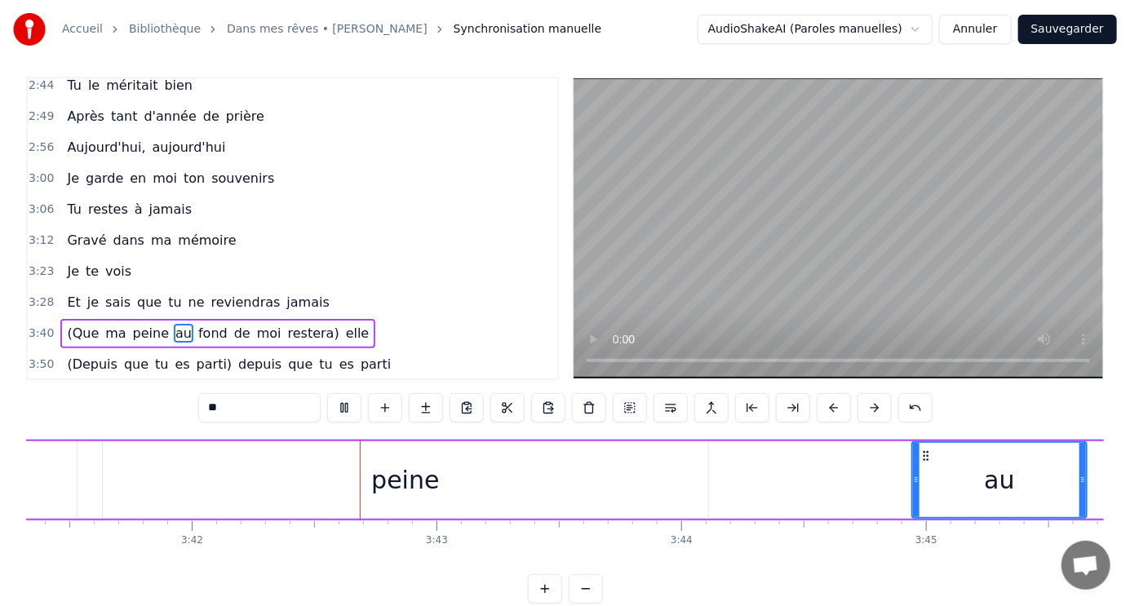
scroll to position [0, 54284]
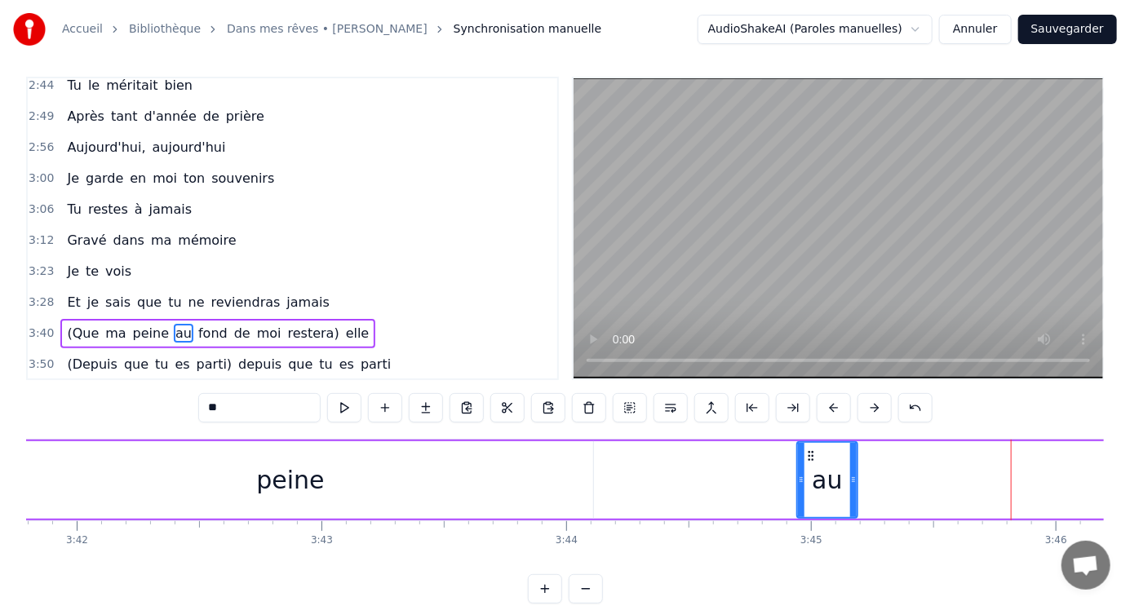
drag, startPoint x: 965, startPoint y: 482, endPoint x: 851, endPoint y: 469, distance: 115.0
click at [851, 469] on div at bounding box center [853, 480] width 7 height 74
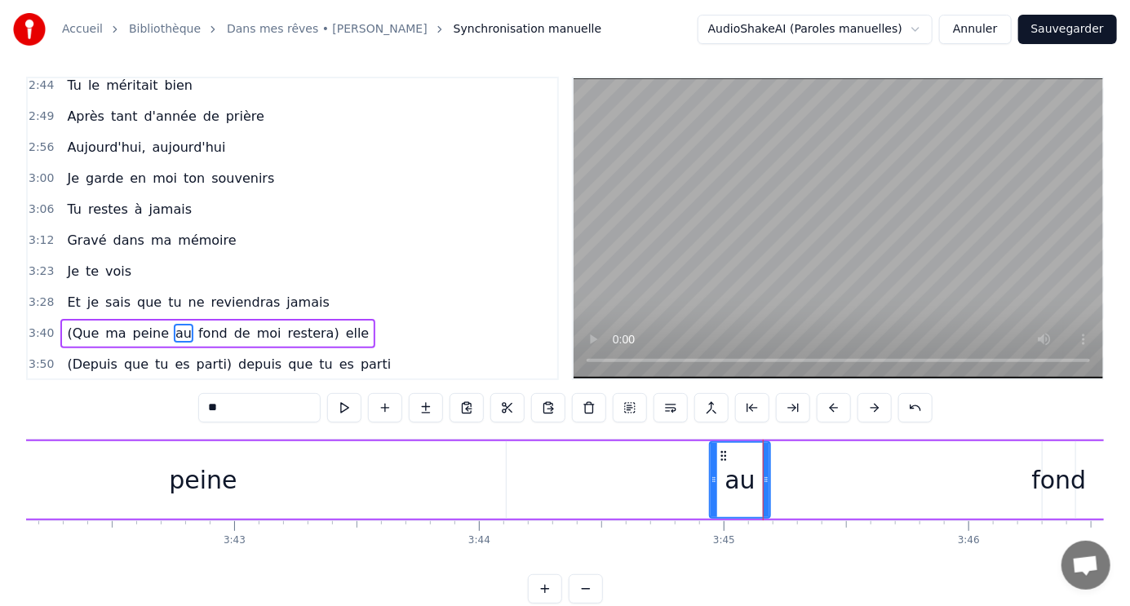
click at [1048, 482] on div "fond" at bounding box center [1059, 480] width 55 height 37
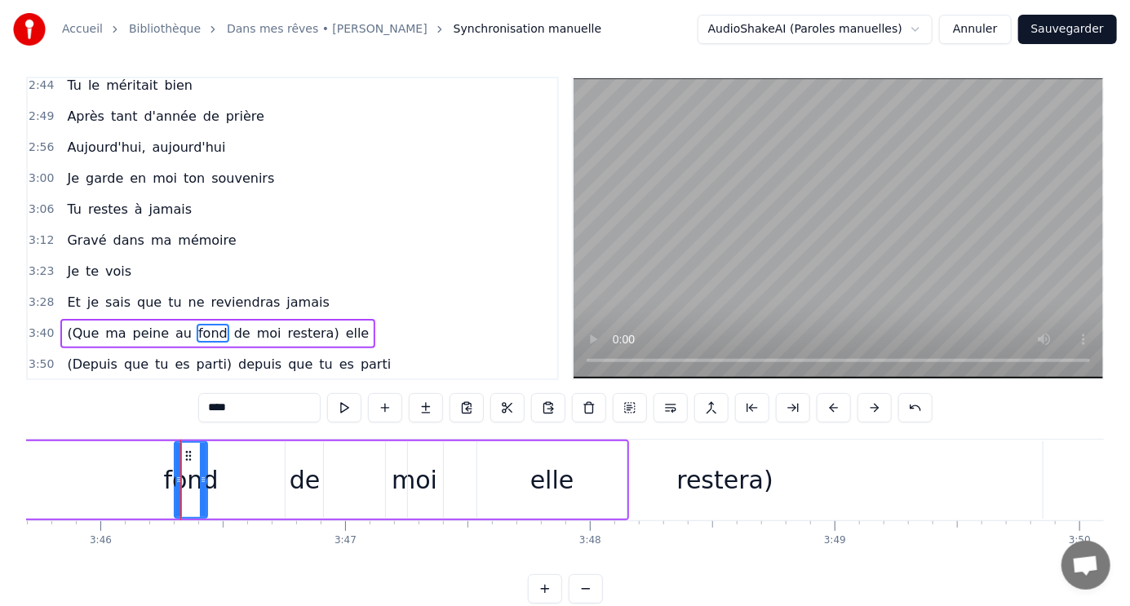
scroll to position [0, 55311]
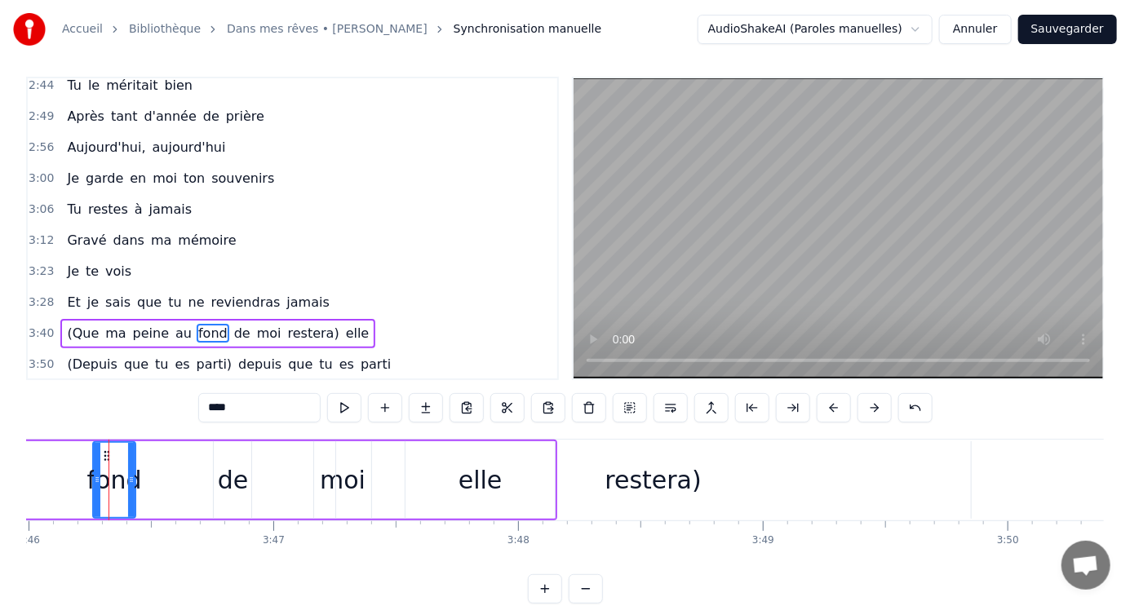
drag, startPoint x: 107, startPoint y: 454, endPoint x: 99, endPoint y: 447, distance: 10.4
click at [97, 447] on div at bounding box center [97, 480] width 7 height 74
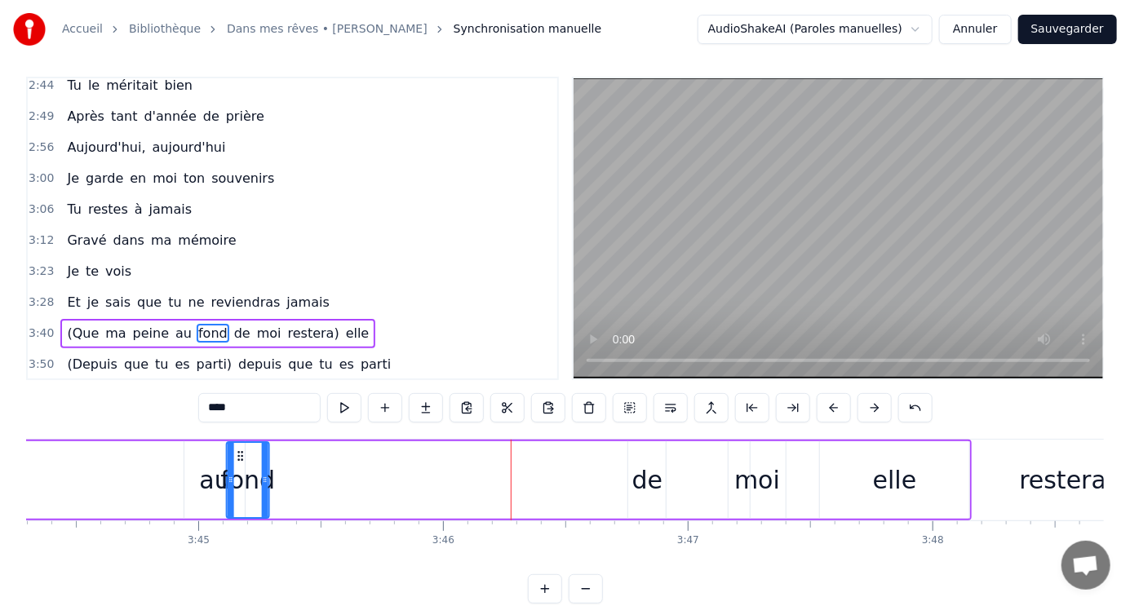
scroll to position [0, 54889]
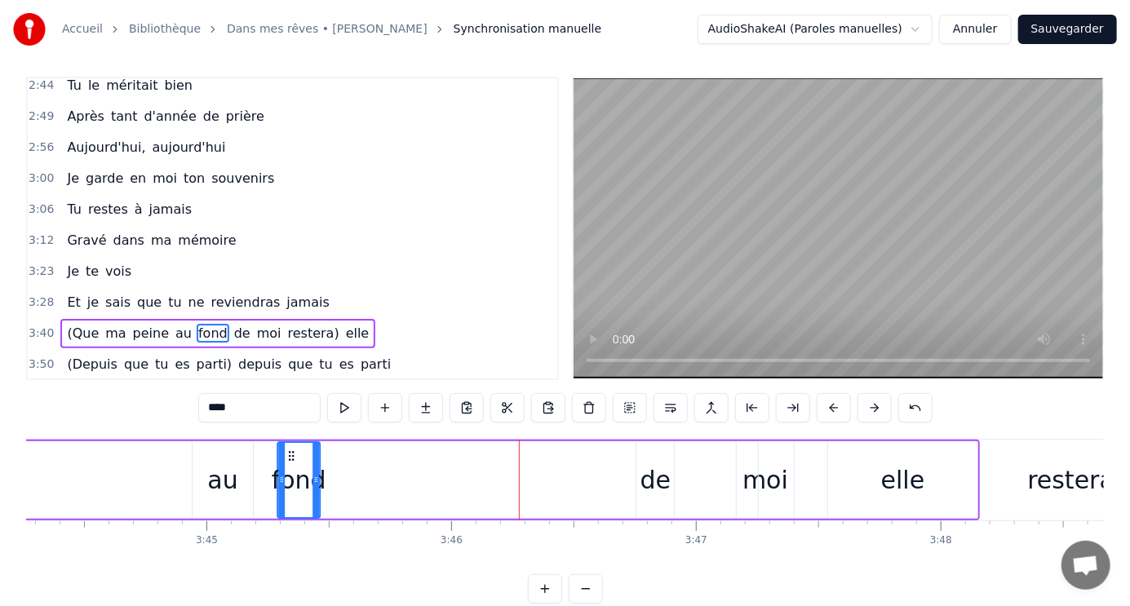
drag, startPoint x: 117, startPoint y: 452, endPoint x: 290, endPoint y: 467, distance: 173.7
click at [290, 467] on div "fond" at bounding box center [299, 480] width 41 height 74
click at [659, 478] on div "de" at bounding box center [655, 480] width 31 height 37
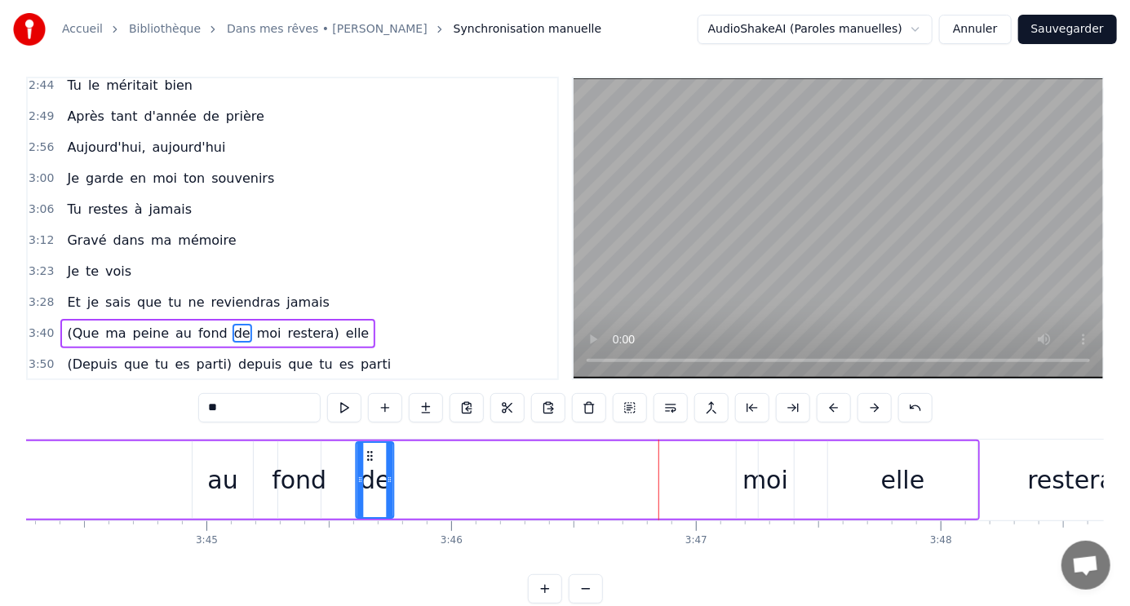
drag, startPoint x: 648, startPoint y: 454, endPoint x: 368, endPoint y: 435, distance: 280.5
click at [368, 435] on div "1:04 Le jour se lève sur la vie 1:09 Le soleil brille, le ciel est beau 1:15 Et…" at bounding box center [565, 340] width 1078 height 527
click at [763, 473] on div "restera)" at bounding box center [1076, 480] width 635 height 78
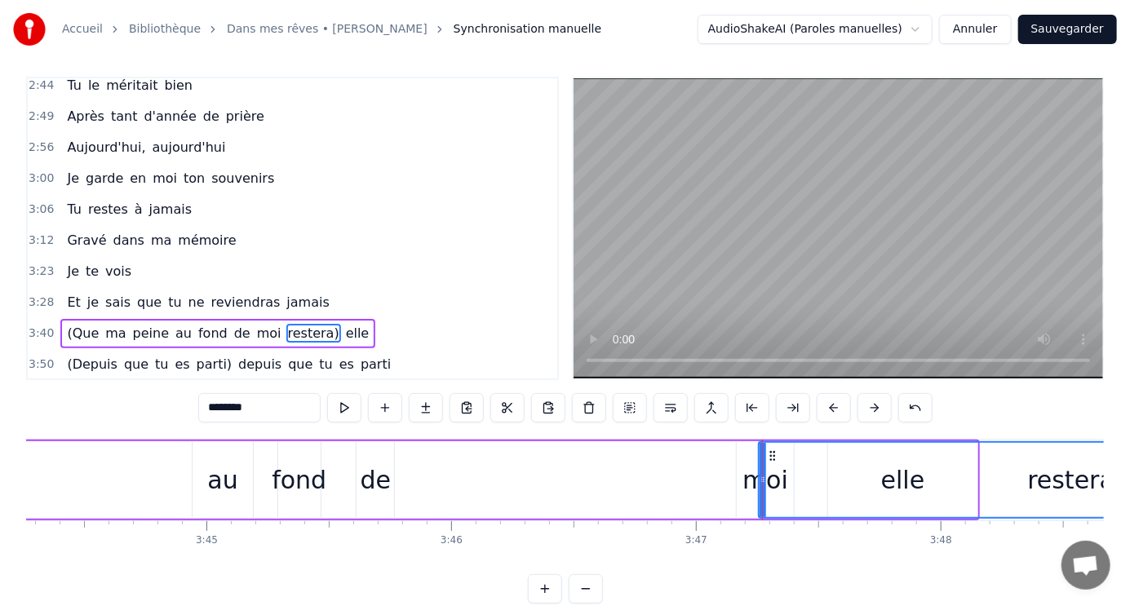
click at [754, 481] on div "moi" at bounding box center [765, 480] width 46 height 37
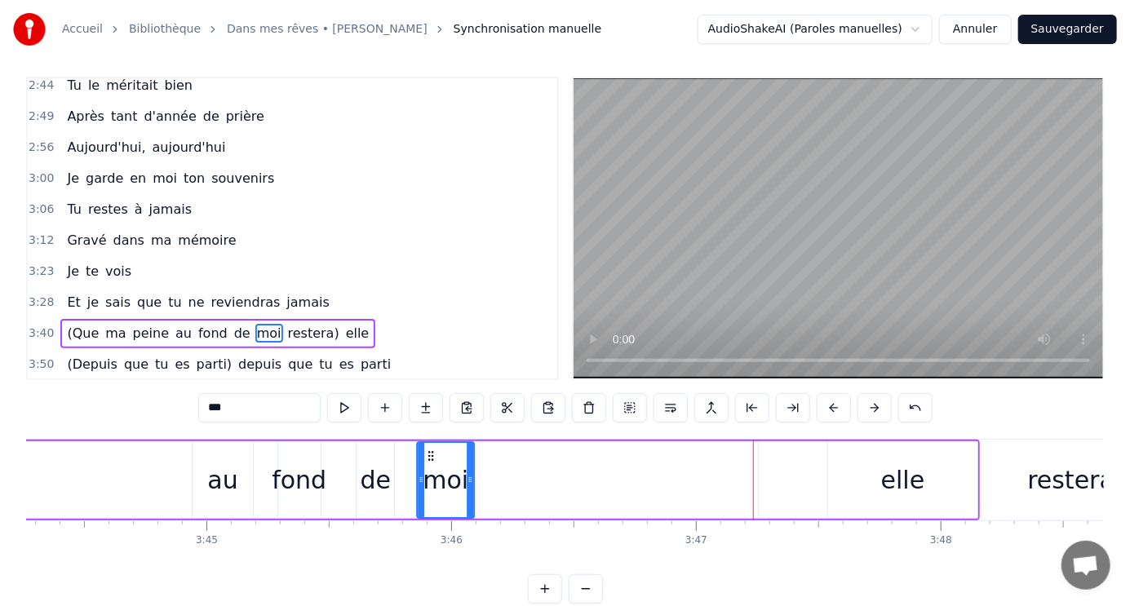
drag, startPoint x: 749, startPoint y: 454, endPoint x: 430, endPoint y: 426, distance: 320.2
click at [430, 426] on div "1:04 Le jour se lève sur la vie 1:09 Le soleil brille, le ciel est beau 1:15 Et…" at bounding box center [565, 340] width 1078 height 527
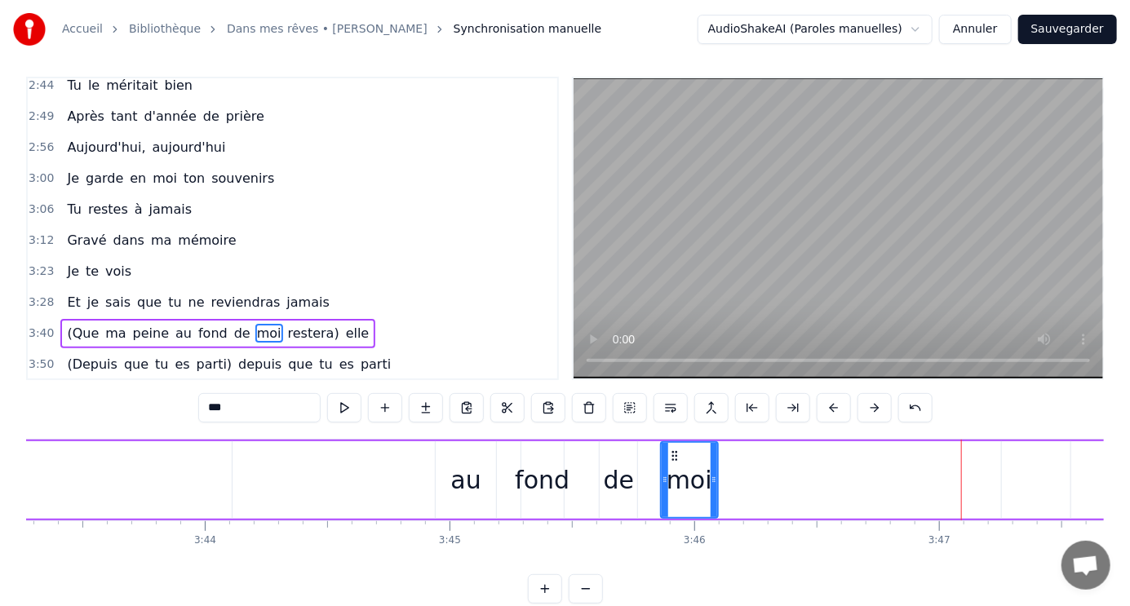
scroll to position [0, 54825]
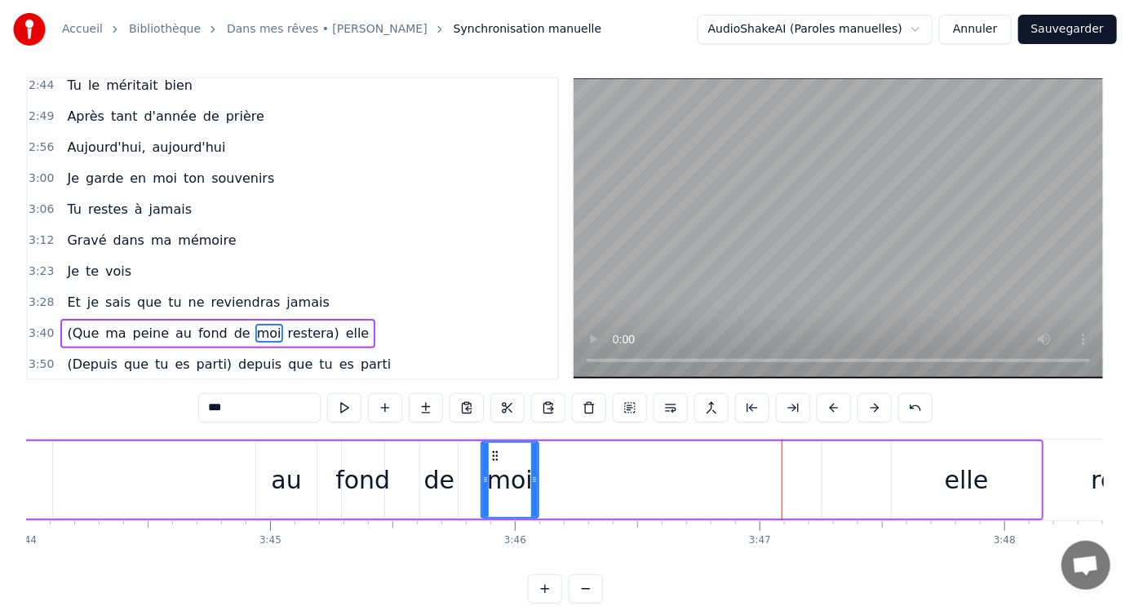
click at [980, 485] on div "elle" at bounding box center [967, 480] width 44 height 37
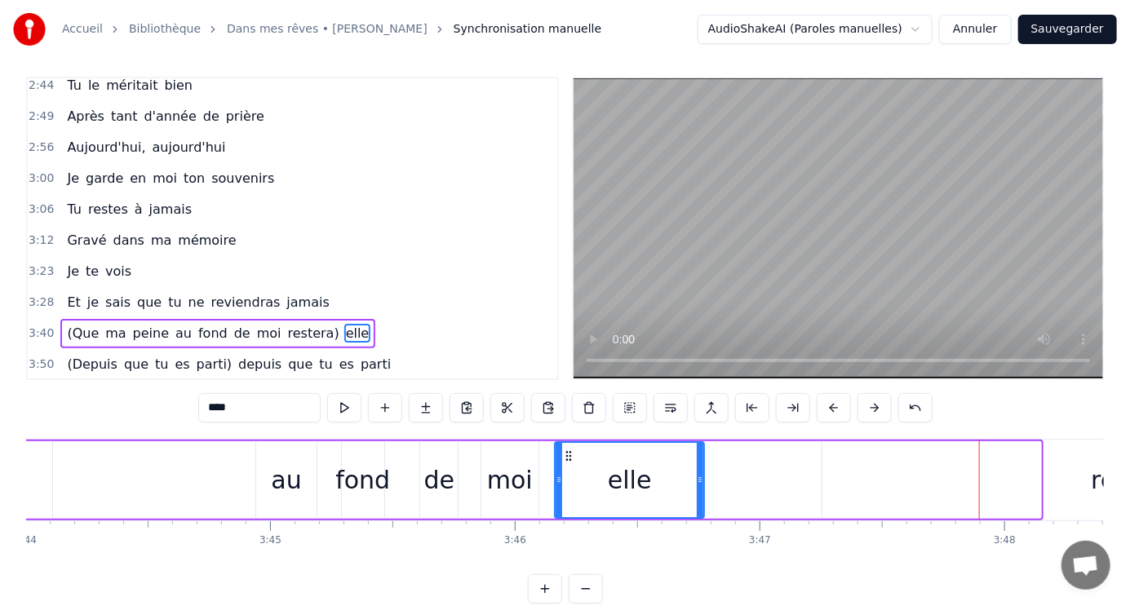
drag, startPoint x: 904, startPoint y: 452, endPoint x: 582, endPoint y: 463, distance: 322.4
click at [582, 463] on div "elle" at bounding box center [630, 480] width 148 height 74
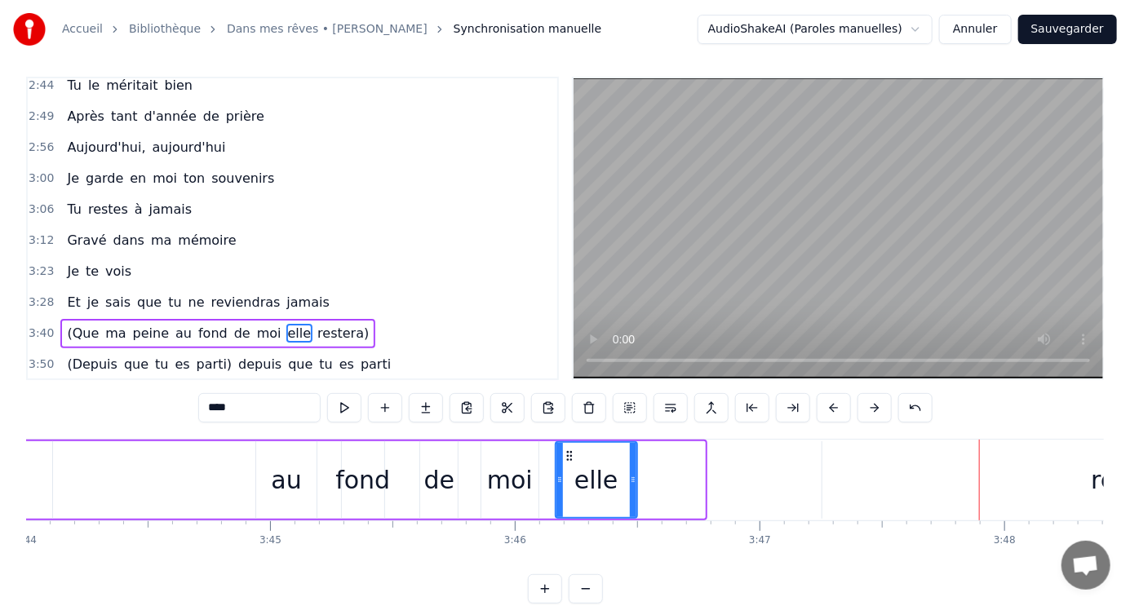
drag, startPoint x: 700, startPoint y: 465, endPoint x: 632, endPoint y: 463, distance: 67.8
click at [632, 463] on div at bounding box center [633, 480] width 7 height 74
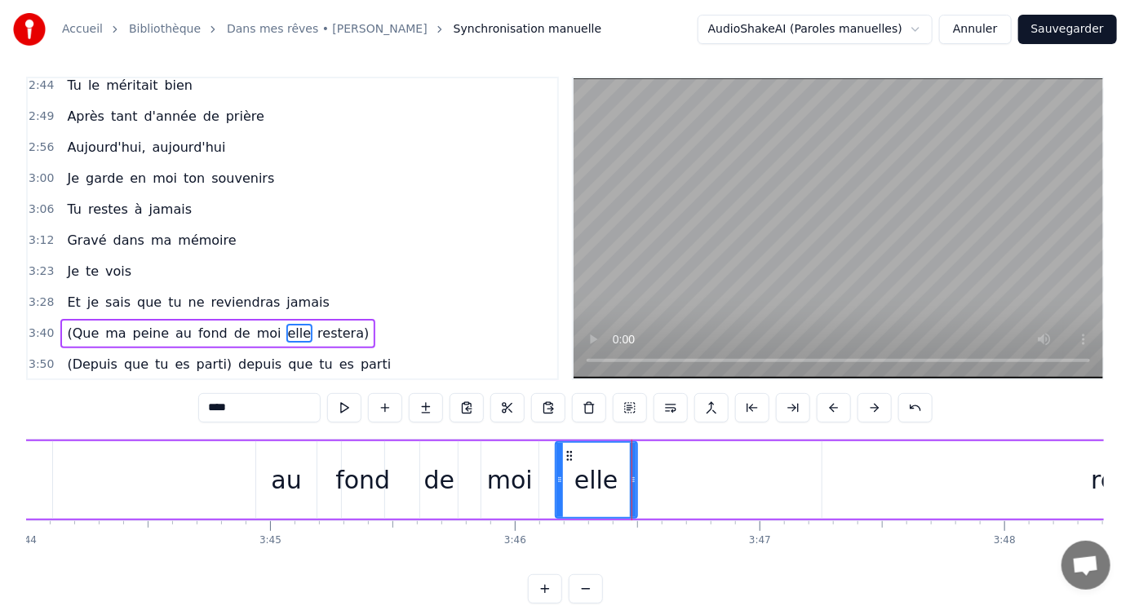
click at [1102, 476] on div "restera)" at bounding box center [1139, 480] width 96 height 37
type input "********"
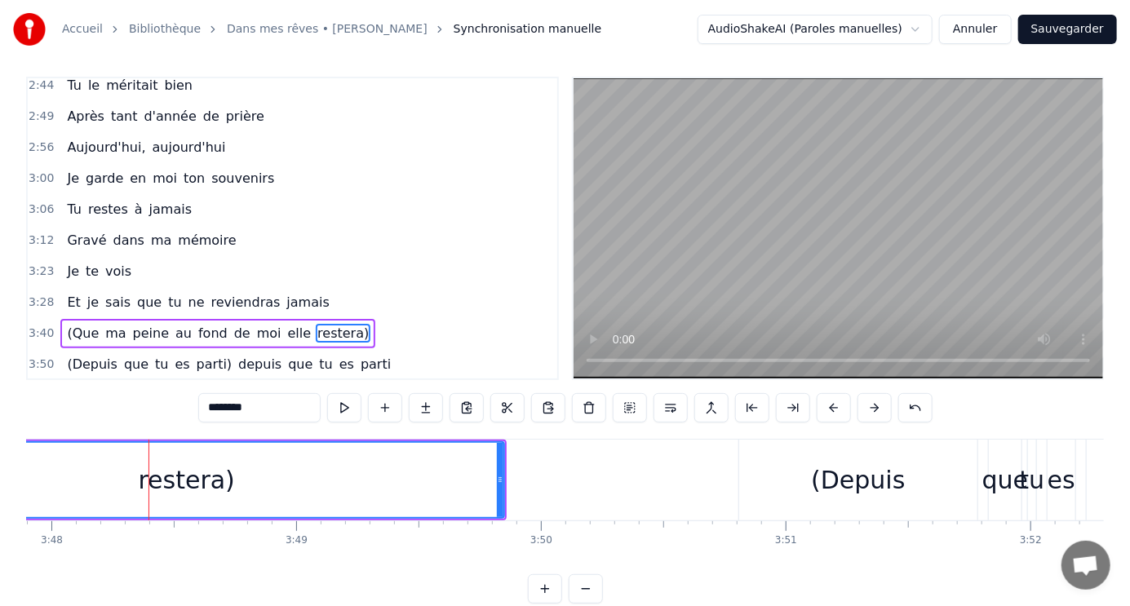
scroll to position [0, 55818]
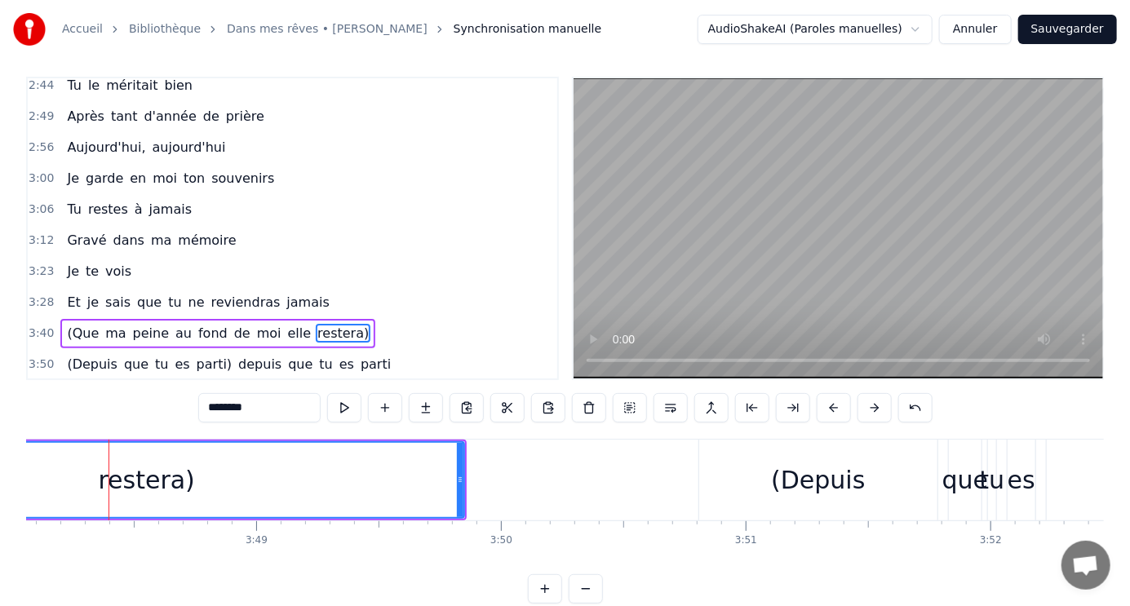
click at [171, 481] on div "restera)" at bounding box center [146, 480] width 96 height 37
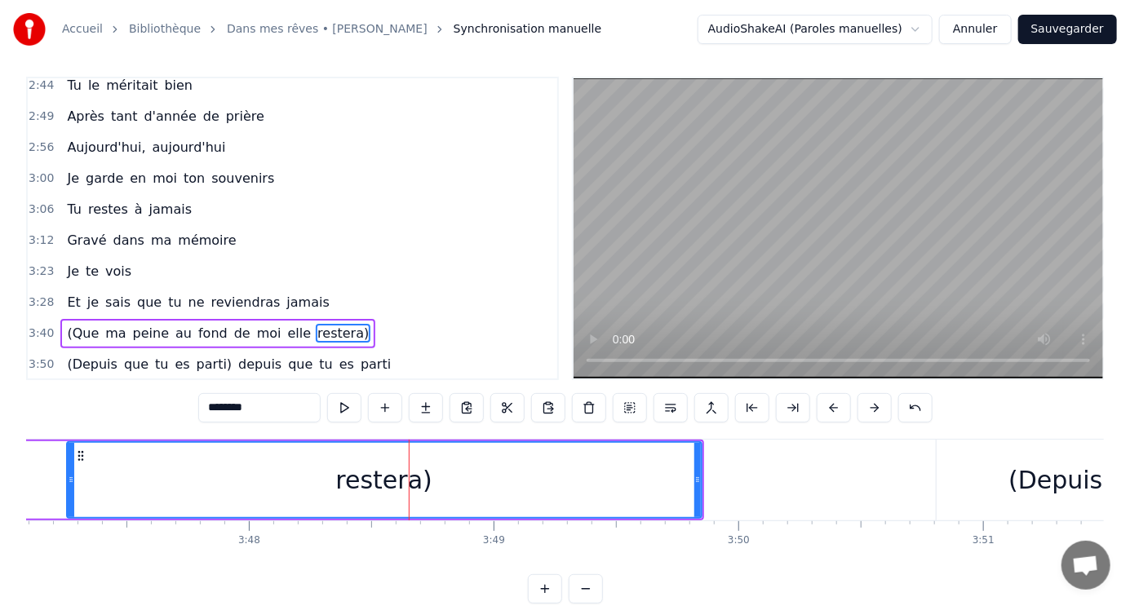
scroll to position [0, 55467]
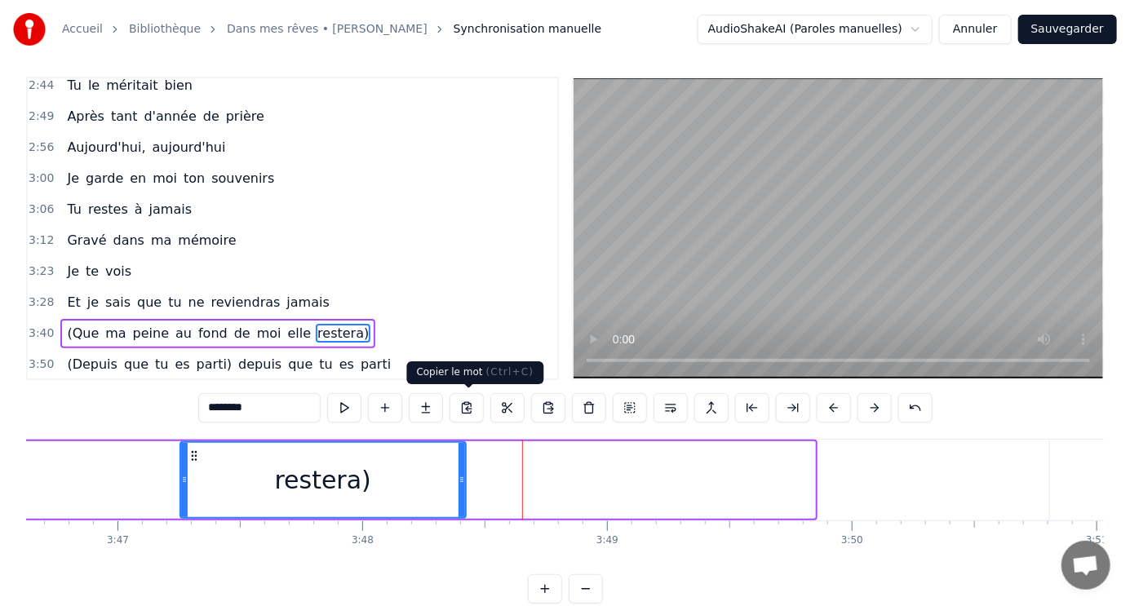
drag, startPoint x: 808, startPoint y: 469, endPoint x: 459, endPoint y: 421, distance: 352.5
click at [459, 421] on div "1:04 Le jour se lève sur la vie 1:09 Le soleil brille, le ciel est beau 1:15 Et…" at bounding box center [565, 340] width 1078 height 527
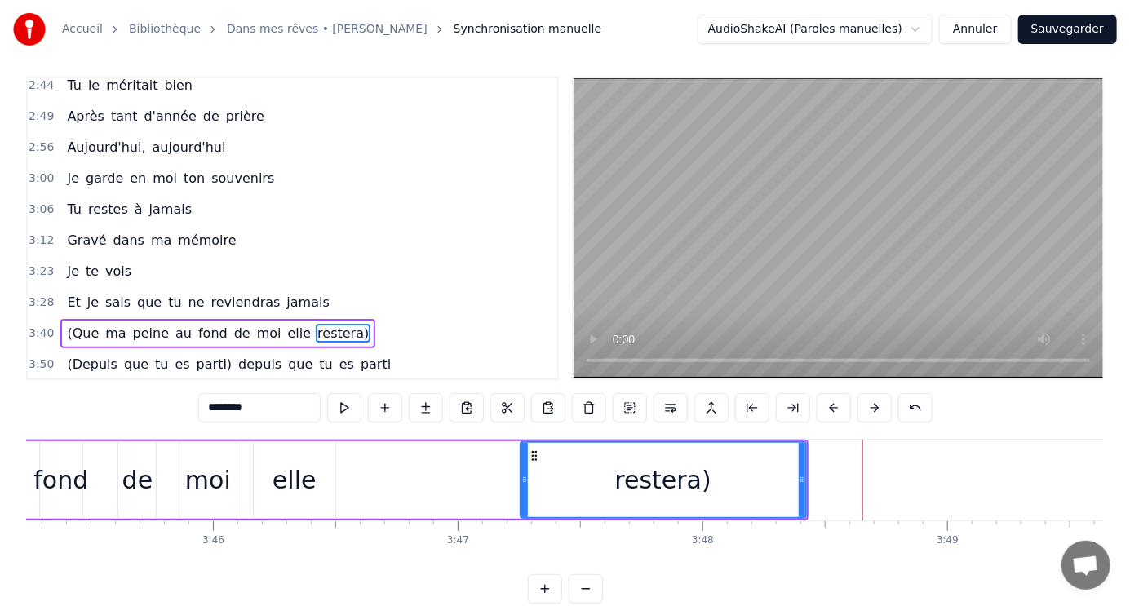
scroll to position [0, 54976]
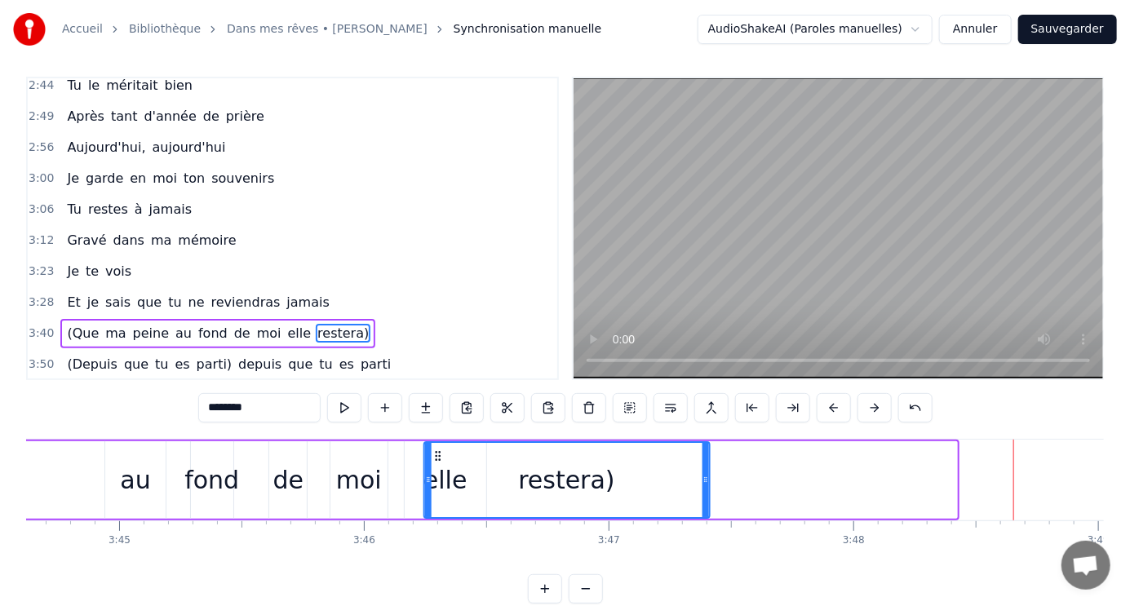
drag, startPoint x: 683, startPoint y: 454, endPoint x: 435, endPoint y: 443, distance: 248.2
click at [435, 443] on div "restera)" at bounding box center [566, 480] width 284 height 74
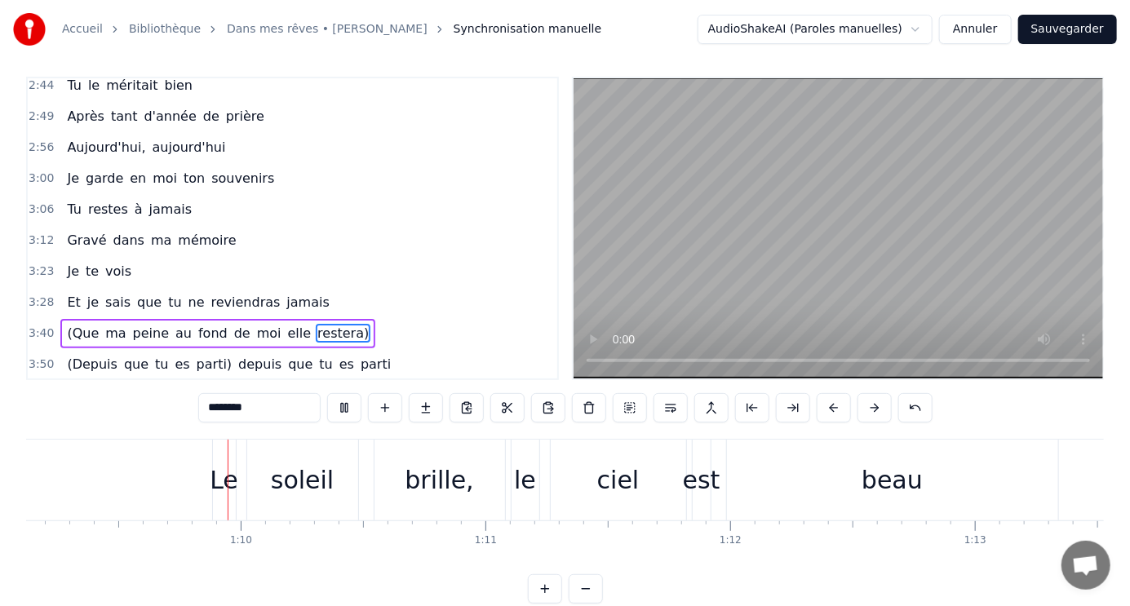
scroll to position [0, 16921]
click at [281, 225] on div "3:12 Gravé dans ma mémoire" at bounding box center [292, 240] width 529 height 31
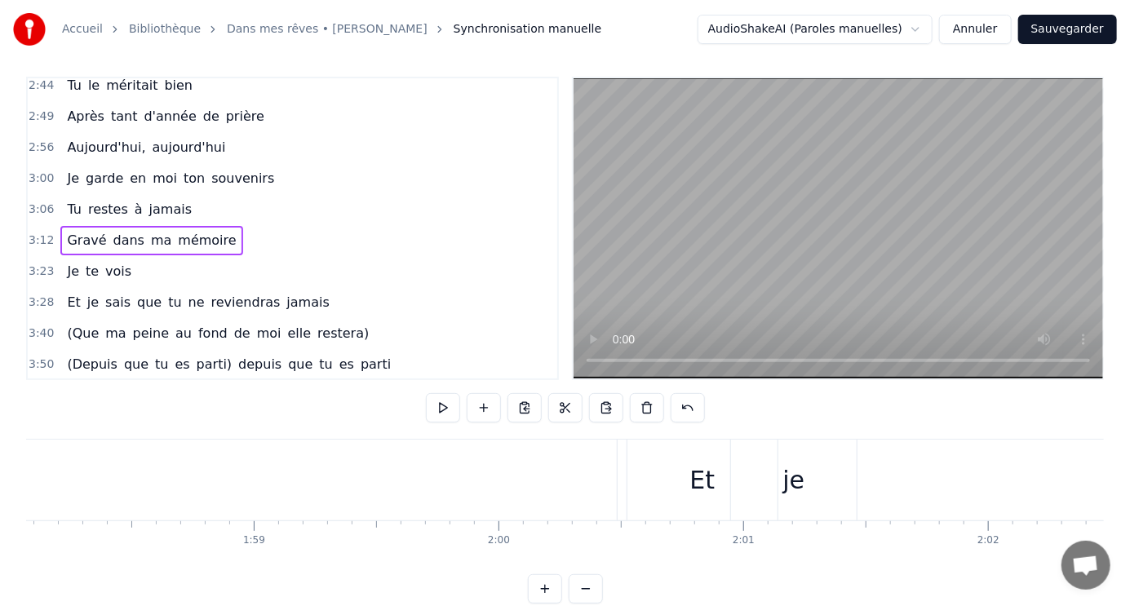
scroll to position [0, 28714]
click at [884, 480] on div "Et" at bounding box center [886, 480] width 25 height 37
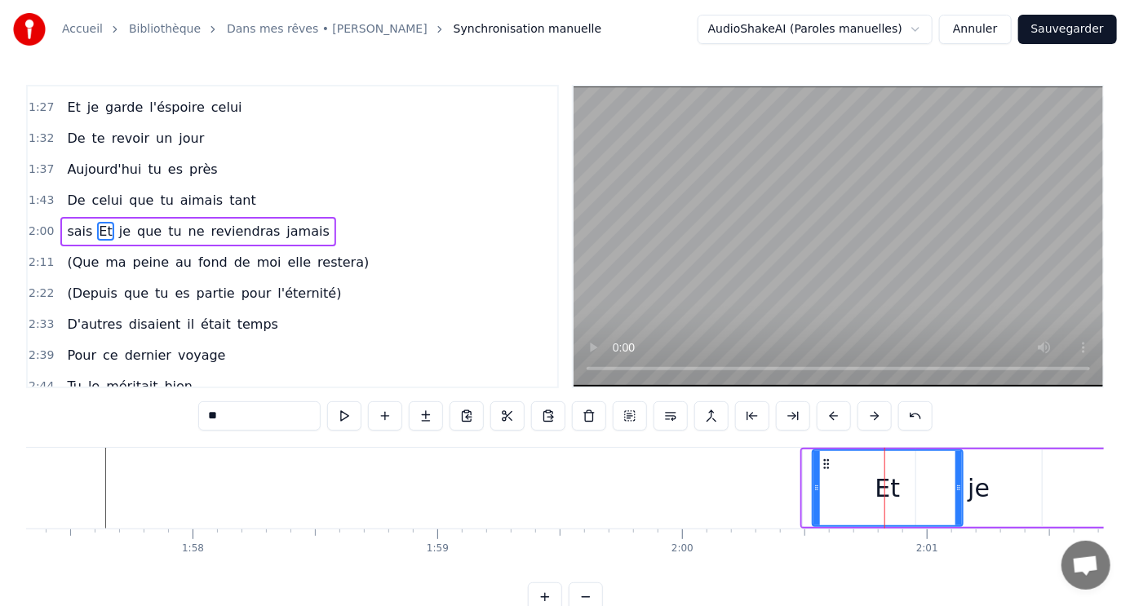
scroll to position [101, 0]
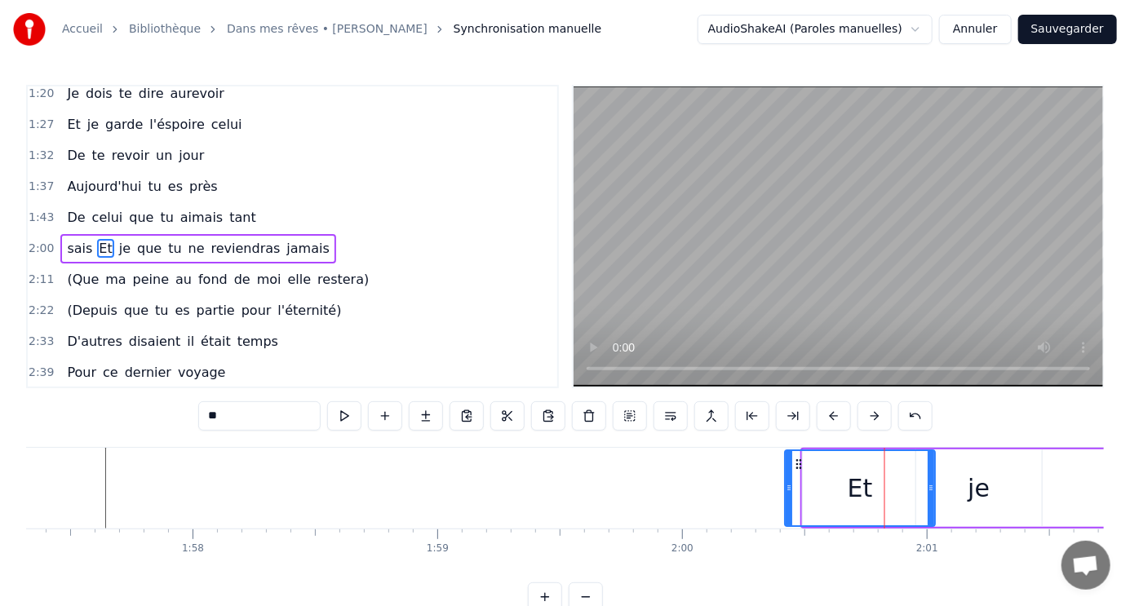
drag, startPoint x: 822, startPoint y: 462, endPoint x: 795, endPoint y: 459, distance: 27.1
click at [795, 459] on icon at bounding box center [798, 464] width 13 height 13
click at [977, 482] on div "je" at bounding box center [979, 488] width 22 height 37
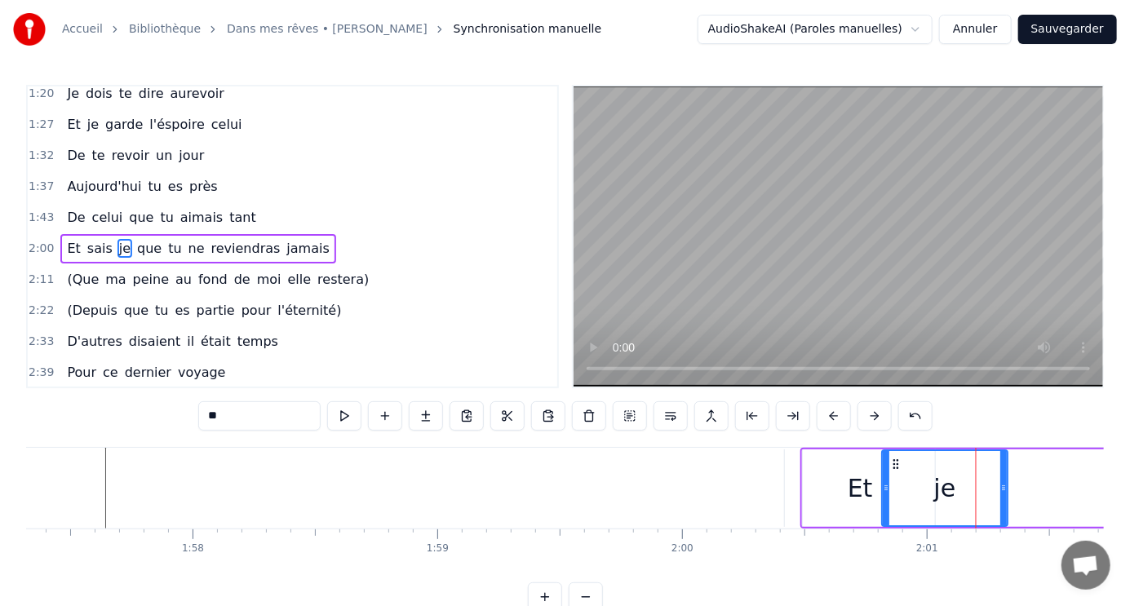
drag, startPoint x: 929, startPoint y: 461, endPoint x: 895, endPoint y: 460, distance: 34.3
click at [895, 460] on icon at bounding box center [895, 464] width 13 height 13
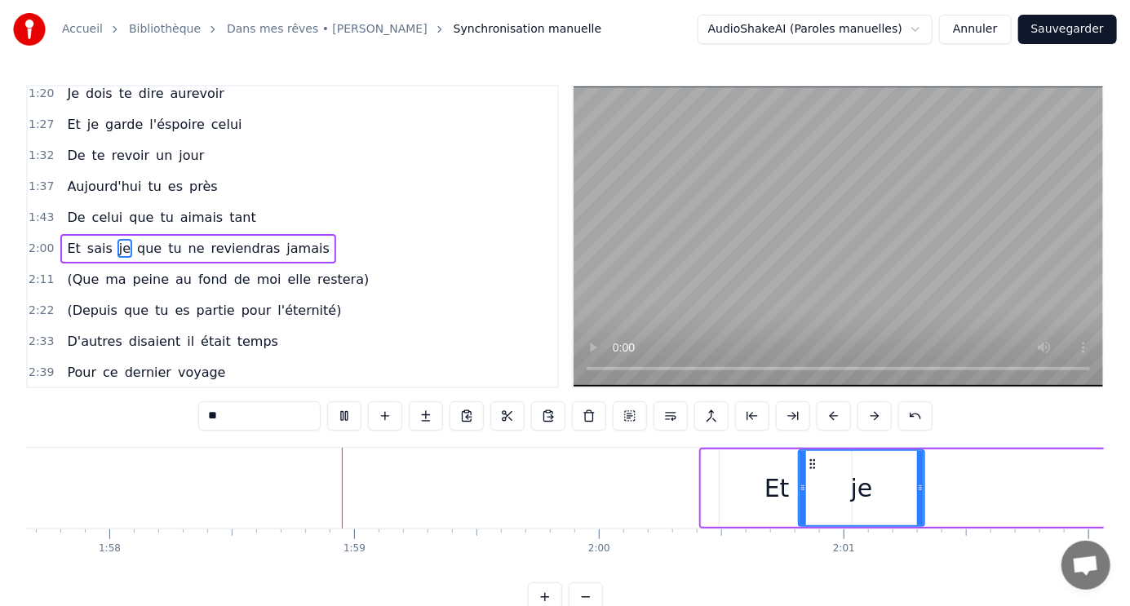
scroll to position [0, 28882]
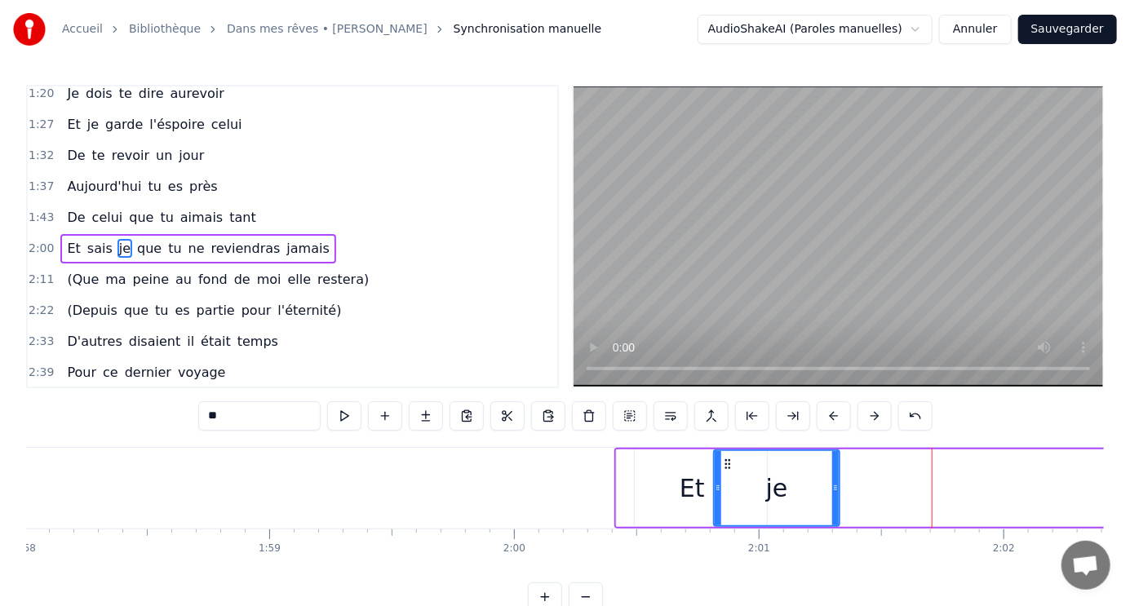
click at [319, 274] on span "restera)" at bounding box center [343, 279] width 55 height 19
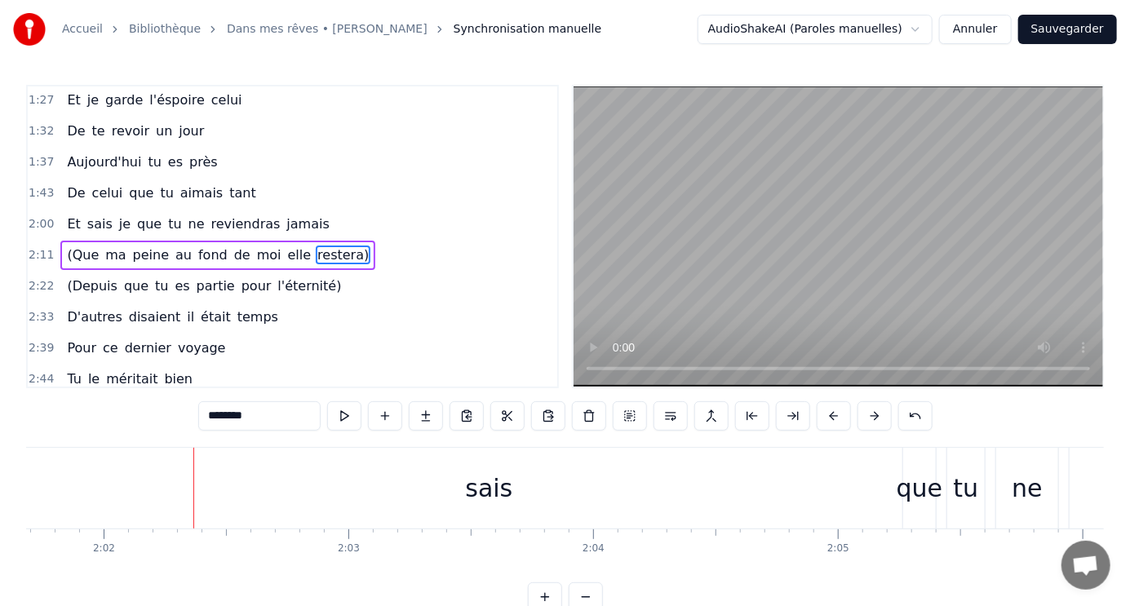
scroll to position [0, 29794]
click at [117, 215] on span "je" at bounding box center [124, 224] width 15 height 19
type input "**"
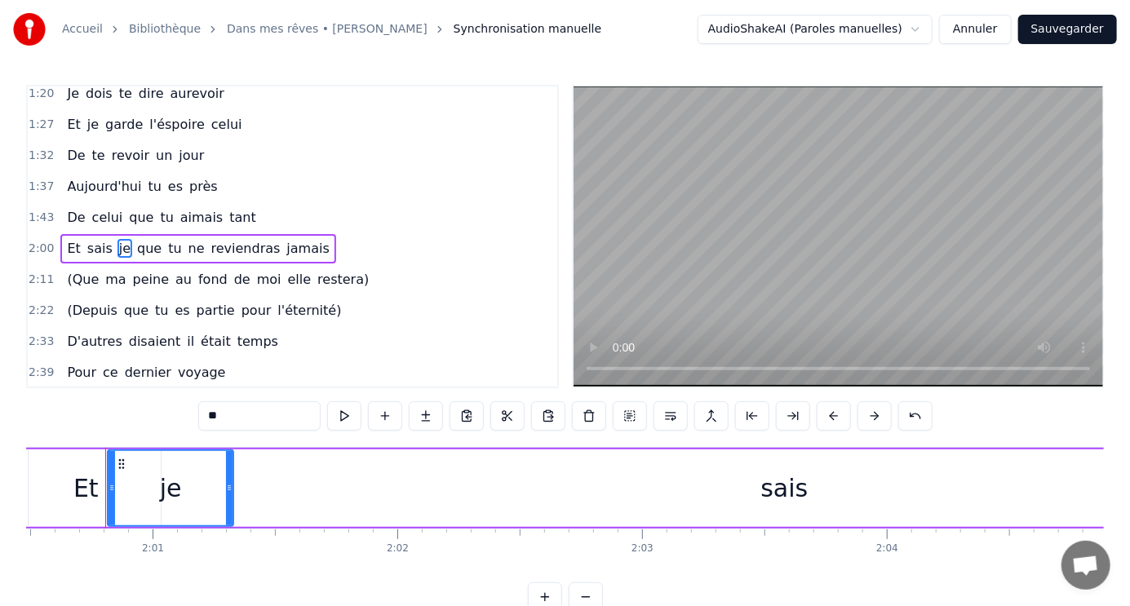
scroll to position [0, 29485]
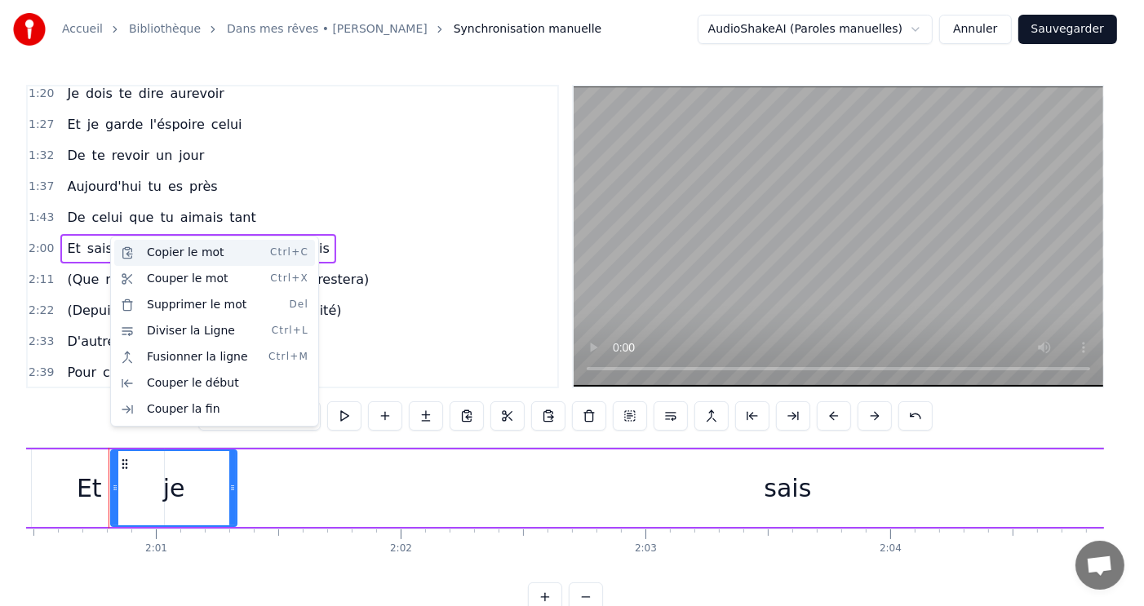
click at [202, 255] on div "Copier le mot Ctrl+C" at bounding box center [214, 253] width 201 height 26
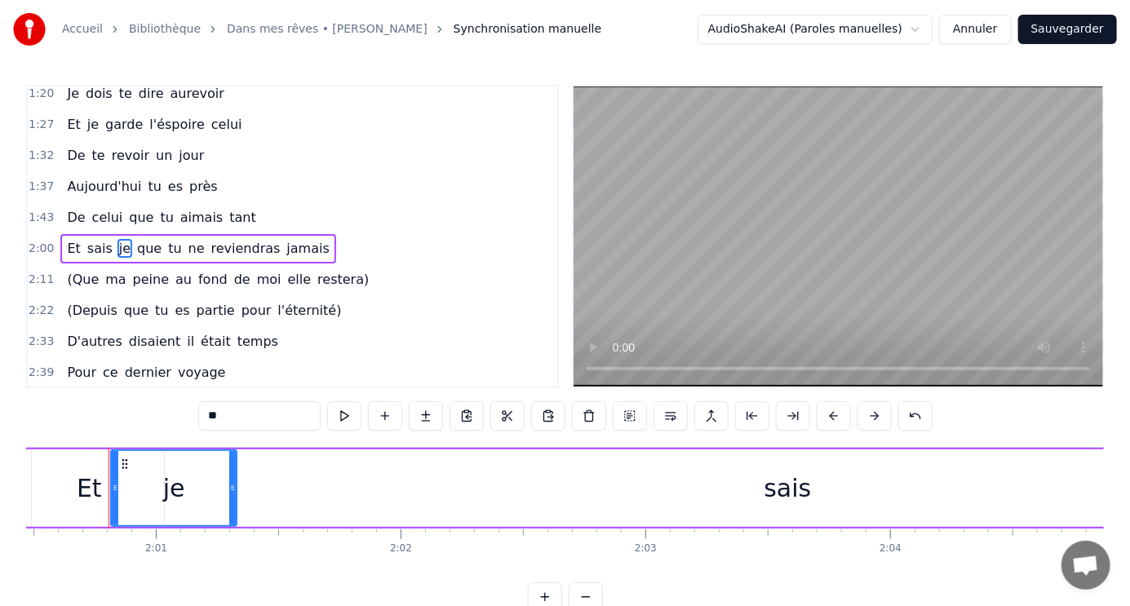
click at [73, 237] on div "Et sais je que tu ne reviendras jamais" at bounding box center [197, 248] width 275 height 29
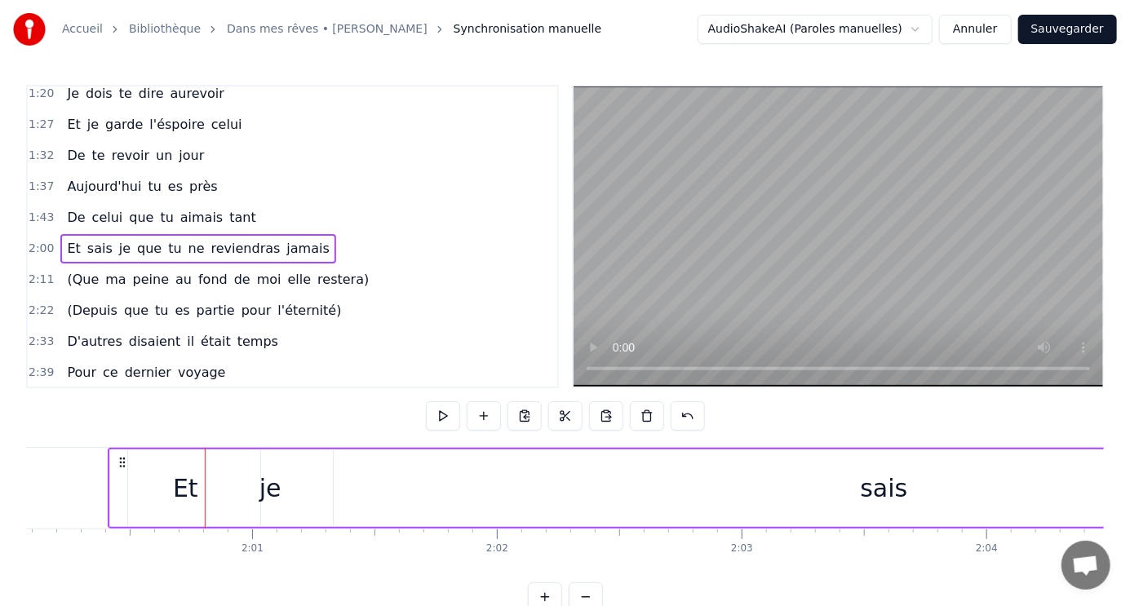
scroll to position [0, 29388]
click at [86, 239] on span "sais" at bounding box center [100, 248] width 29 height 19
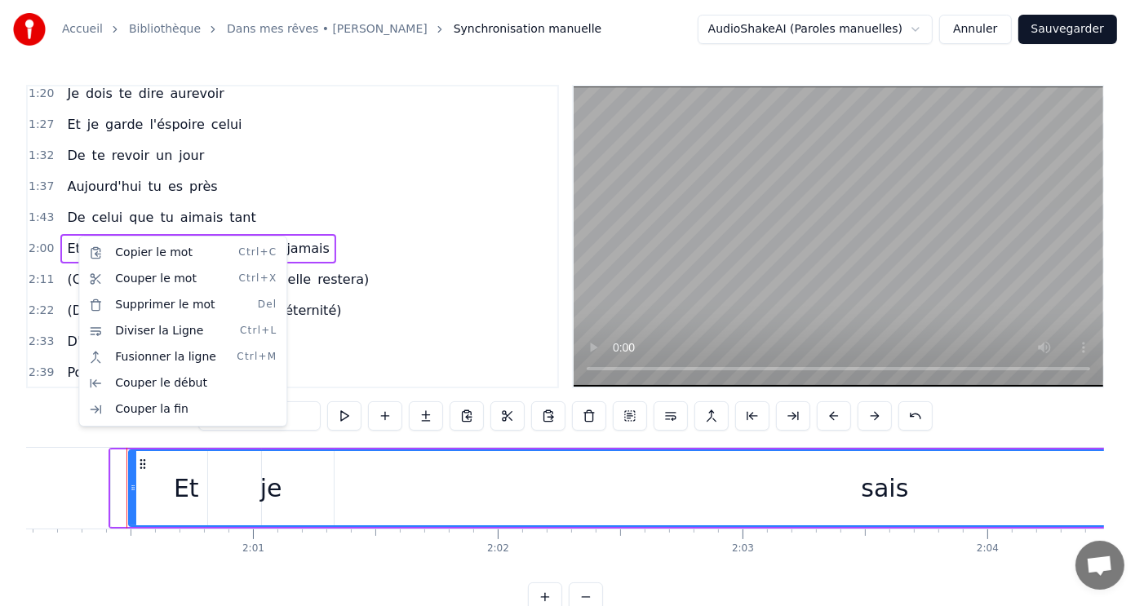
click at [872, 485] on html "Accueil Bibliothèque Dans mes rêves • Jim Rama Synchronisation manuelle AudioSh…" at bounding box center [572, 319] width 1144 height 638
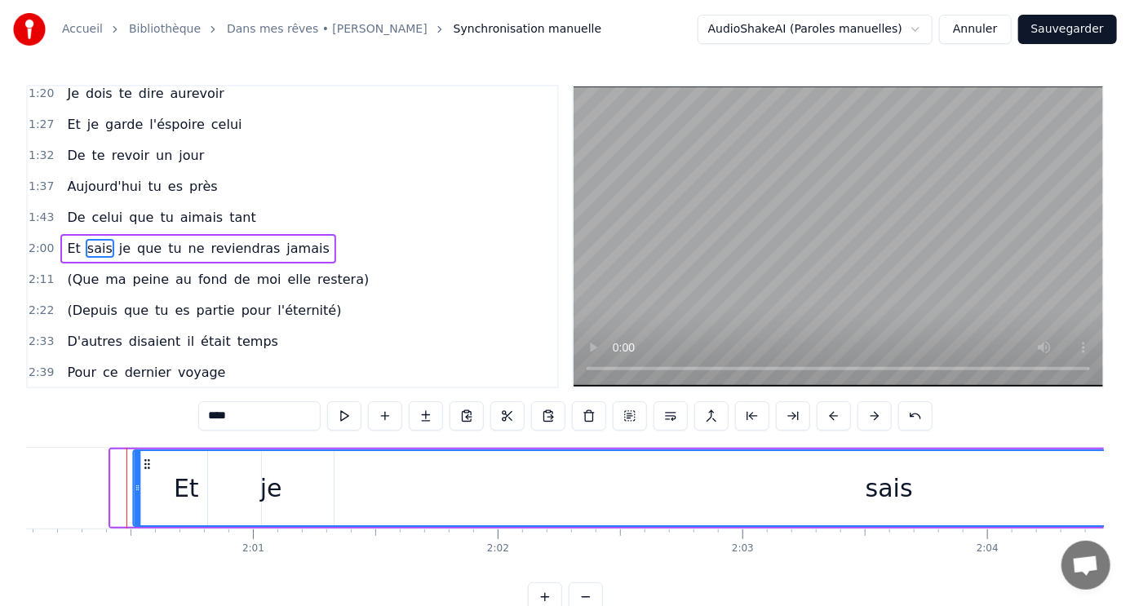
click at [143, 454] on div "sais" at bounding box center [889, 488] width 1509 height 74
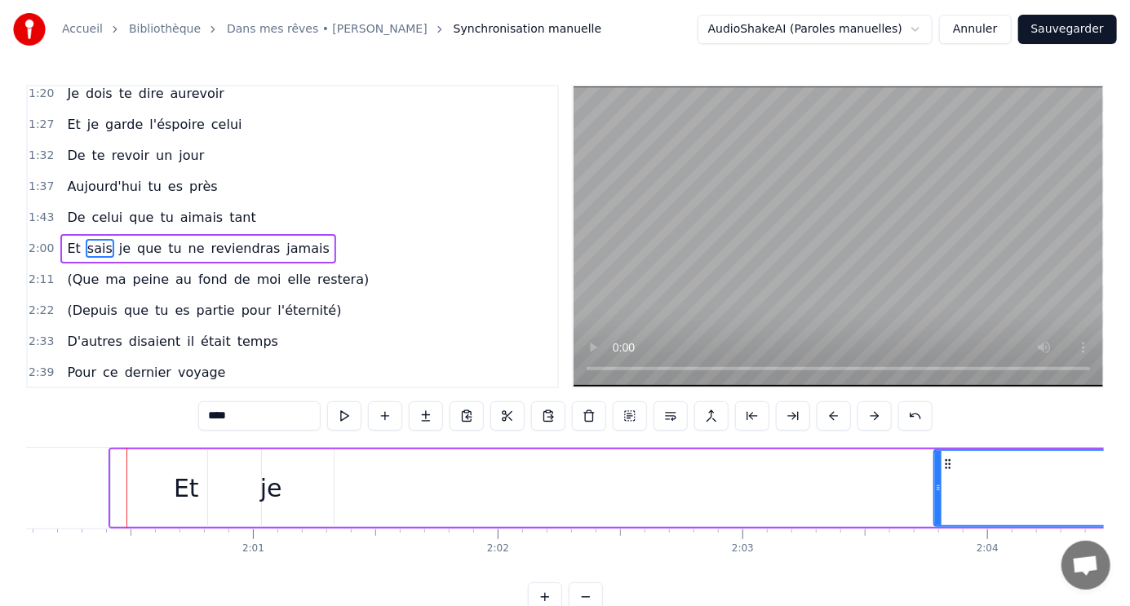
drag, startPoint x: 139, startPoint y: 476, endPoint x: 939, endPoint y: 497, distance: 800.6
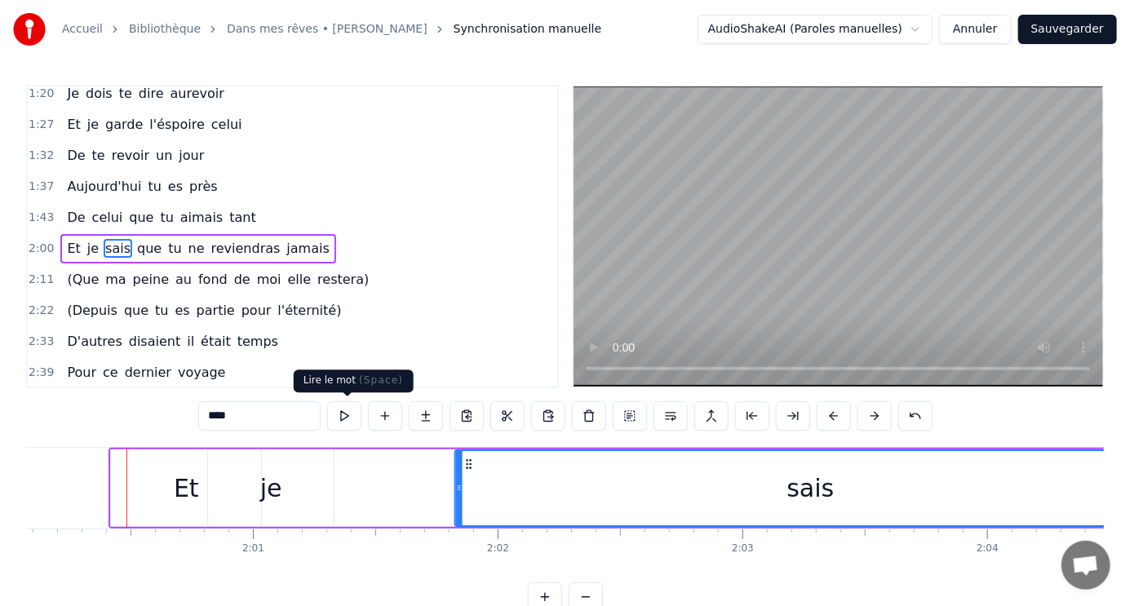
drag, startPoint x: 946, startPoint y: 460, endPoint x: 344, endPoint y: 410, distance: 604.2
click at [344, 410] on div "1:04 Le jour se lève sur la vie 1:09 Le soleil brille, le ciel est beau 1:15 Et…" at bounding box center [565, 348] width 1078 height 527
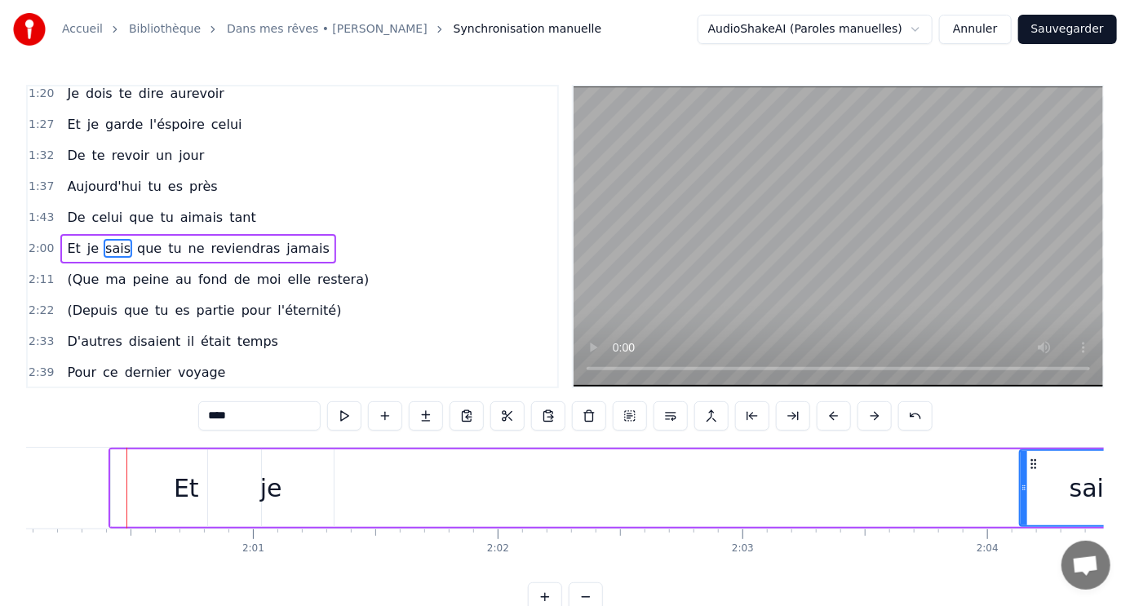
drag, startPoint x: 459, startPoint y: 463, endPoint x: 1023, endPoint y: 521, distance: 567.5
click at [1023, 521] on div at bounding box center [1024, 488] width 7 height 74
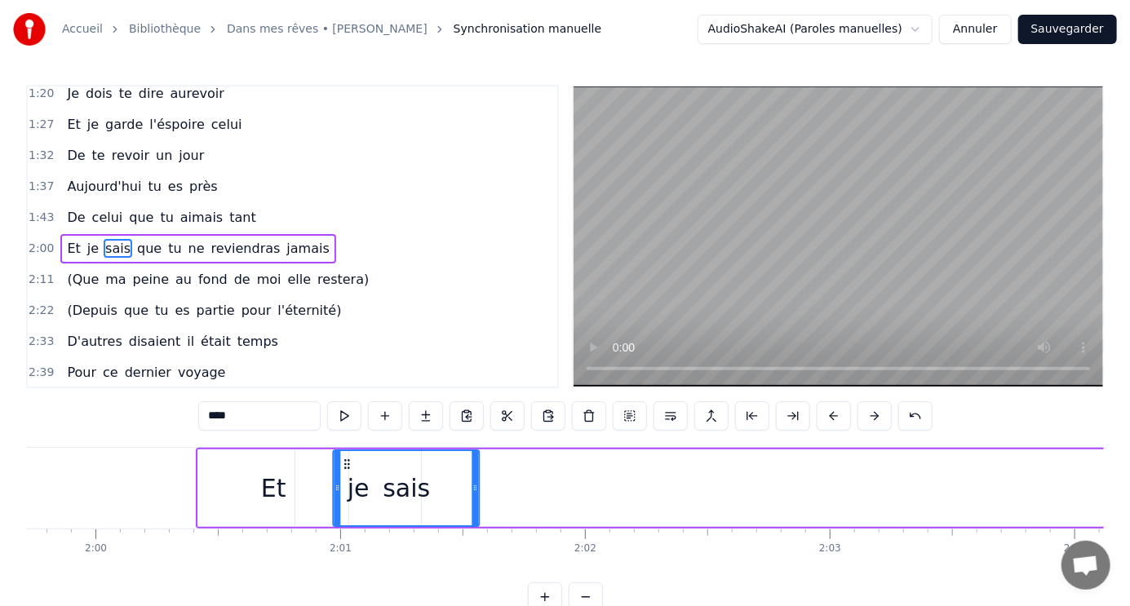
scroll to position [0, 29278]
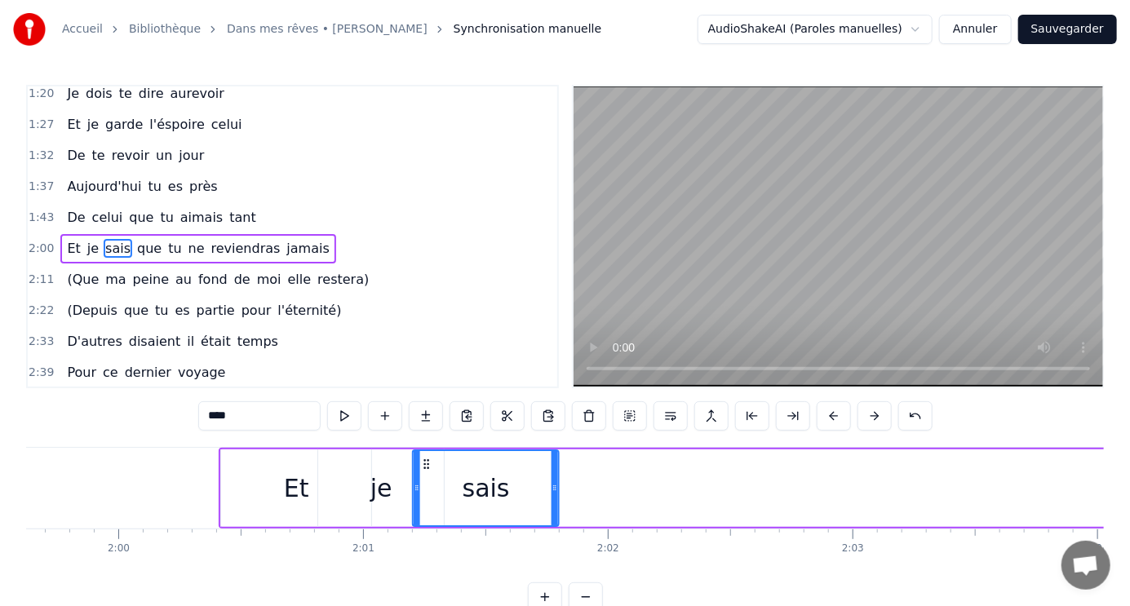
drag, startPoint x: 1034, startPoint y: 463, endPoint x: 285, endPoint y: 343, distance: 759.3
click at [285, 343] on div "1:04 Le jour se lève sur la vie 1:09 Le soleil brille, le ciel est beau 1:15 Et…" at bounding box center [565, 348] width 1078 height 527
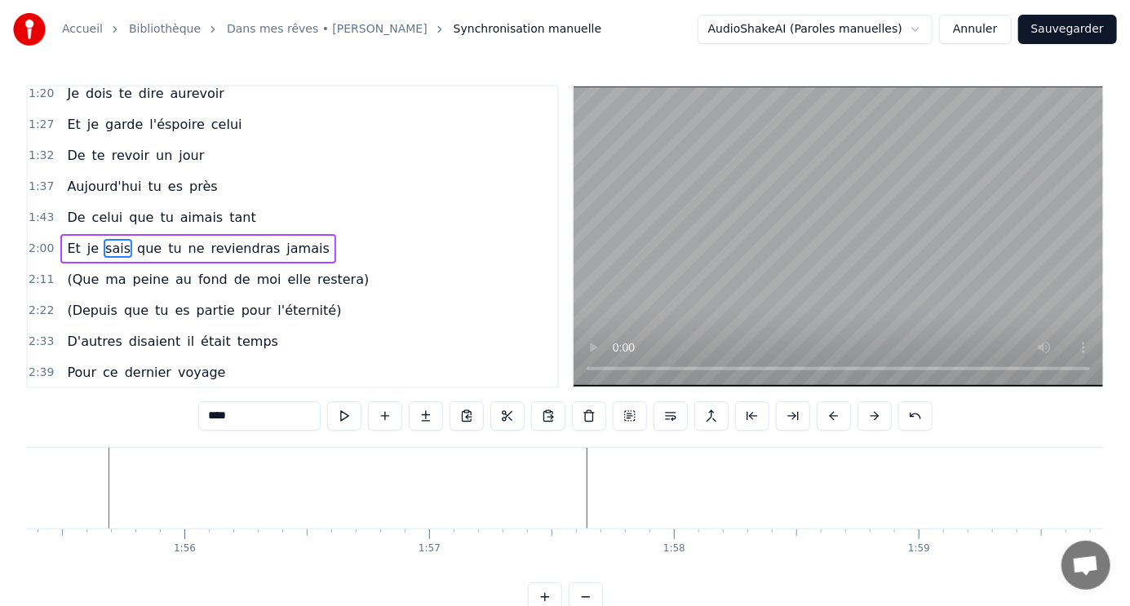
click at [390, 326] on div "2:33 D'autres disaient il était temps" at bounding box center [292, 341] width 529 height 31
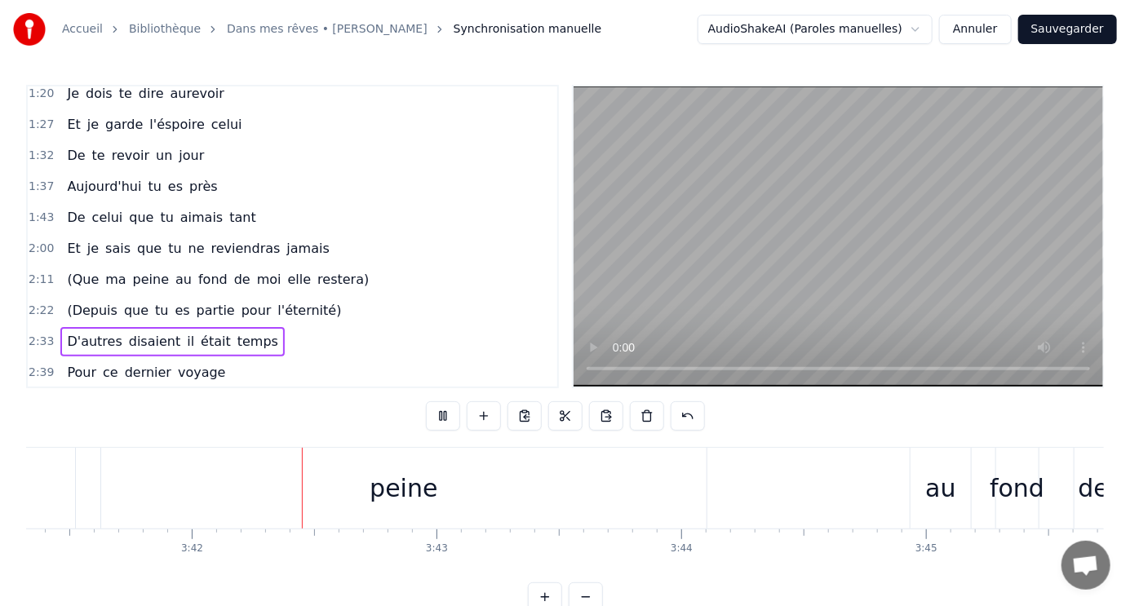
scroll to position [0, 54196]
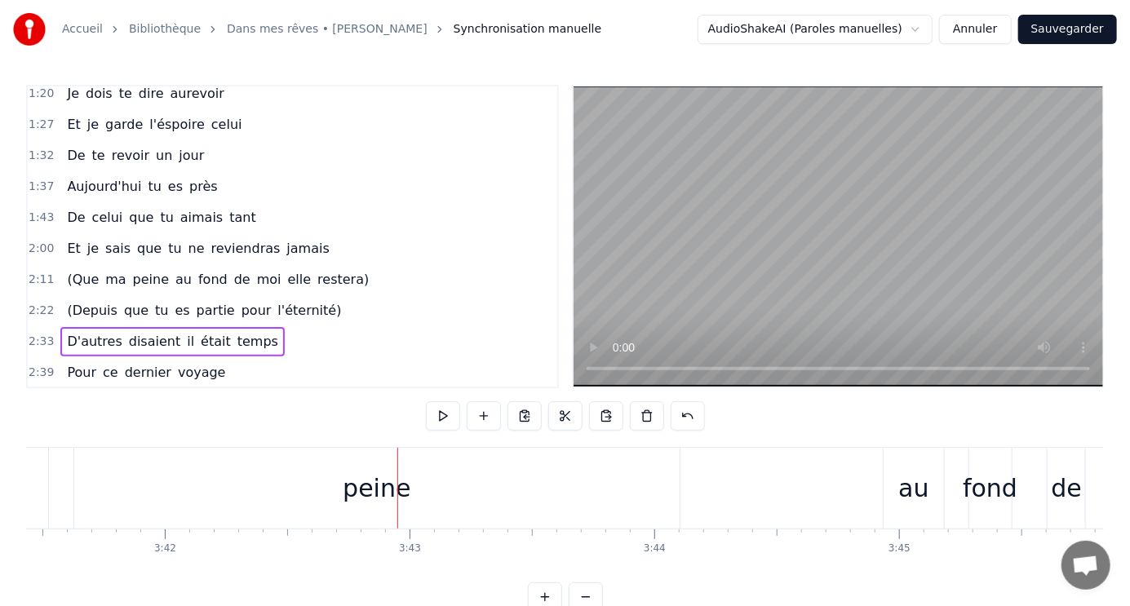
click at [992, 25] on button "Annuler" at bounding box center [975, 29] width 72 height 29
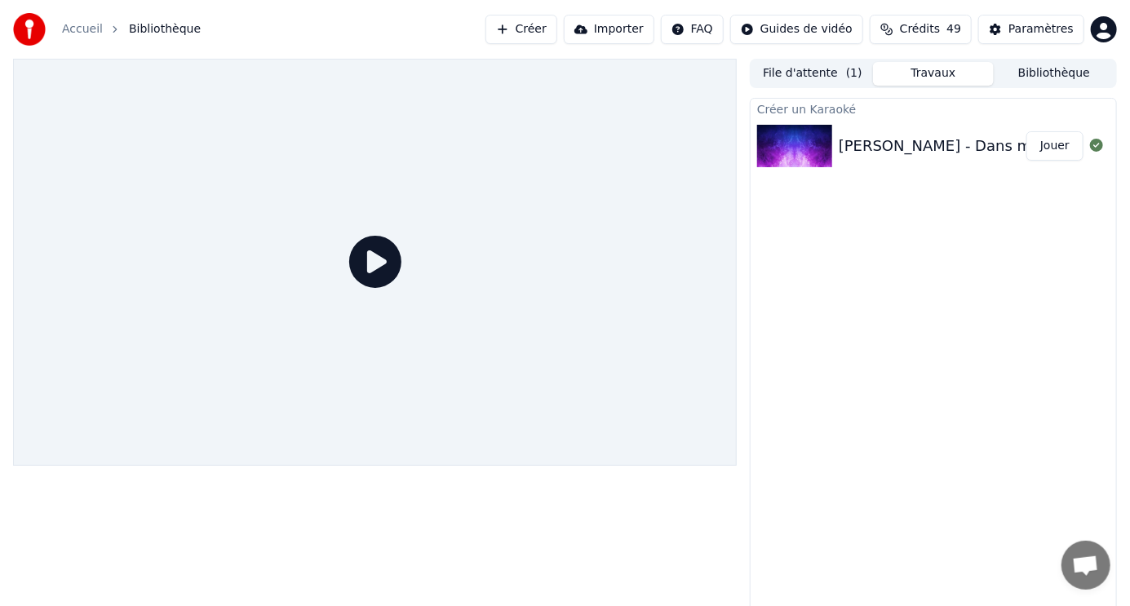
click at [546, 30] on button "Créer" at bounding box center [521, 29] width 72 height 29
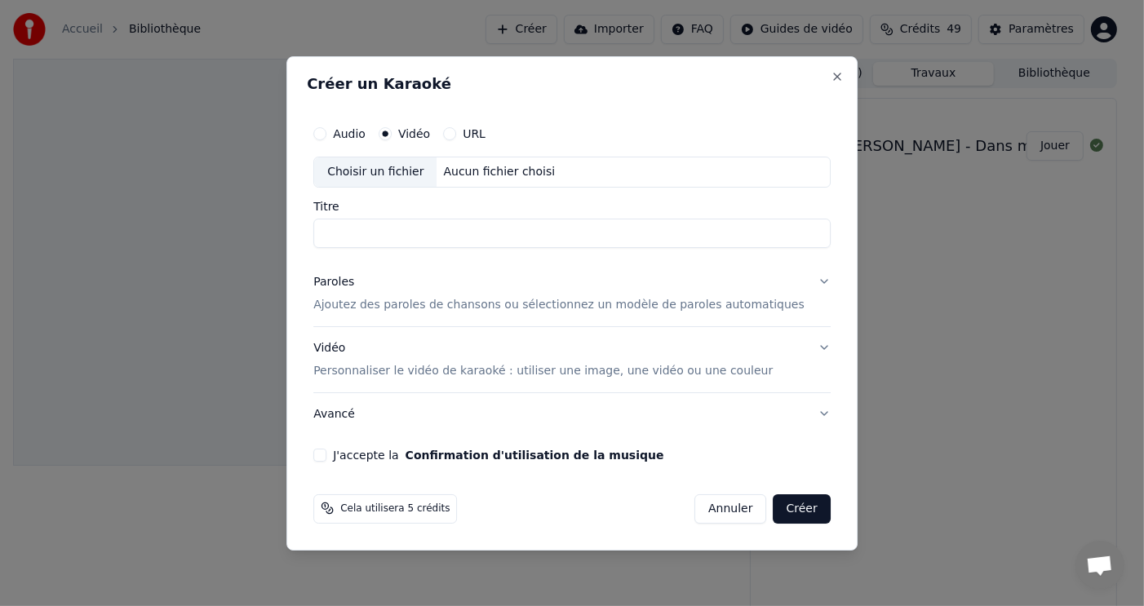
click at [485, 229] on input "Titre" at bounding box center [571, 233] width 517 height 29
type input "**********"
click at [831, 74] on button "Close" at bounding box center [837, 76] width 13 height 13
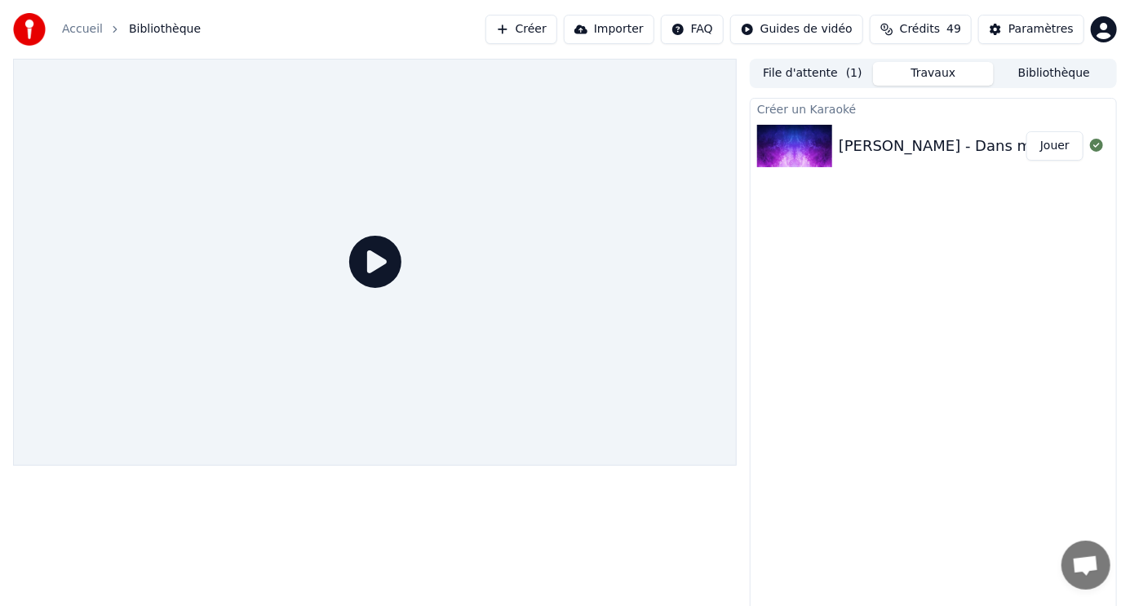
click at [851, 140] on div "[PERSON_NAME] - Dans mes rêves(1)" at bounding box center [976, 146] width 275 height 23
click at [1034, 144] on button "Jouer" at bounding box center [1054, 145] width 57 height 29
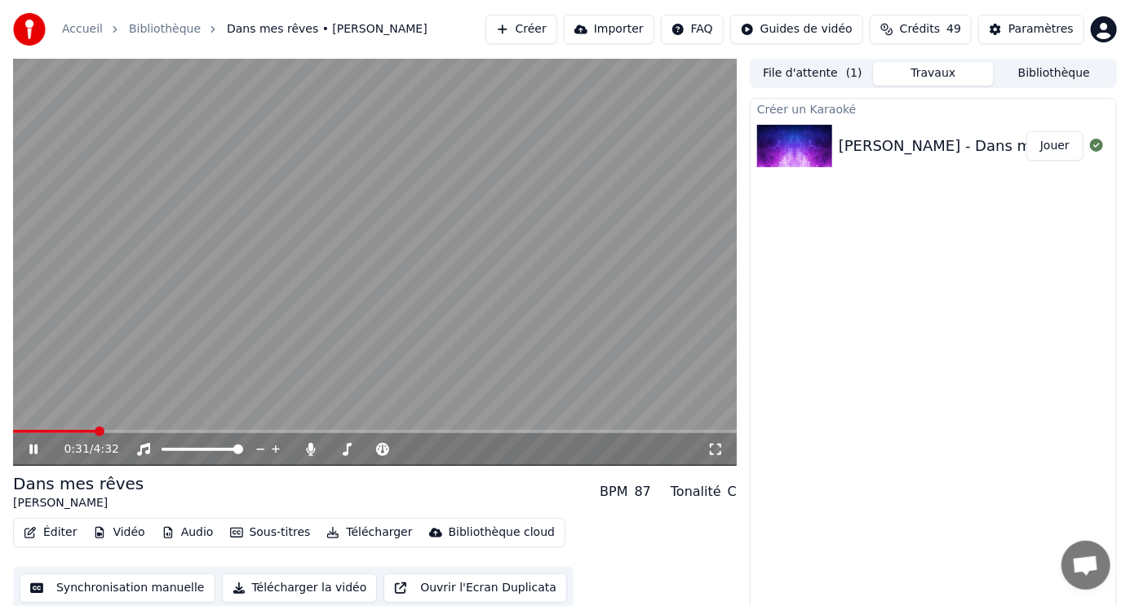
click at [95, 430] on span at bounding box center [375, 431] width 724 height 3
click at [144, 431] on span at bounding box center [375, 431] width 724 height 3
click at [174, 436] on div "0:49 / 4:32" at bounding box center [375, 449] width 724 height 33
click at [177, 433] on div "0:50 / 4:32" at bounding box center [375, 449] width 724 height 33
click at [179, 430] on span at bounding box center [375, 431] width 724 height 3
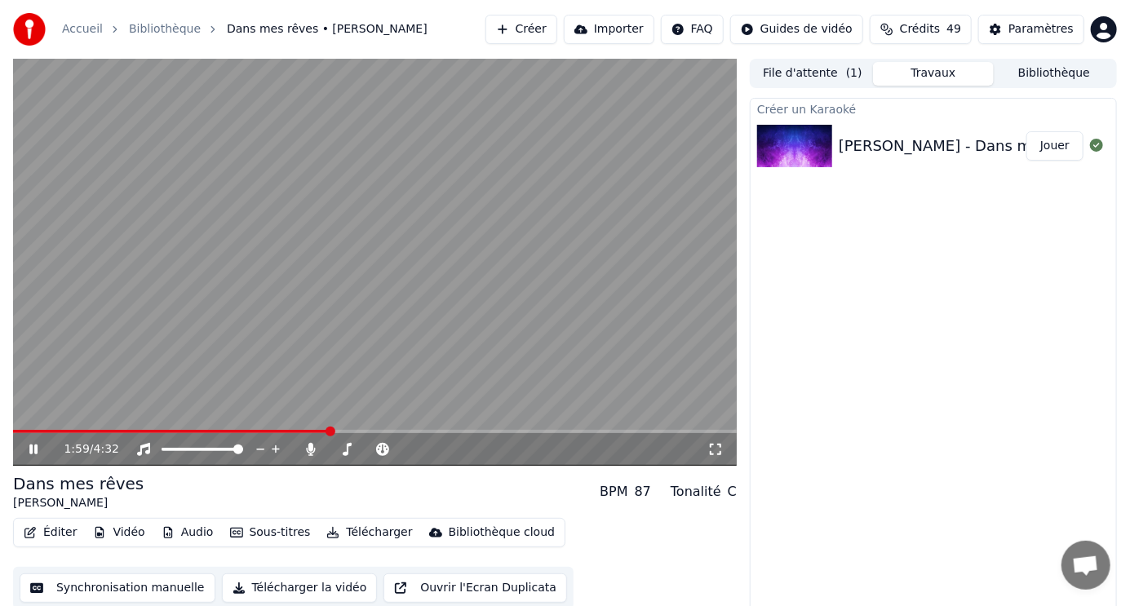
click at [33, 448] on icon at bounding box center [45, 449] width 38 height 13
click at [29, 449] on icon at bounding box center [34, 449] width 10 height 11
click at [33, 445] on icon at bounding box center [45, 449] width 38 height 13
click at [42, 528] on button "Éditer" at bounding box center [50, 532] width 66 height 23
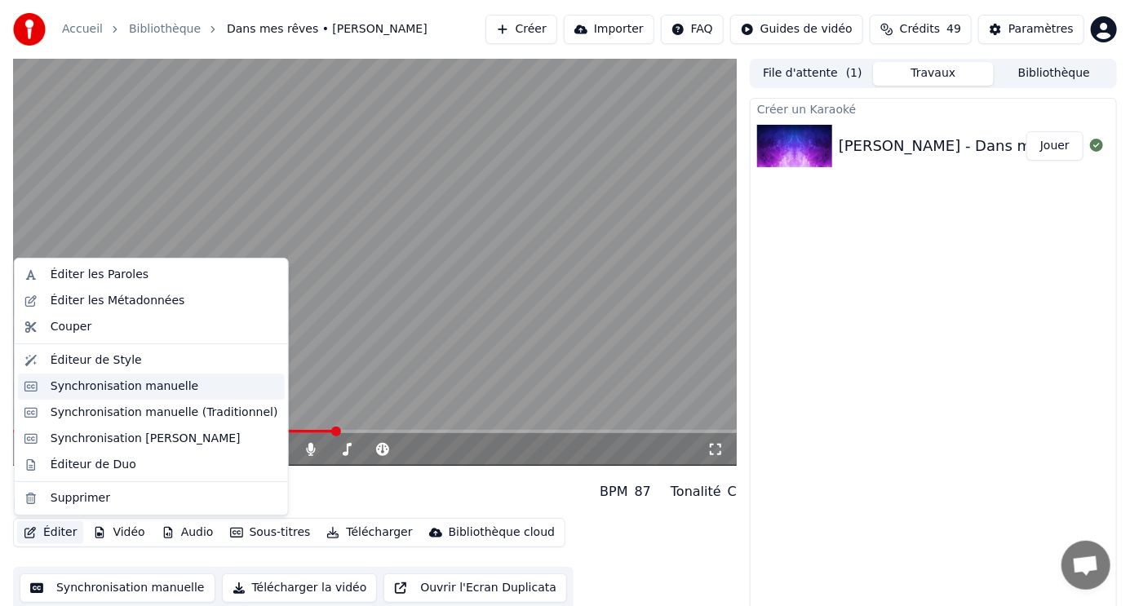
click at [105, 383] on div "Synchronisation manuelle" at bounding box center [125, 387] width 148 height 16
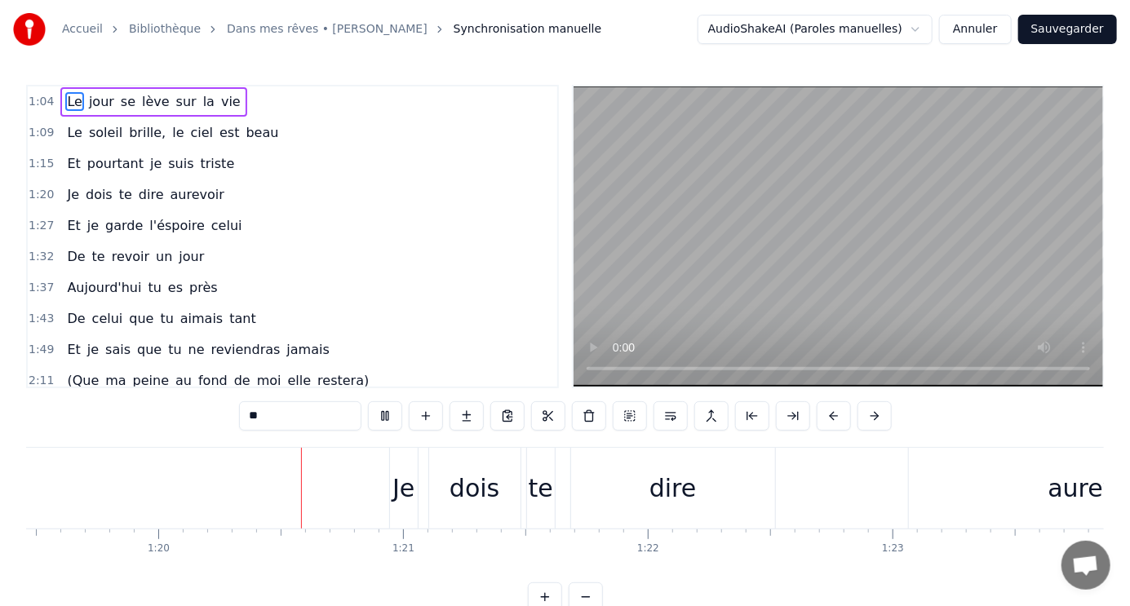
scroll to position [0, 19513]
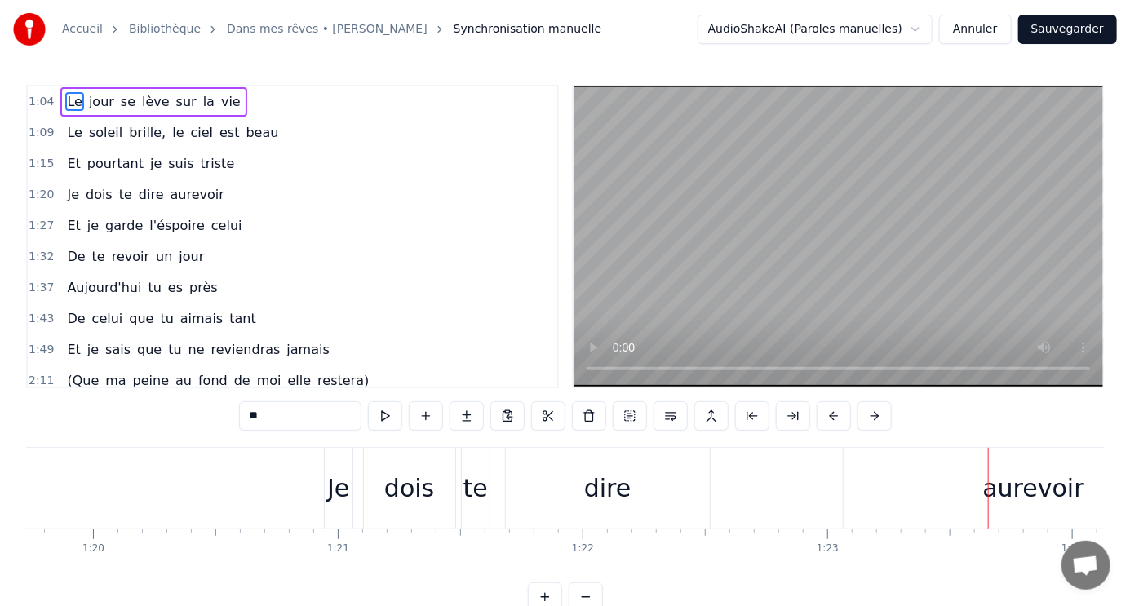
click at [169, 189] on span "aurevoir" at bounding box center [197, 194] width 57 height 19
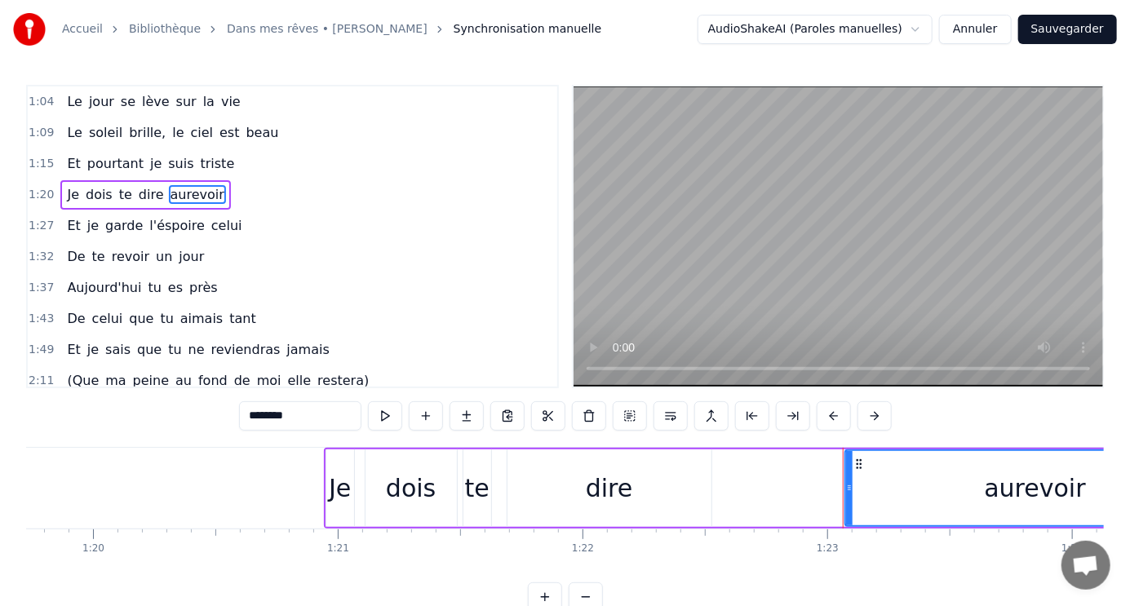
click at [169, 189] on span "aurevoir" at bounding box center [197, 194] width 57 height 19
click at [1013, 492] on div "aurevoir" at bounding box center [1035, 488] width 101 height 37
click at [1014, 490] on div "aurevoir" at bounding box center [1035, 488] width 101 height 37
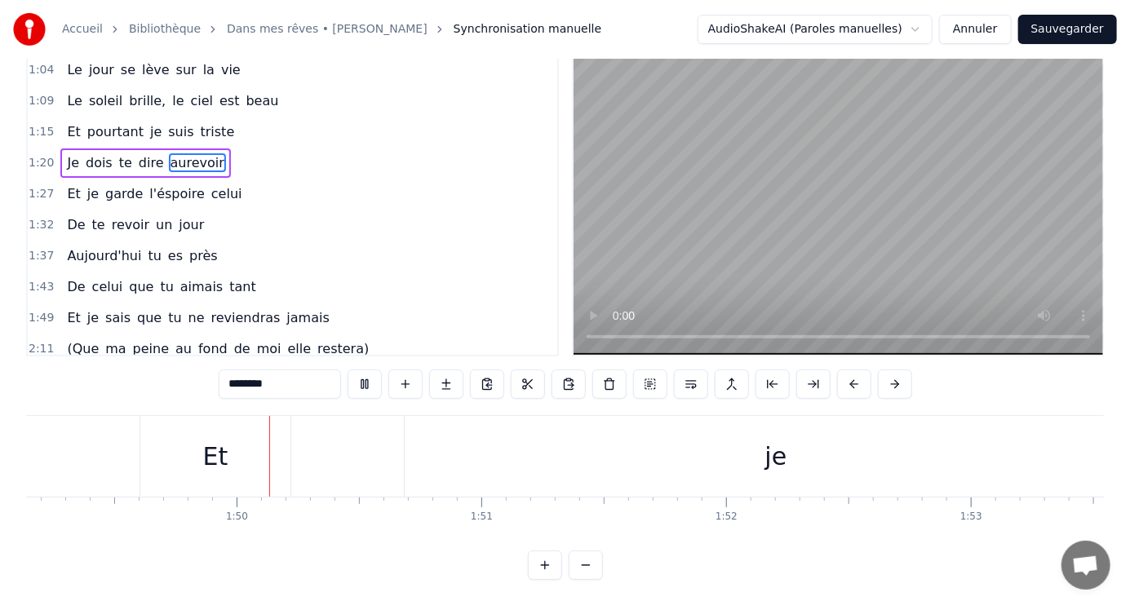
scroll to position [0, 26724]
click at [194, 444] on div "Et" at bounding box center [203, 456] width 25 height 37
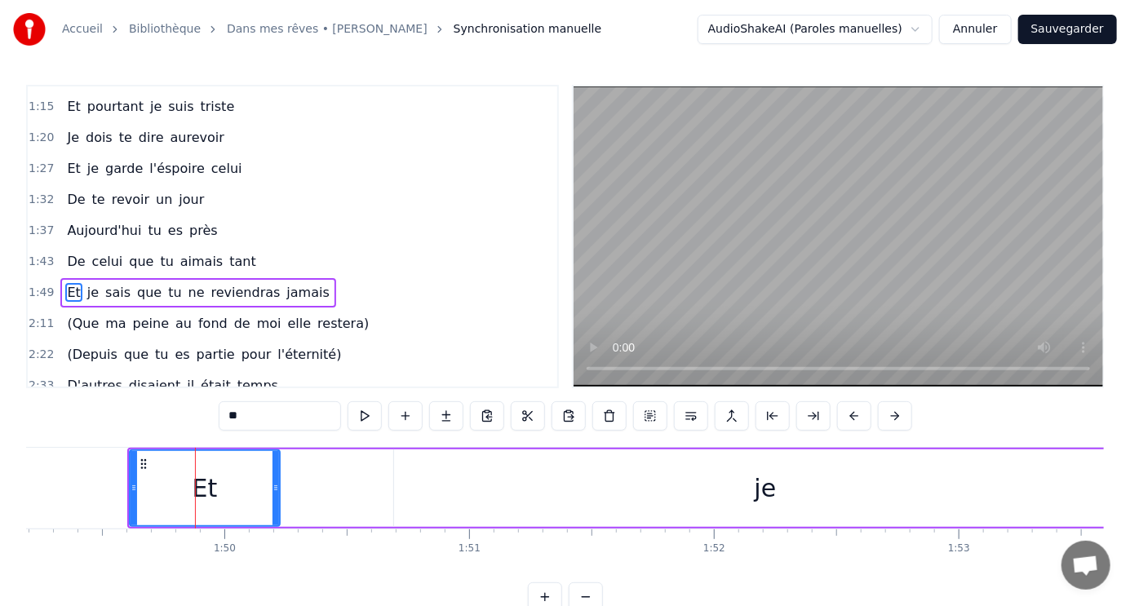
scroll to position [101, 0]
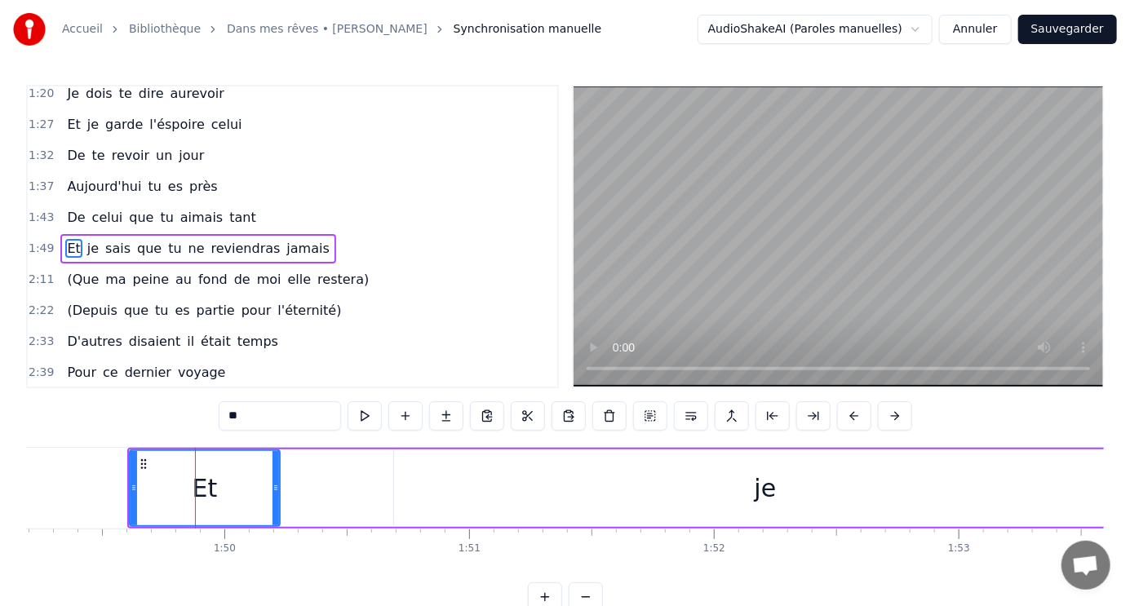
click at [752, 490] on div "je" at bounding box center [765, 489] width 742 height 78
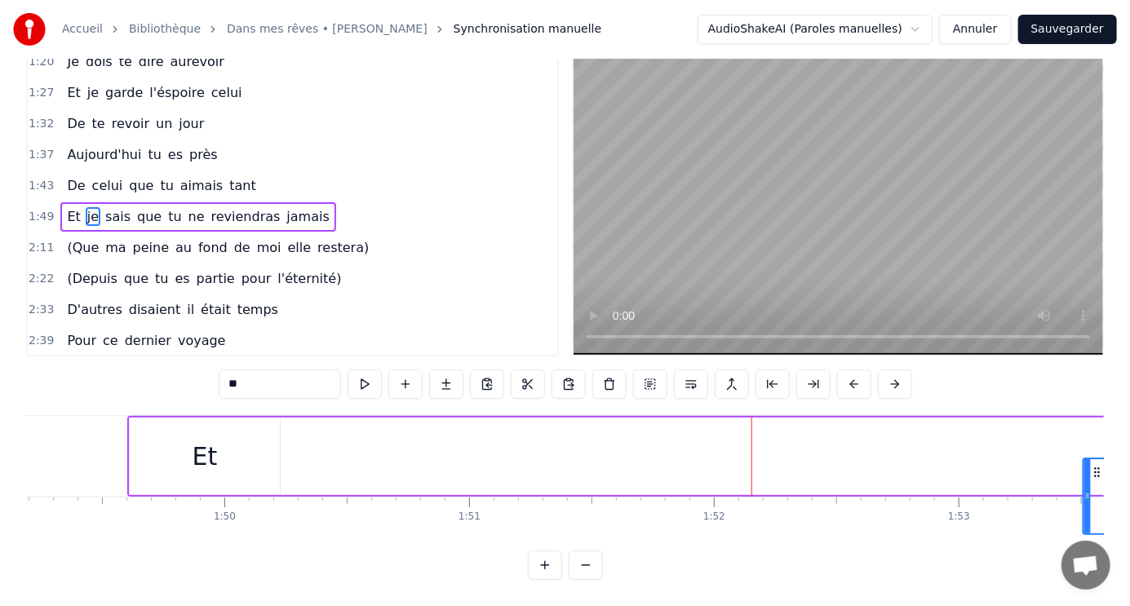
scroll to position [45, 0]
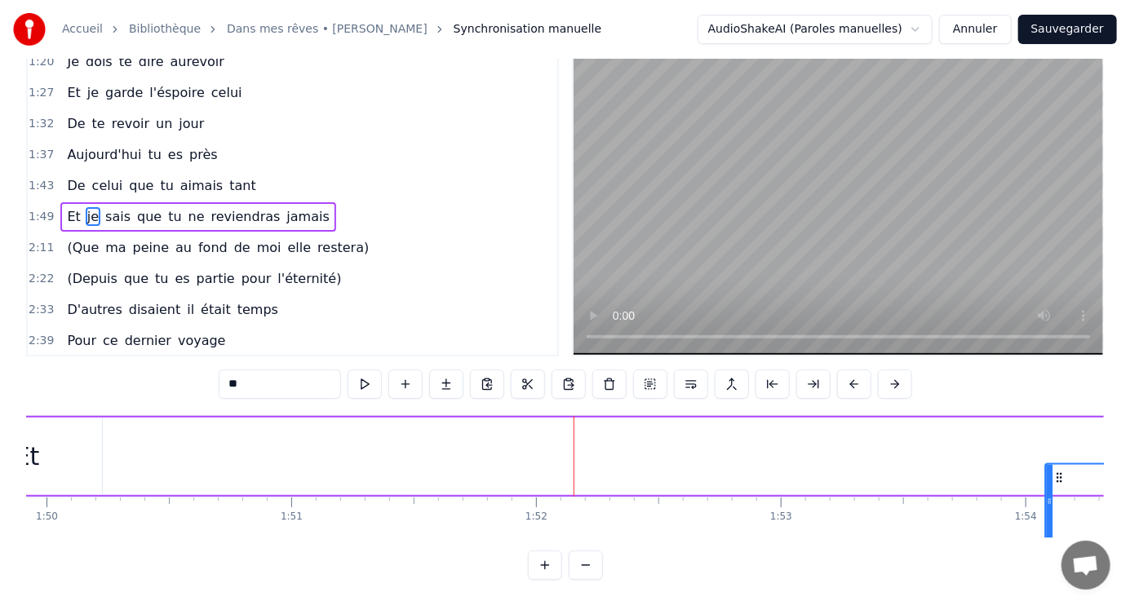
drag, startPoint x: 406, startPoint y: 463, endPoint x: 1096, endPoint y: 506, distance: 690.7
click at [1096, 506] on div "Le jour se lève sur la vie Le soleil brille, le ciel est beau Et pourtant je su…" at bounding box center [565, 476] width 1078 height 122
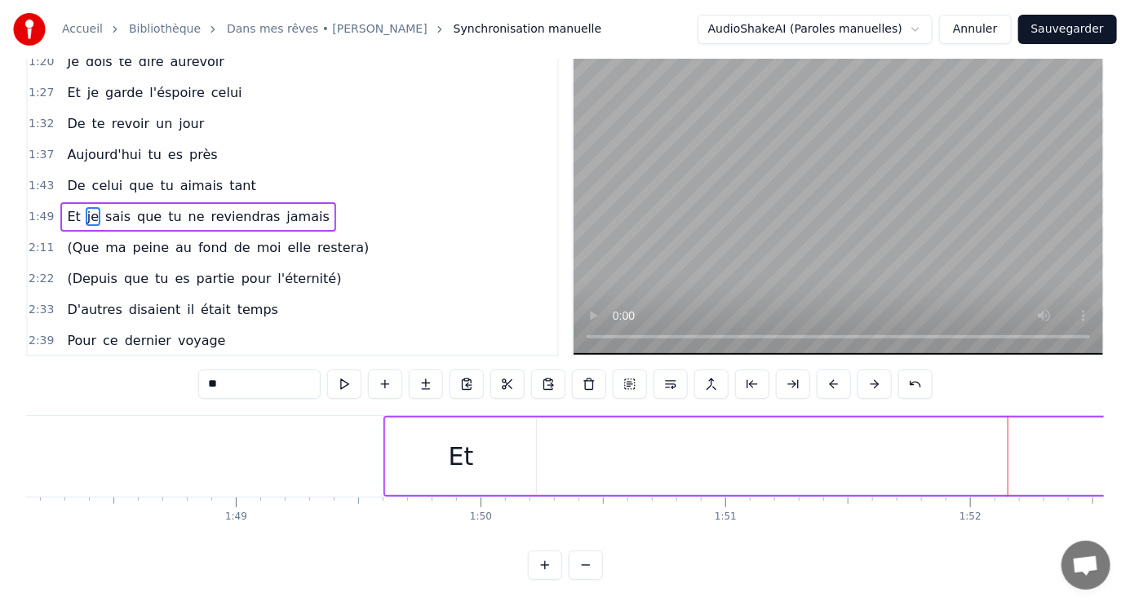
scroll to position [0, 26733]
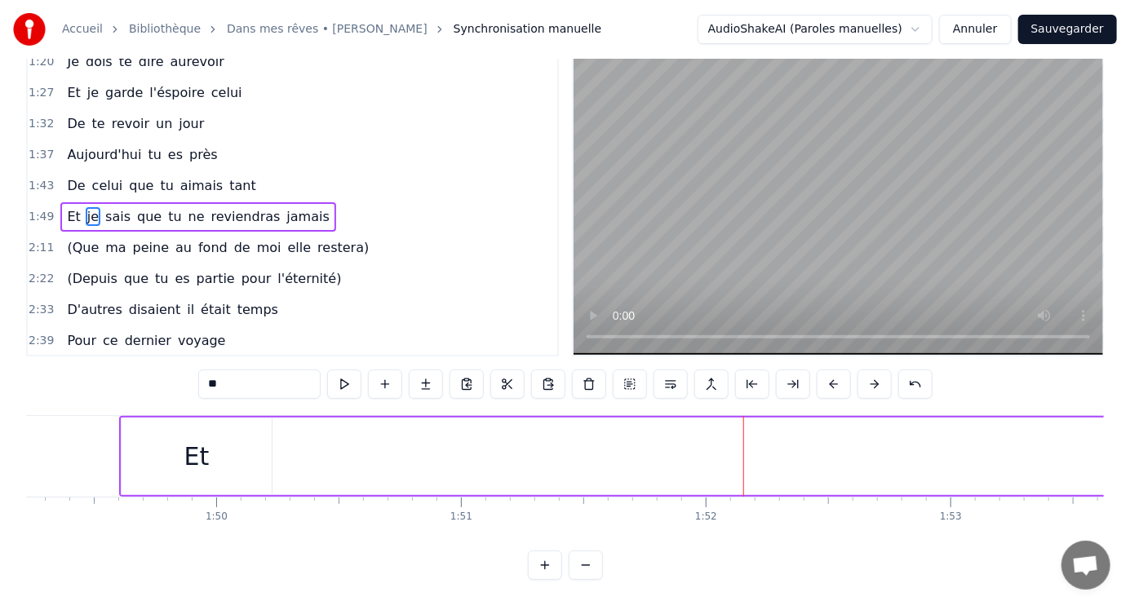
click at [154, 430] on div "Et" at bounding box center [197, 457] width 150 height 78
type input "**"
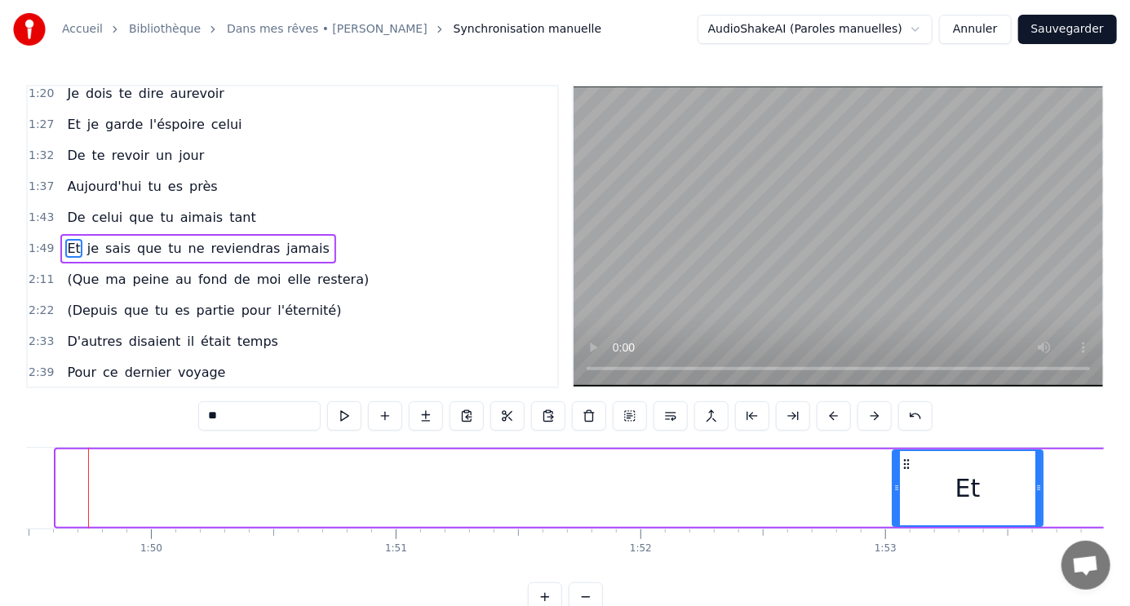
scroll to position [0, 26800]
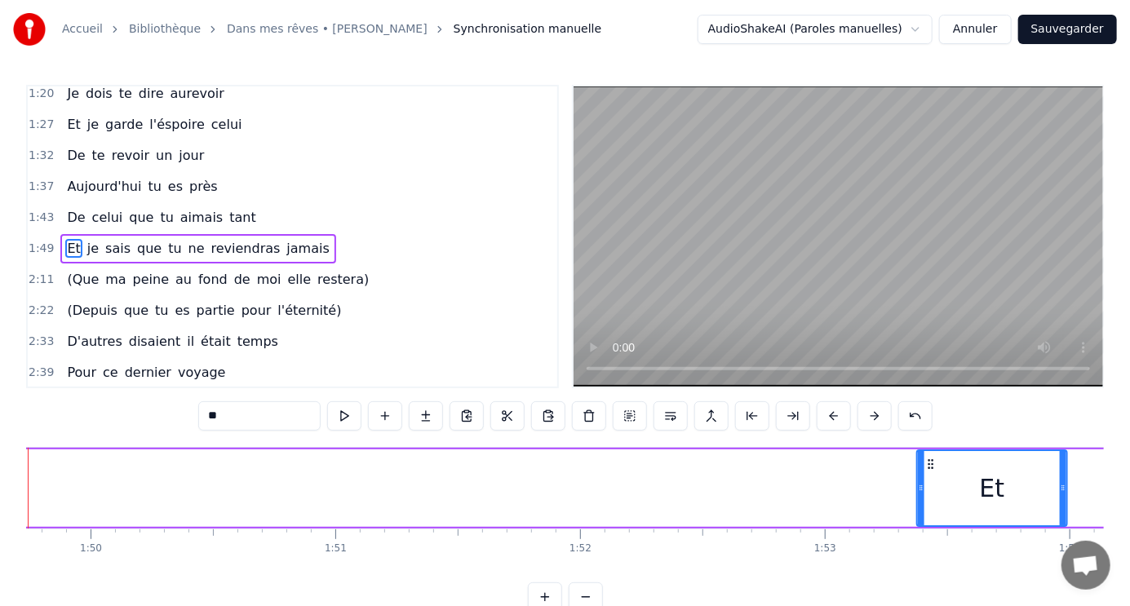
drag, startPoint x: 131, startPoint y: 460, endPoint x: 952, endPoint y: 432, distance: 821.2
click at [952, 432] on div "1:04 Le jour se lève sur la vie 1:09 Le soleil brille, le ciel est beau 1:15 Et…" at bounding box center [565, 348] width 1078 height 527
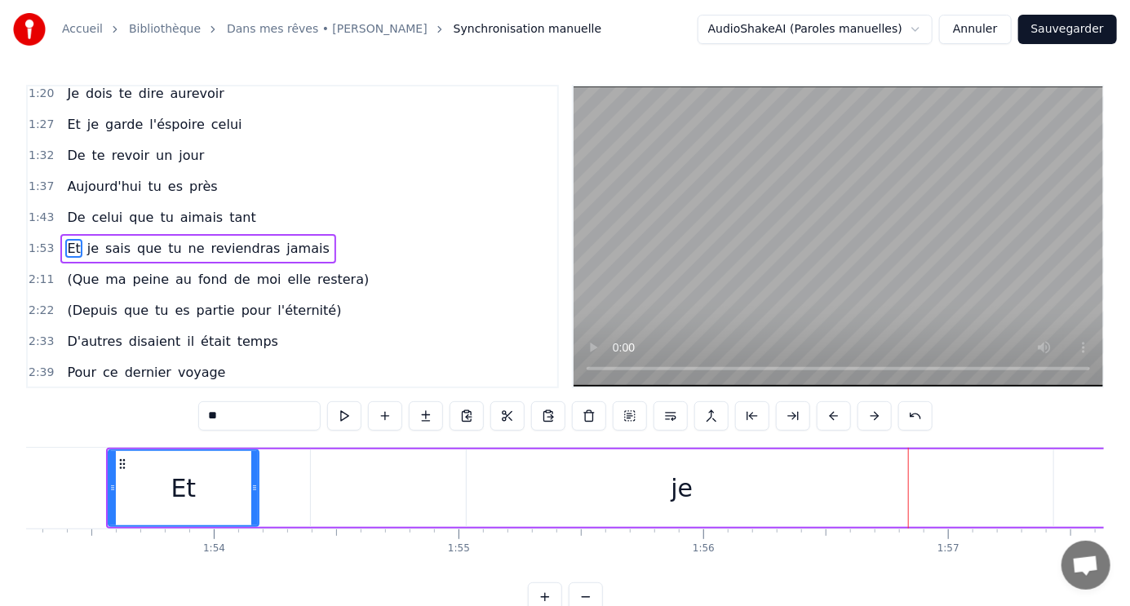
scroll to position [0, 27752]
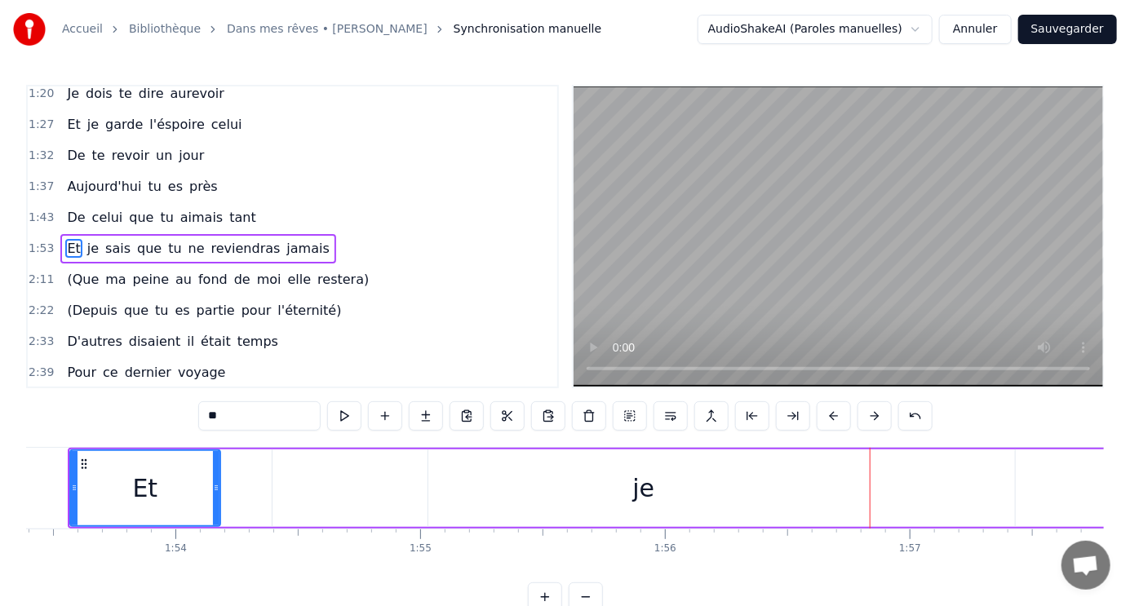
click at [359, 469] on div "je" at bounding box center [643, 489] width 742 height 78
type input "**"
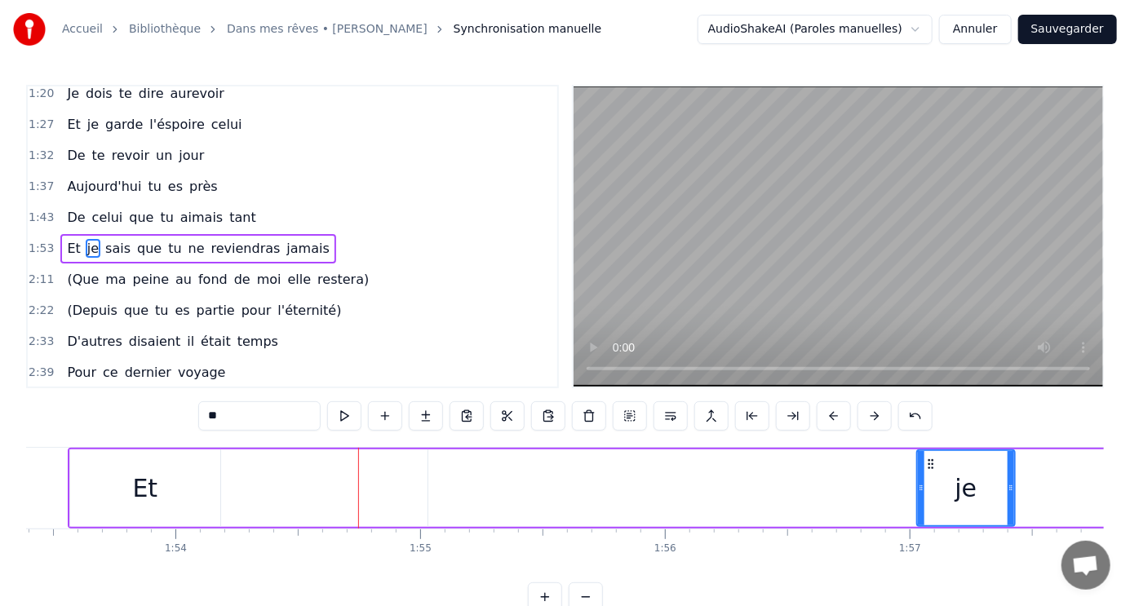
drag, startPoint x: 275, startPoint y: 477, endPoint x: 919, endPoint y: 475, distance: 644.5
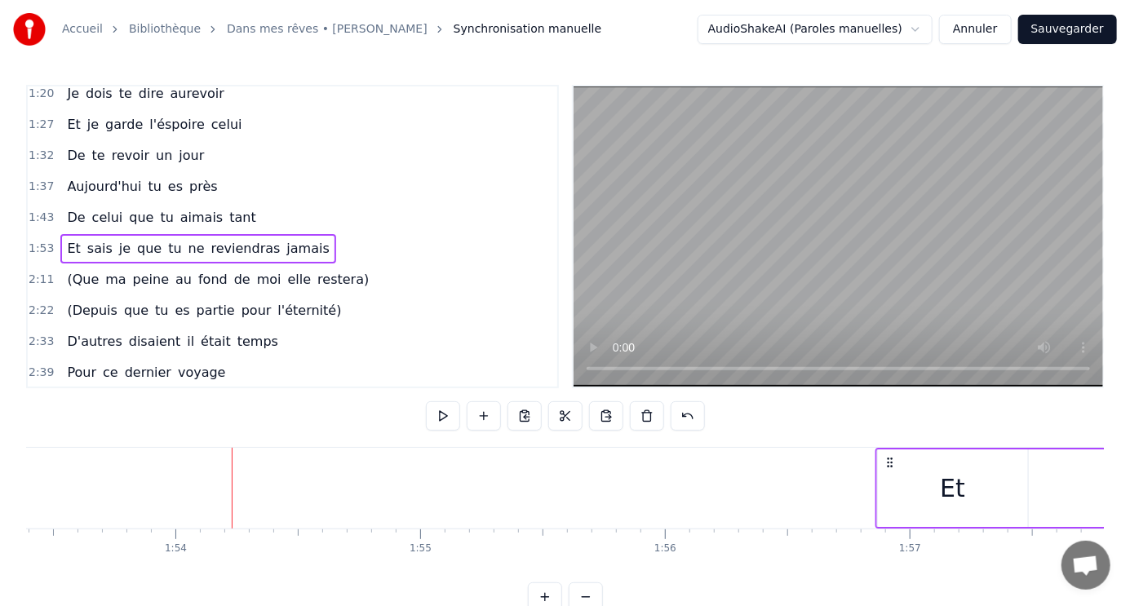
drag, startPoint x: 78, startPoint y: 460, endPoint x: 885, endPoint y: 460, distance: 807.7
click at [885, 460] on icon at bounding box center [890, 462] width 13 height 13
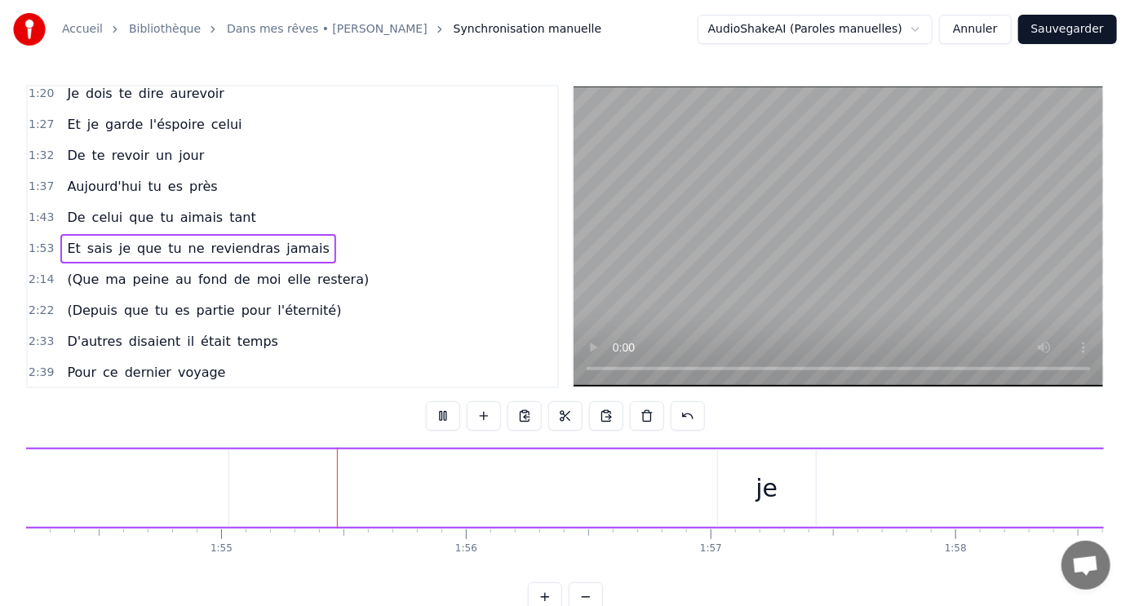
scroll to position [0, 28001]
click at [718, 497] on div "je" at bounding box center [718, 488] width 22 height 37
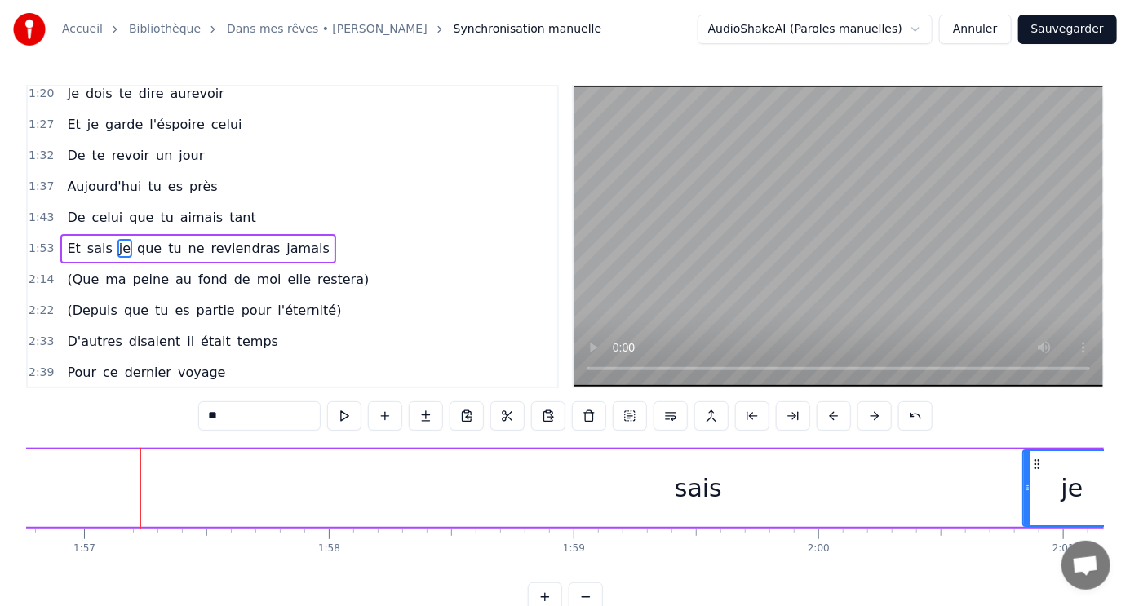
scroll to position [0, 28583]
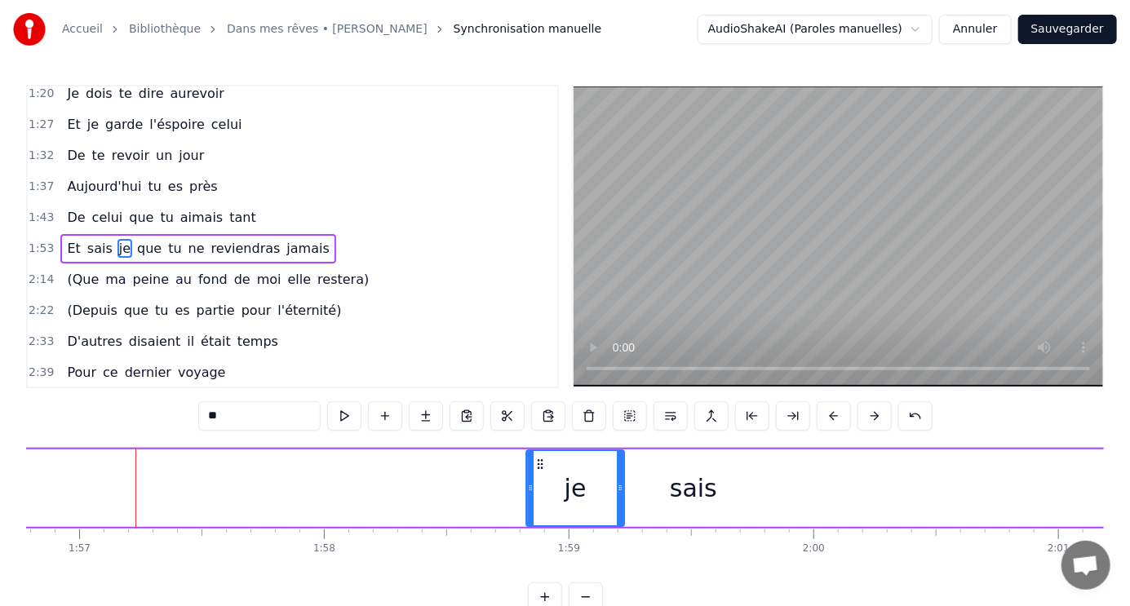
drag, startPoint x: 681, startPoint y: 463, endPoint x: 619, endPoint y: 465, distance: 62.1
click at [540, 459] on icon at bounding box center [540, 464] width 13 height 13
click at [684, 474] on div "sais" at bounding box center [693, 488] width 47 height 37
type input "****"
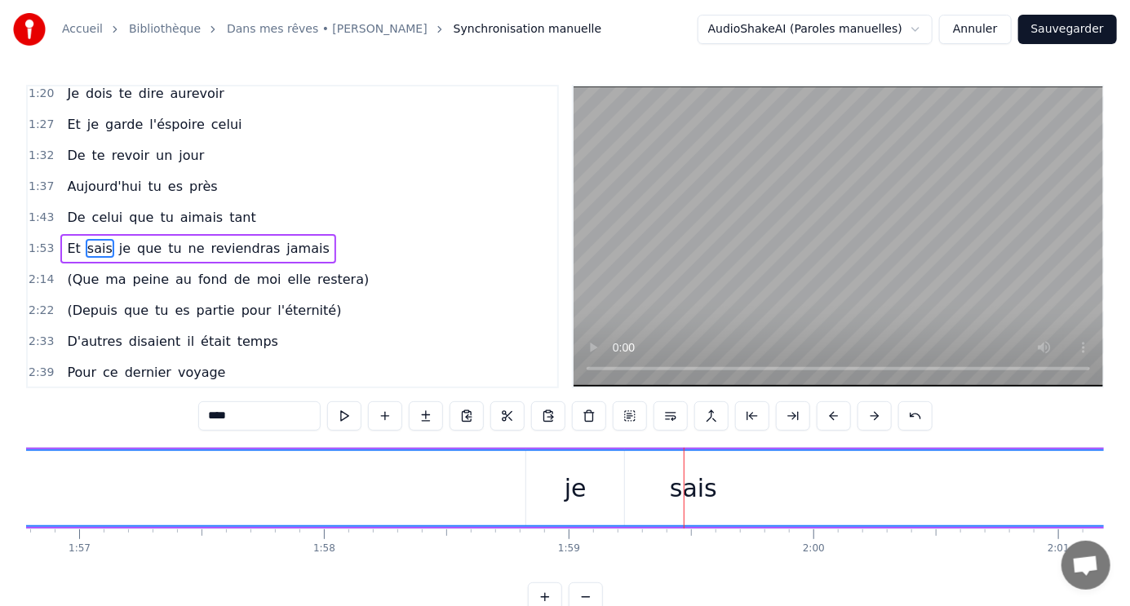
click at [708, 493] on div "sais" at bounding box center [693, 488] width 47 height 37
click at [568, 483] on div "sais" at bounding box center [694, 488] width 2190 height 74
click at [585, 494] on div "sais" at bounding box center [694, 488] width 2190 height 74
click at [574, 491] on div "sais" at bounding box center [694, 488] width 2190 height 74
click at [459, 357] on div "2:39 Pour ce dernier voyage" at bounding box center [292, 372] width 529 height 31
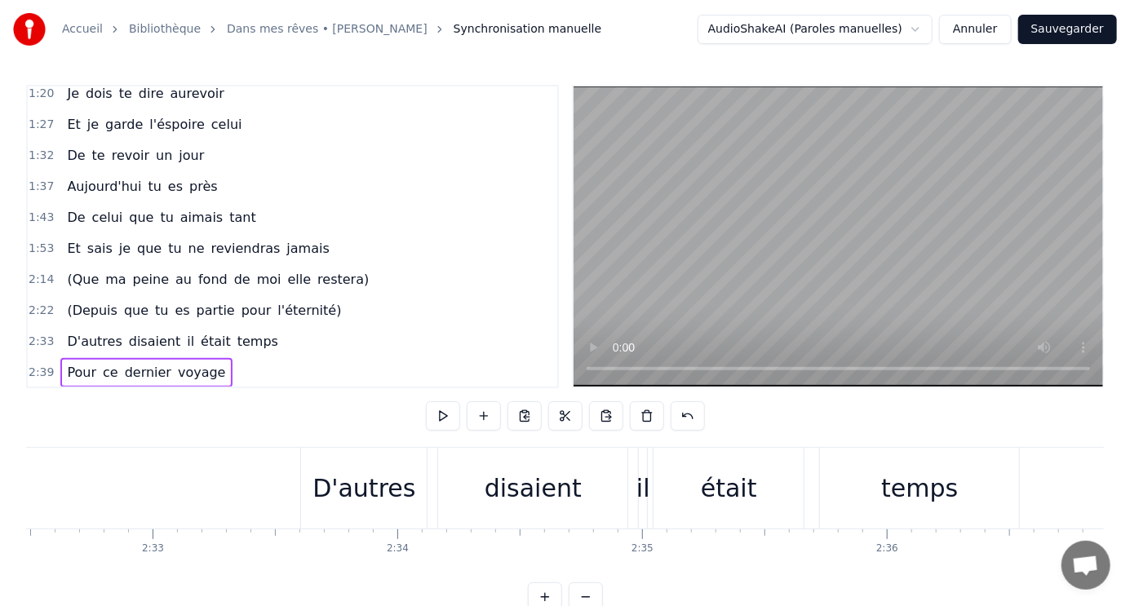
scroll to position [0, 38869]
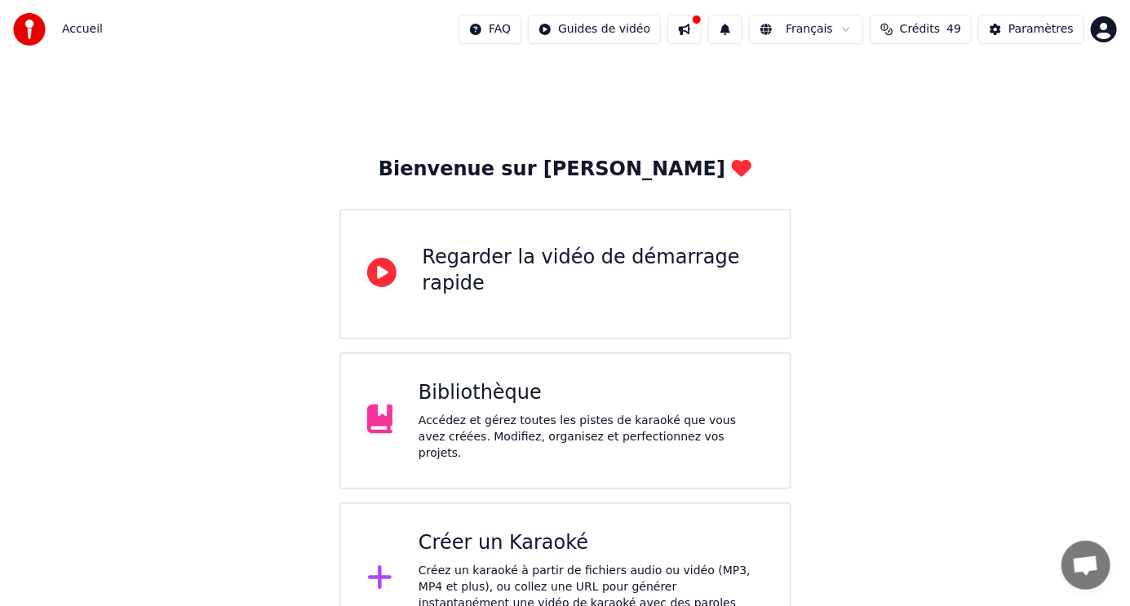
click at [474, 542] on div "Créer un Karaoké" at bounding box center [591, 543] width 345 height 26
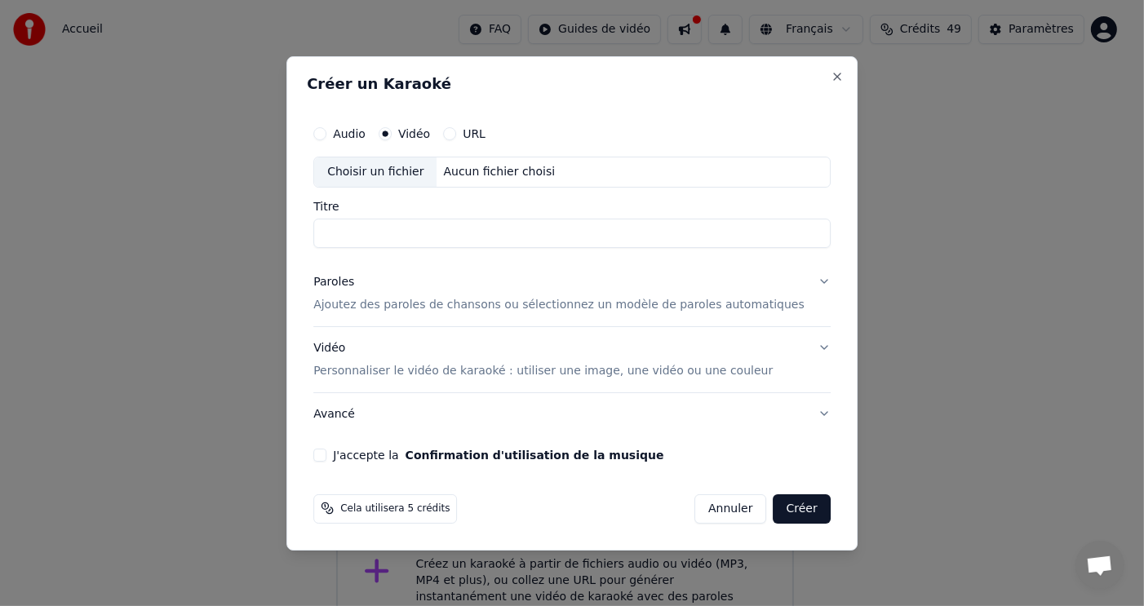
click at [441, 231] on input "Titre" at bounding box center [571, 233] width 517 height 29
type input "**********"
click at [454, 304] on p "Ajoutez des paroles de chansons ou sélectionnez un modèle de paroles automatiqu…" at bounding box center [558, 305] width 491 height 16
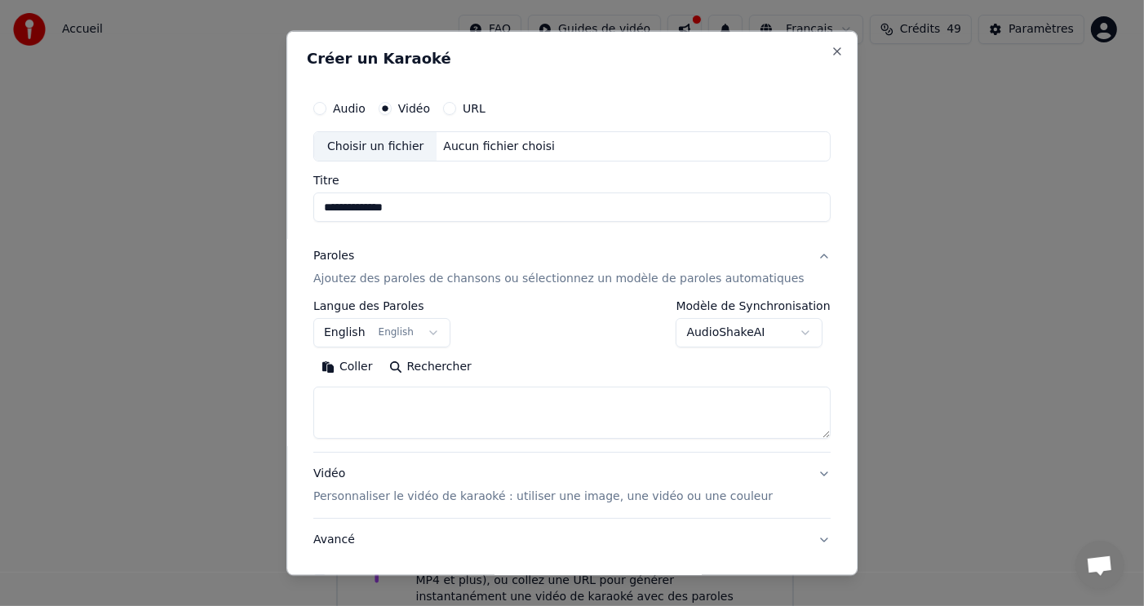
click at [378, 366] on button "Coller" at bounding box center [347, 367] width 68 height 26
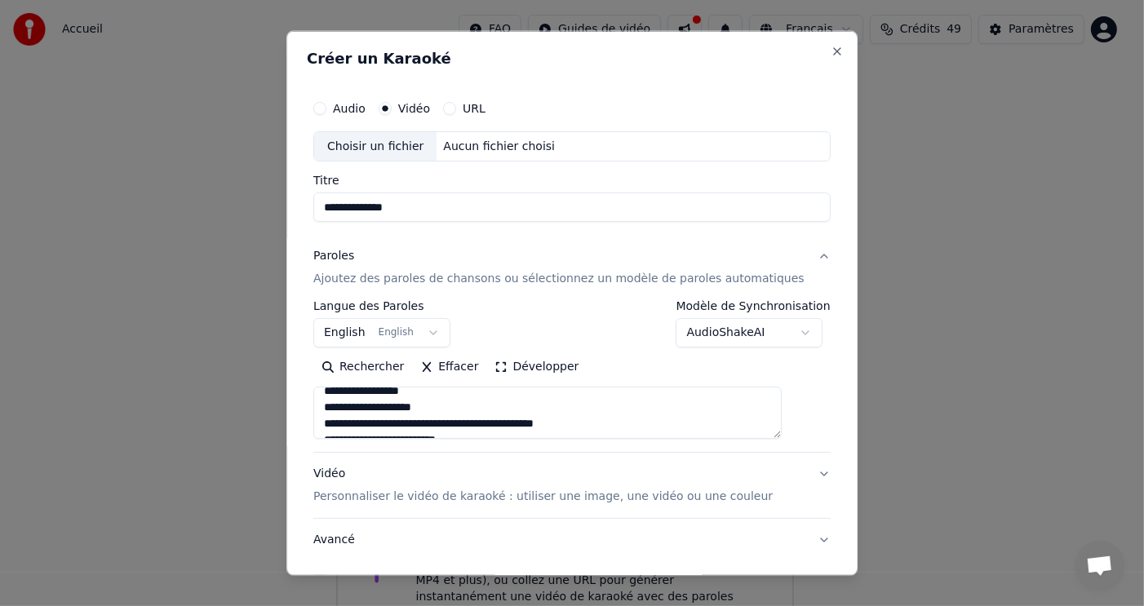
scroll to position [223, 0]
click at [414, 144] on div "Choisir un fichier" at bounding box center [375, 145] width 122 height 29
type textarea "**********"
type input "**********"
type textarea "**********"
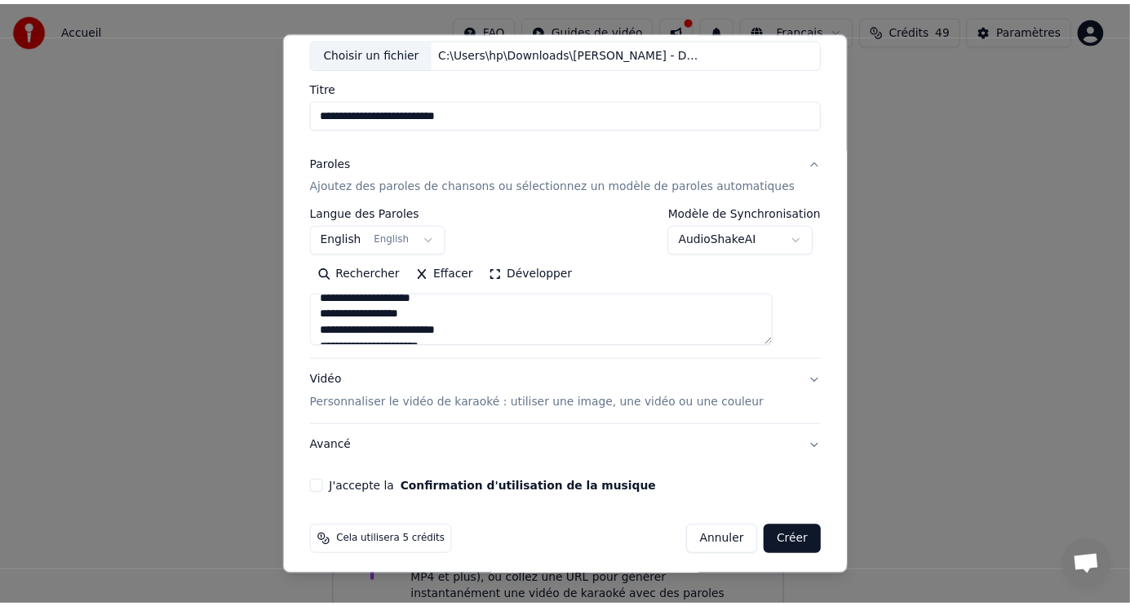
scroll to position [99, 0]
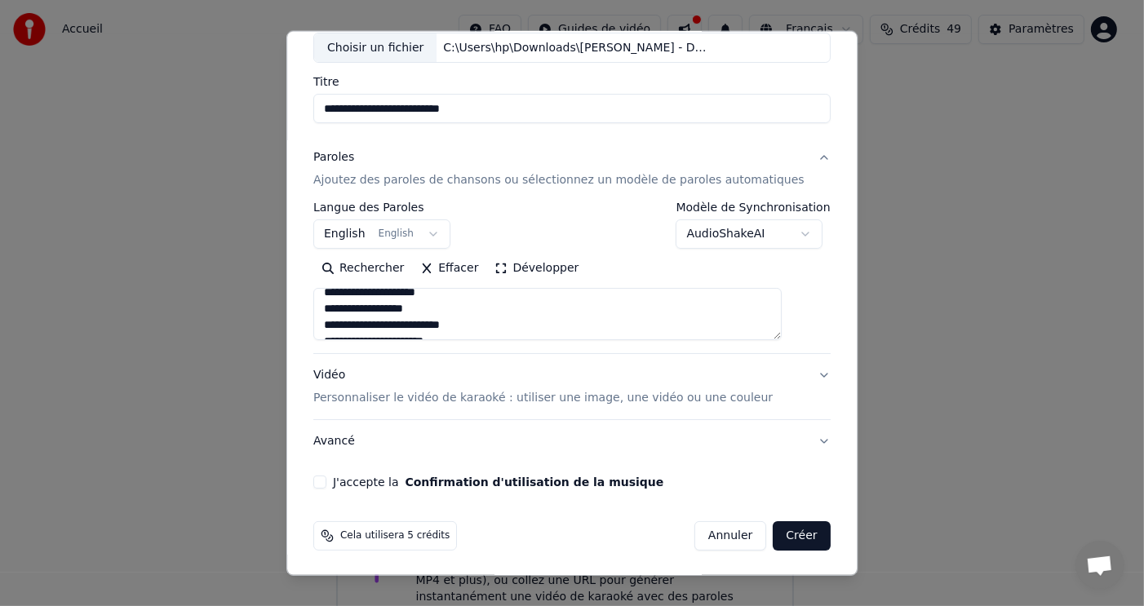
click at [326, 480] on button "J'accepte la Confirmation d'utilisation de la musique" at bounding box center [319, 482] width 13 height 13
click at [776, 531] on button "Créer" at bounding box center [801, 535] width 57 height 29
select select "**"
type textarea "**********"
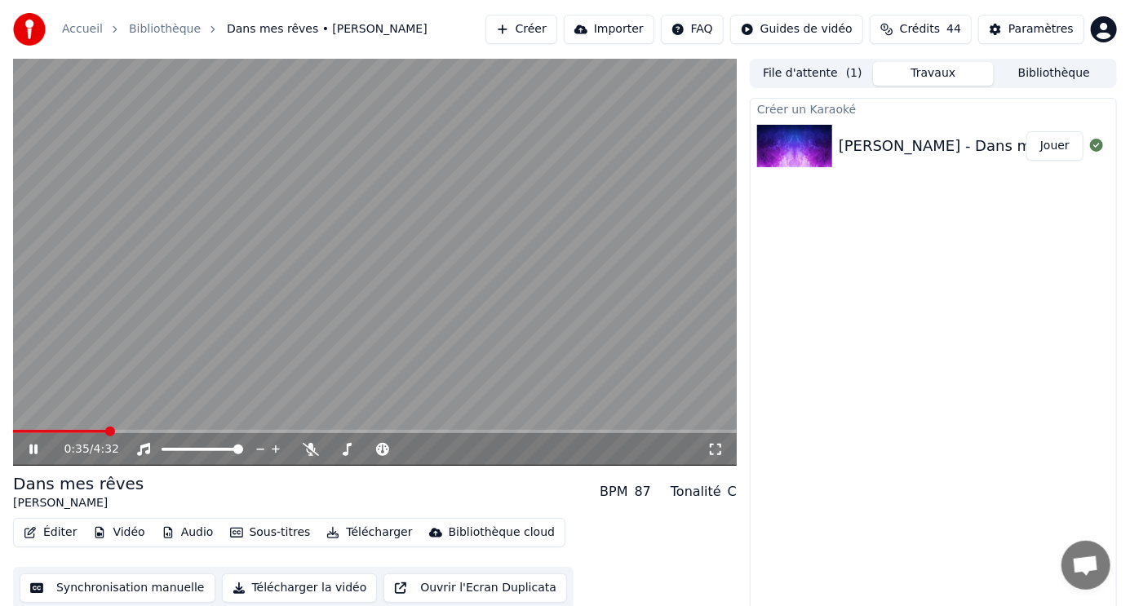
click at [105, 431] on span at bounding box center [375, 431] width 724 height 3
click at [140, 431] on span at bounding box center [375, 431] width 724 height 3
click at [189, 430] on span at bounding box center [375, 431] width 724 height 3
click at [311, 447] on icon at bounding box center [311, 449] width 16 height 13
click at [34, 450] on icon at bounding box center [33, 450] width 8 height 10
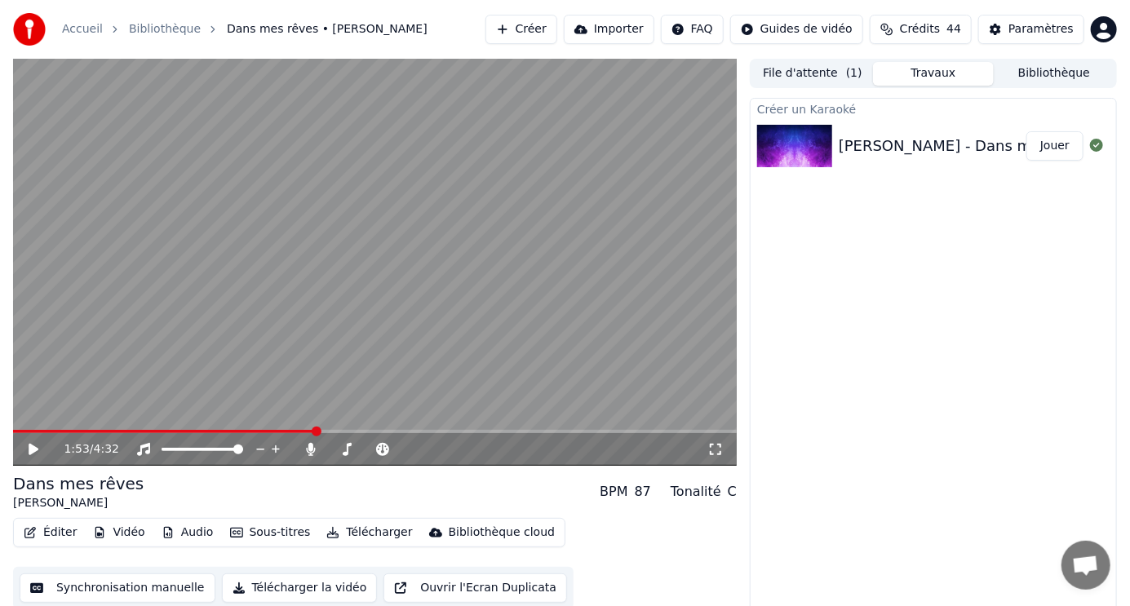
click at [67, 531] on button "Éditer" at bounding box center [50, 532] width 66 height 23
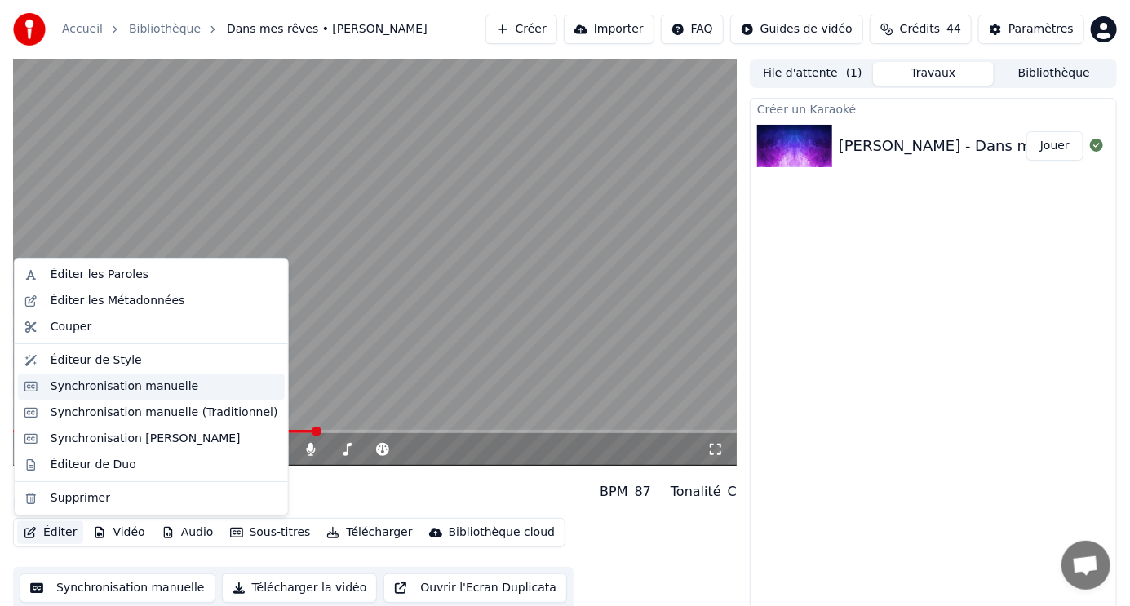
click at [102, 385] on div "Synchronisation manuelle" at bounding box center [125, 387] width 148 height 16
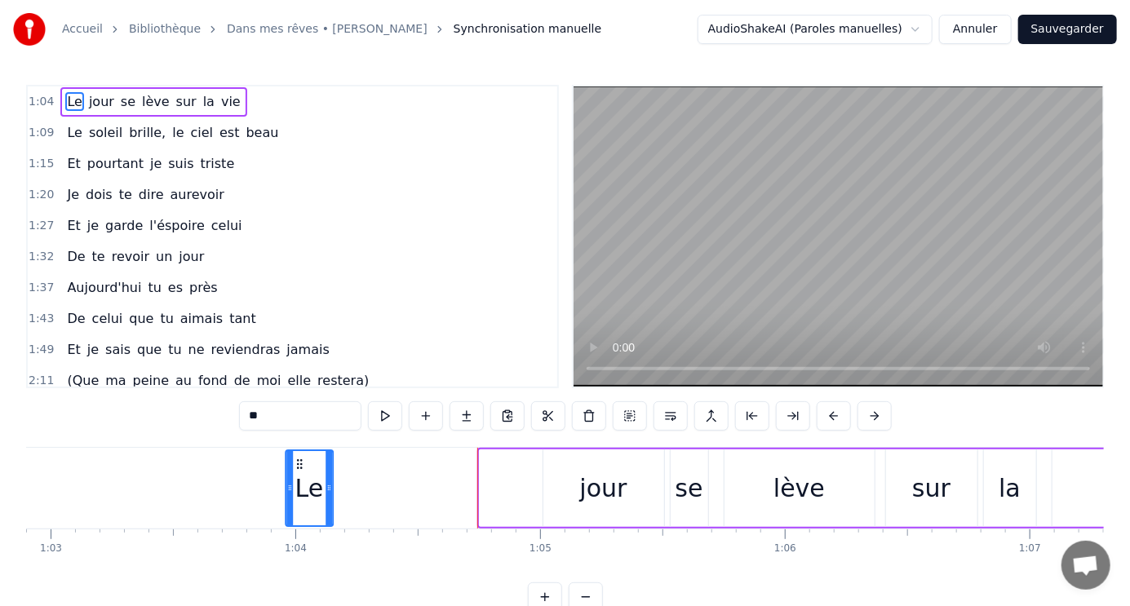
scroll to position [0, 15391]
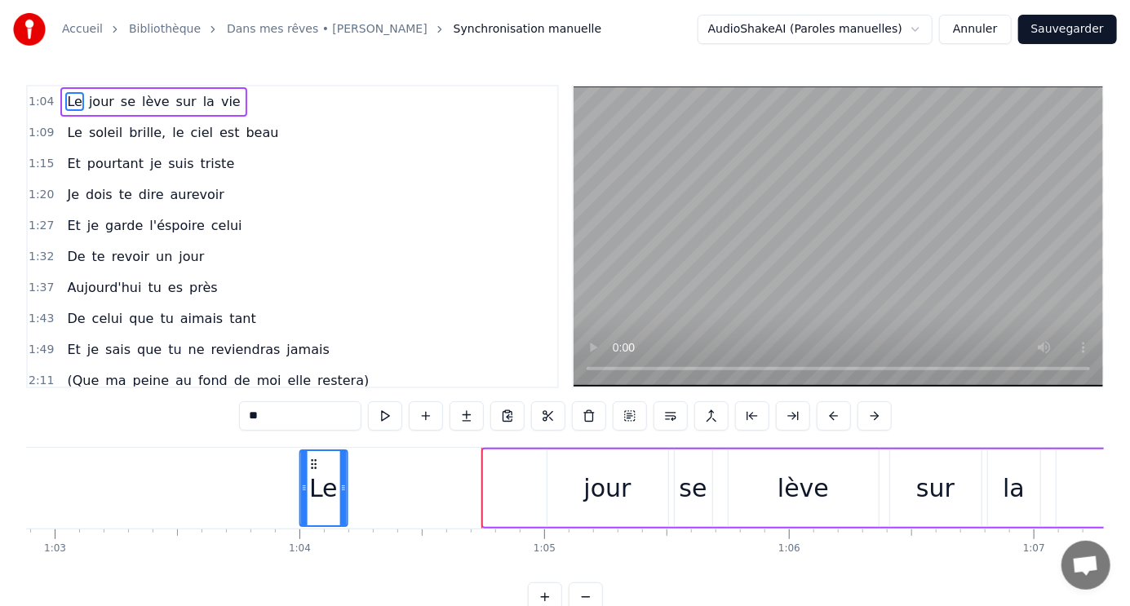
drag, startPoint x: 122, startPoint y: 463, endPoint x: 311, endPoint y: 449, distance: 189.8
click at [311, 450] on div "Le" at bounding box center [323, 489] width 49 height 78
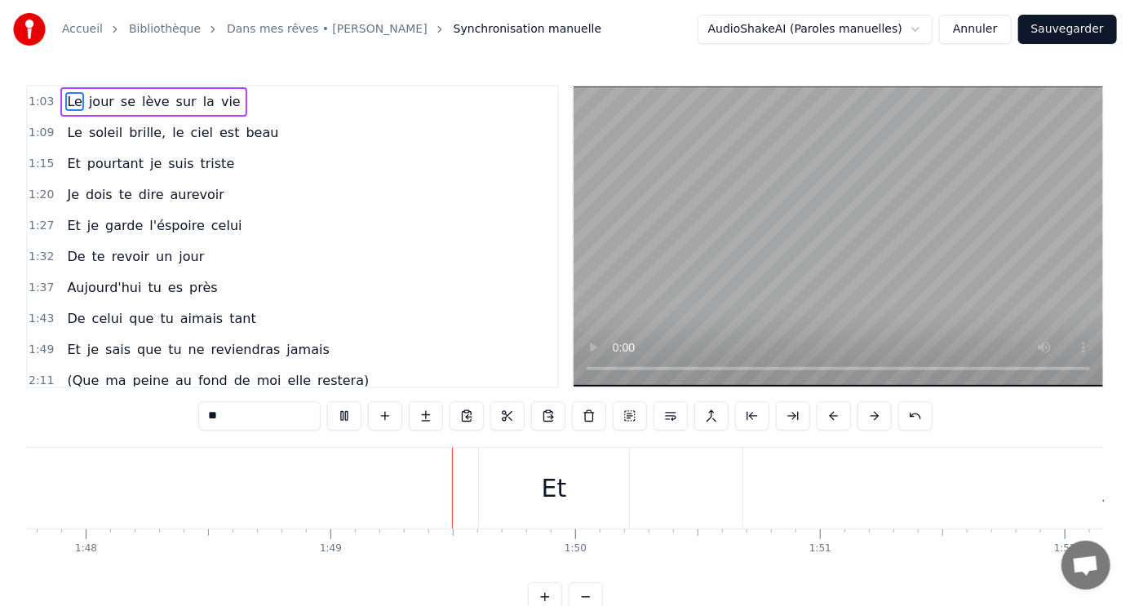
scroll to position [0, 26567]
click at [929, 498] on div "je" at bounding box center [921, 488] width 22 height 37
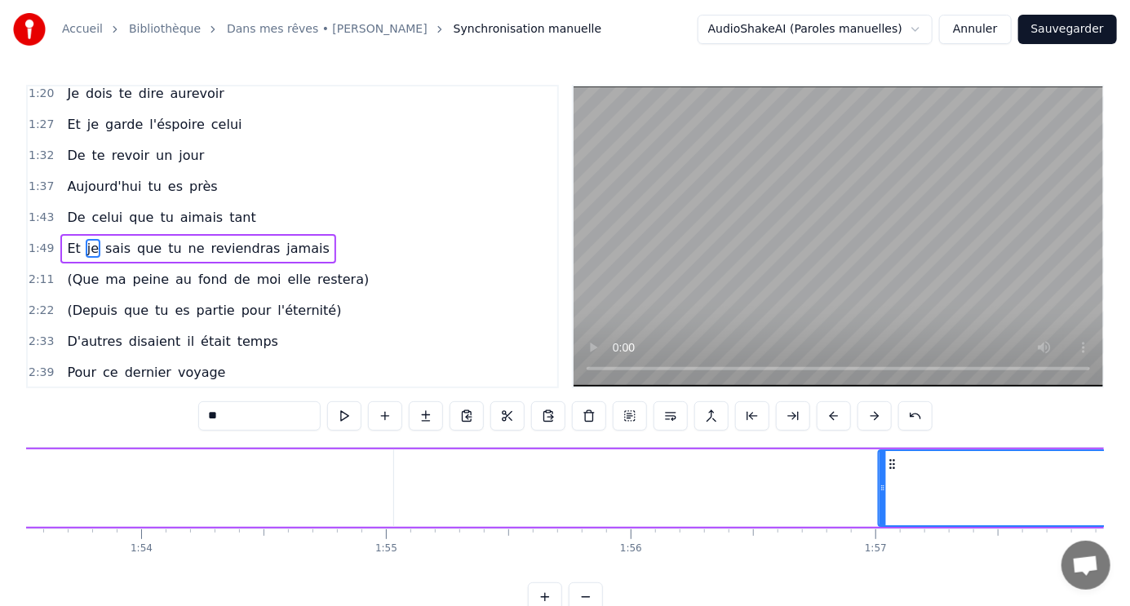
scroll to position [0, 27791]
drag, startPoint x: 560, startPoint y: 463, endPoint x: 873, endPoint y: 438, distance: 313.4
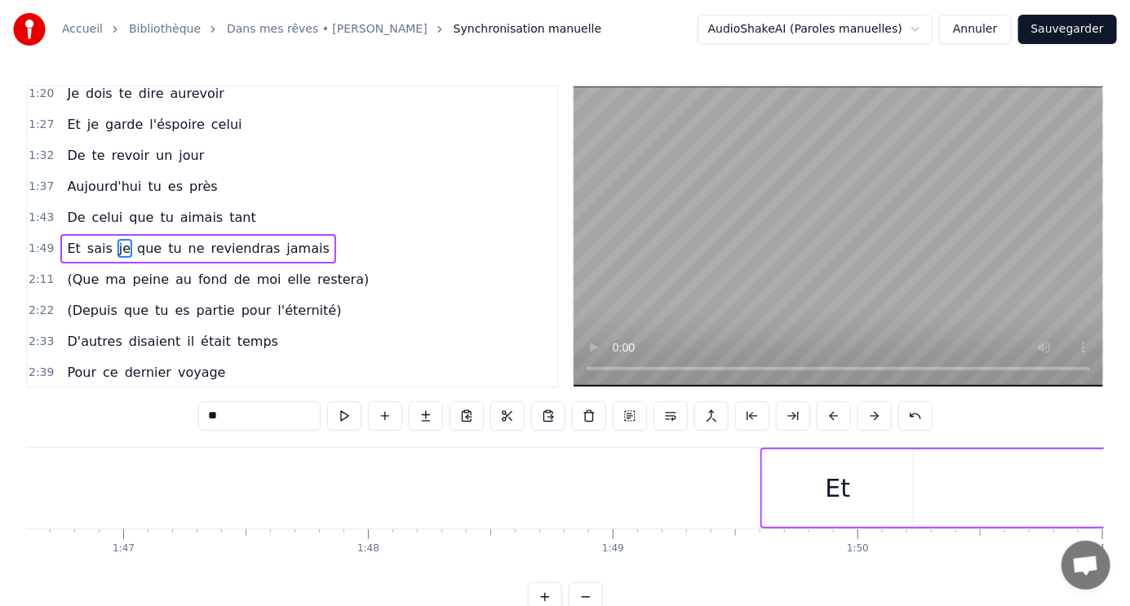
scroll to position [0, 26544]
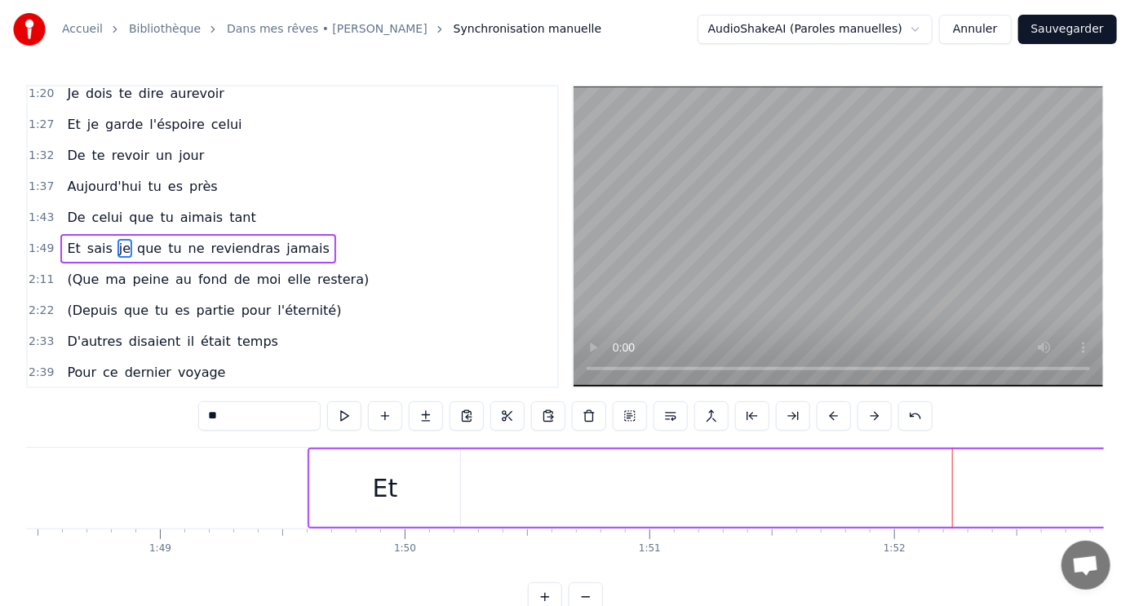
click at [378, 483] on div "Et" at bounding box center [385, 488] width 25 height 37
type input "**"
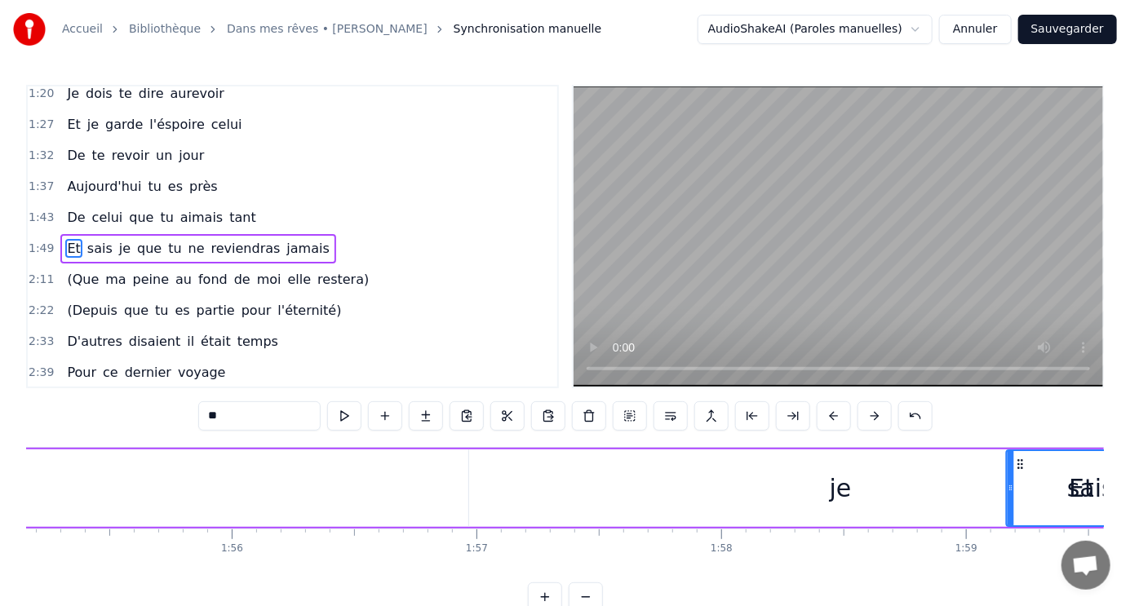
scroll to position [0, 28228]
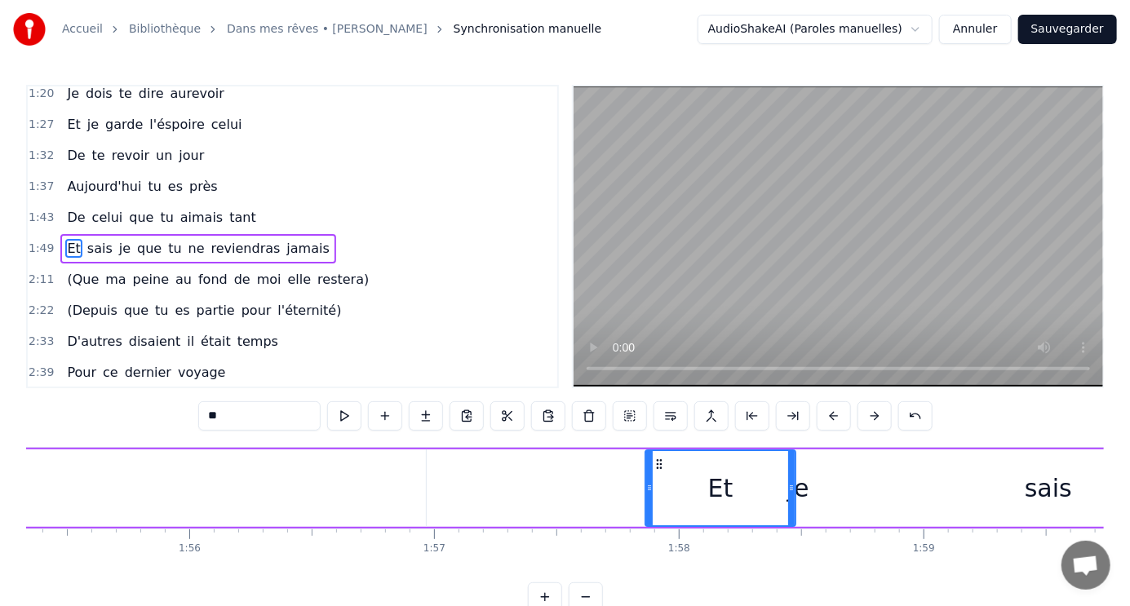
drag, startPoint x: 323, startPoint y: 461, endPoint x: 659, endPoint y: 481, distance: 336.7
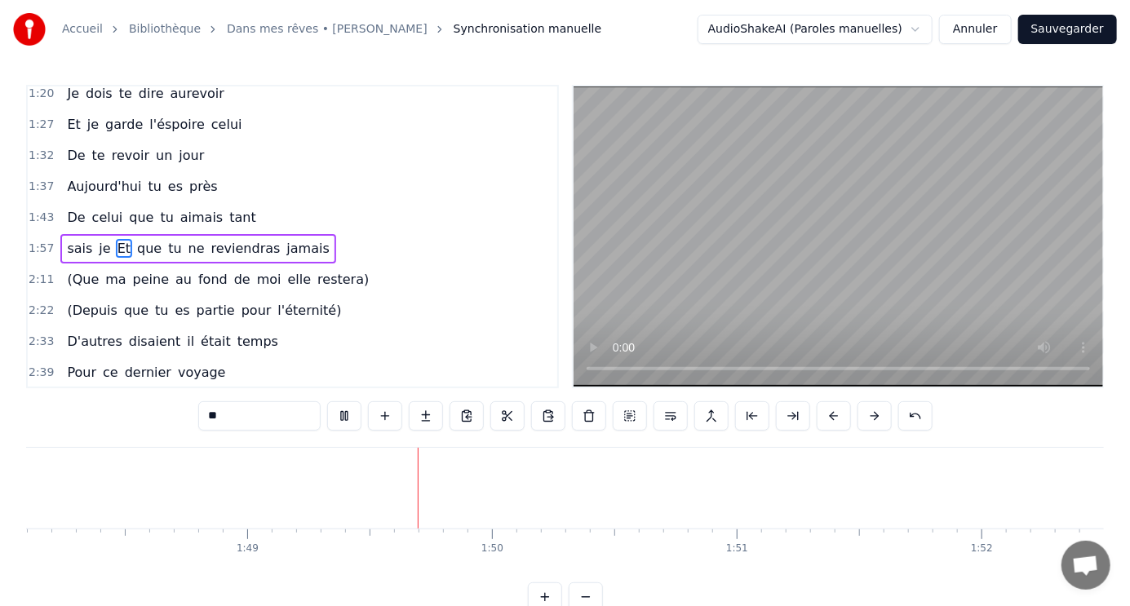
scroll to position [0, 26649]
click at [143, 24] on link "Bibliothèque" at bounding box center [165, 29] width 72 height 16
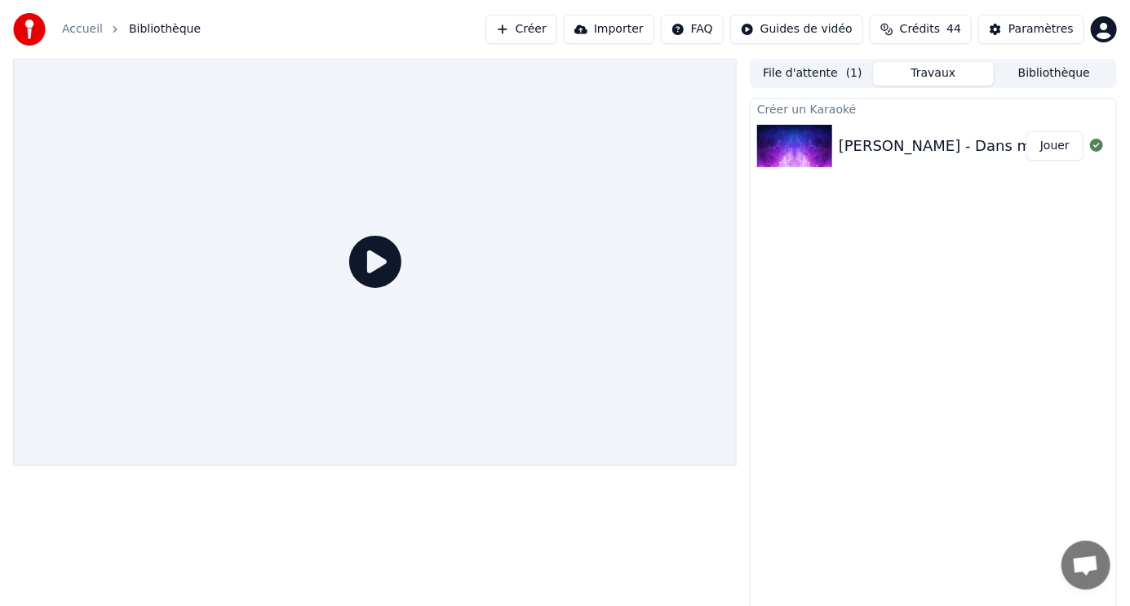
click at [973, 69] on button "Travaux" at bounding box center [933, 74] width 121 height 24
click at [813, 69] on button "File d'attente ( 1 )" at bounding box center [812, 74] width 121 height 24
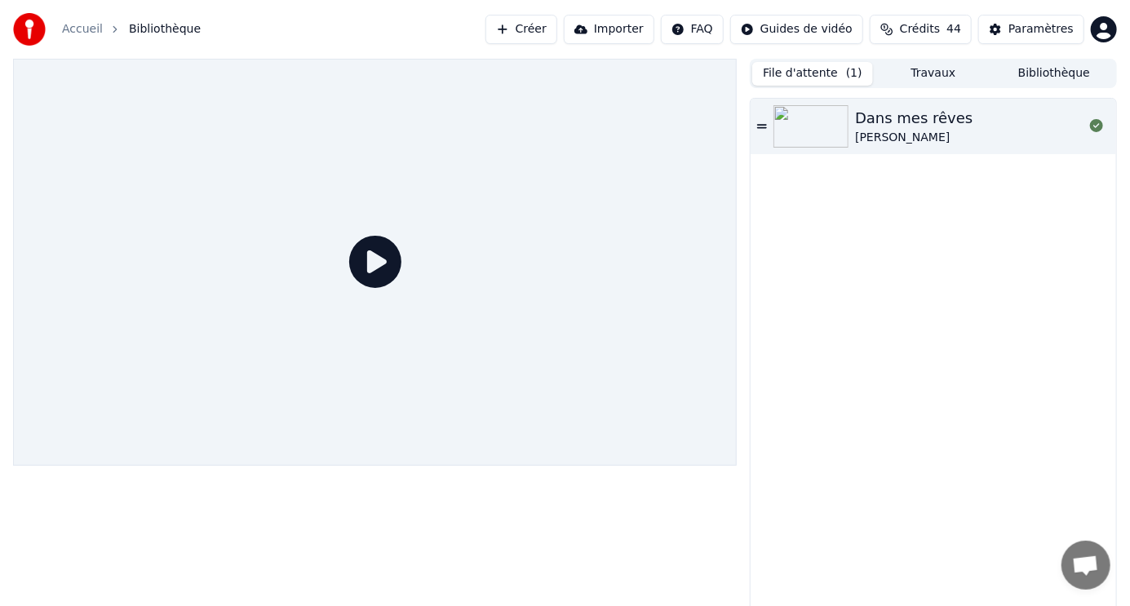
click at [1057, 71] on button "Bibliothèque" at bounding box center [1054, 74] width 121 height 24
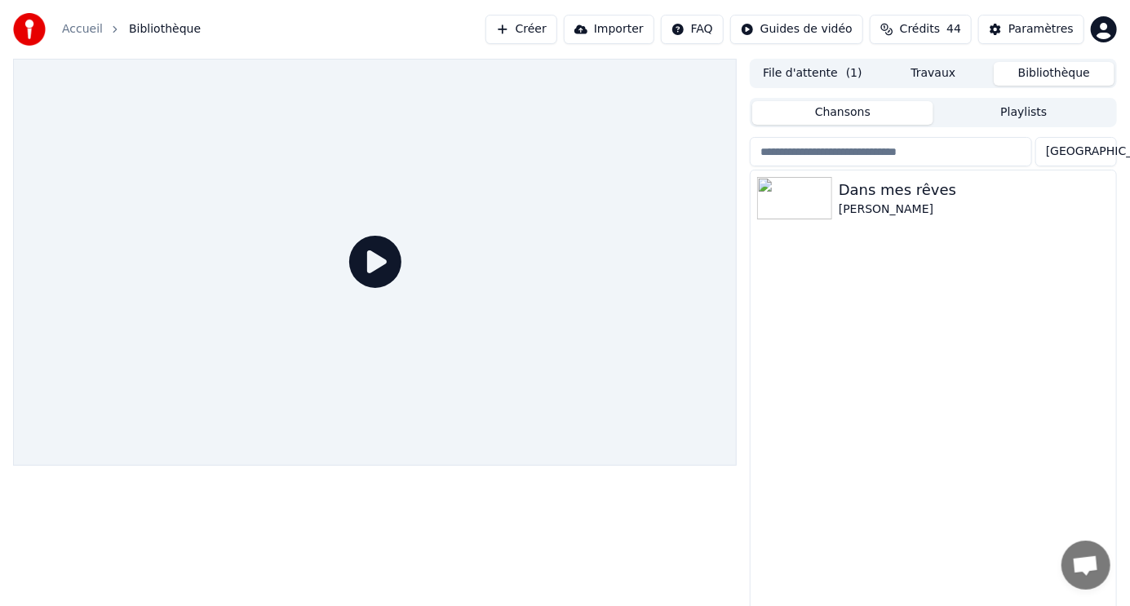
click at [1103, 150] on html "Accueil Bibliothèque Créer Importer FAQ Guides de vidéo Crédits 44 Paramètres F…" at bounding box center [565, 303] width 1130 height 606
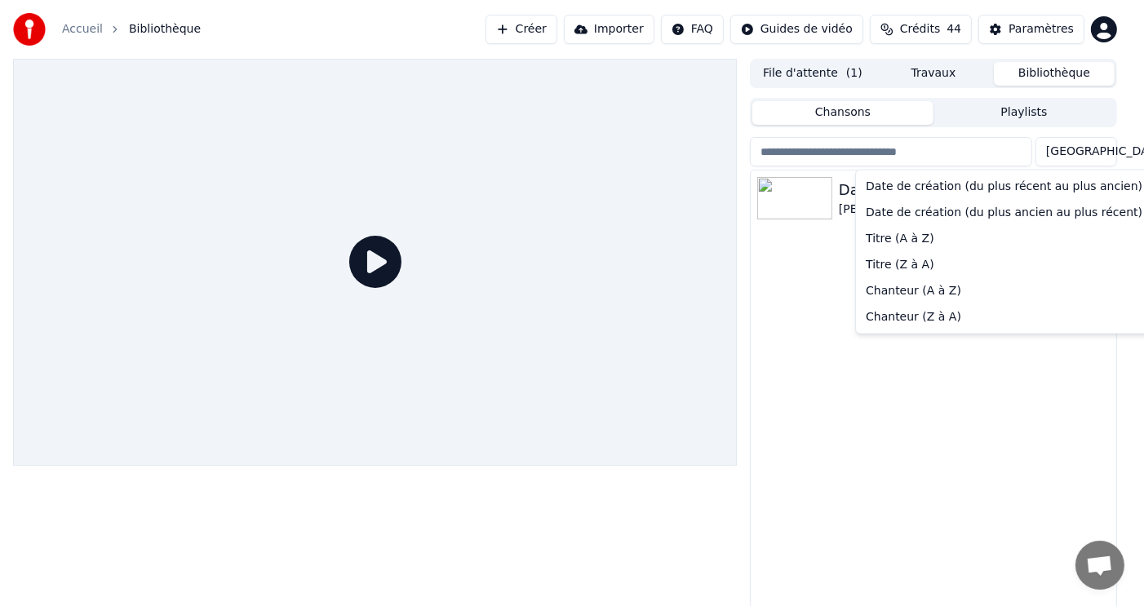
click at [850, 350] on html "Accueil Bibliothèque Créer Importer FAQ Guides de vidéo Crédits 44 Paramètres F…" at bounding box center [572, 303] width 1144 height 606
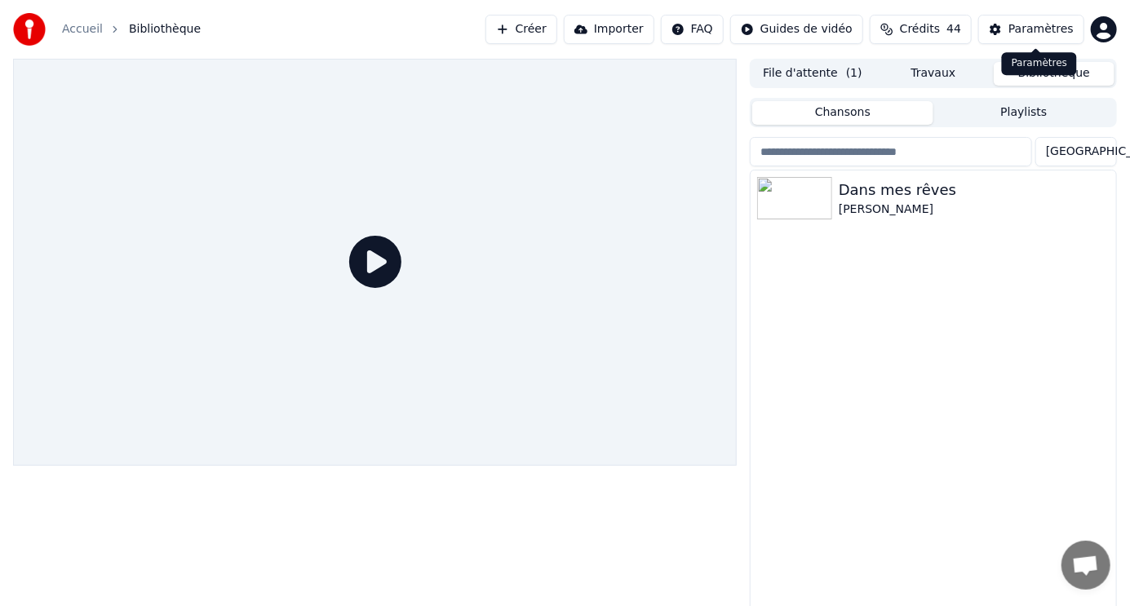
click at [1034, 24] on div "Paramètres" at bounding box center [1040, 29] width 65 height 16
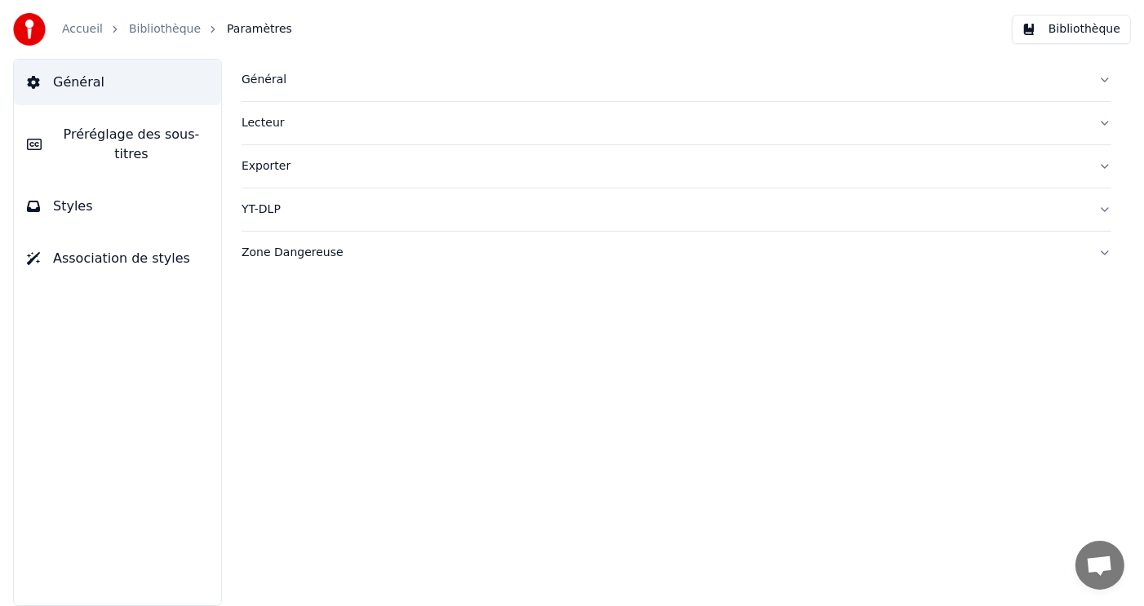
click at [51, 82] on button "Général" at bounding box center [117, 83] width 207 height 46
click at [1053, 24] on button "Bibliothèque" at bounding box center [1071, 29] width 119 height 29
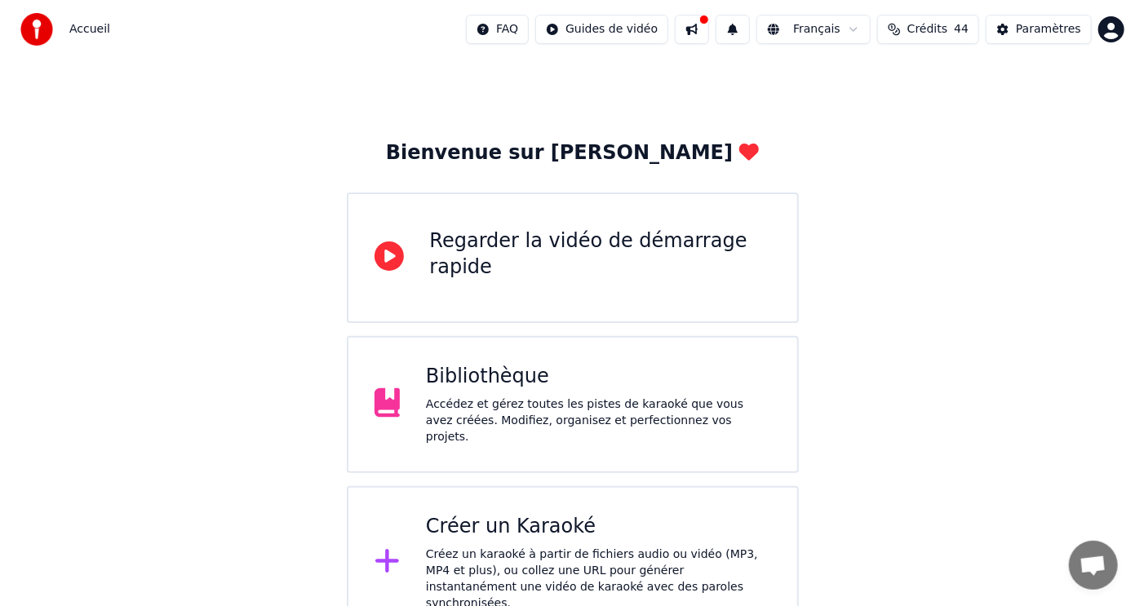
scroll to position [25, 0]
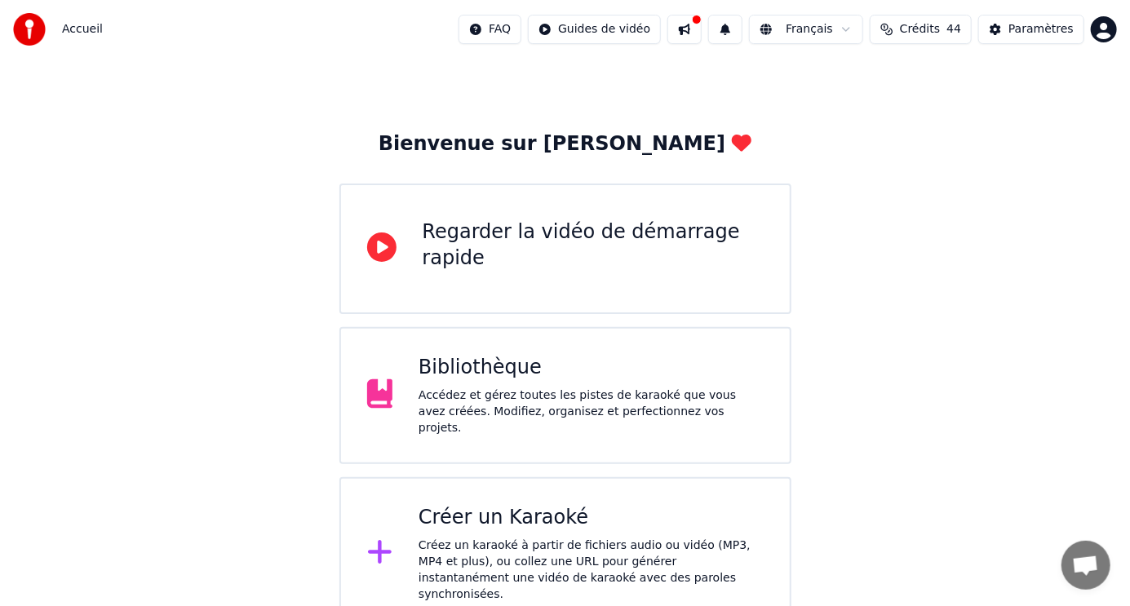
click at [547, 518] on div "Créer un Karaoké" at bounding box center [591, 518] width 345 height 26
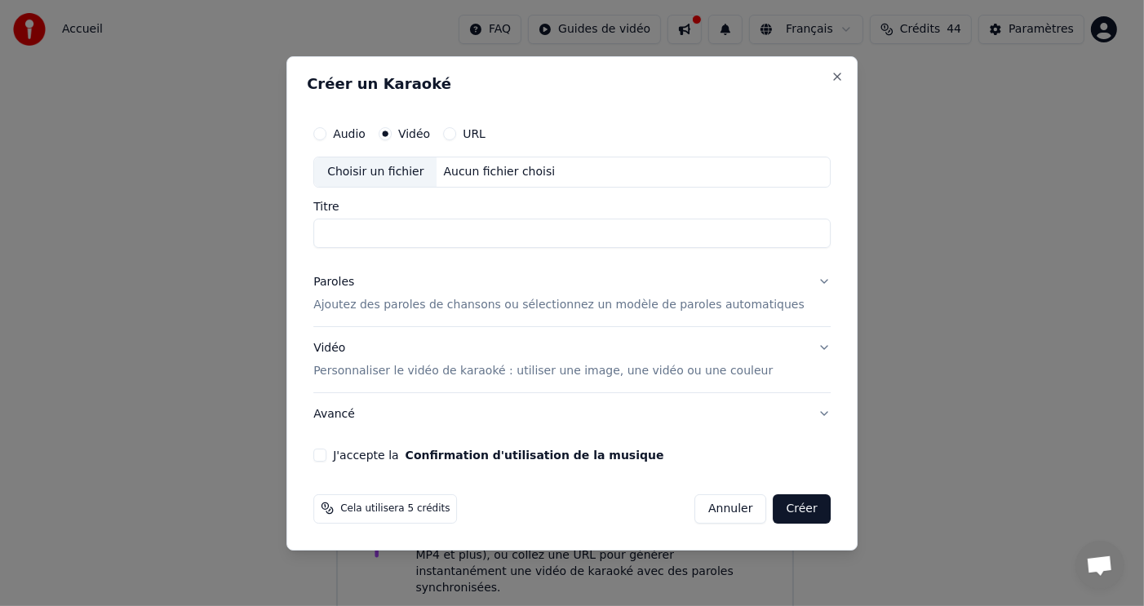
click at [412, 292] on div "Paroles Ajoutez des paroles de chansons ou sélectionnez un modèle de paroles au…" at bounding box center [558, 293] width 491 height 39
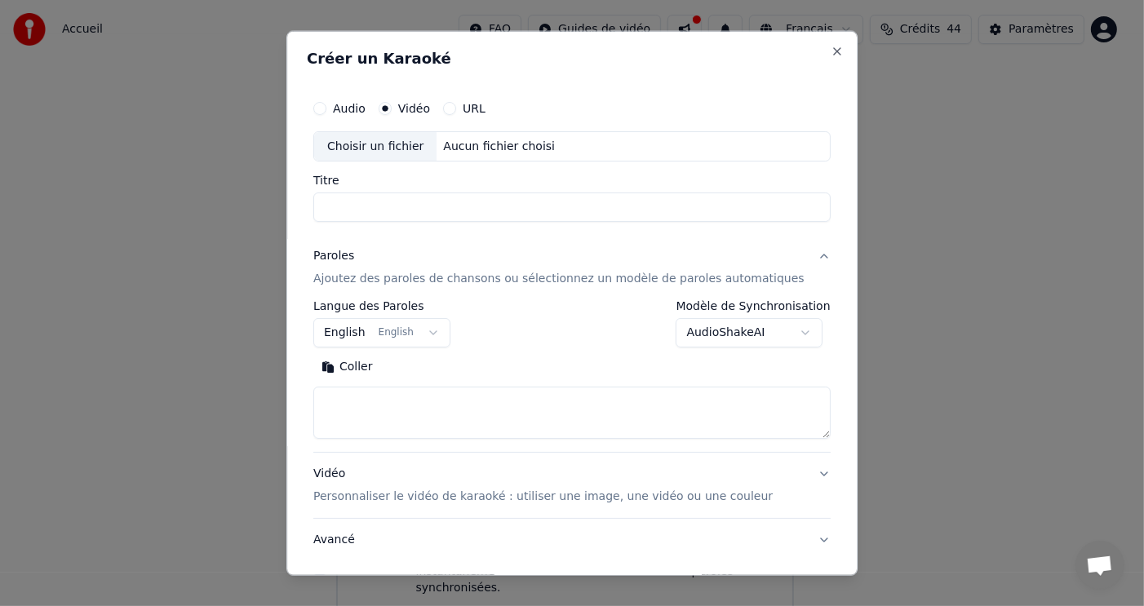
click at [438, 330] on body "**********" at bounding box center [565, 299] width 1130 height 649
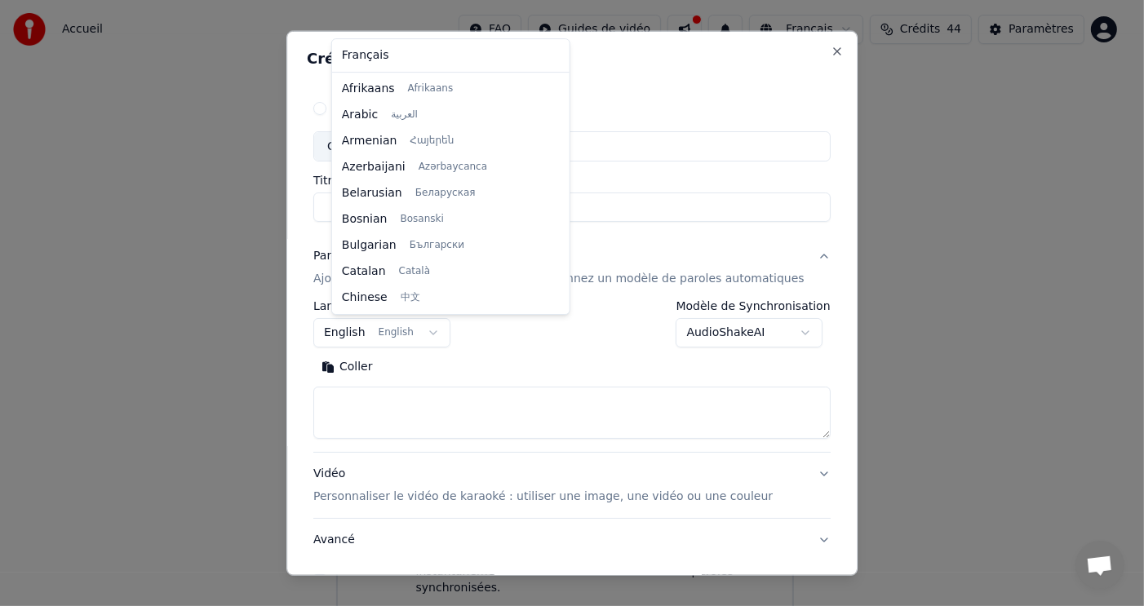
scroll to position [130, 0]
select select "**"
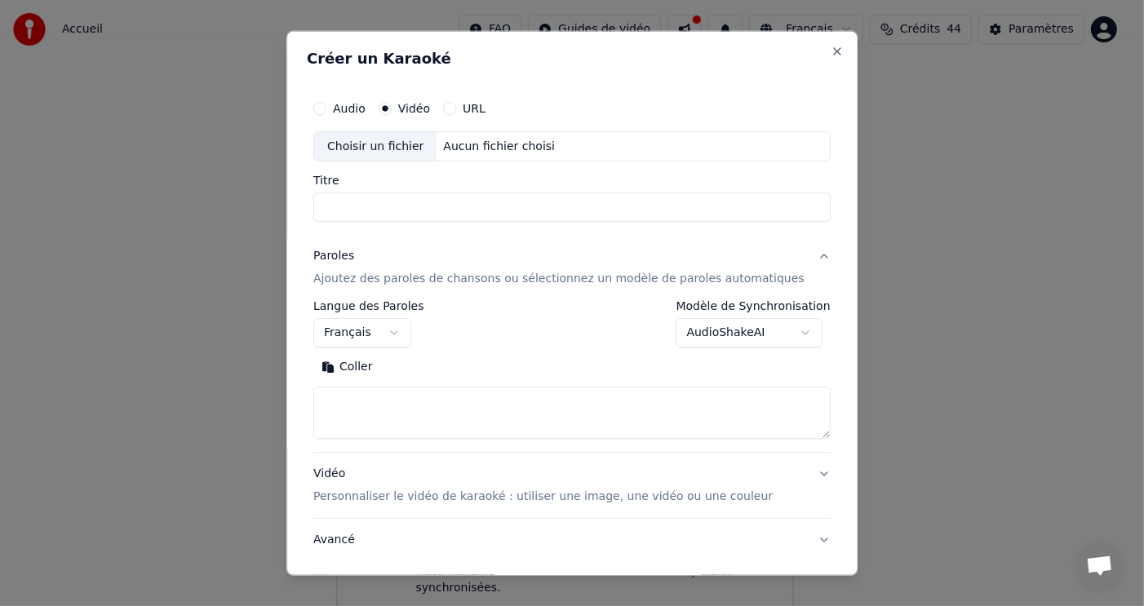
click at [371, 366] on button "Coller" at bounding box center [347, 367] width 68 height 26
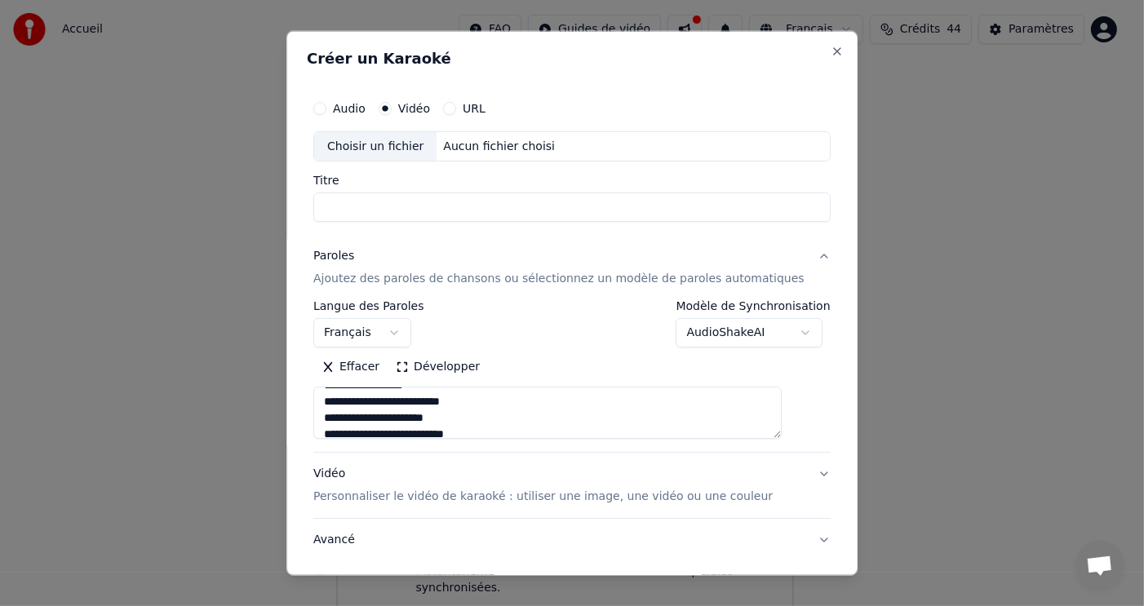
scroll to position [326, 0]
click at [478, 402] on textarea "**********" at bounding box center [547, 413] width 468 height 52
click at [389, 394] on textarea "**********" at bounding box center [547, 413] width 468 height 52
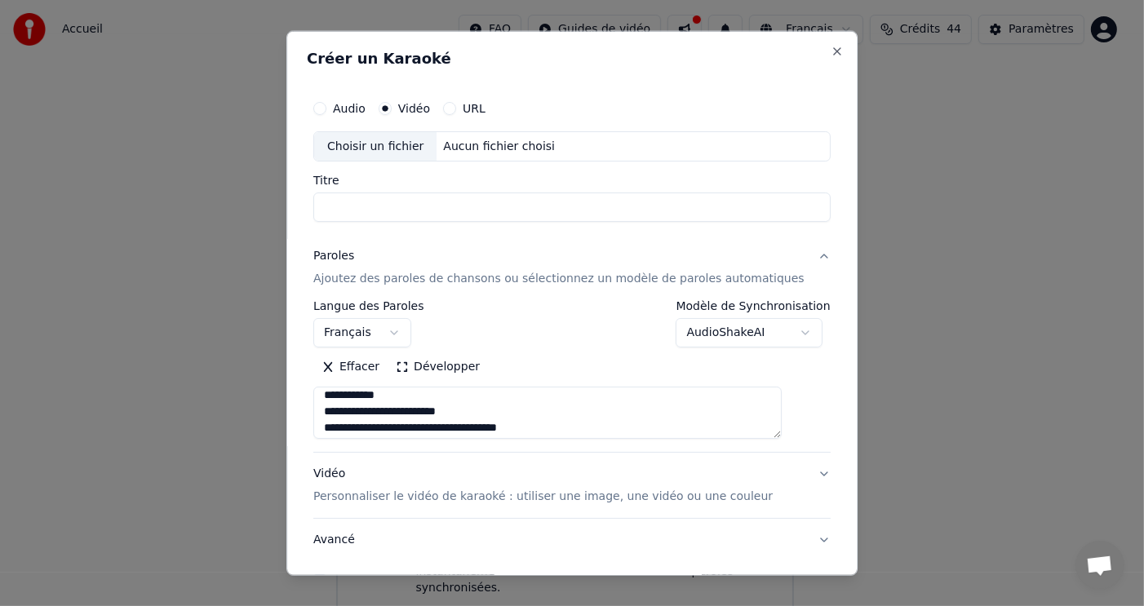
click at [419, 427] on textarea "**********" at bounding box center [547, 413] width 468 height 52
click at [420, 390] on textarea "**********" at bounding box center [547, 413] width 468 height 52
click at [343, 412] on textarea "**********" at bounding box center [547, 413] width 468 height 52
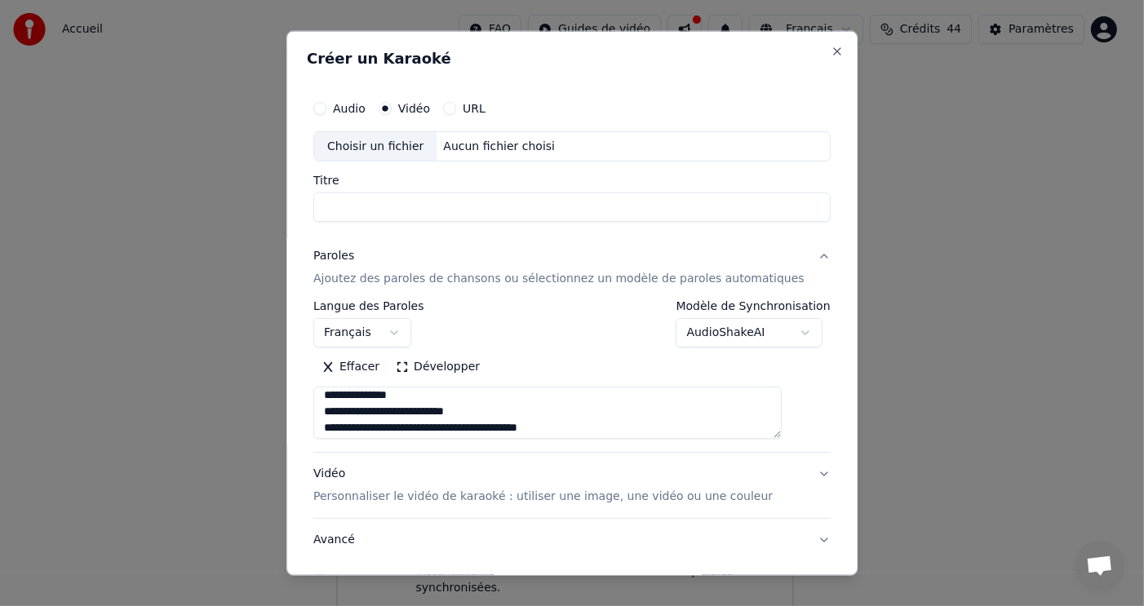
click at [462, 426] on textarea "**********" at bounding box center [547, 413] width 468 height 52
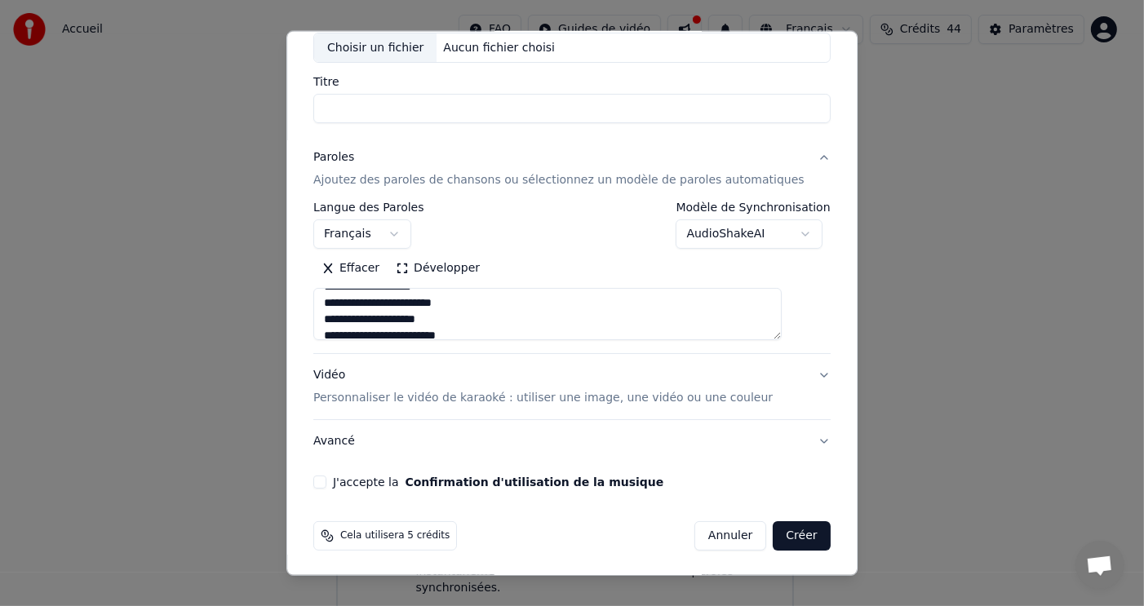
scroll to position [163, 0]
click at [415, 306] on textarea "**********" at bounding box center [547, 314] width 468 height 52
click at [463, 312] on textarea "**********" at bounding box center [547, 314] width 468 height 52
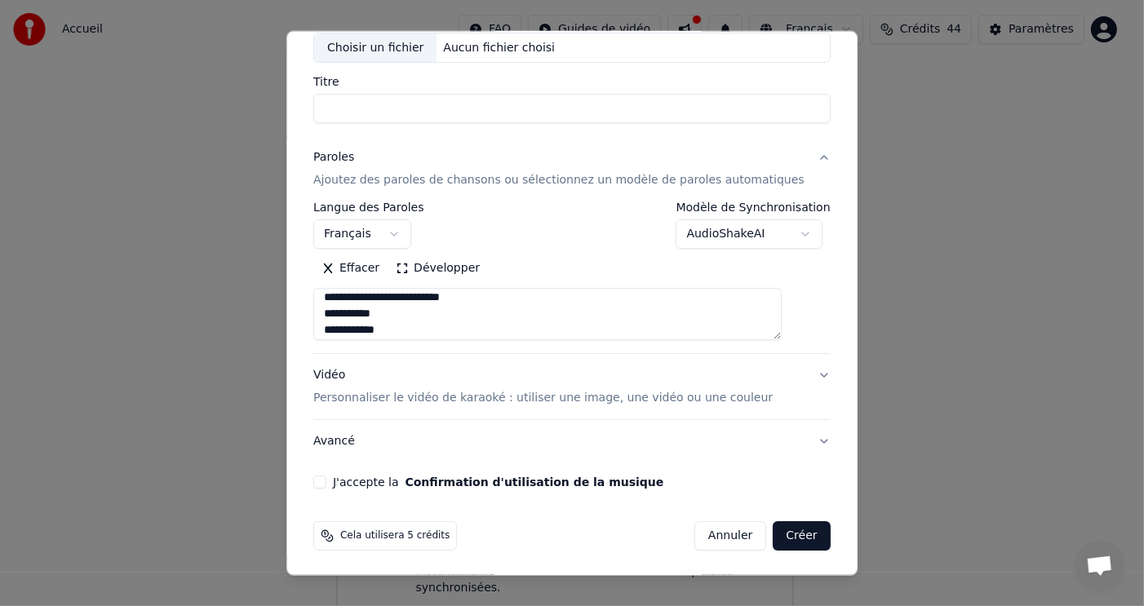
click at [424, 296] on textarea "**********" at bounding box center [547, 314] width 468 height 52
click at [343, 295] on textarea "**********" at bounding box center [547, 314] width 468 height 52
click at [341, 293] on textarea "**********" at bounding box center [547, 314] width 468 height 52
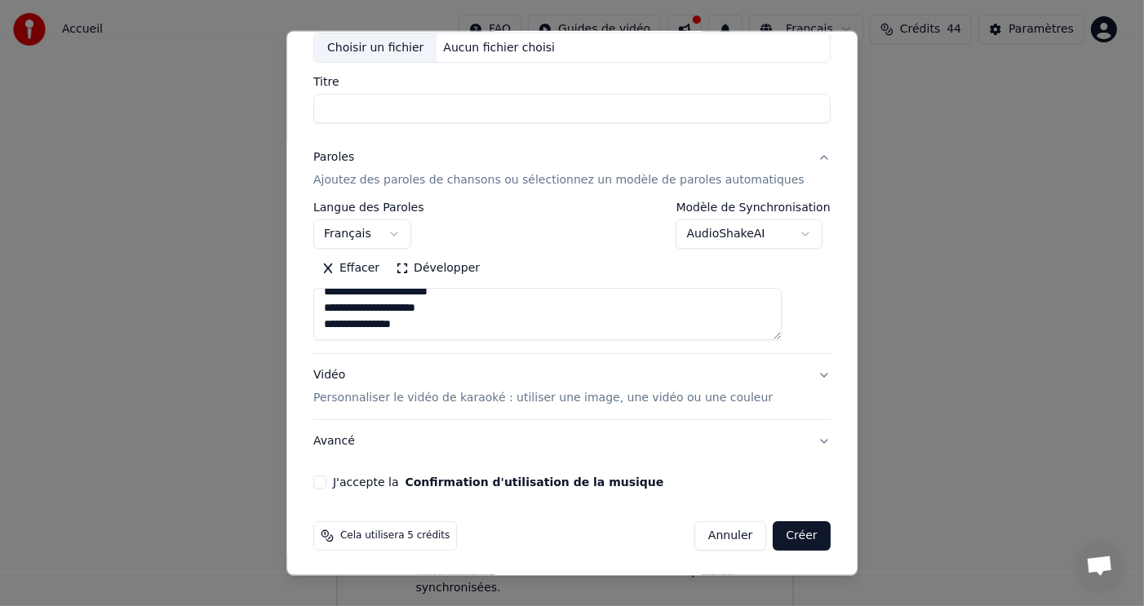
type textarea "**********"
click at [326, 479] on button "J'accepte la Confirmation d'utilisation de la musique" at bounding box center [319, 482] width 13 height 13
click at [450, 110] on input "Titre" at bounding box center [571, 108] width 517 height 29
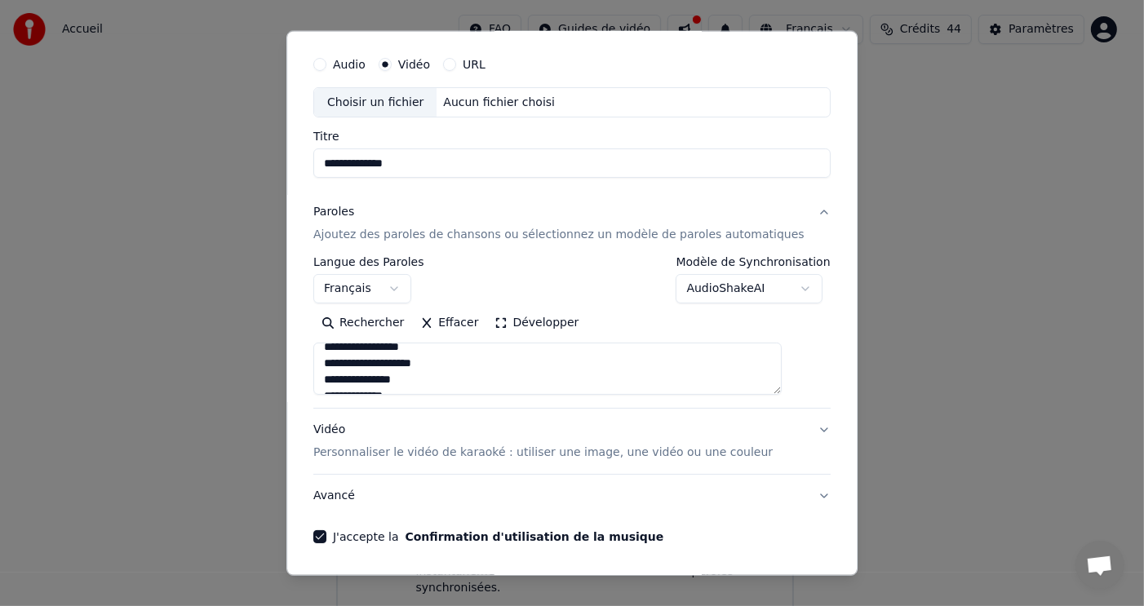
scroll to position [17, 0]
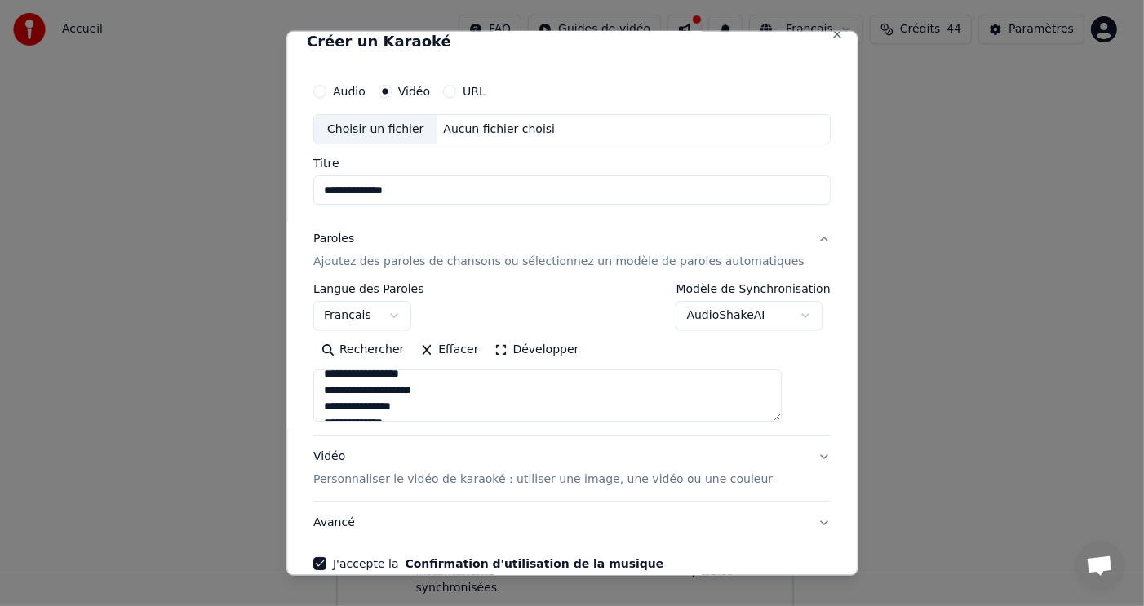
click at [377, 126] on div "Choisir un fichier" at bounding box center [375, 128] width 122 height 29
type input "**********"
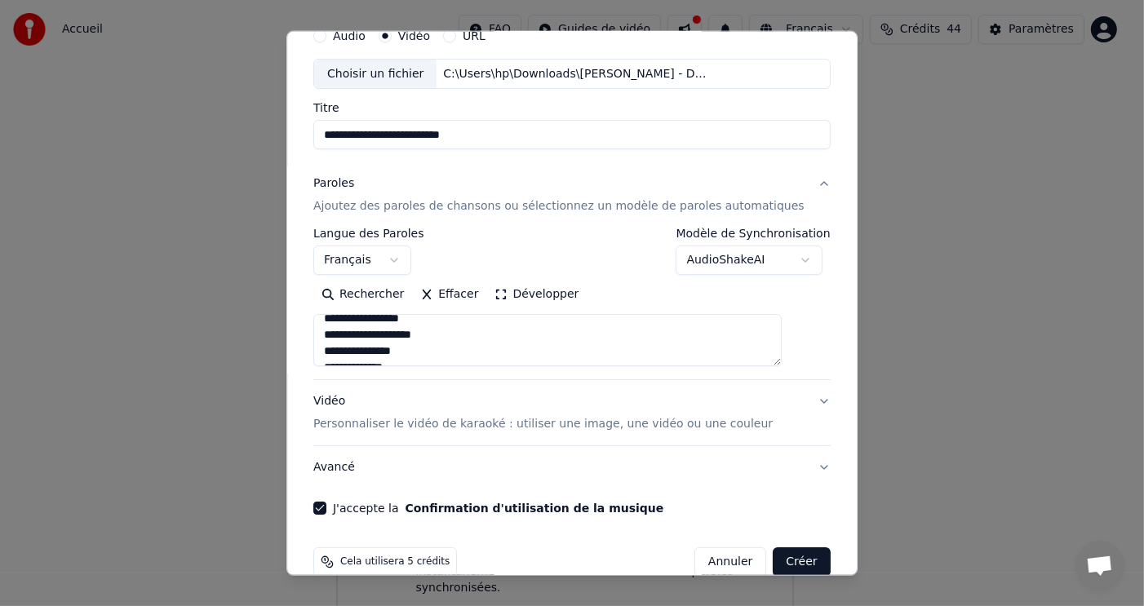
scroll to position [99, 0]
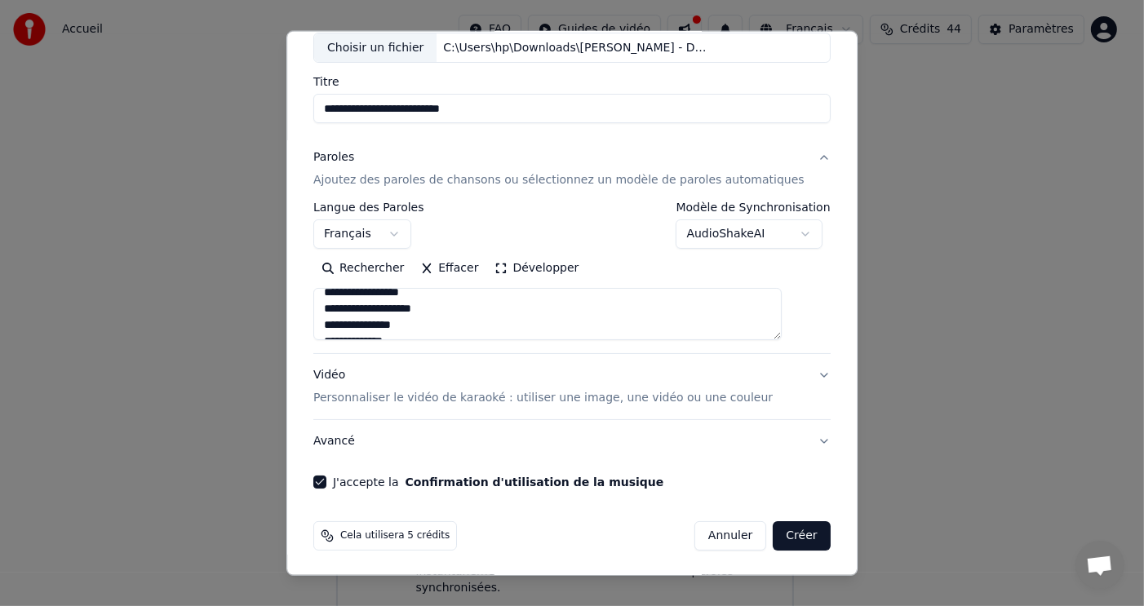
click at [773, 529] on button "Créer" at bounding box center [801, 535] width 57 height 29
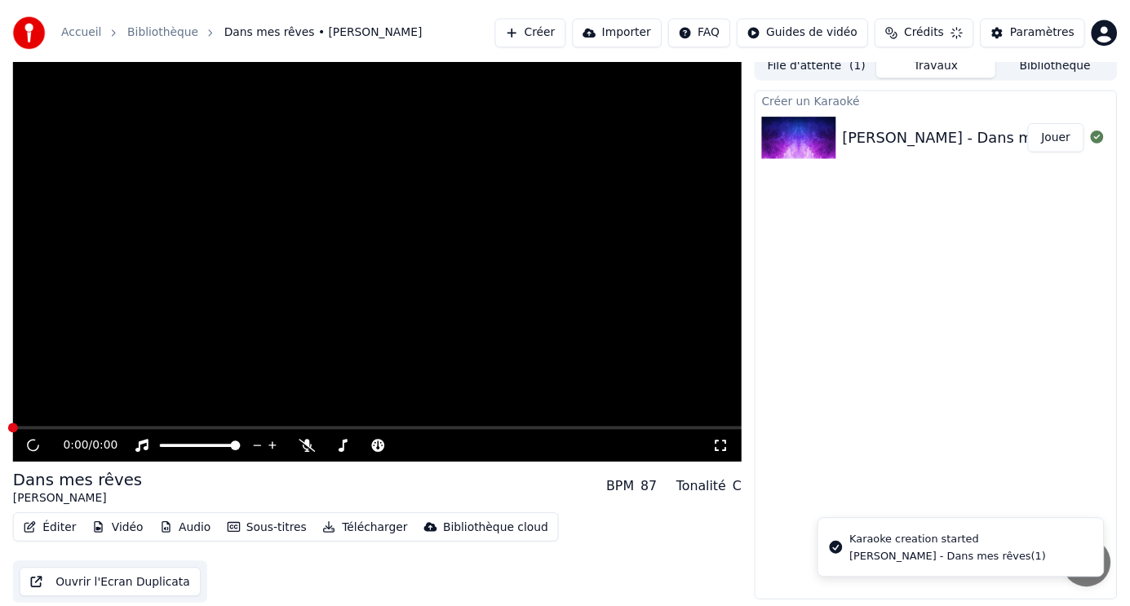
scroll to position [7, 0]
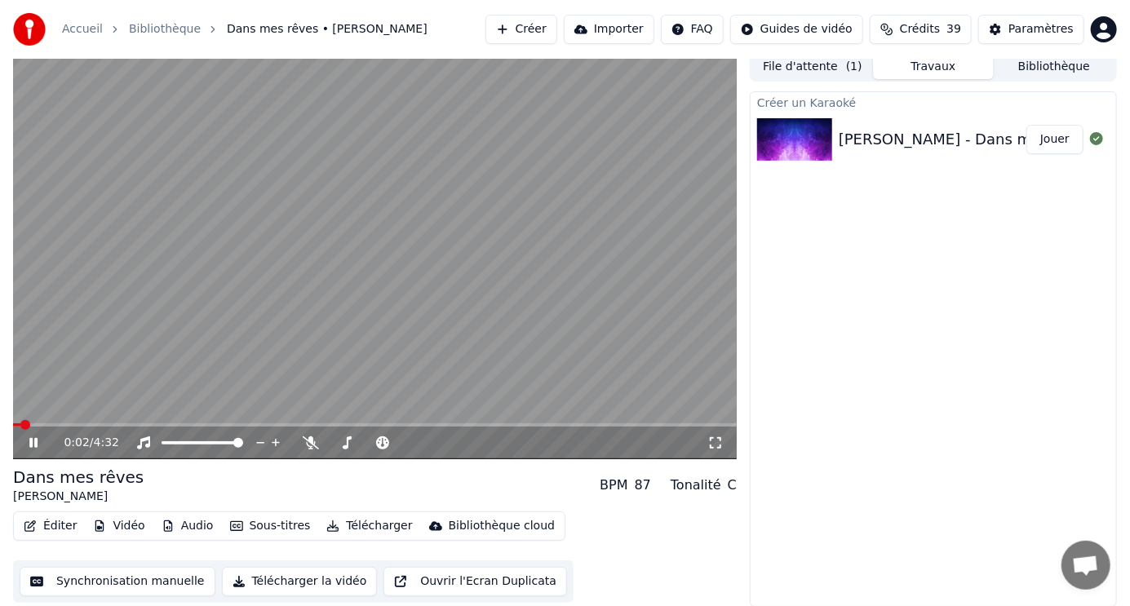
click at [100, 422] on video at bounding box center [375, 255] width 724 height 407
click at [131, 427] on div "0:03 / 4:32" at bounding box center [375, 443] width 724 height 33
click at [131, 423] on span at bounding box center [375, 424] width 724 height 3
click at [175, 425] on span at bounding box center [375, 424] width 724 height 3
click at [33, 444] on icon at bounding box center [34, 442] width 10 height 11
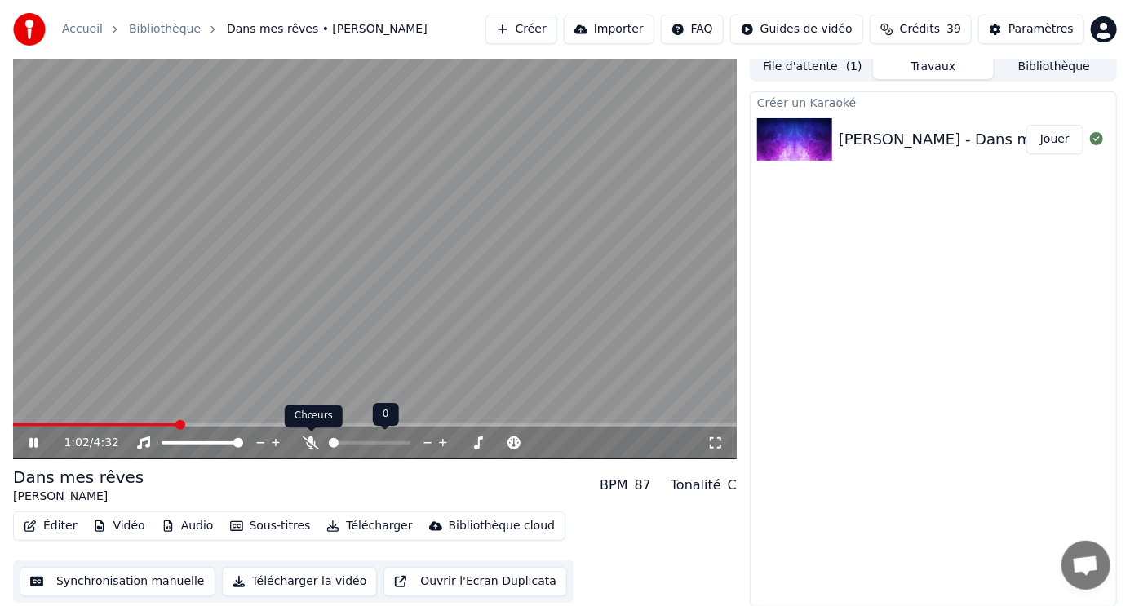
click at [307, 445] on icon at bounding box center [311, 442] width 16 height 13
click at [30, 443] on icon at bounding box center [33, 443] width 8 height 10
click at [30, 441] on icon at bounding box center [34, 442] width 10 height 11
click at [30, 441] on icon at bounding box center [33, 443] width 8 height 10
click at [30, 441] on icon at bounding box center [34, 442] width 10 height 11
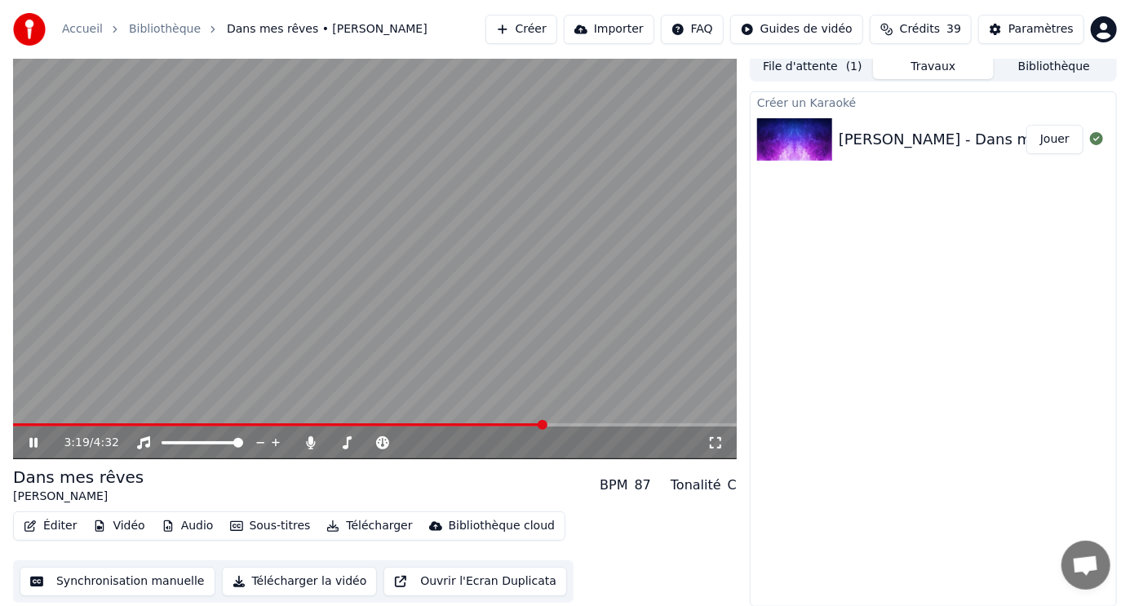
click at [30, 441] on icon at bounding box center [33, 443] width 8 height 10
click at [529, 423] on span at bounding box center [271, 424] width 516 height 3
click at [35, 441] on icon at bounding box center [34, 442] width 10 height 11
click at [34, 441] on icon at bounding box center [33, 443] width 8 height 10
click at [37, 438] on icon at bounding box center [45, 442] width 38 height 13
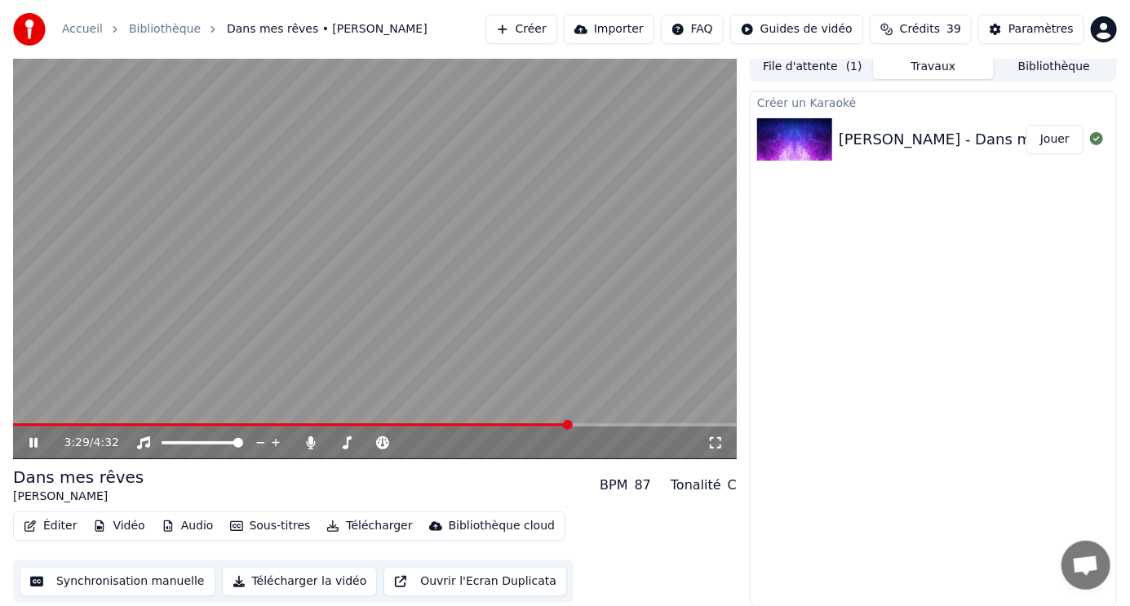
click at [24, 441] on div "3:29 / 4:32" at bounding box center [375, 443] width 711 height 16
click at [553, 423] on span at bounding box center [295, 424] width 565 height 3
click at [33, 439] on icon at bounding box center [45, 442] width 38 height 13
click at [35, 438] on icon at bounding box center [45, 442] width 38 height 13
click at [55, 441] on icon at bounding box center [45, 442] width 38 height 13
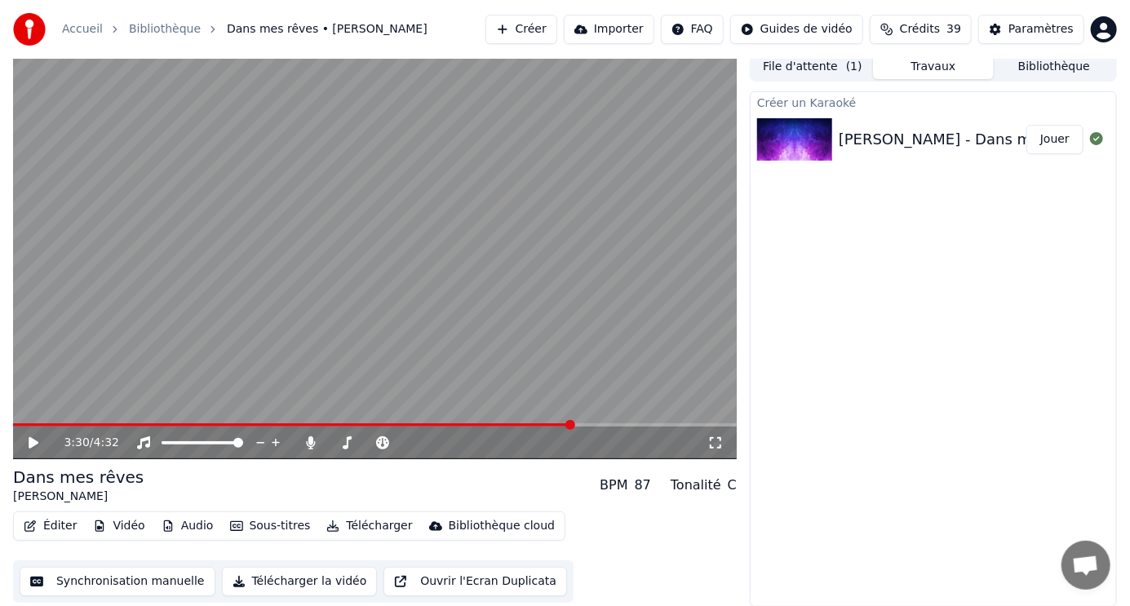
click at [55, 441] on icon at bounding box center [45, 442] width 38 height 13
click at [52, 520] on button "Éditer" at bounding box center [50, 526] width 66 height 23
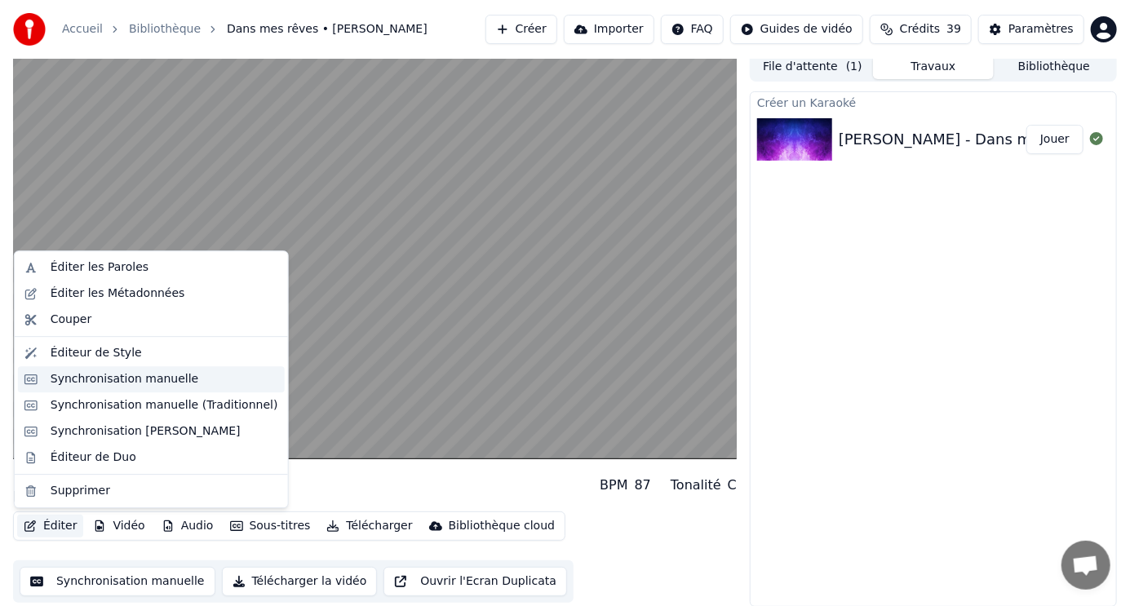
click at [109, 376] on div "Synchronisation manuelle" at bounding box center [125, 379] width 148 height 16
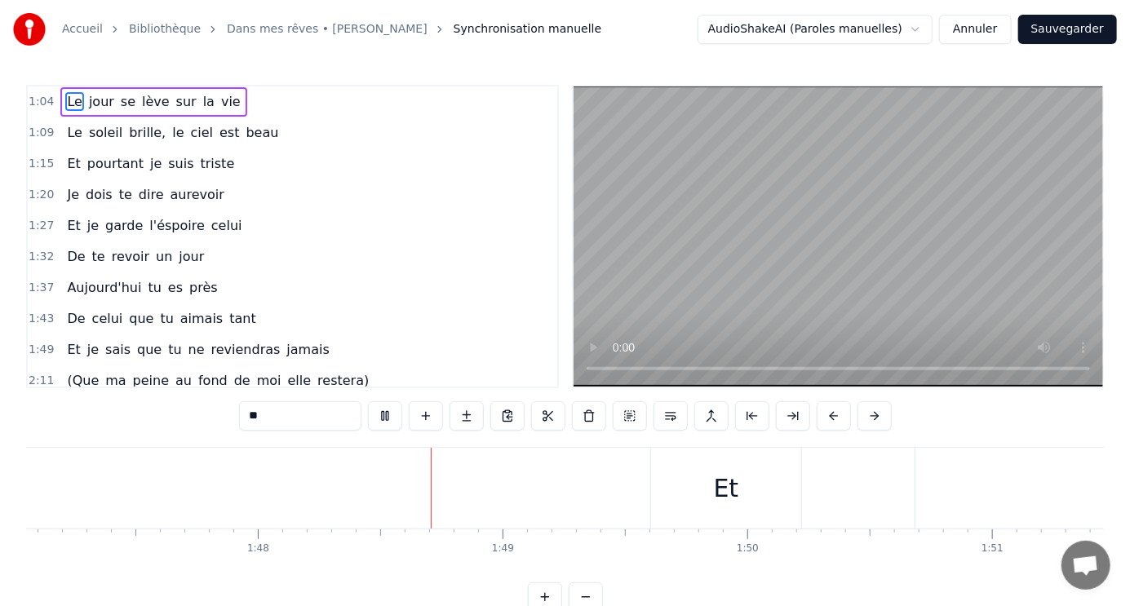
scroll to position [0, 26393]
click at [478, 492] on div "Et" at bounding box center [534, 488] width 150 height 81
type input "**"
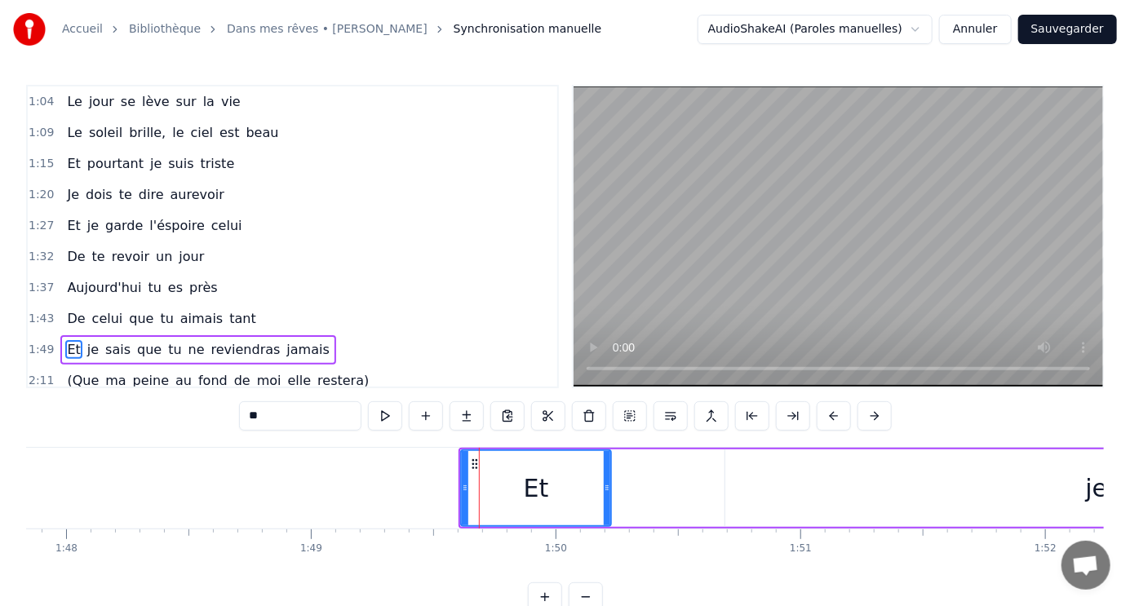
scroll to position [101, 0]
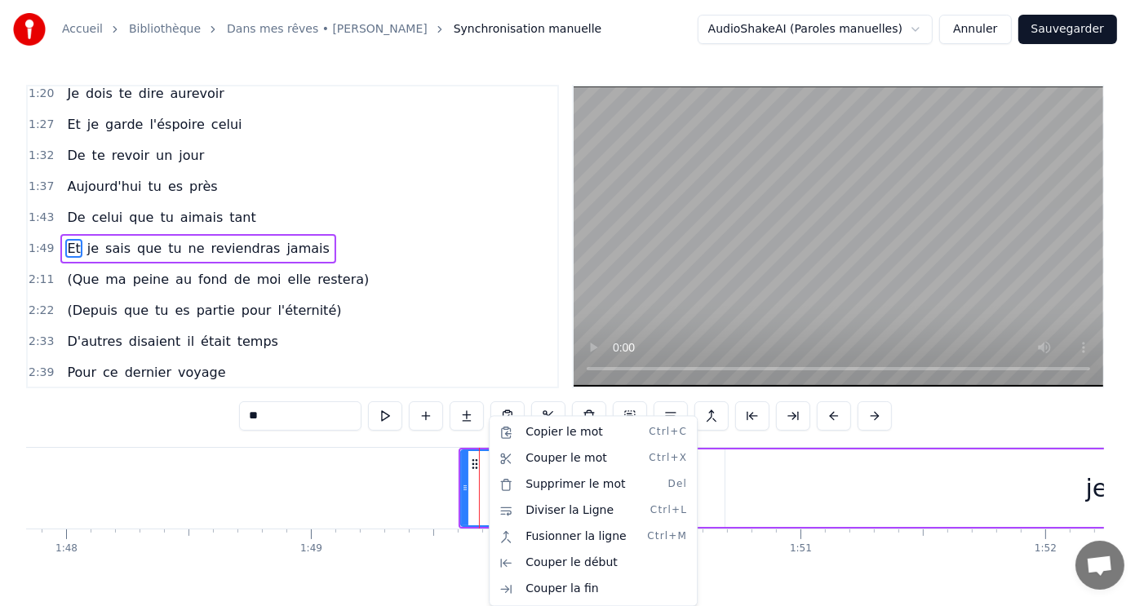
click at [481, 476] on html "Accueil Bibliothèque Dans mes rêves • Jim Rama Synchronisation manuelle AudioSh…" at bounding box center [572, 319] width 1144 height 638
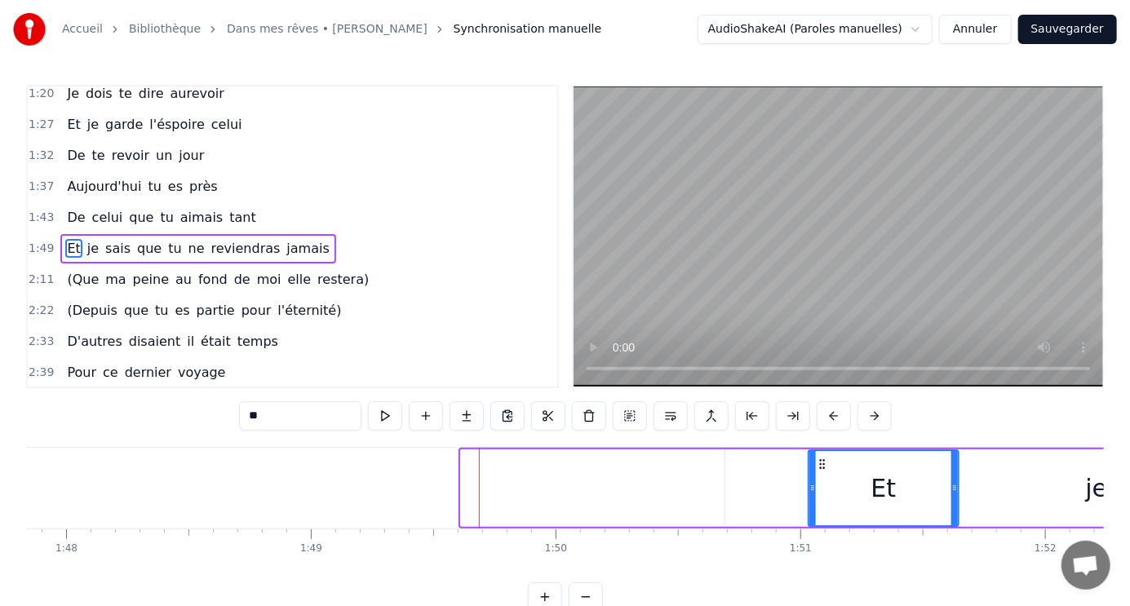
drag, startPoint x: 471, startPoint y: 462, endPoint x: 818, endPoint y: 478, distance: 347.9
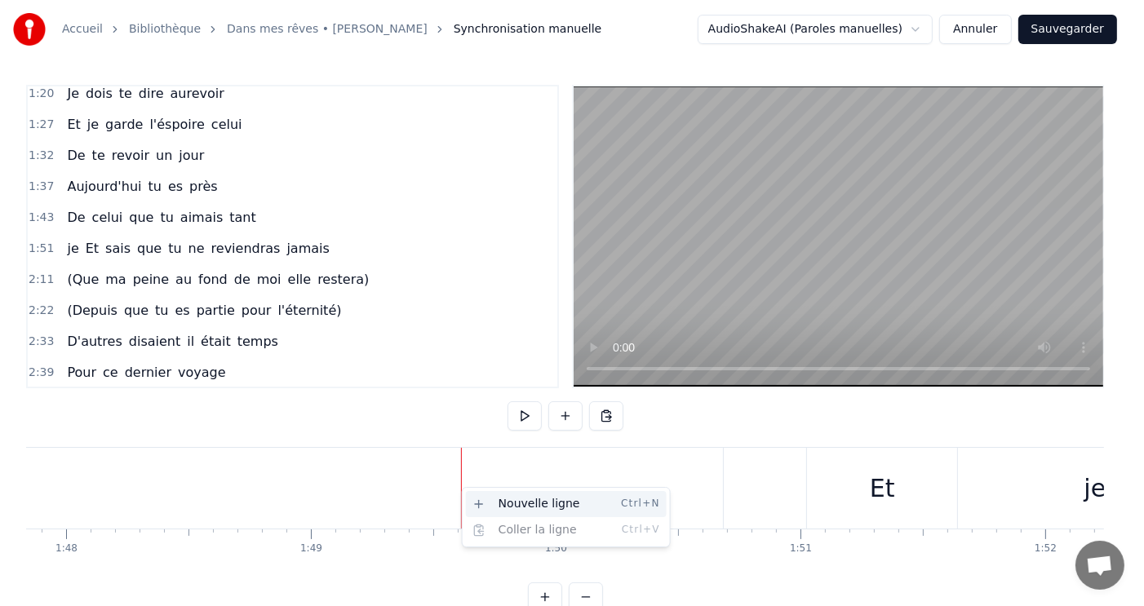
click at [552, 506] on div "Nouvelle ligne Ctrl+N" at bounding box center [566, 504] width 201 height 26
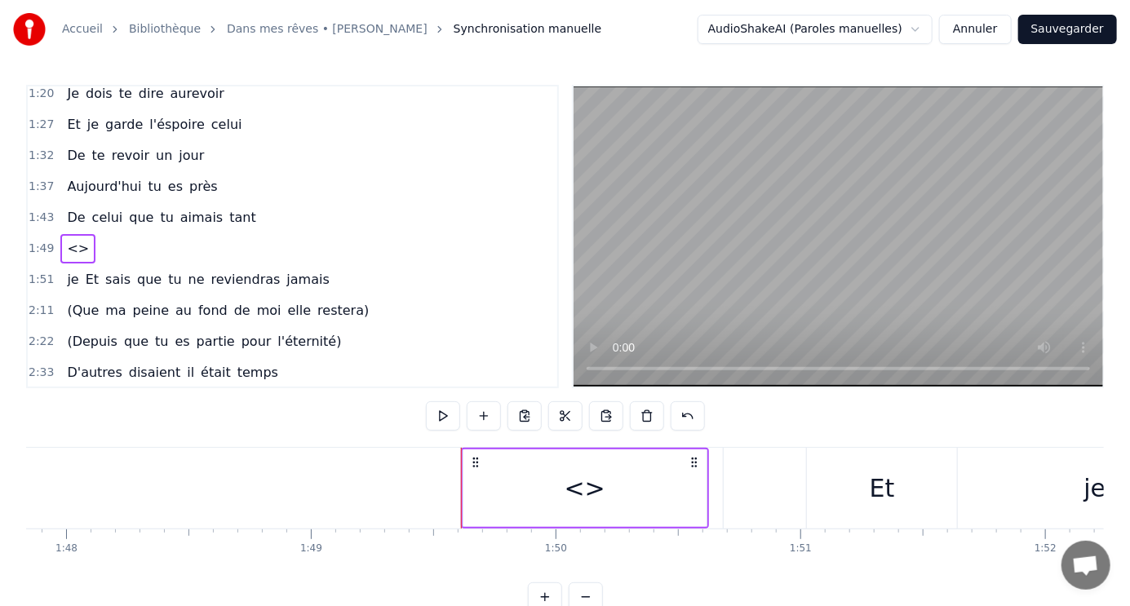
click at [586, 486] on div "<>" at bounding box center [585, 488] width 41 height 37
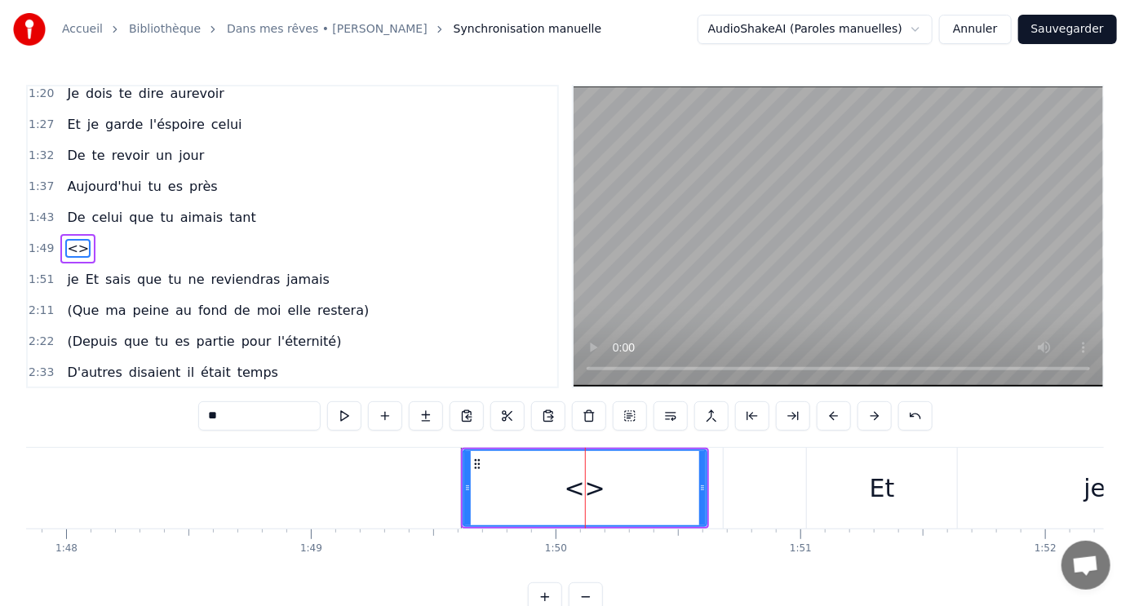
click at [586, 486] on div "<>" at bounding box center [585, 488] width 41 height 37
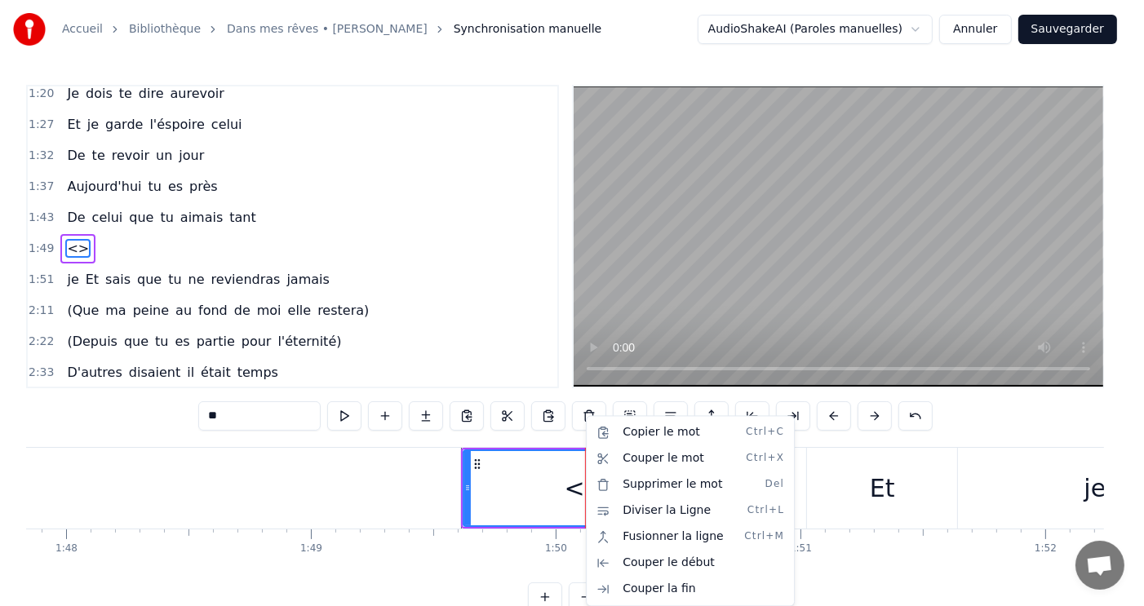
click at [574, 488] on html "Accueil Bibliothèque Dans mes rêves • Jim Rama Synchronisation manuelle AudioSh…" at bounding box center [572, 319] width 1144 height 638
click at [574, 489] on div "<>" at bounding box center [585, 488] width 41 height 37
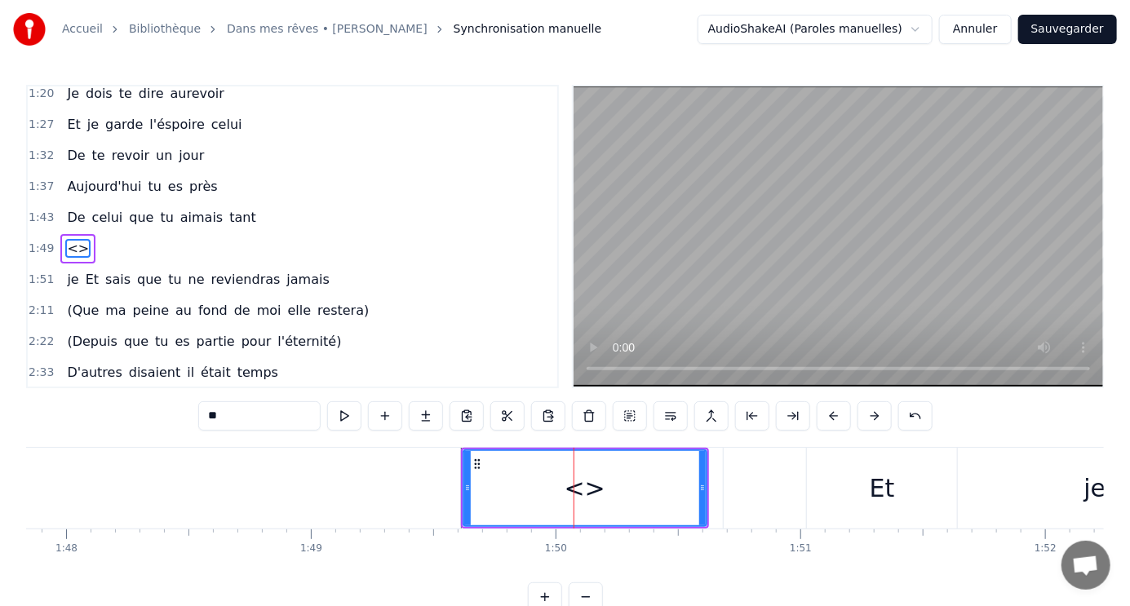
click at [131, 233] on div "1:49 <>" at bounding box center [292, 248] width 529 height 31
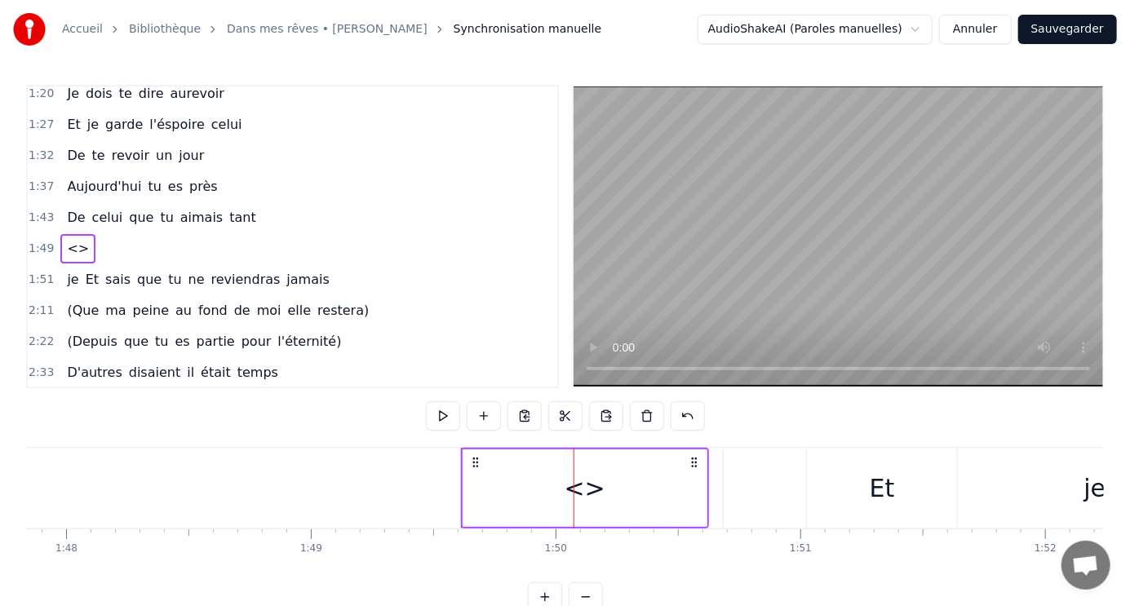
click at [131, 233] on div "1:49 <>" at bounding box center [292, 248] width 529 height 31
click at [692, 462] on circle at bounding box center [692, 462] width 1 height 1
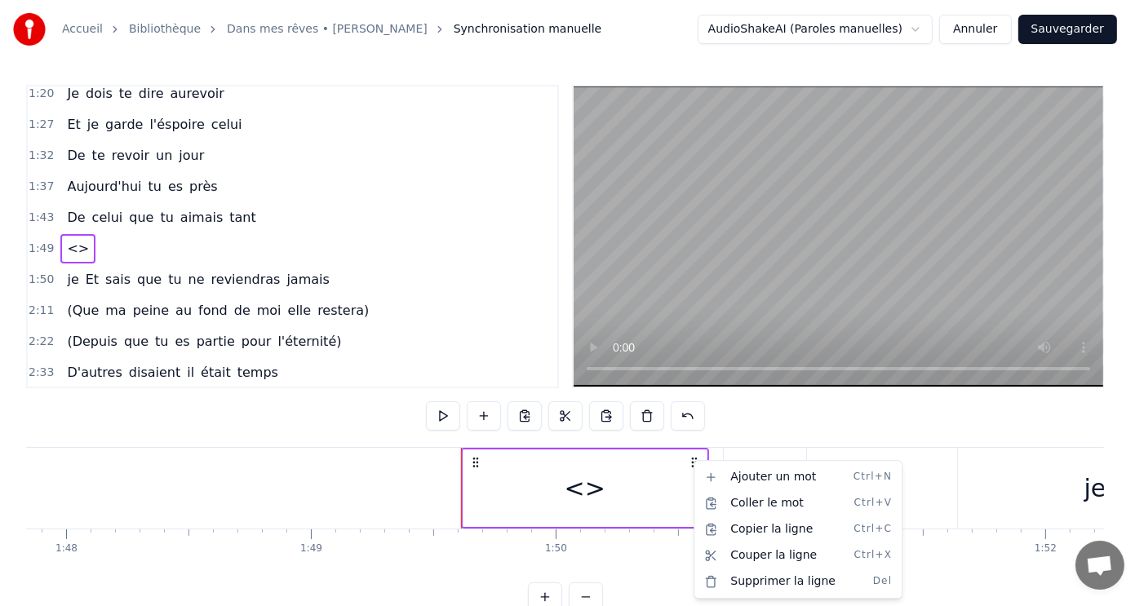
click at [476, 464] on html "Accueil Bibliothèque Dans mes rêves • Jim Rama Synchronisation manuelle AudioSh…" at bounding box center [572, 319] width 1144 height 638
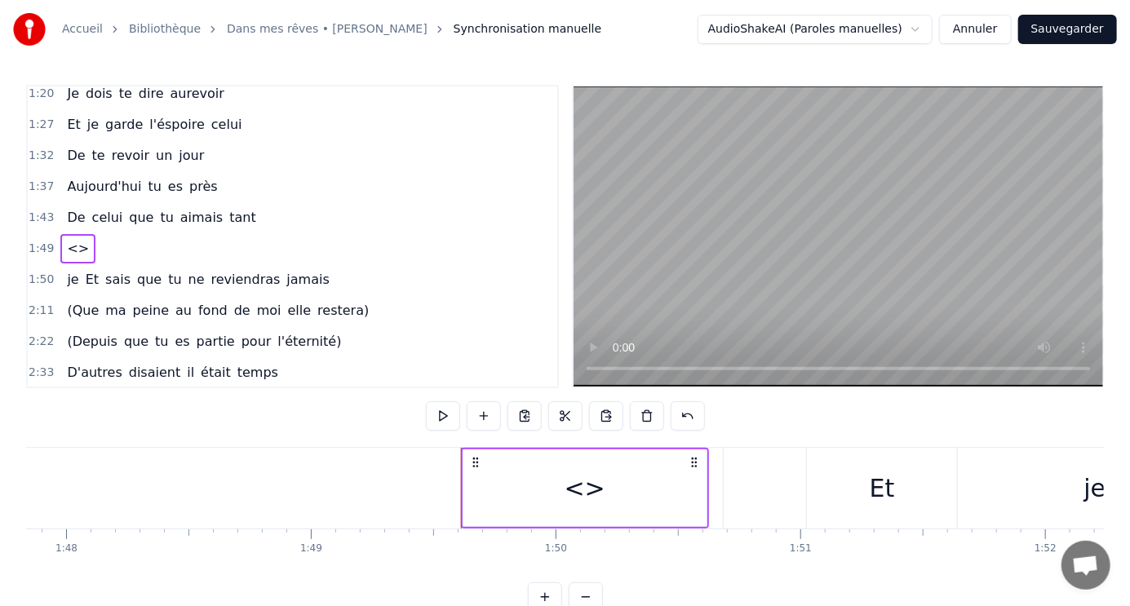
click at [108, 233] on div "1:49 <>" at bounding box center [292, 248] width 529 height 31
click at [50, 233] on div "1:49 <>" at bounding box center [292, 248] width 529 height 31
drag, startPoint x: 56, startPoint y: 231, endPoint x: 64, endPoint y: 233, distance: 8.3
click at [58, 233] on div "1:49 <>" at bounding box center [292, 248] width 529 height 31
click at [66, 239] on span "<>" at bounding box center [77, 248] width 25 height 19
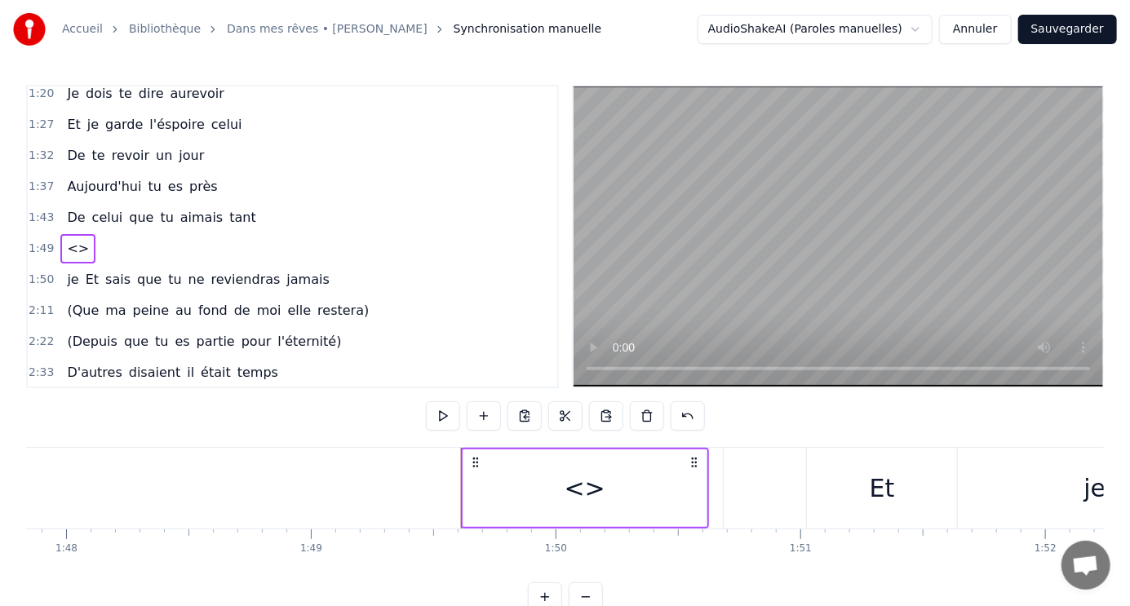
click at [66, 239] on span "<>" at bounding box center [77, 248] width 25 height 19
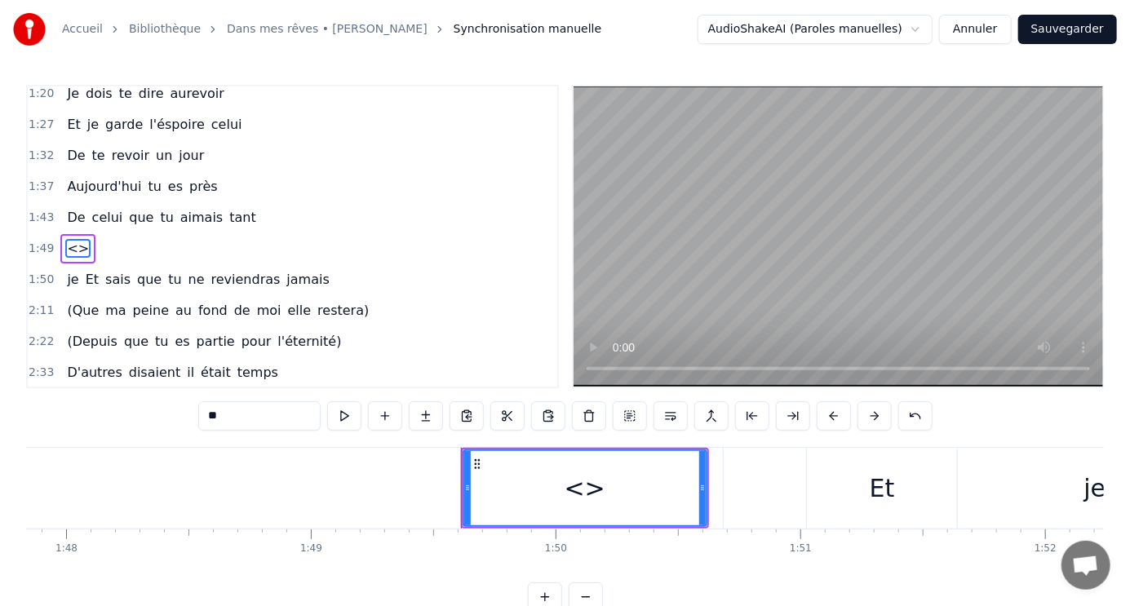
click at [66, 239] on span "<>" at bounding box center [77, 248] width 25 height 19
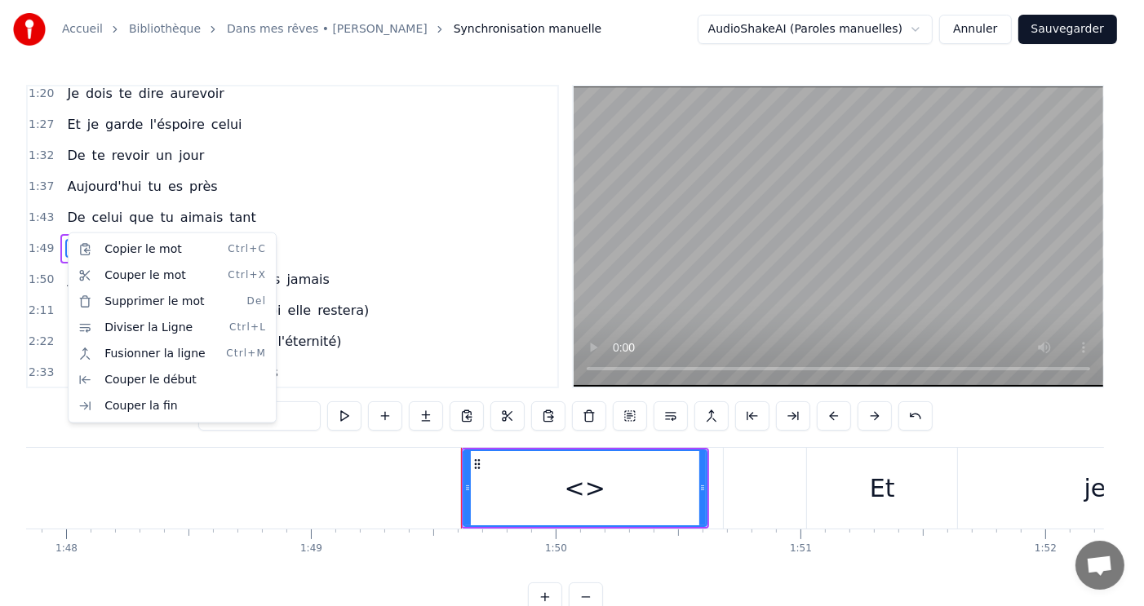
click at [67, 239] on span "<>" at bounding box center [77, 248] width 25 height 19
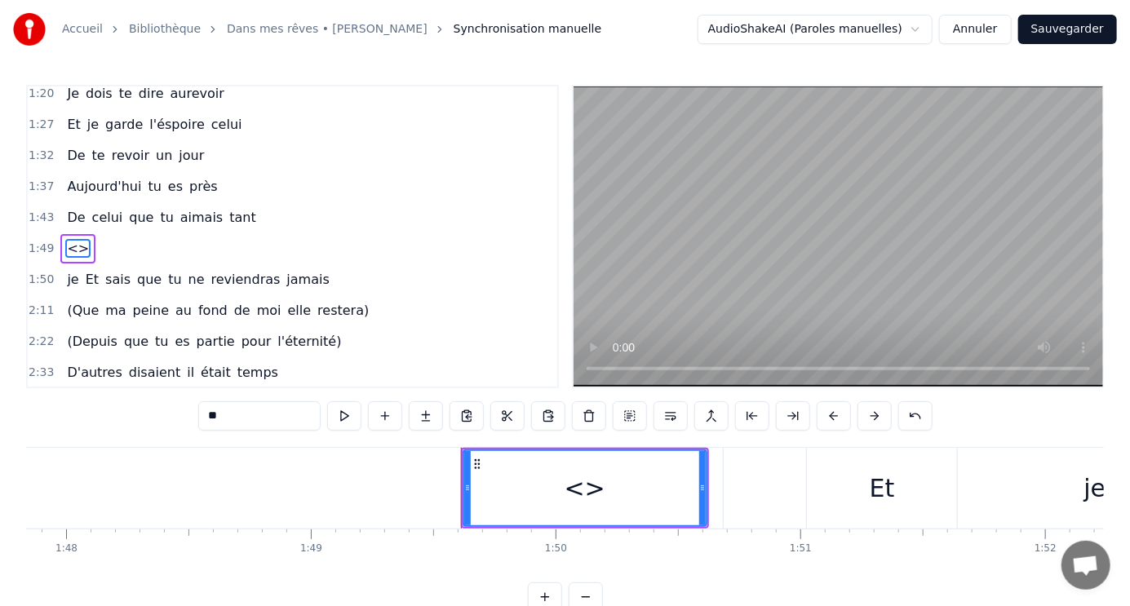
click at [74, 239] on span "<>" at bounding box center [77, 248] width 25 height 19
drag, startPoint x: 82, startPoint y: 229, endPoint x: 131, endPoint y: 227, distance: 48.2
click at [131, 233] on div "1:49 <>" at bounding box center [292, 248] width 529 height 31
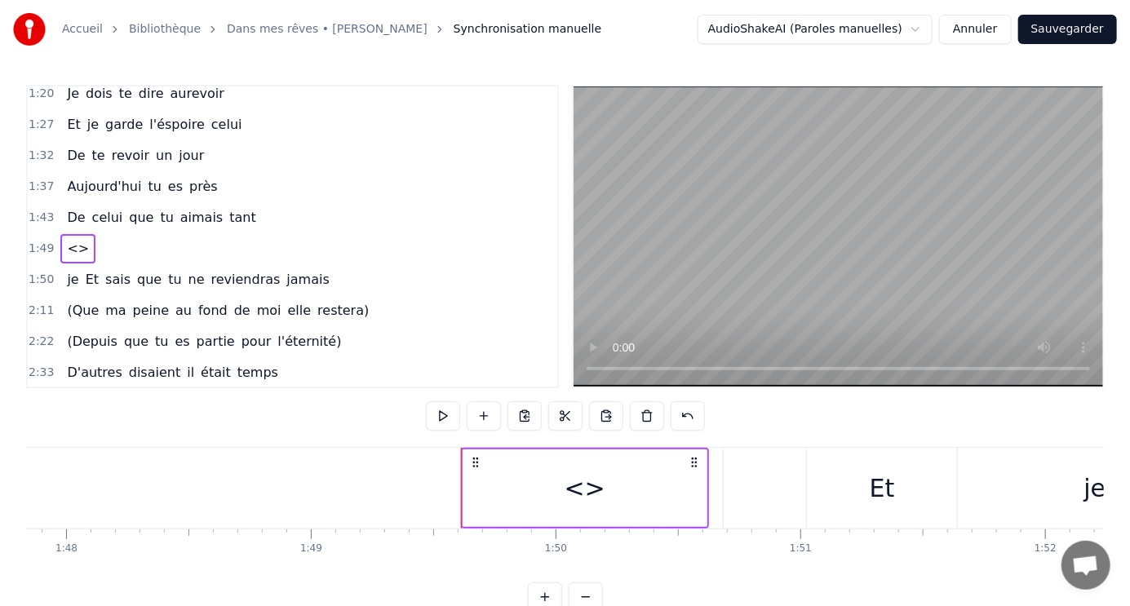
drag, startPoint x: 74, startPoint y: 236, endPoint x: 23, endPoint y: 220, distance: 53.7
click at [199, 239] on div "1:49 <>" at bounding box center [292, 248] width 529 height 31
click at [70, 239] on span "<>" at bounding box center [77, 248] width 25 height 19
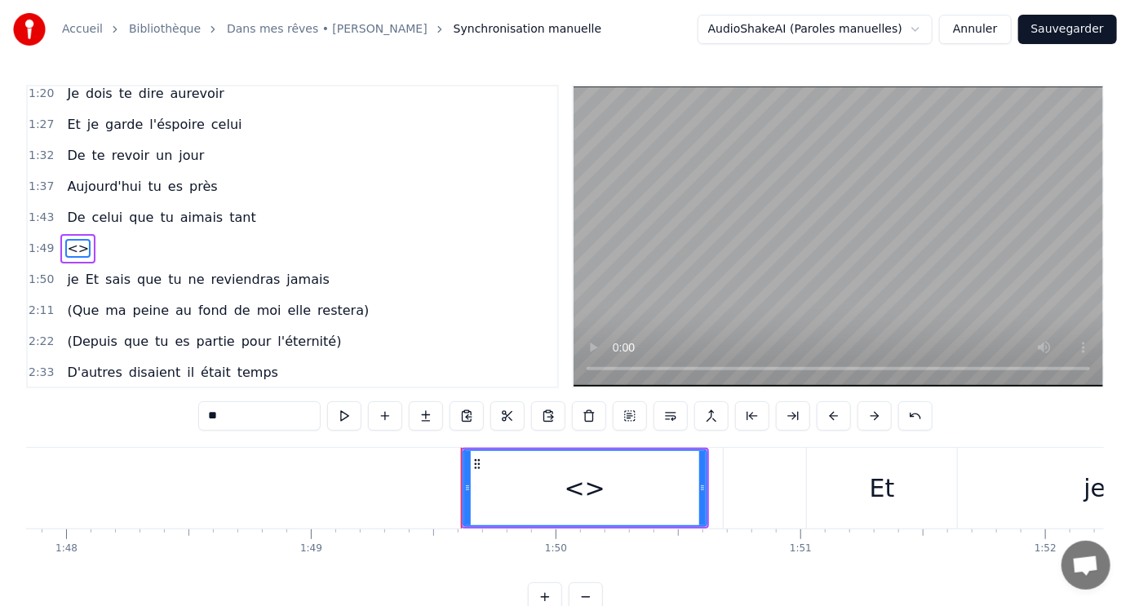
click at [70, 239] on span "<>" at bounding box center [77, 248] width 25 height 19
click at [68, 239] on span "<>" at bounding box center [77, 248] width 25 height 19
click at [65, 239] on span "<>" at bounding box center [77, 248] width 25 height 19
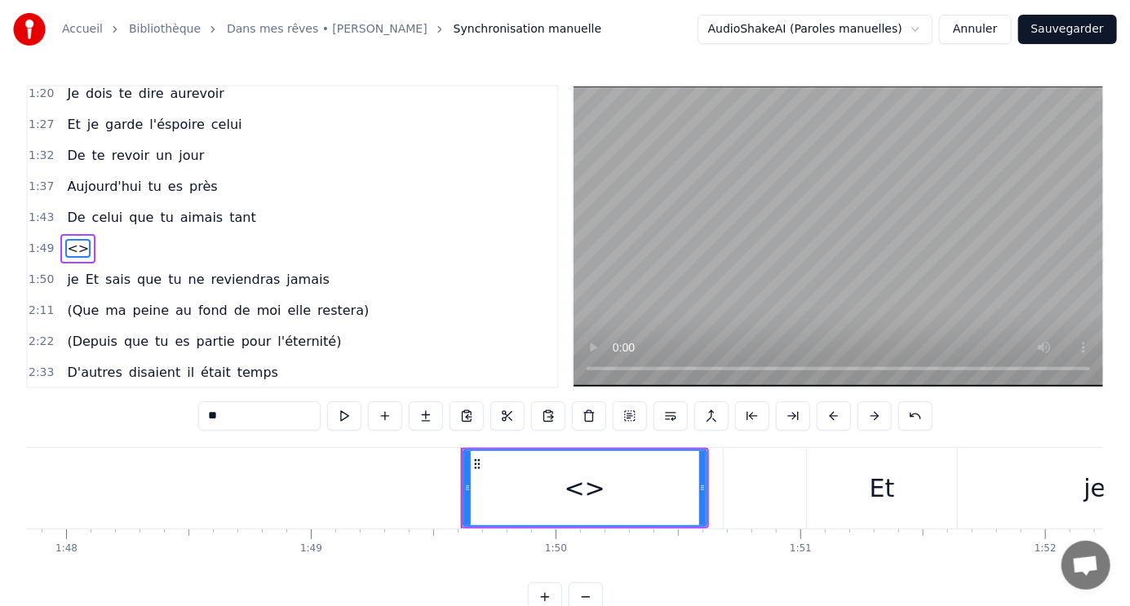
drag, startPoint x: 73, startPoint y: 227, endPoint x: 64, endPoint y: 233, distance: 11.1
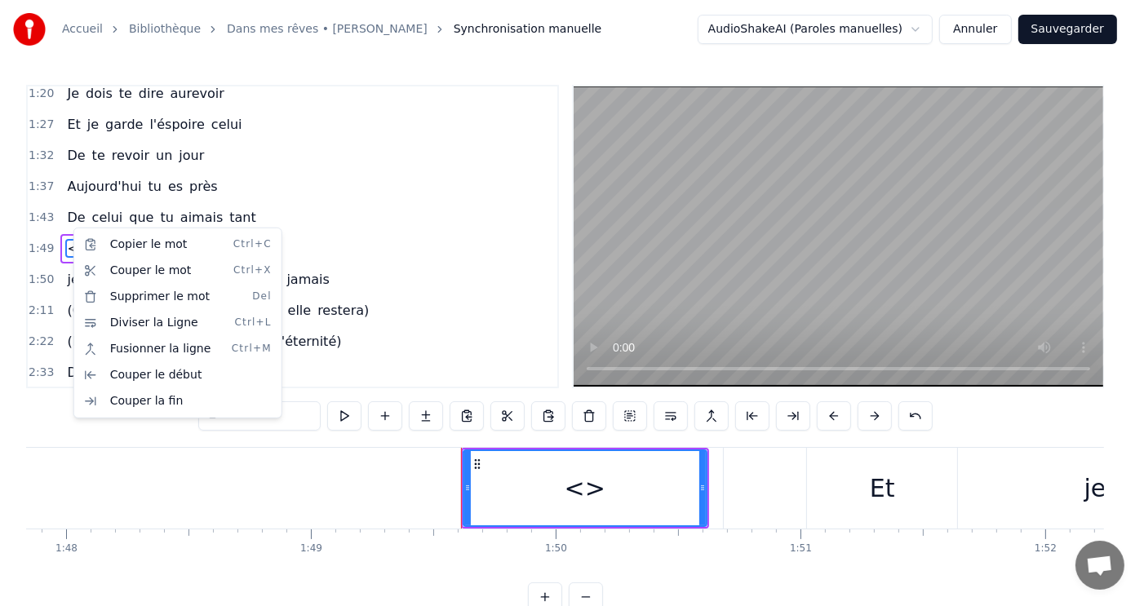
click at [117, 423] on div "1:04 Le jour se lève sur la vie 1:09 Le soleil brille, le ciel est beau 1:15 Et…" at bounding box center [565, 348] width 1078 height 527
